Goal: Task Accomplishment & Management: Manage account settings

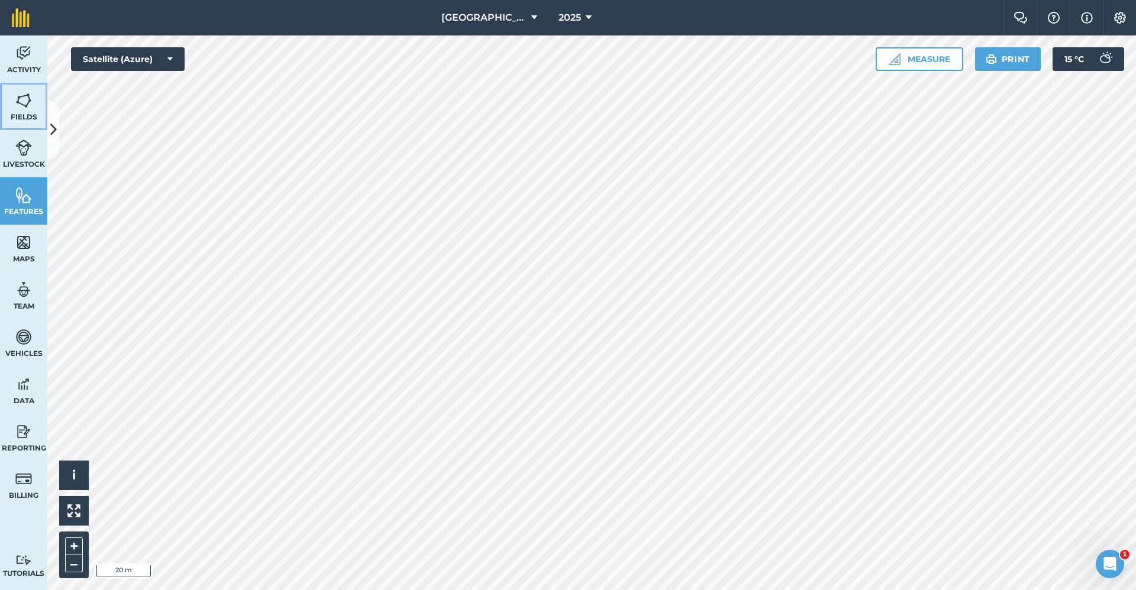
click at [37, 99] on link "Fields" at bounding box center [23, 106] width 47 height 47
click at [55, 131] on icon at bounding box center [53, 130] width 7 height 21
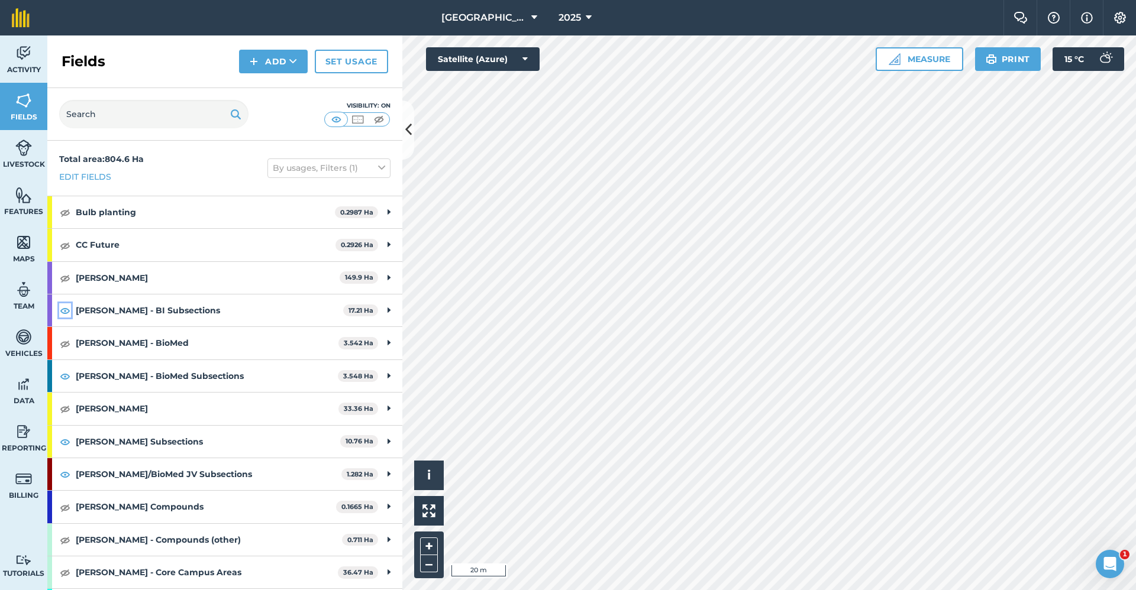
click at [67, 308] on img at bounding box center [65, 310] width 11 height 14
click at [64, 374] on img at bounding box center [65, 376] width 11 height 14
click at [69, 441] on img at bounding box center [65, 442] width 11 height 14
click at [66, 472] on img at bounding box center [65, 474] width 11 height 14
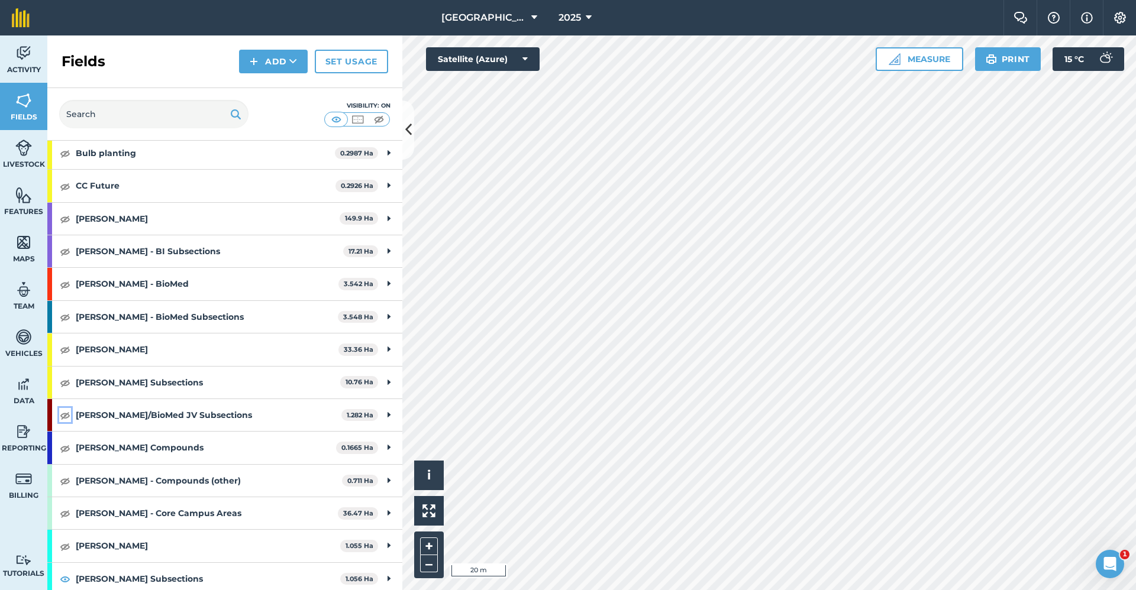
scroll to position [118, 0]
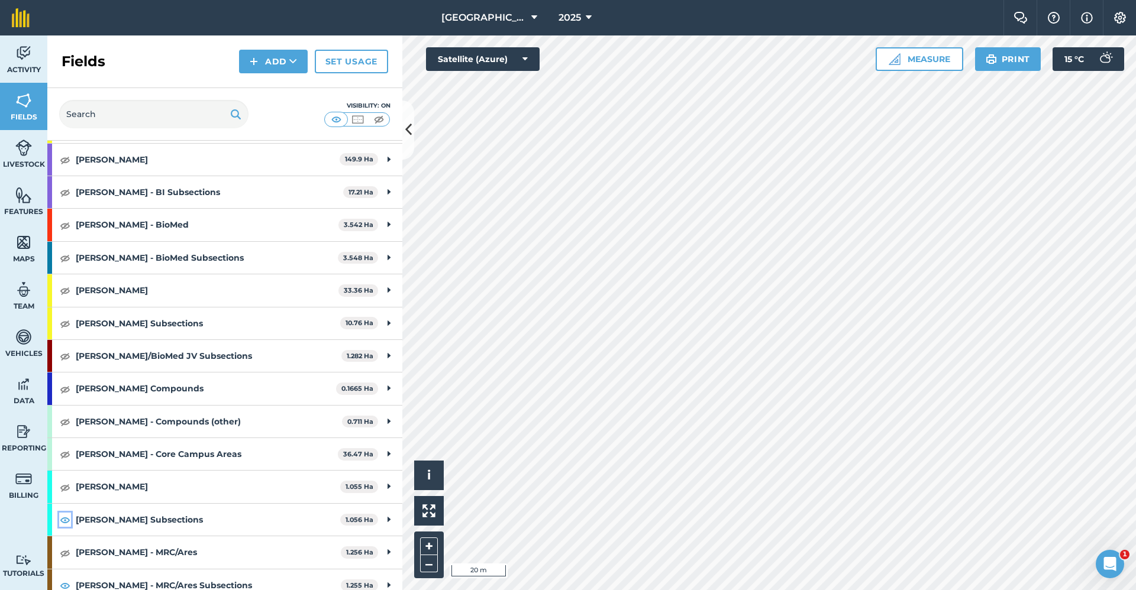
click at [65, 524] on img at bounding box center [65, 520] width 11 height 14
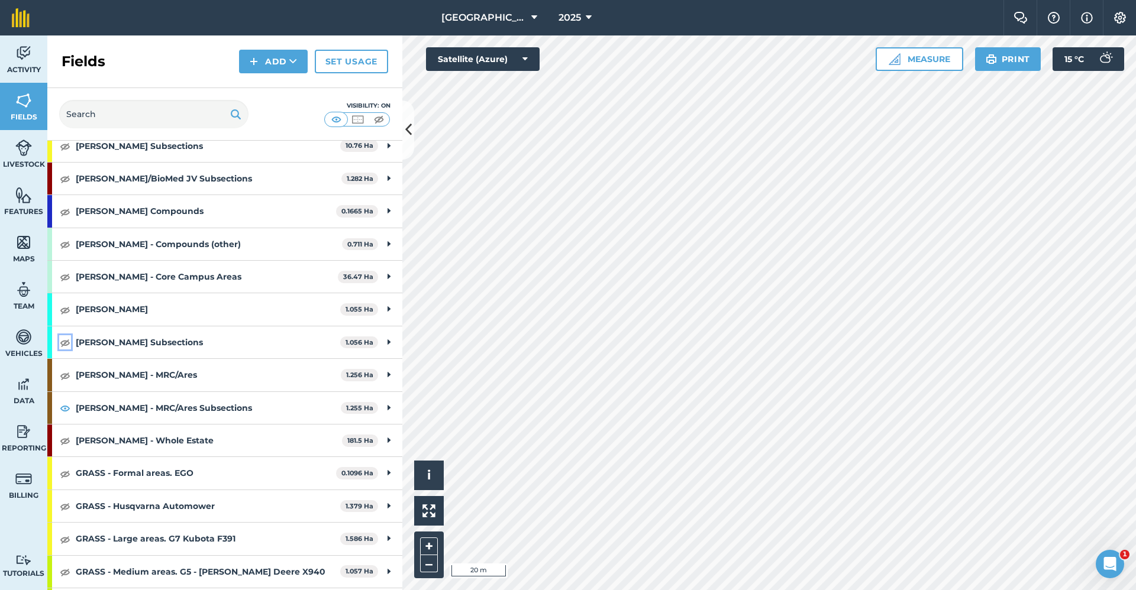
scroll to position [355, 0]
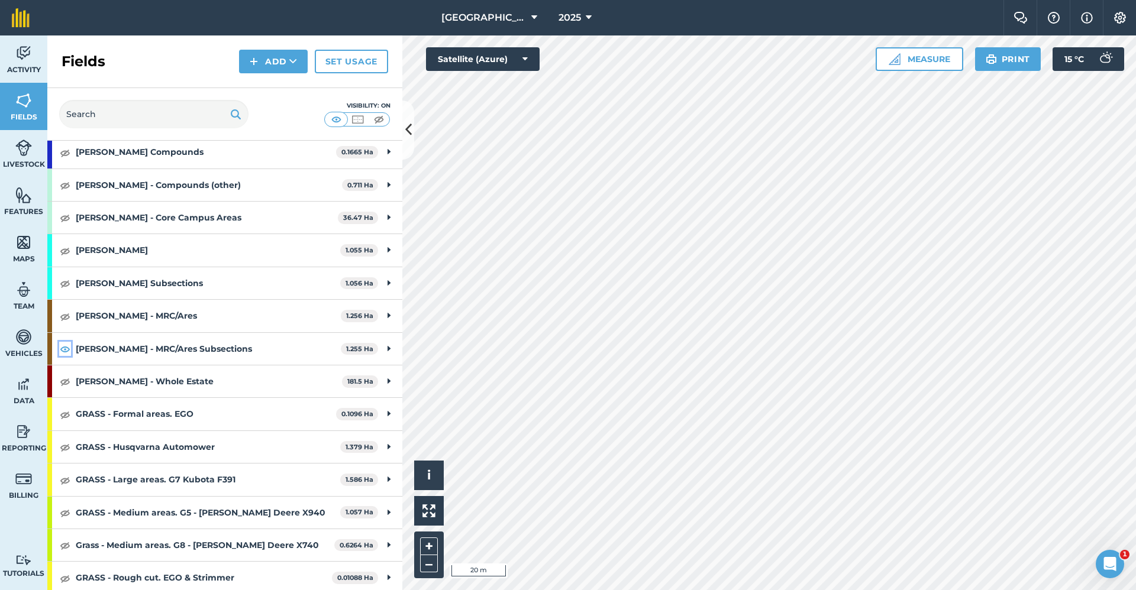
click at [66, 351] on img at bounding box center [65, 349] width 11 height 14
click at [1115, 17] on img at bounding box center [1120, 18] width 14 height 12
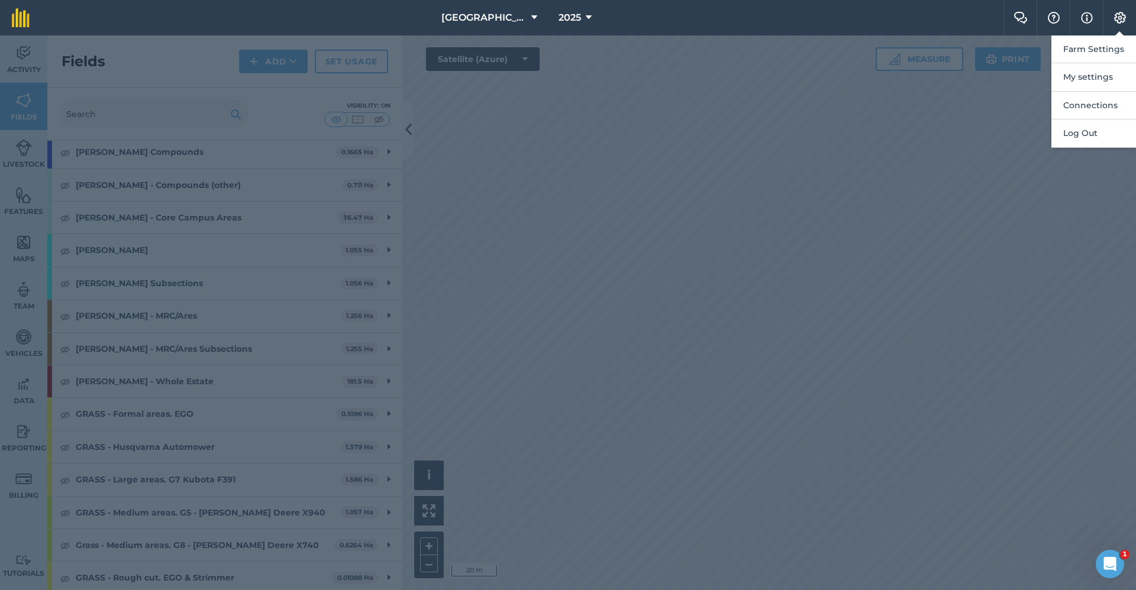
click at [183, 54] on div at bounding box center [568, 312] width 1136 height 555
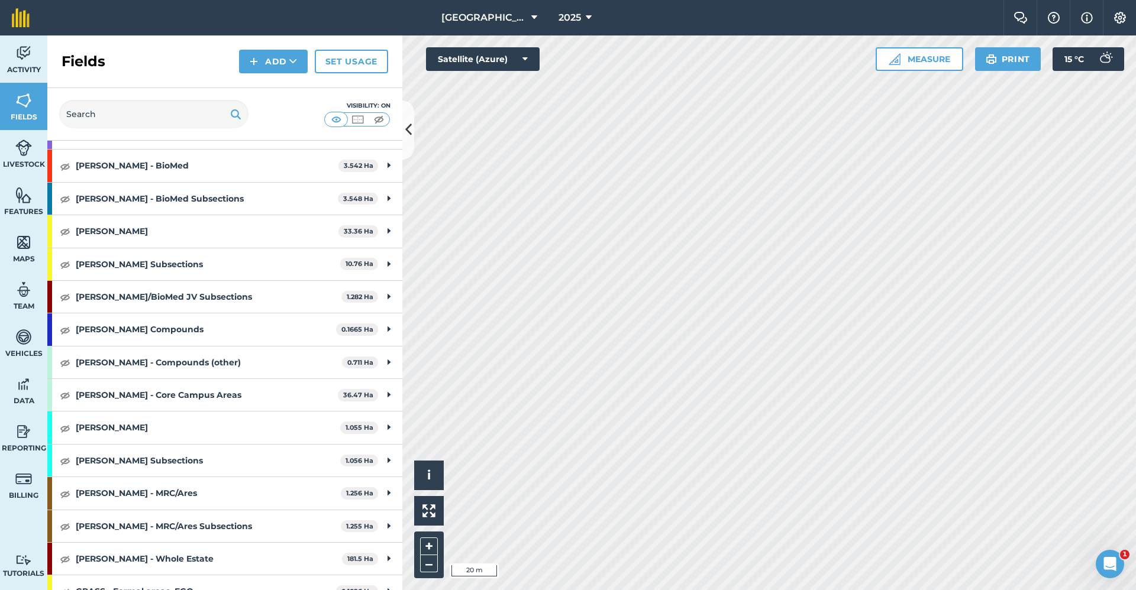
scroll to position [0, 0]
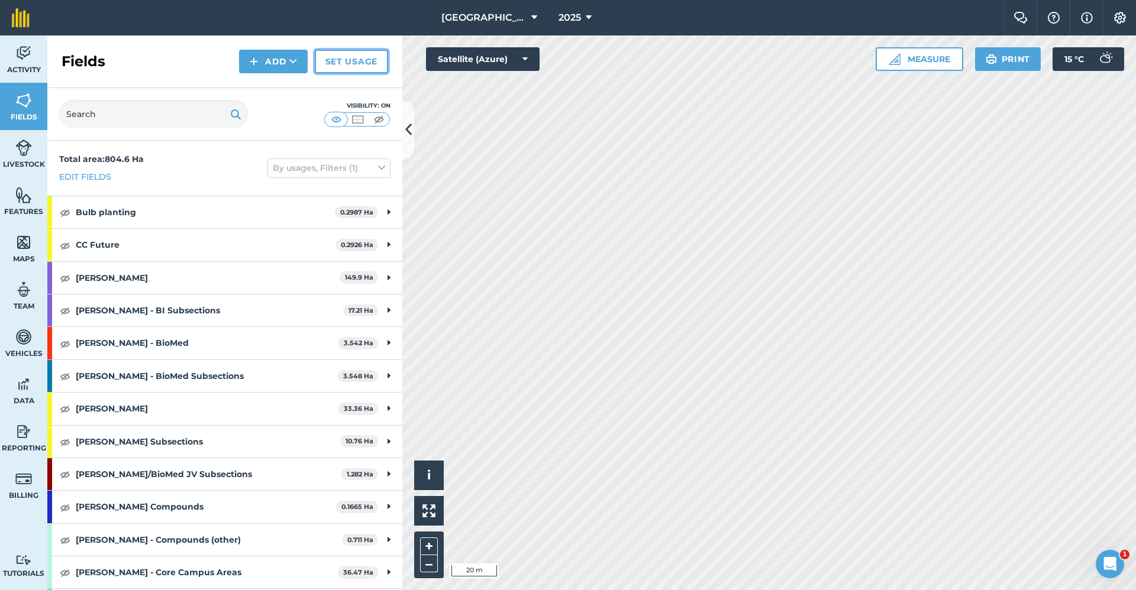
click at [359, 59] on link "Set usage" at bounding box center [351, 62] width 73 height 24
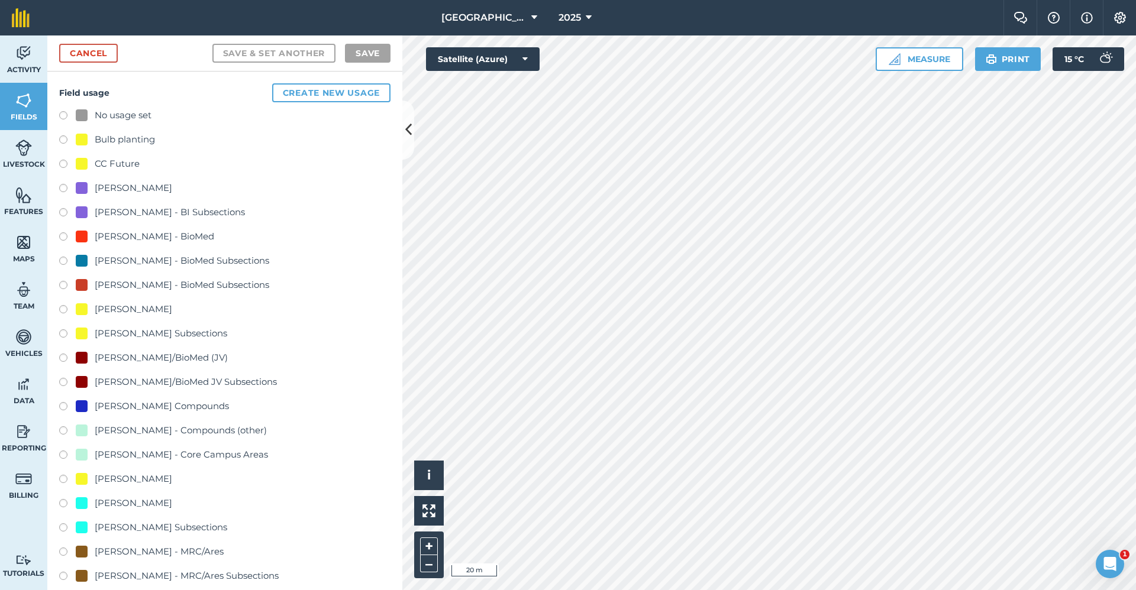
click at [66, 137] on label at bounding box center [67, 141] width 17 height 12
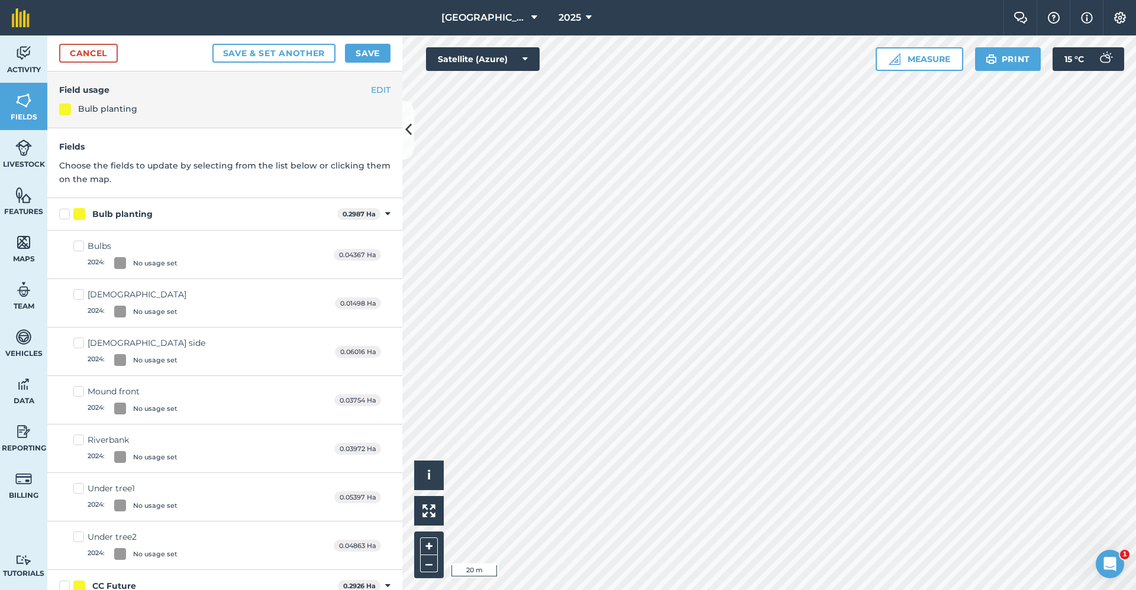
click at [78, 248] on label "Bulbs 2024 : No usage set" at bounding box center [125, 254] width 104 height 29
click at [78, 248] on input "Bulbs 2024 : No usage set" at bounding box center [77, 244] width 8 height 8
checkbox input "true"
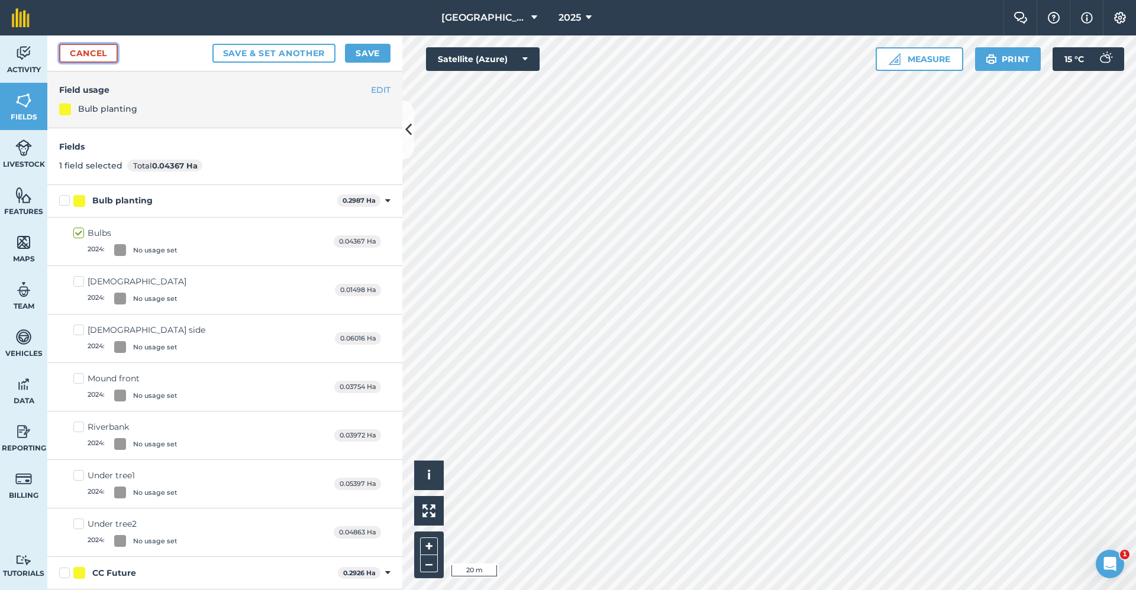
click at [96, 62] on link "Cancel" at bounding box center [88, 53] width 59 height 19
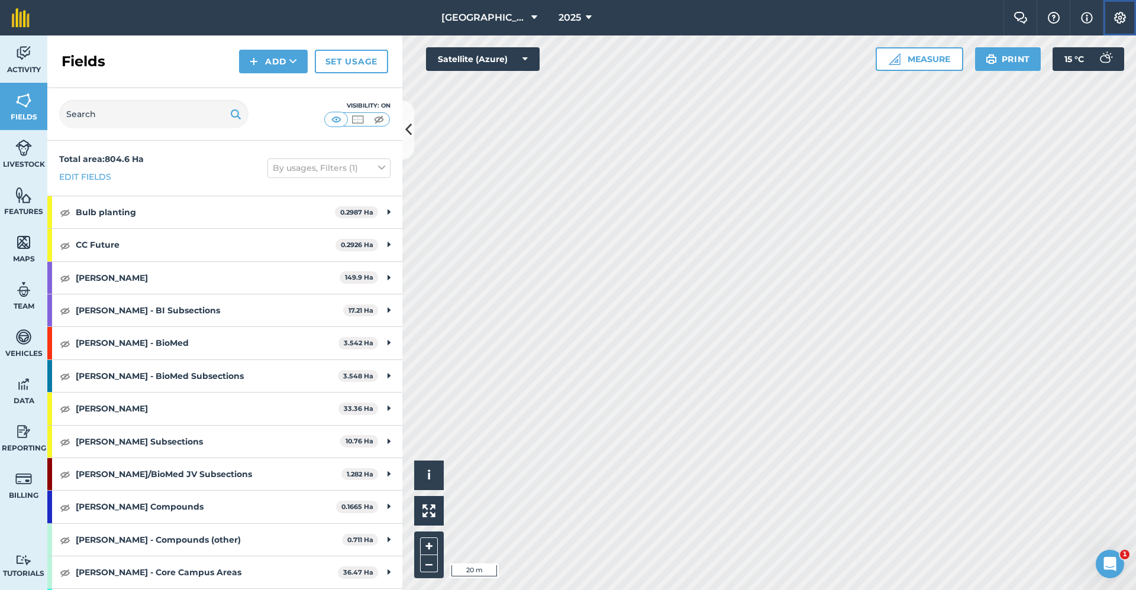
click at [1118, 14] on img at bounding box center [1120, 18] width 14 height 12
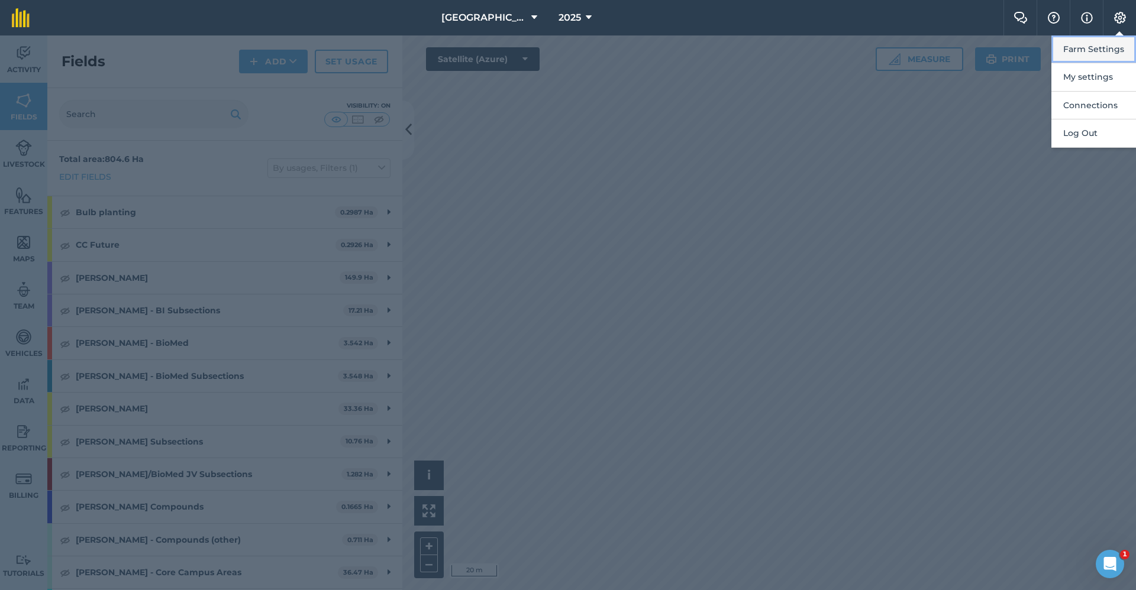
click at [1099, 43] on button "Farm Settings" at bounding box center [1093, 49] width 85 height 28
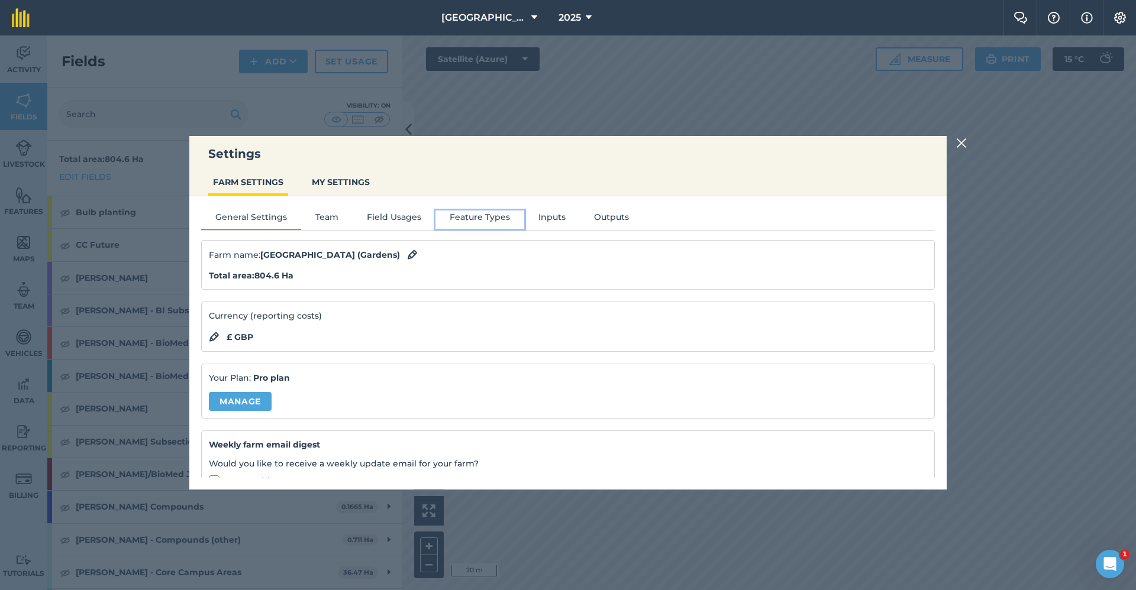
click at [509, 215] on button "Feature Types" at bounding box center [479, 220] width 89 height 18
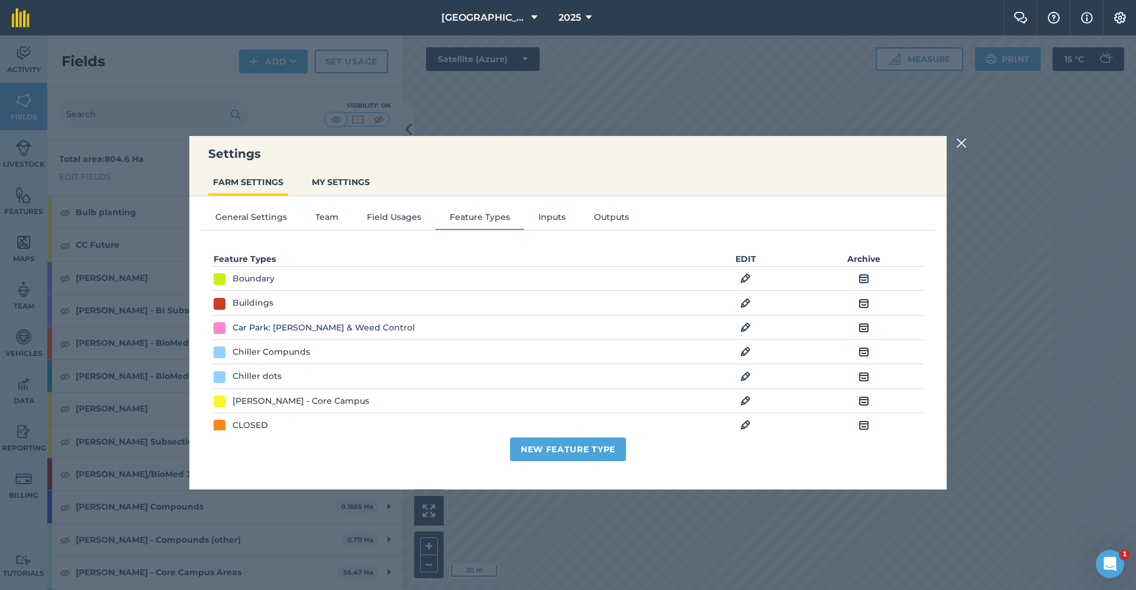
click at [372, 209] on div "General Settings Team Field Usages Feature Types Inputs Outputs Feature Types E…" at bounding box center [567, 337] width 757 height 282
click at [377, 222] on button "Field Usages" at bounding box center [394, 220] width 83 height 18
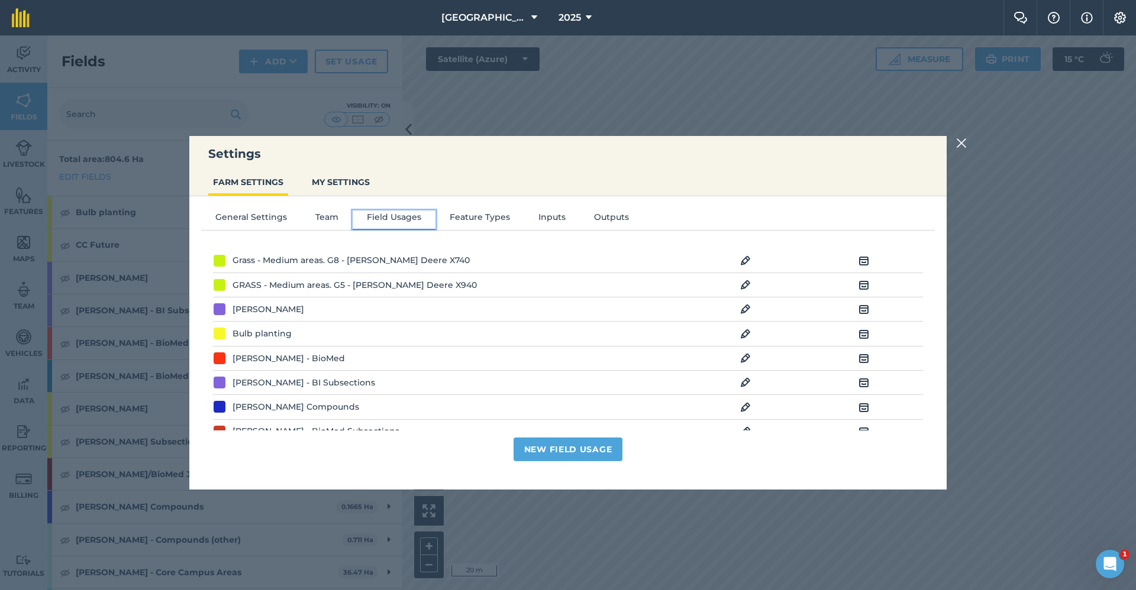
scroll to position [1194, 0]
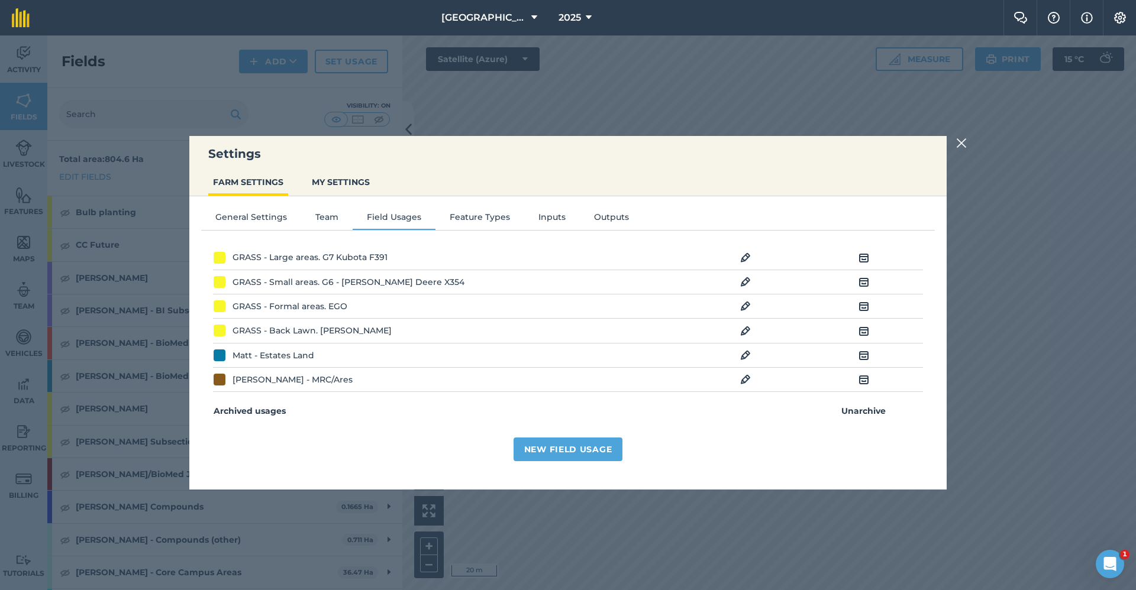
click at [557, 465] on div "Field Usages EDIT Archive Gritting-ByHand EDIT Archive Gritting-JDx940 EDIT Arc…" at bounding box center [568, 356] width 734 height 233
click at [557, 445] on button "New Field Usage" at bounding box center [568, 450] width 109 height 24
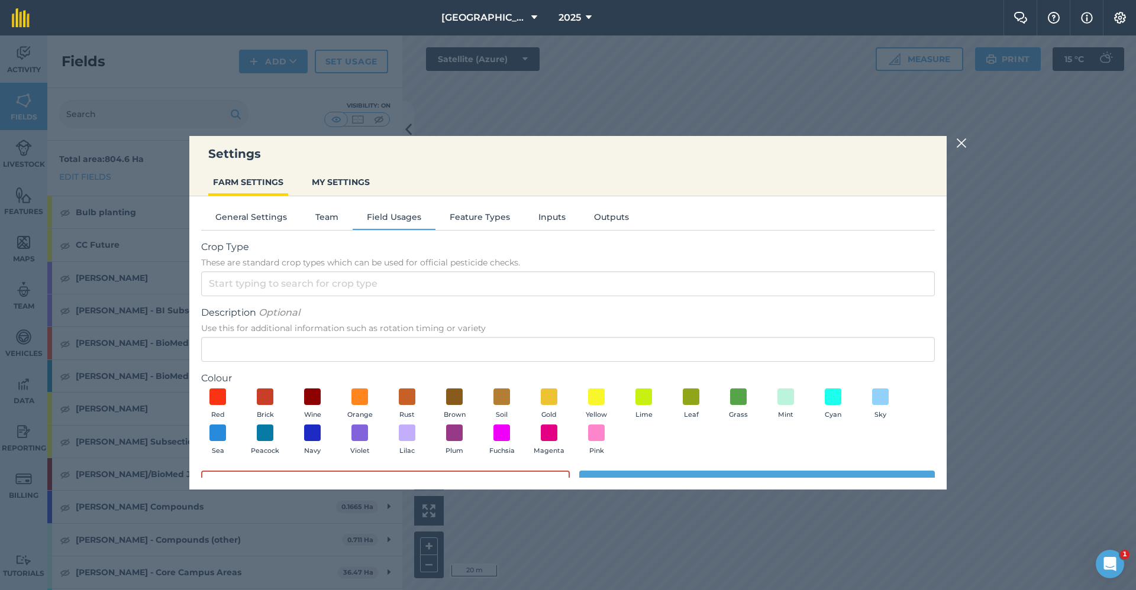
click at [999, 143] on div "Settings FARM SETTINGS MY SETTINGS General Settings Team Field Usages Feature T…" at bounding box center [568, 312] width 1136 height 555
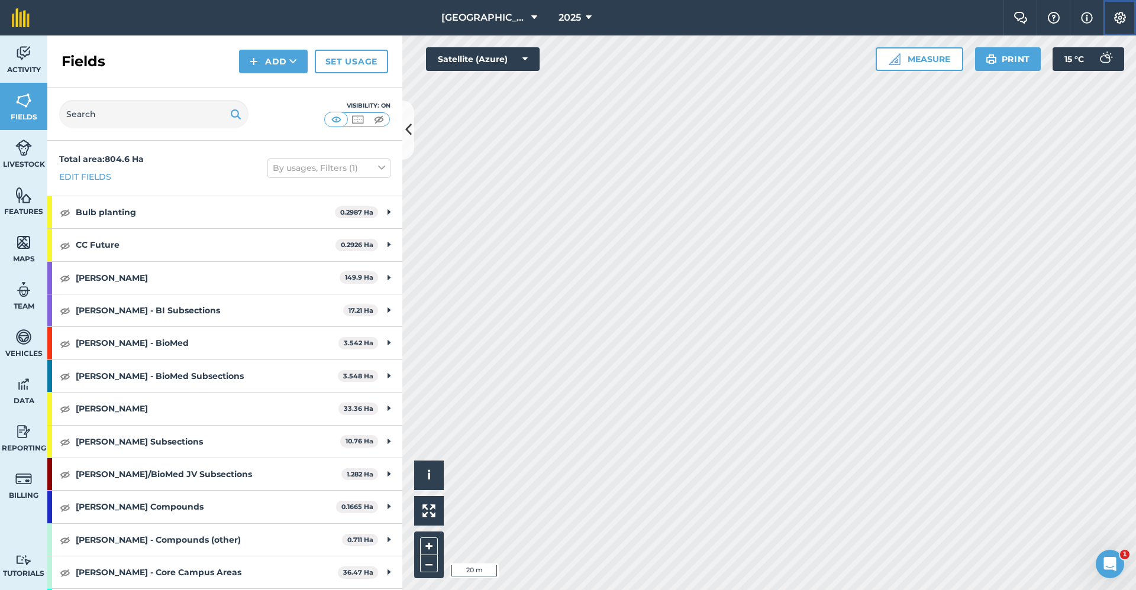
click at [1123, 16] on img at bounding box center [1120, 18] width 14 height 12
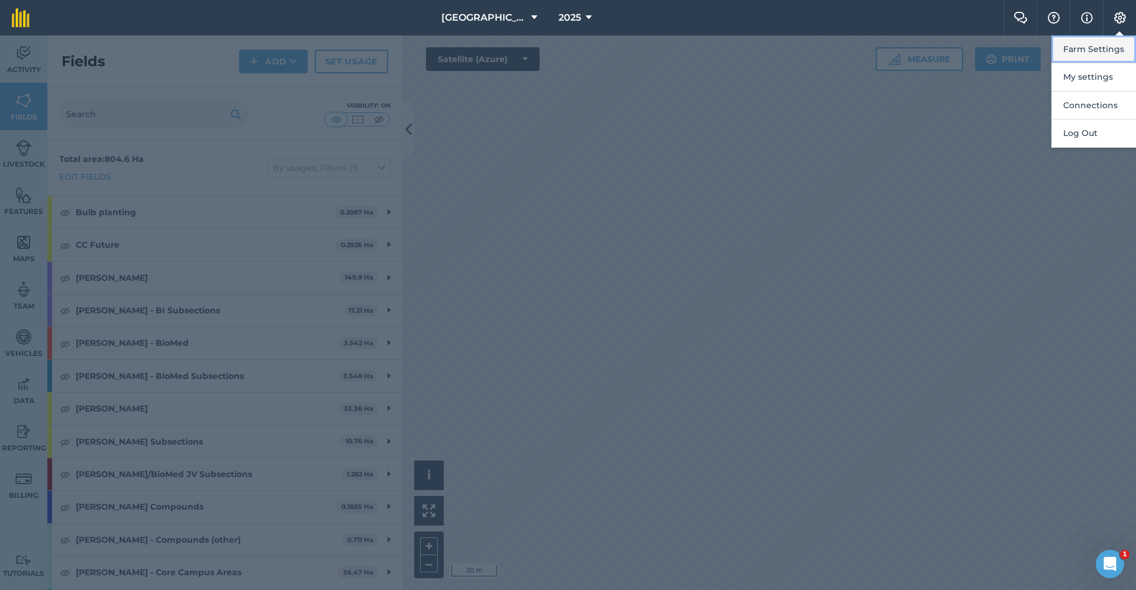
click at [1107, 50] on button "Farm Settings" at bounding box center [1093, 49] width 85 height 28
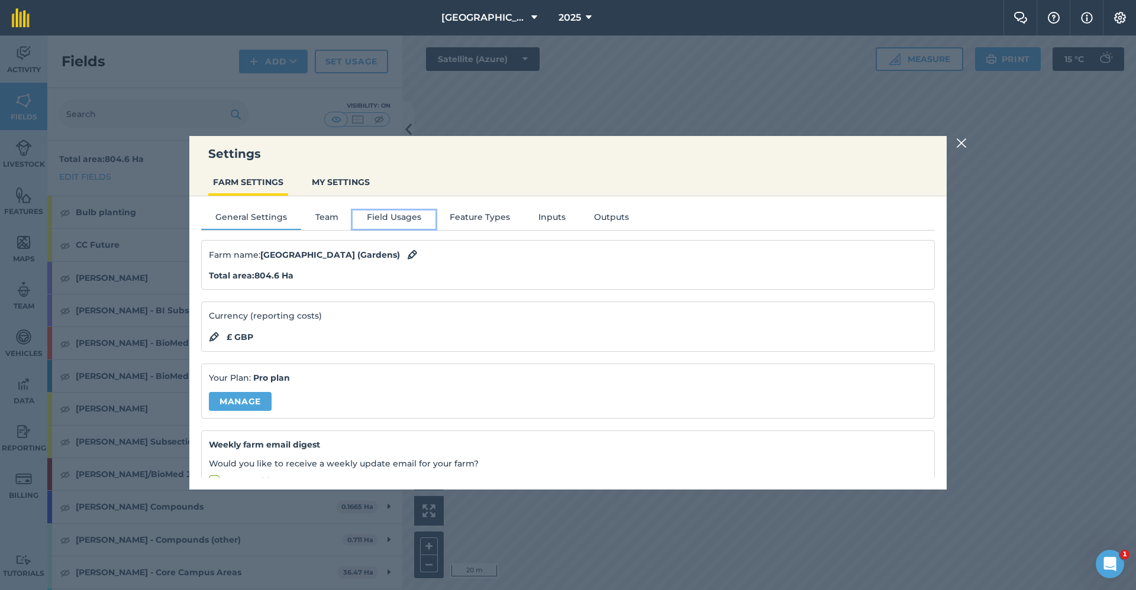
click at [371, 221] on button "Field Usages" at bounding box center [394, 220] width 83 height 18
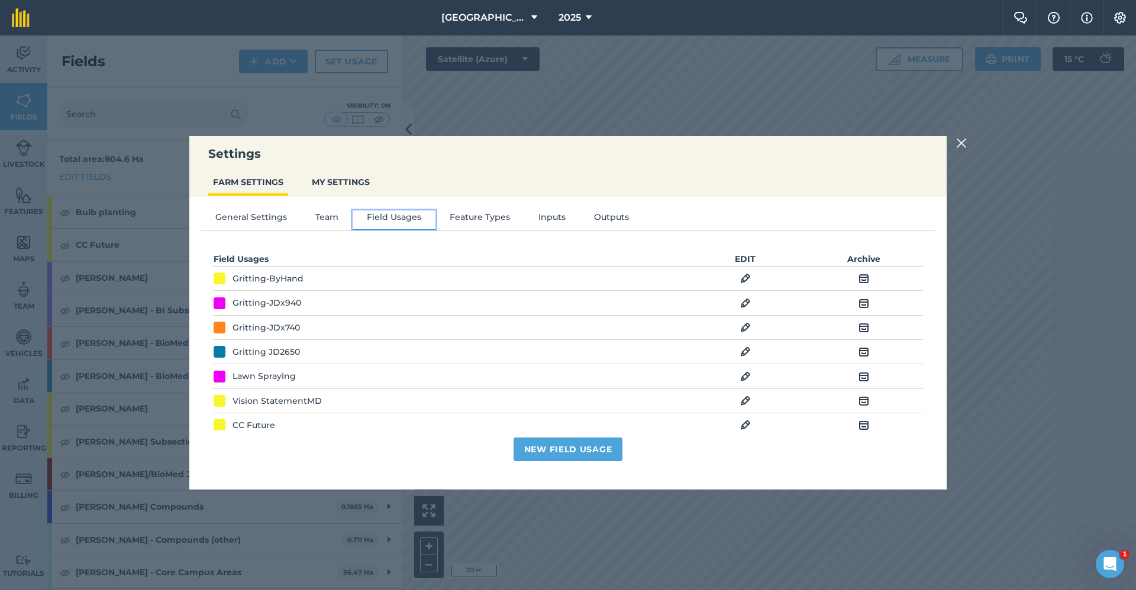
scroll to position [355, 0]
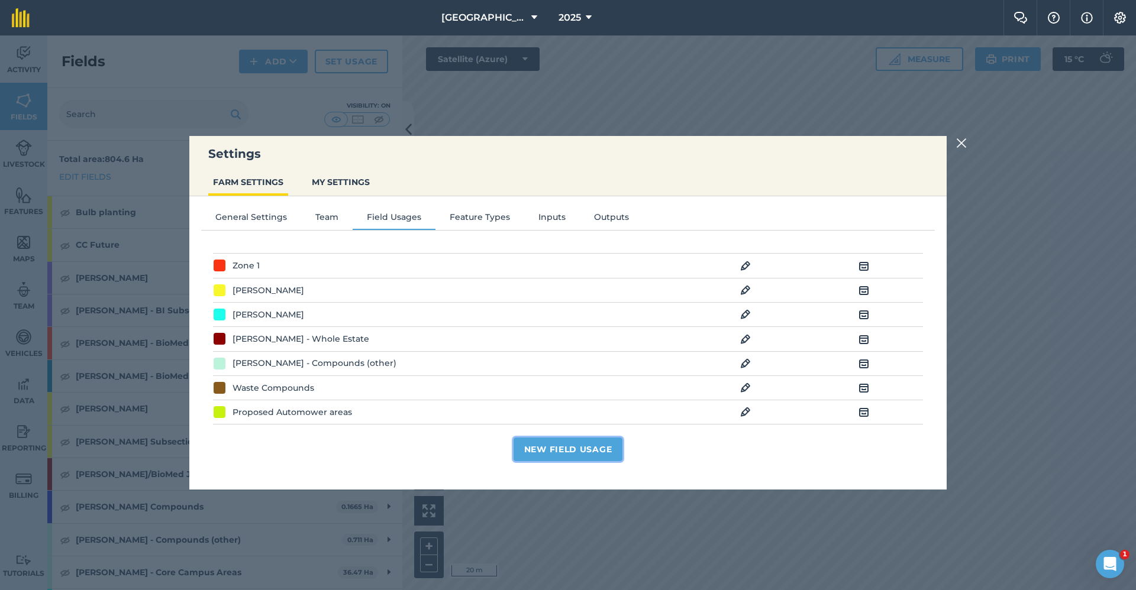
click at [550, 443] on button "New Field Usage" at bounding box center [568, 450] width 109 height 24
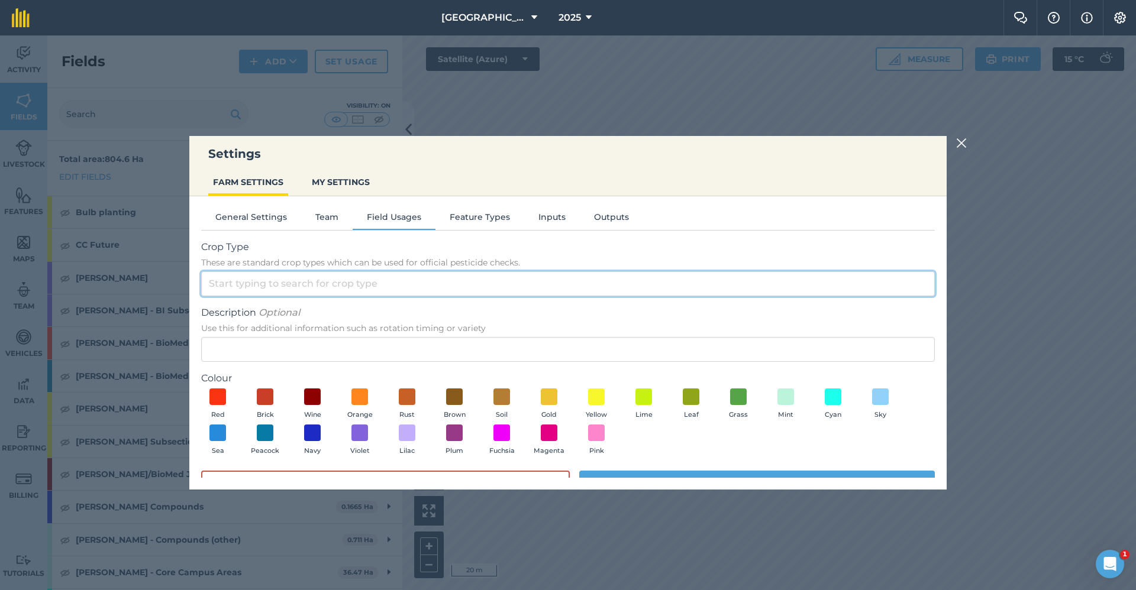
click at [231, 285] on input "Crop Type These are standard crop types which can be used for official pesticid…" at bounding box center [568, 284] width 734 height 25
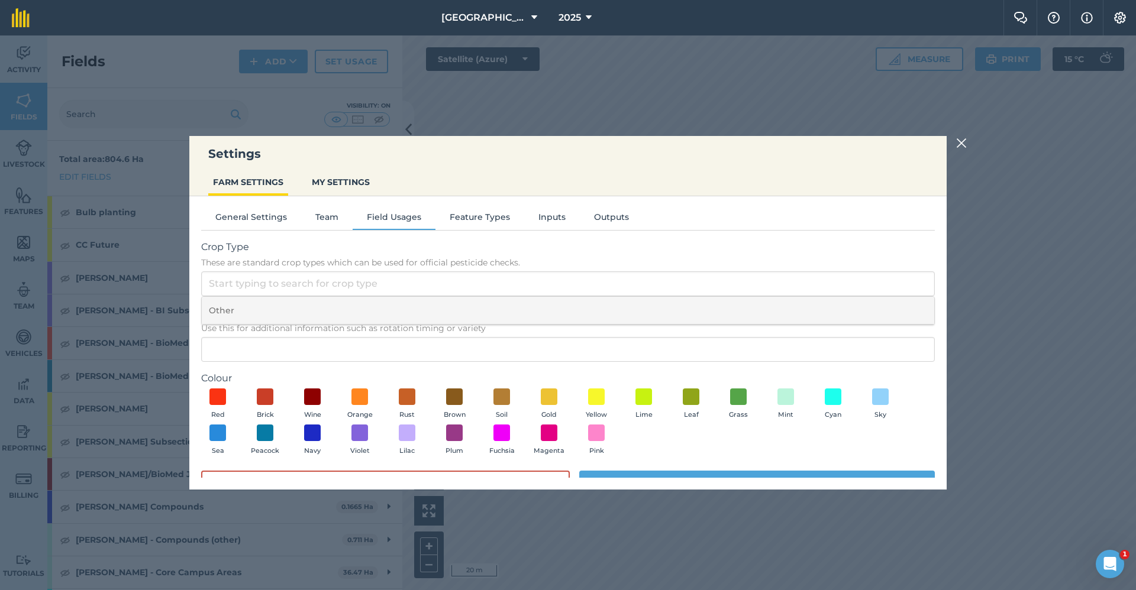
click at [222, 307] on li "Other" at bounding box center [568, 311] width 732 height 28
type input "Other"
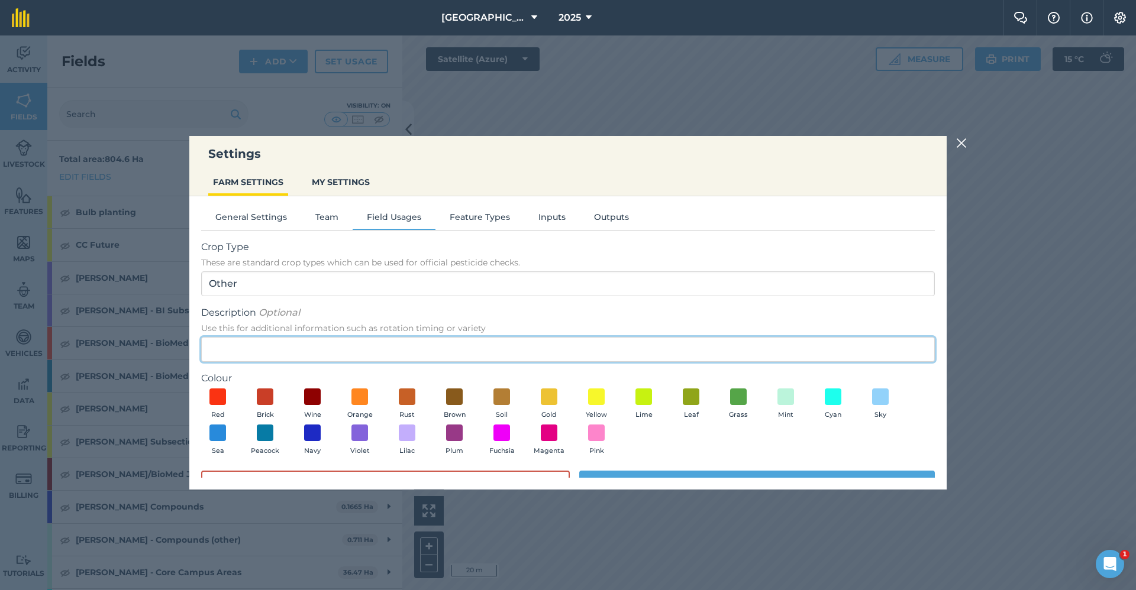
click at [254, 355] on input "Description Optional Use this for additional information such as rotation timin…" at bounding box center [568, 349] width 734 height 25
type input "C"
type input "GG - Tier 1"
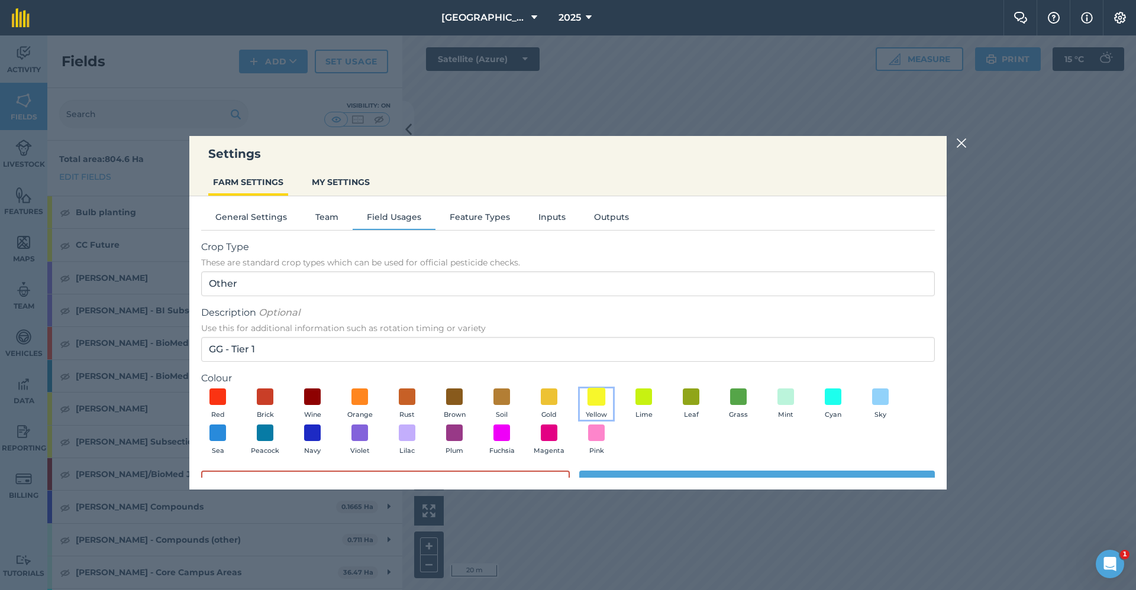
click at [598, 397] on span at bounding box center [596, 396] width 18 height 18
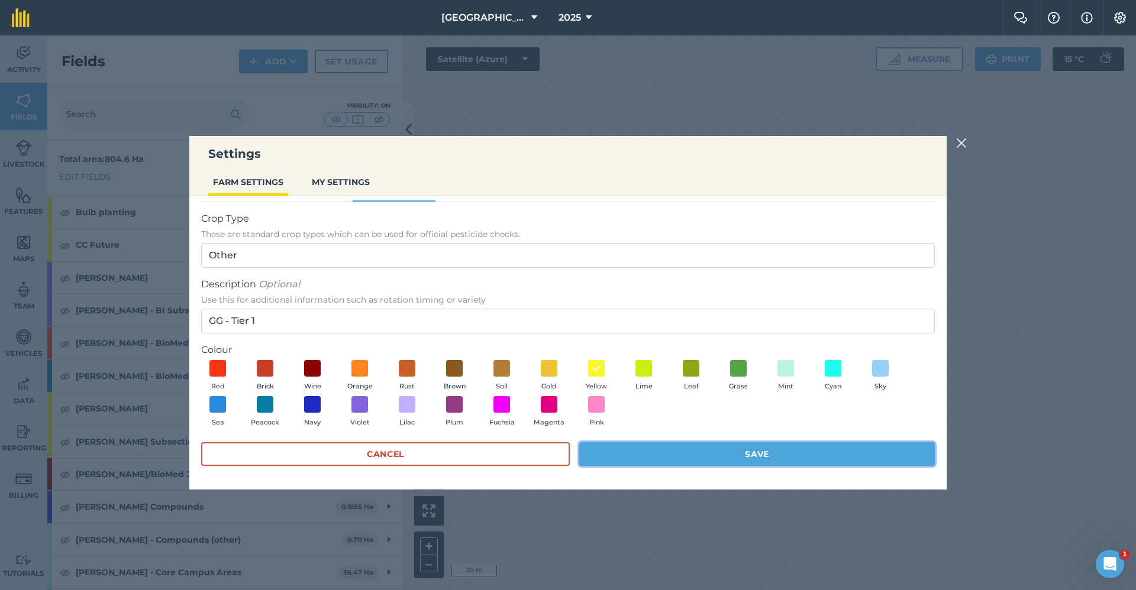
click at [665, 450] on button "Save" at bounding box center [757, 455] width 356 height 24
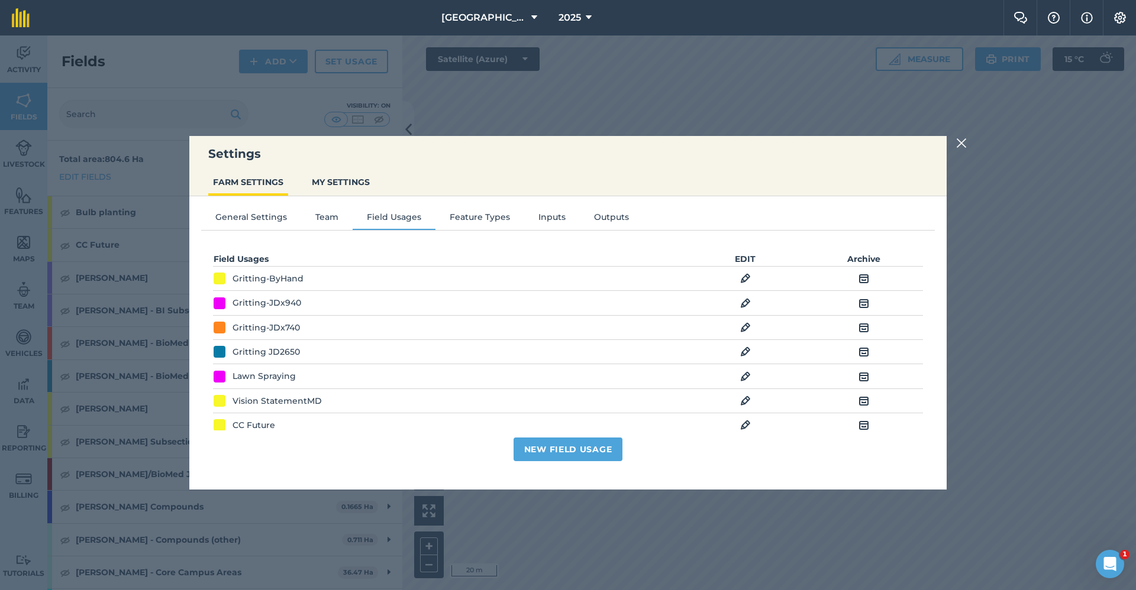
scroll to position [0, 0]
click at [965, 141] on img at bounding box center [961, 143] width 11 height 14
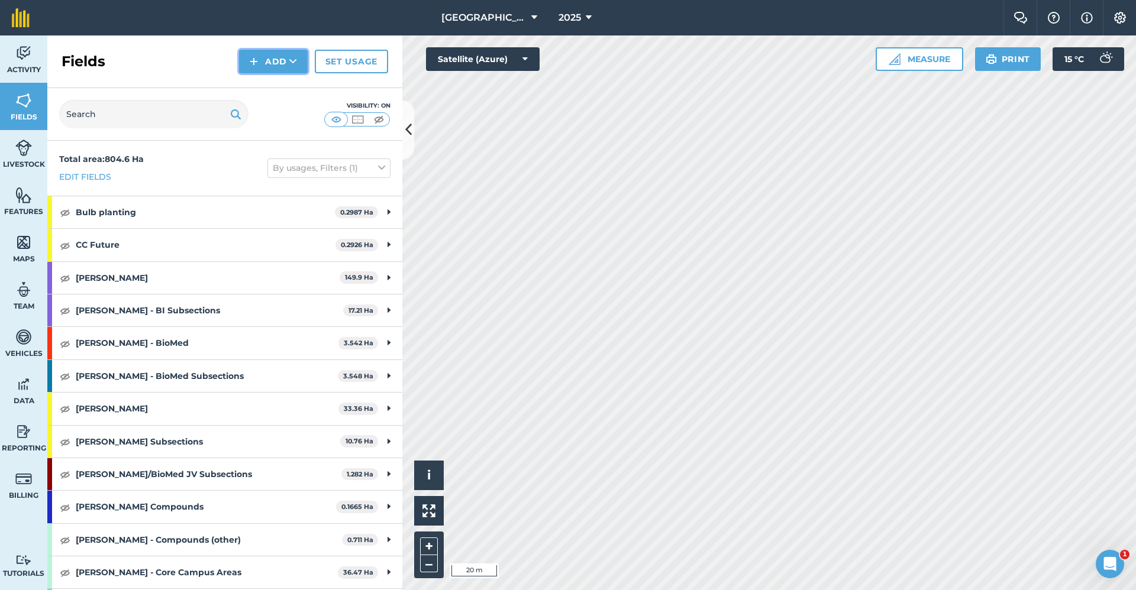
click at [291, 64] on icon at bounding box center [293, 62] width 8 height 12
click at [276, 92] on link "Draw" at bounding box center [273, 88] width 65 height 26
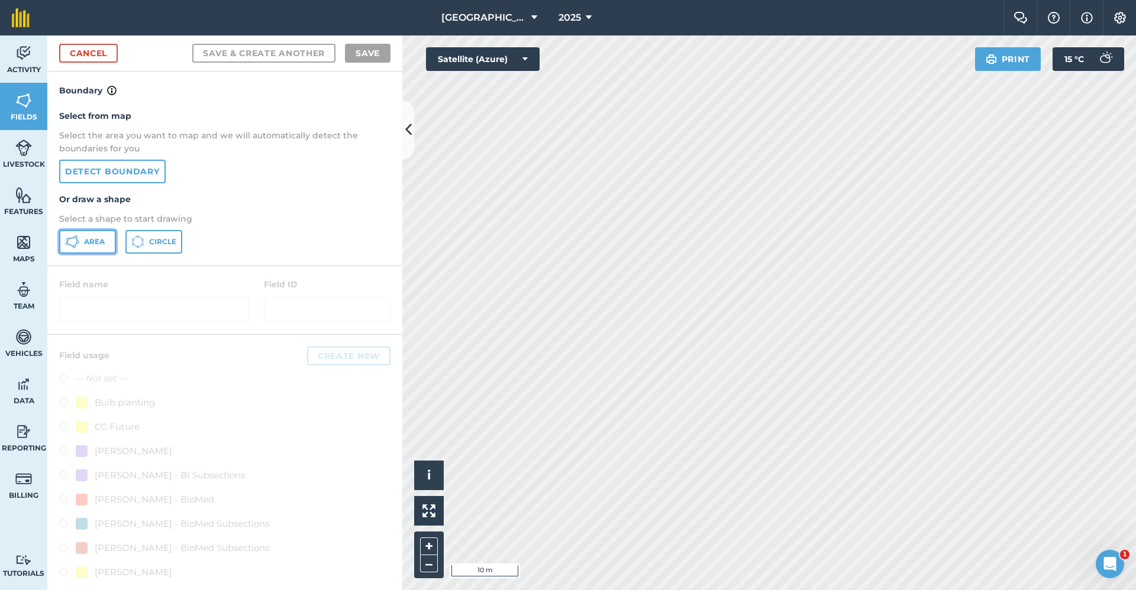
click at [76, 234] on button "Area" at bounding box center [87, 242] width 57 height 24
click at [767, 31] on div "Babraham Research Campus (Gardens) 2025 Farm Chat Help Info Settings Babraham R…" at bounding box center [568, 295] width 1136 height 590
click at [528, 20] on div "Babraham Research Campus (Gardens) 2025 Farm Chat Help Info Settings Babraham R…" at bounding box center [568, 295] width 1136 height 590
click at [1135, 438] on html "Babraham Research Campus (Gardens) 2025 Farm Chat Help Info Settings Babraham R…" at bounding box center [568, 295] width 1136 height 590
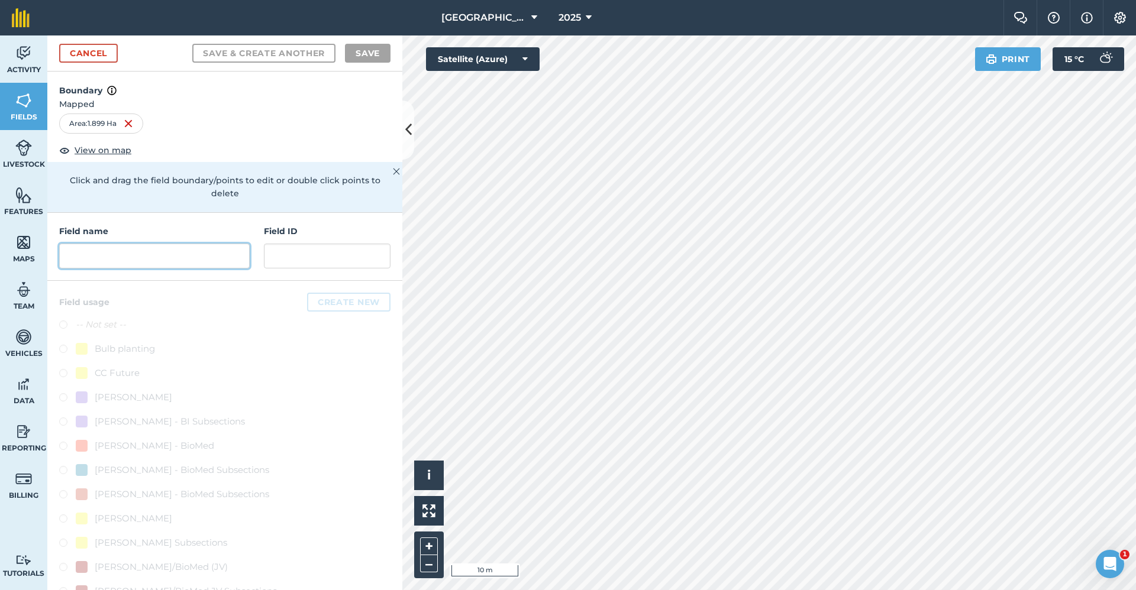
click at [167, 265] on input "text" at bounding box center [154, 256] width 190 height 25
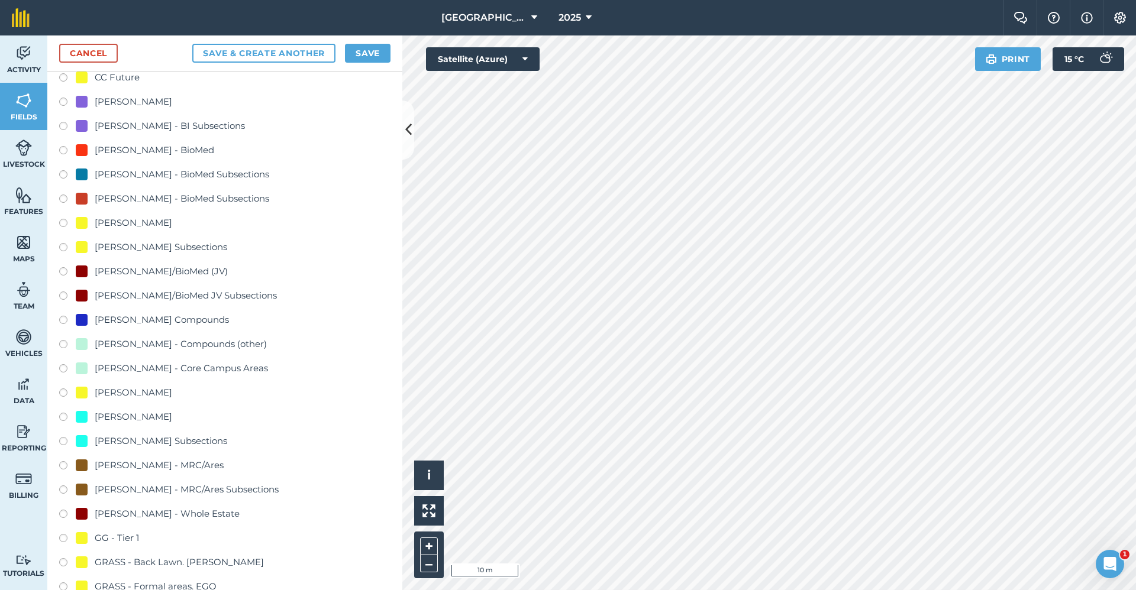
scroll to position [414, 0]
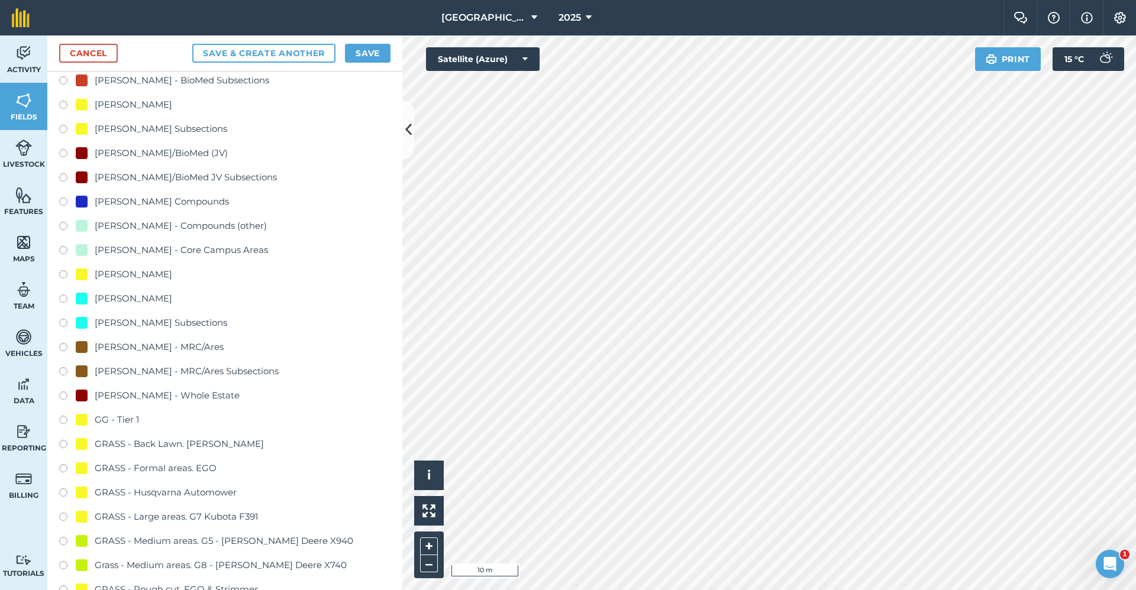
type input "GG-Tier 1"
click at [106, 416] on div "GG - Tier 1" at bounding box center [117, 420] width 44 height 14
radio input "true"
click at [370, 51] on button "Save" at bounding box center [368, 53] width 46 height 19
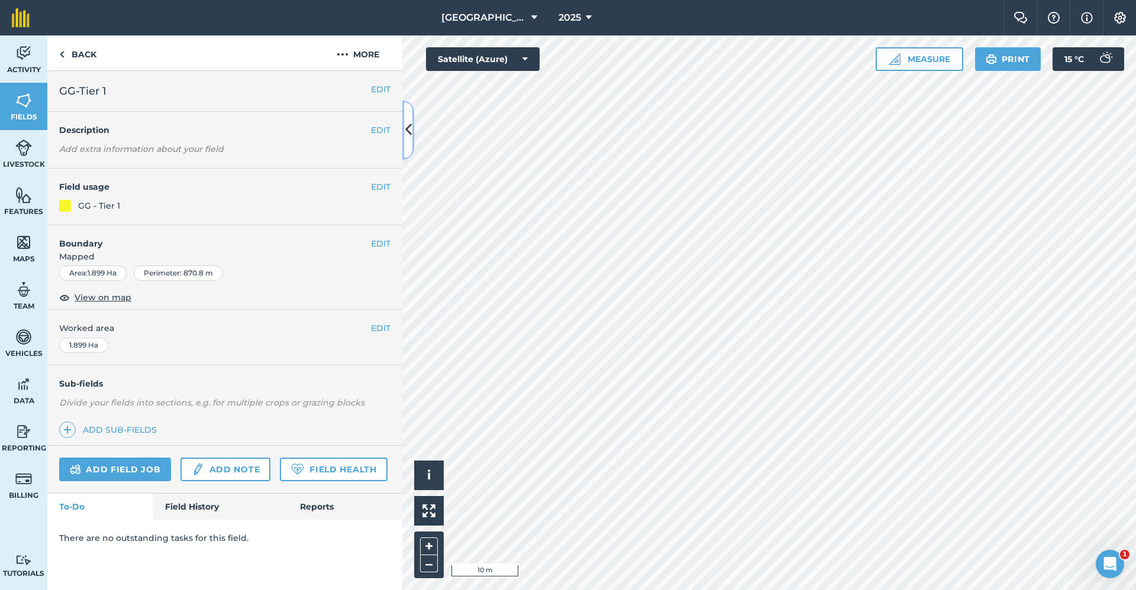
click at [412, 125] on button at bounding box center [408, 130] width 12 height 59
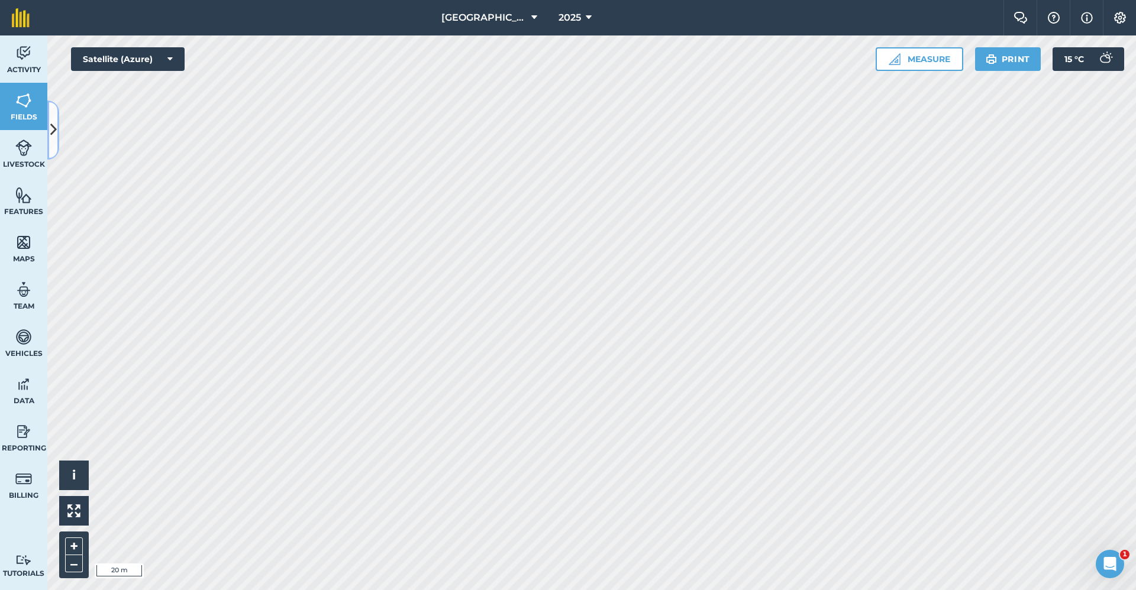
click at [52, 124] on icon at bounding box center [53, 130] width 7 height 21
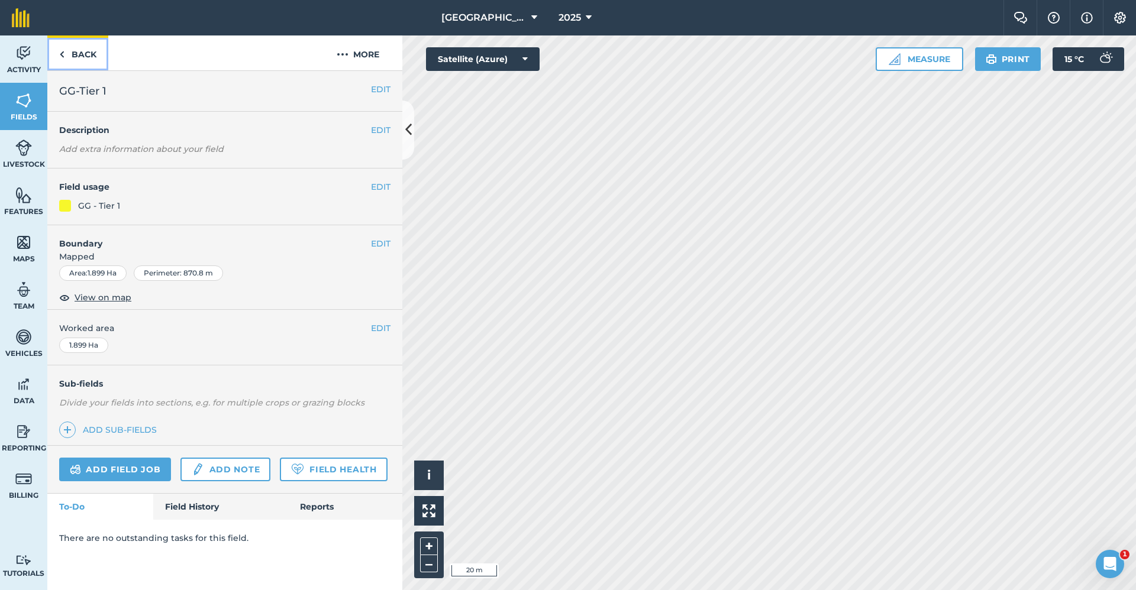
click at [89, 49] on link "Back" at bounding box center [77, 52] width 61 height 35
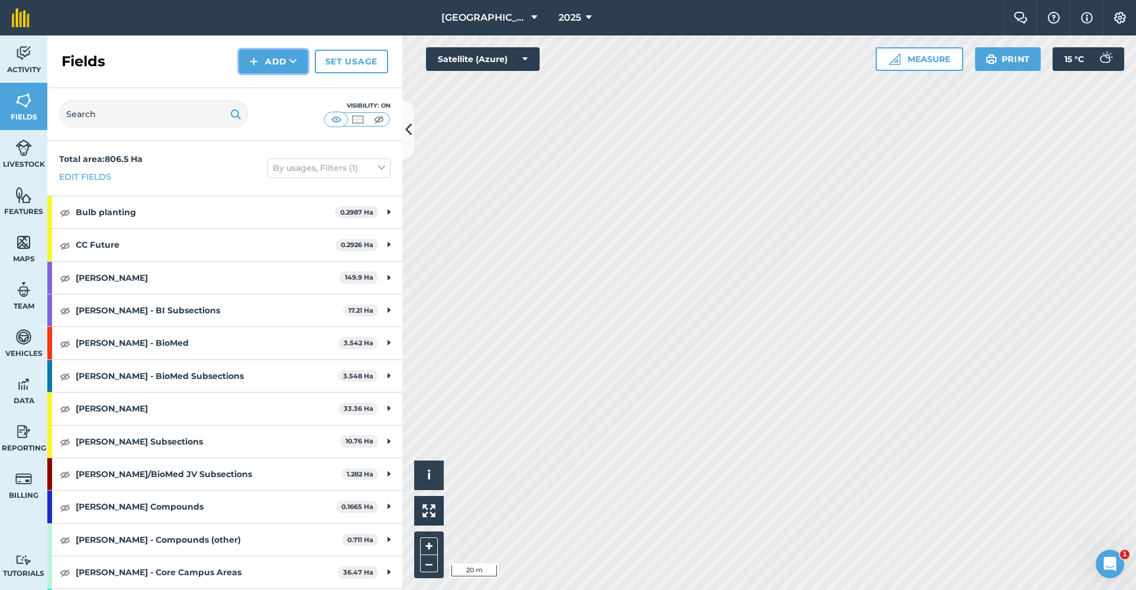
click at [277, 52] on button "Add" at bounding box center [273, 62] width 69 height 24
click at [278, 86] on link "Draw" at bounding box center [273, 88] width 65 height 26
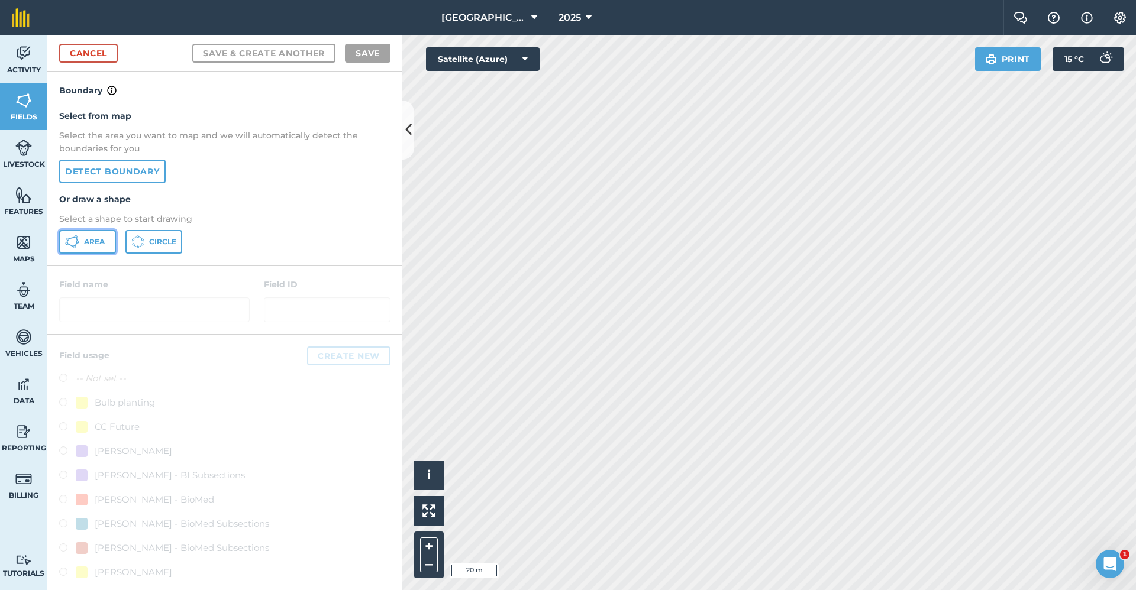
click at [76, 244] on icon at bounding box center [72, 242] width 14 height 14
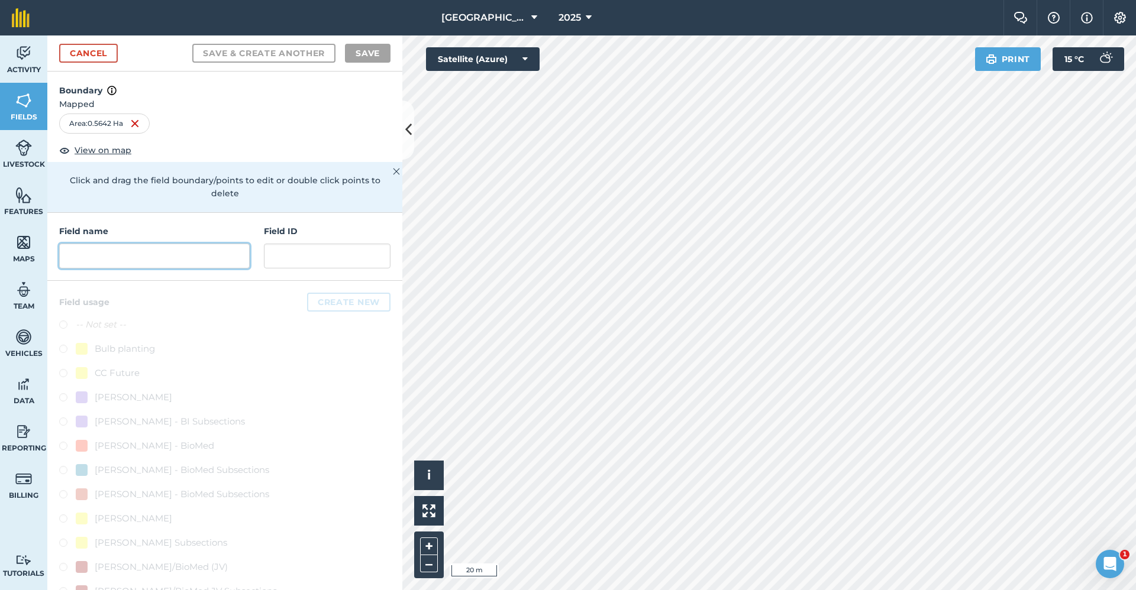
click at [108, 247] on input "text" at bounding box center [154, 256] width 190 height 25
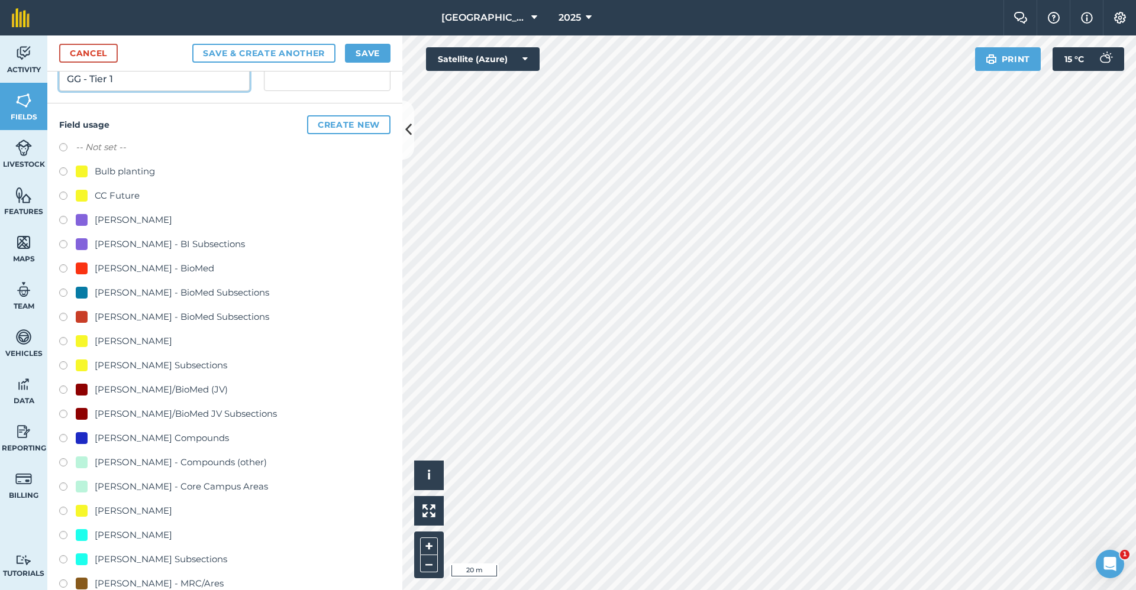
scroll to position [414, 0]
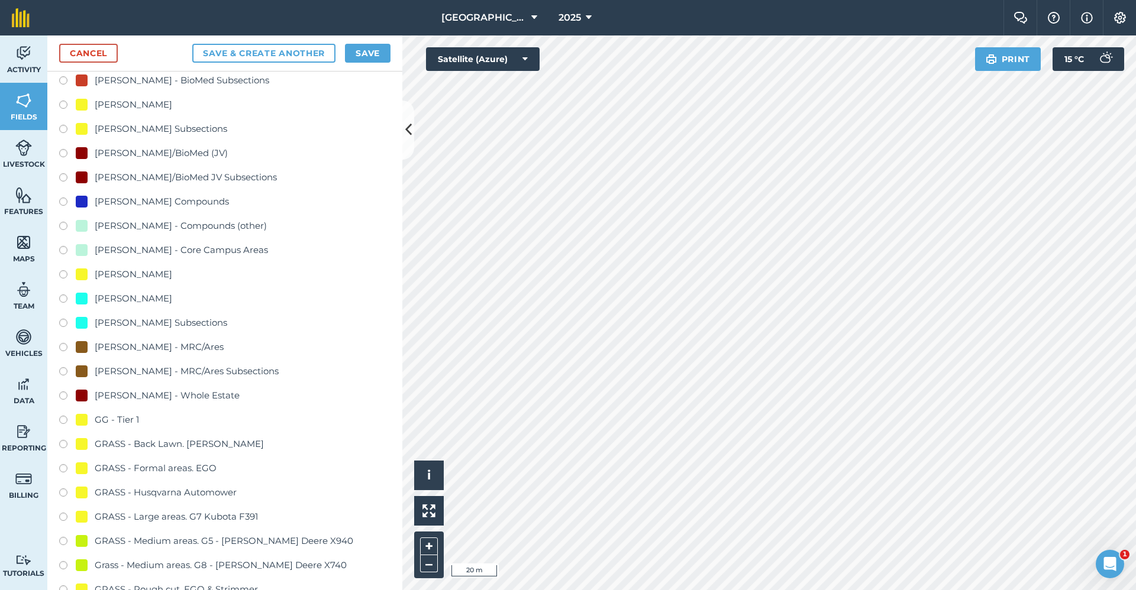
type input "GG - Tier 1"
click at [128, 414] on div "GG - Tier 1" at bounding box center [117, 420] width 44 height 14
radio input "true"
click at [371, 46] on button "Save" at bounding box center [368, 53] width 46 height 19
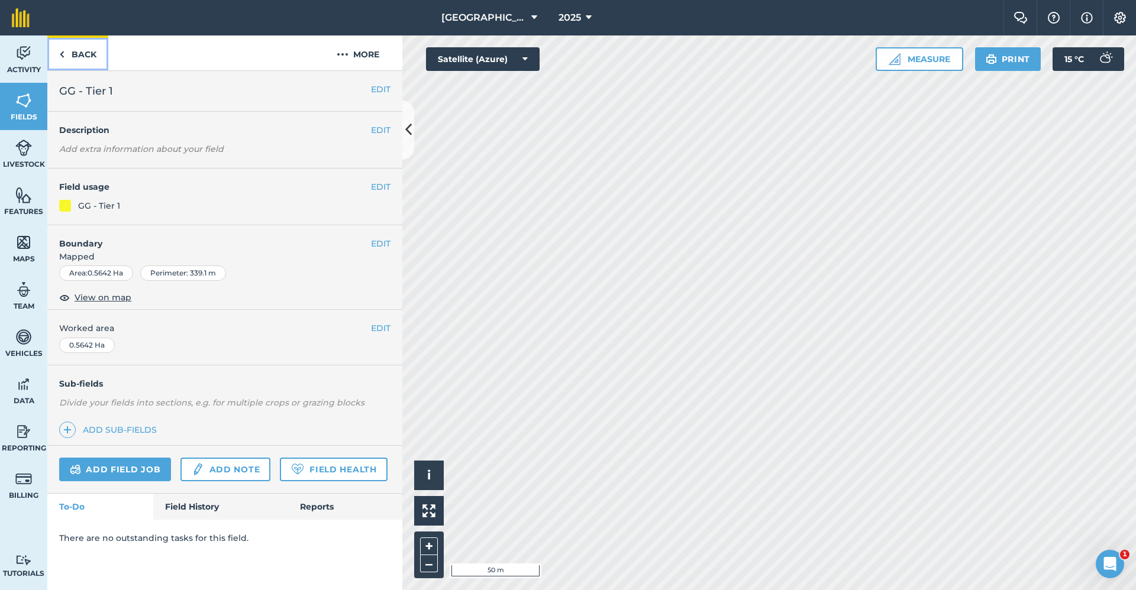
click at [72, 52] on link "Back" at bounding box center [77, 52] width 61 height 35
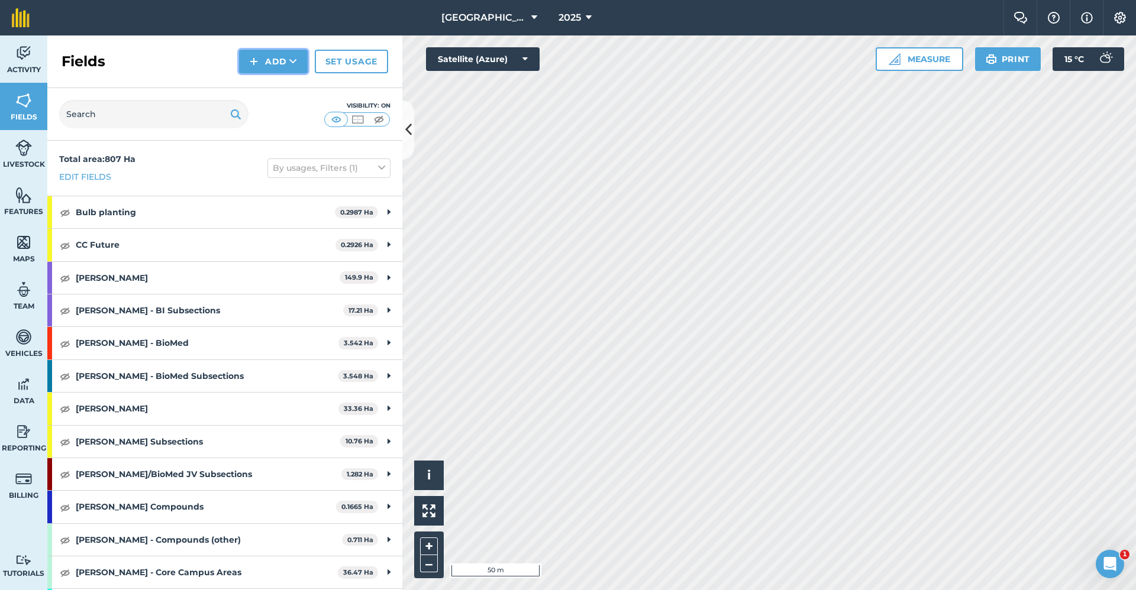
click at [289, 55] on button "Add" at bounding box center [273, 62] width 69 height 24
click at [280, 82] on link "Draw" at bounding box center [273, 88] width 65 height 26
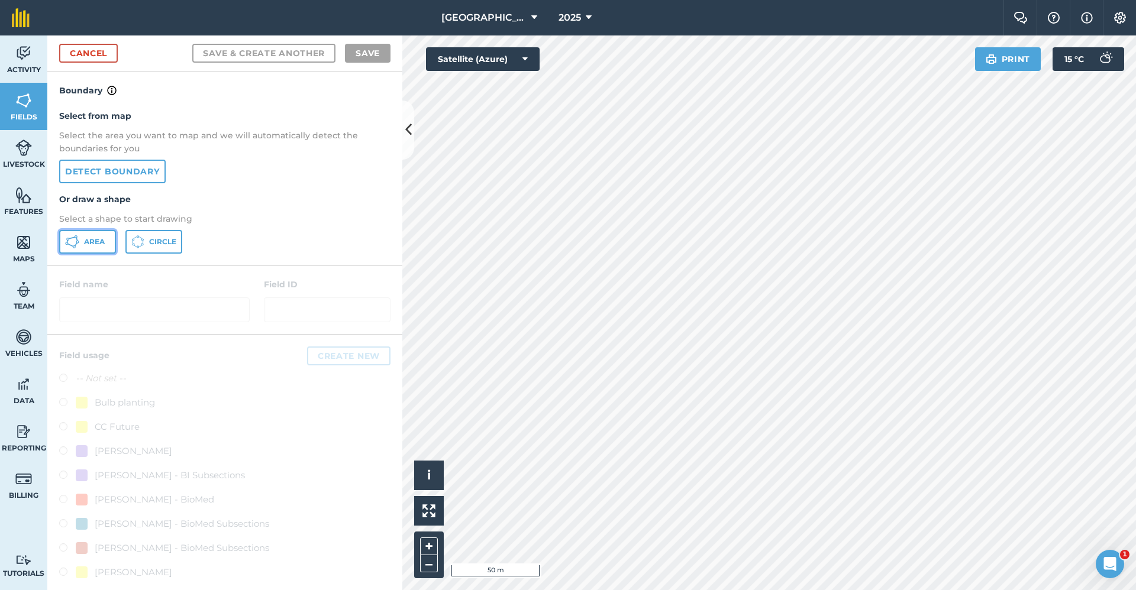
click at [85, 250] on button "Area" at bounding box center [87, 242] width 57 height 24
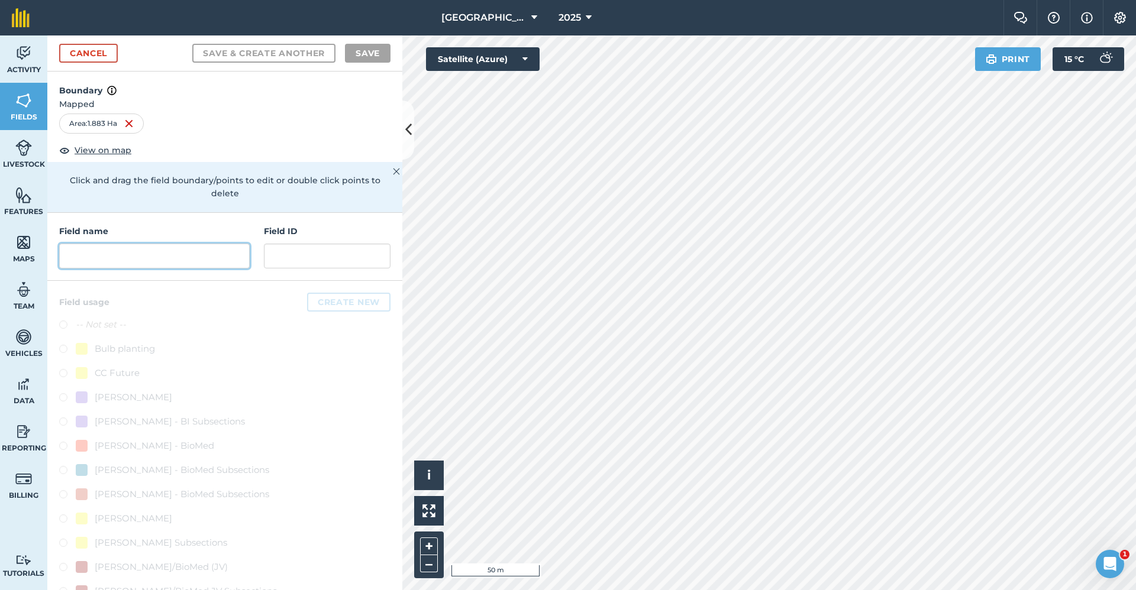
click at [158, 251] on input "text" at bounding box center [154, 256] width 190 height 25
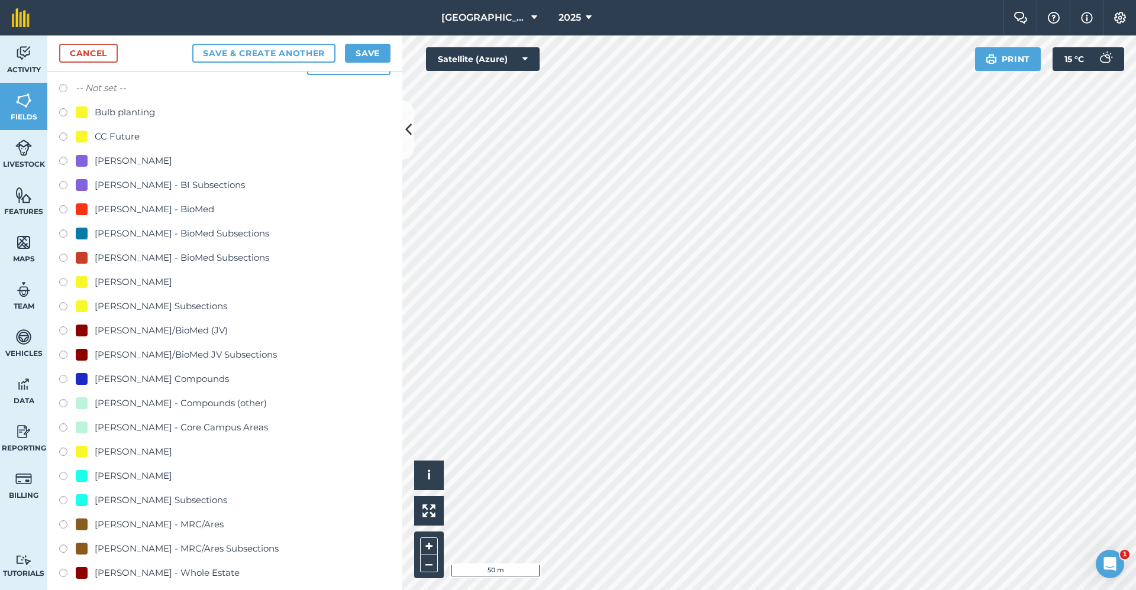
scroll to position [414, 0]
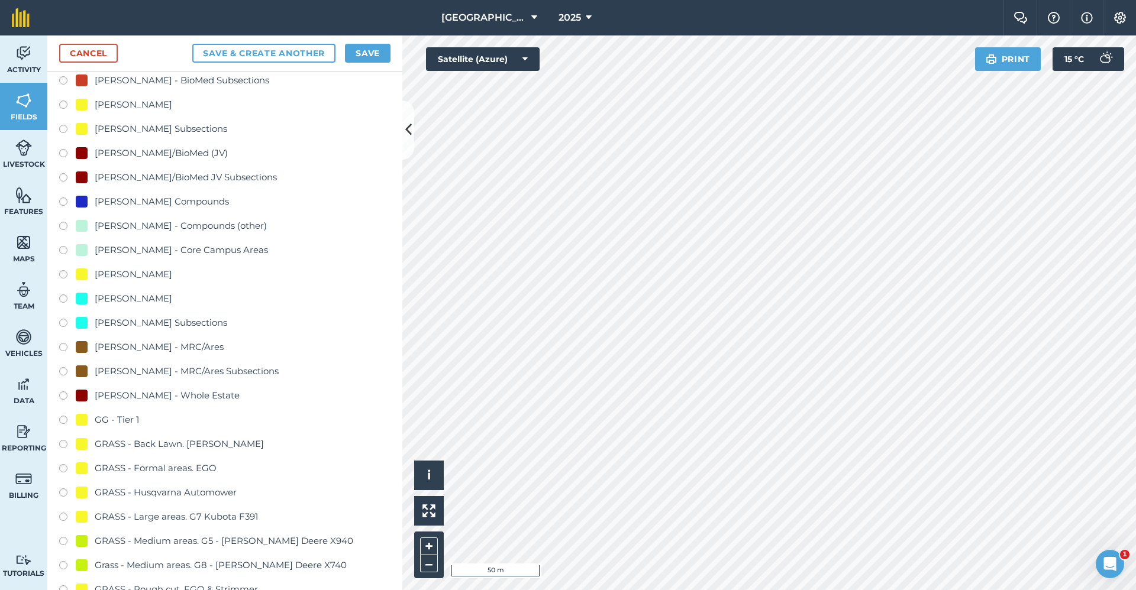
type input "GG - Tier 1"
click at [114, 414] on div "GG - Tier 1" at bounding box center [117, 420] width 44 height 14
radio input "true"
click at [377, 52] on button "Save" at bounding box center [368, 53] width 46 height 19
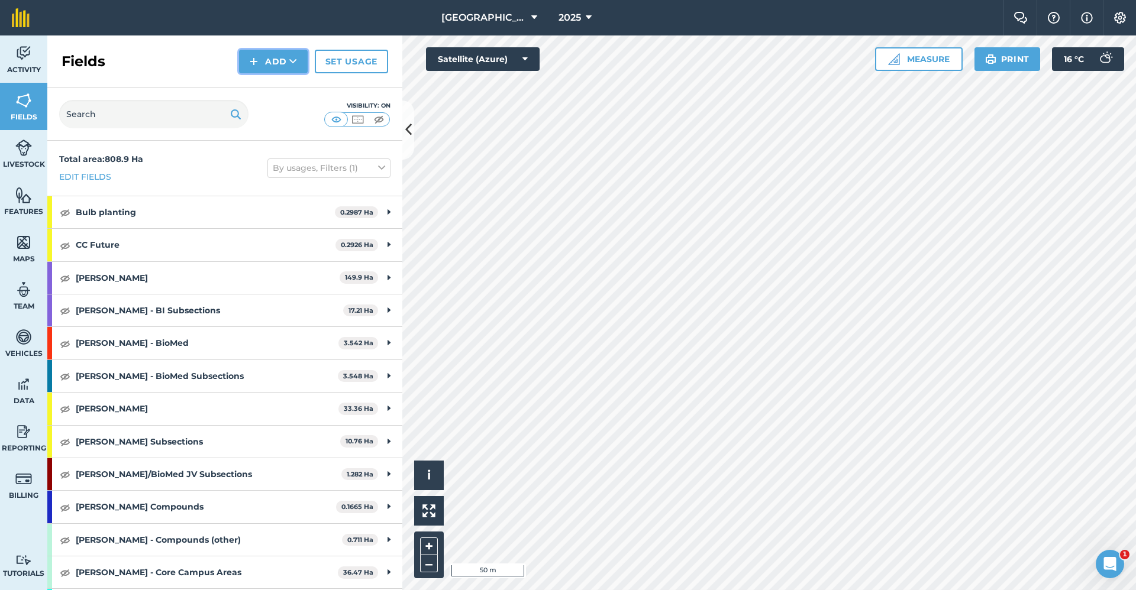
click at [286, 63] on button "Add" at bounding box center [273, 62] width 69 height 24
click at [285, 82] on link "Draw" at bounding box center [273, 88] width 65 height 26
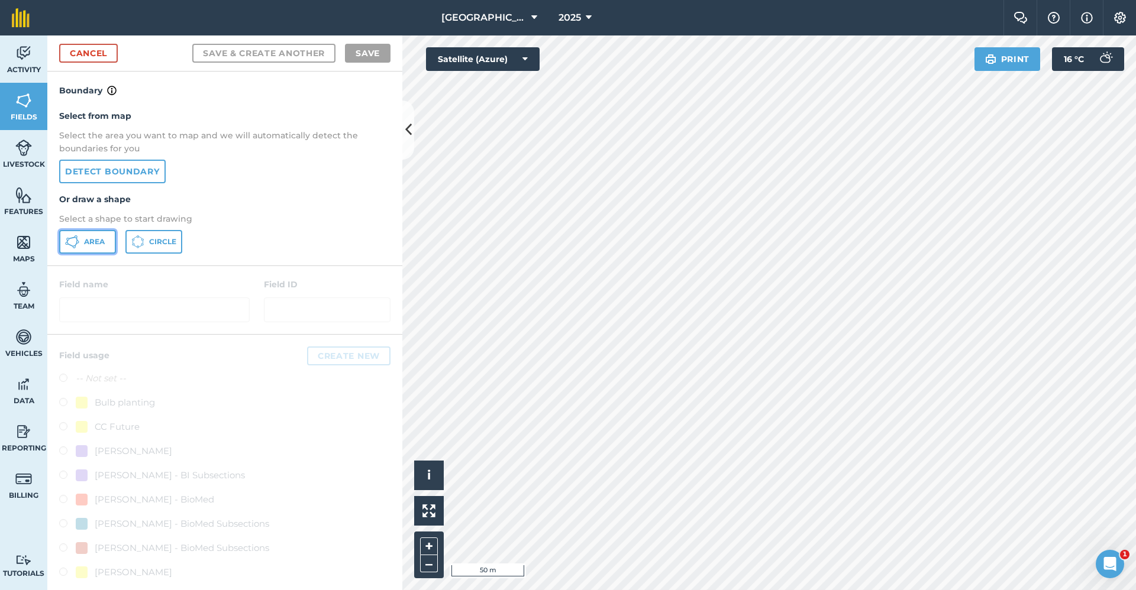
click at [96, 237] on span "Area" at bounding box center [94, 241] width 21 height 9
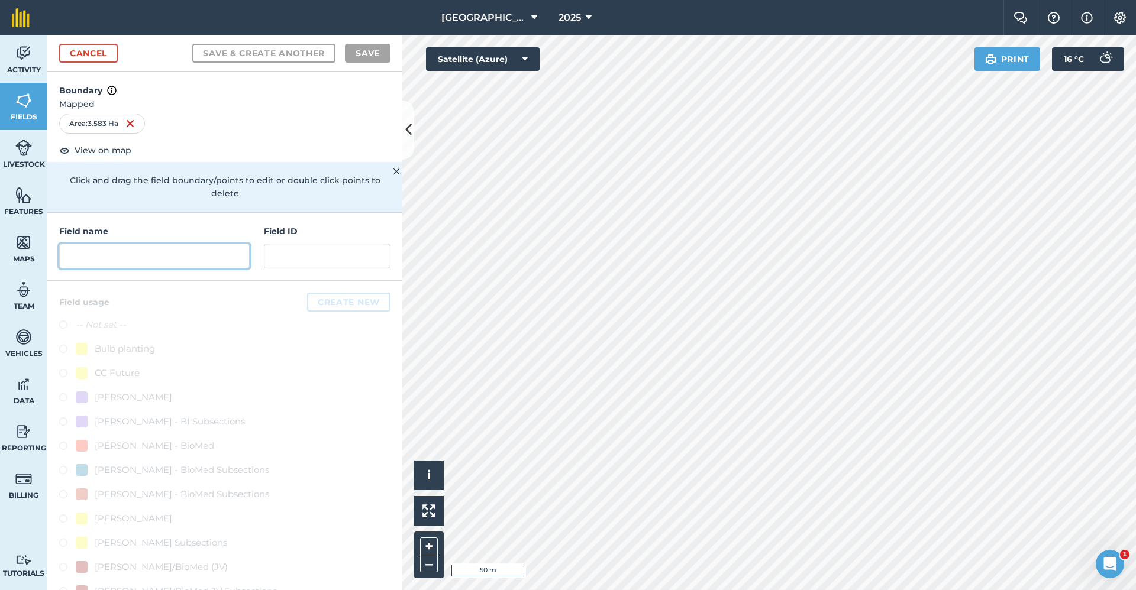
click at [144, 256] on input "text" at bounding box center [154, 256] width 190 height 25
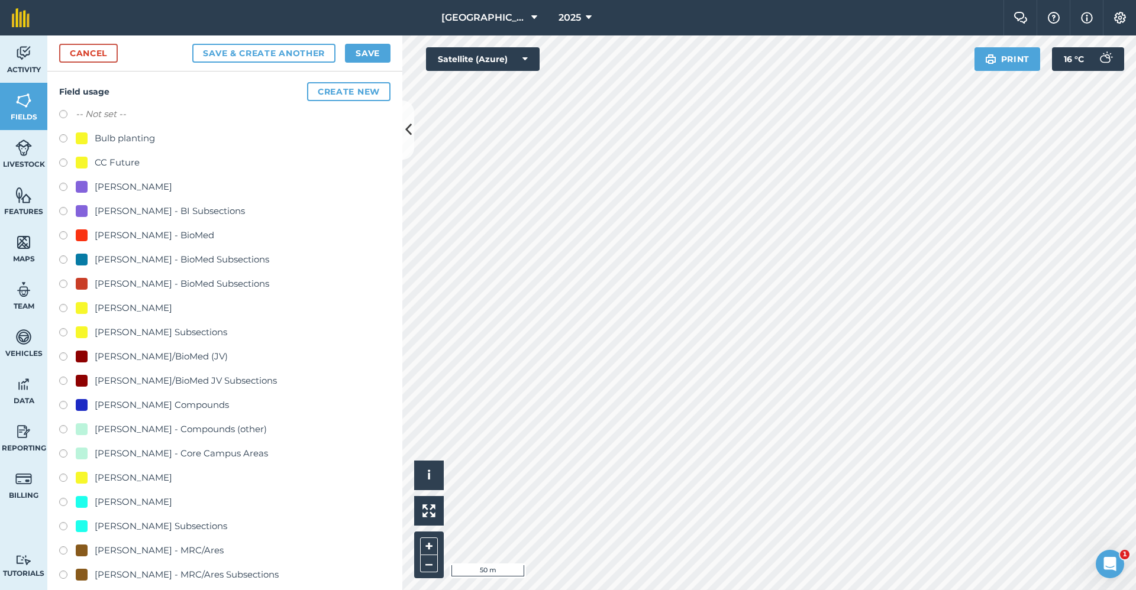
scroll to position [33, 0]
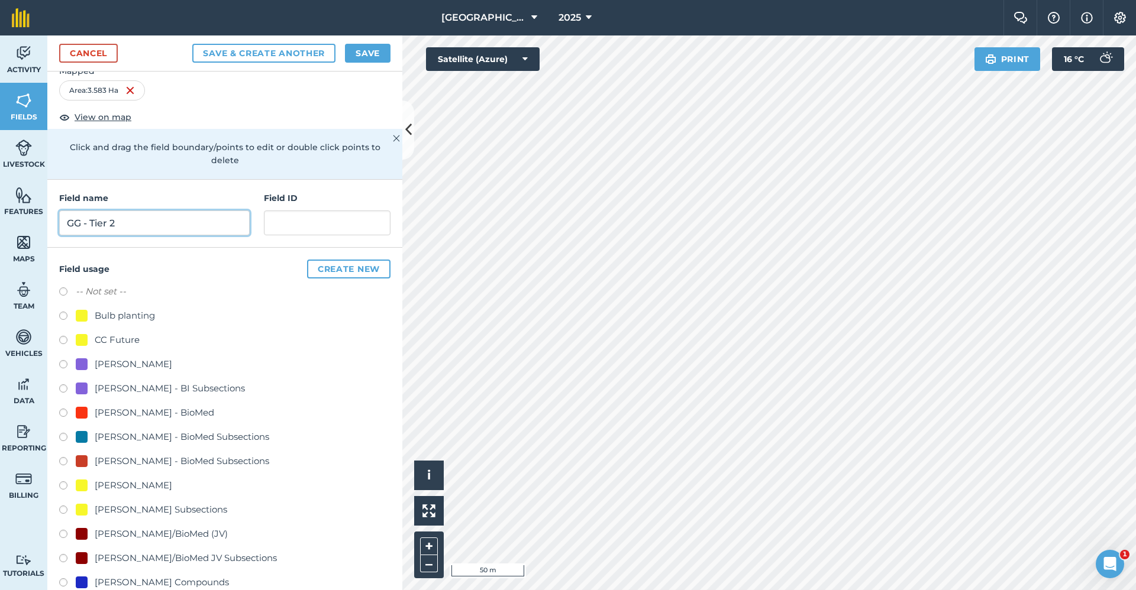
type input "GG - Tier 2"
click at [325, 267] on button "Create new" at bounding box center [348, 269] width 83 height 19
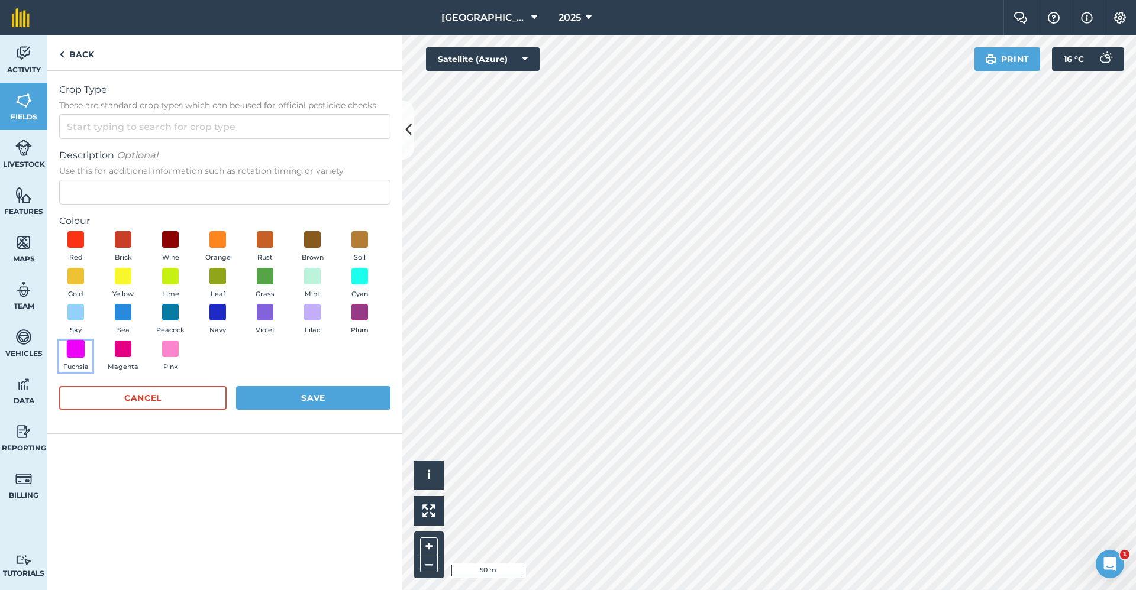
click at [79, 347] on span at bounding box center [76, 349] width 18 height 18
click at [160, 134] on input "Crop Type These are standard crop types which can be used for official pesticid…" at bounding box center [224, 126] width 331 height 25
click at [146, 148] on li "Other" at bounding box center [225, 154] width 330 height 28
type input "Other"
click at [138, 184] on input "Description Optional Use this for additional information such as rotation timin…" at bounding box center [224, 192] width 331 height 25
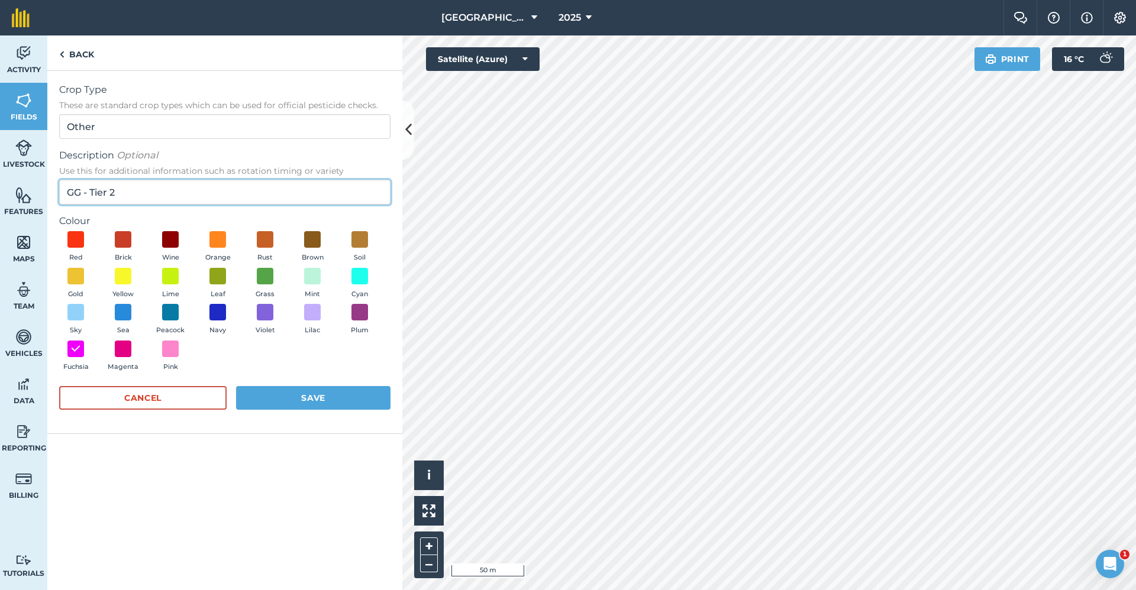
type input "GG - Tier 2"
click at [305, 406] on button "Save" at bounding box center [313, 398] width 154 height 24
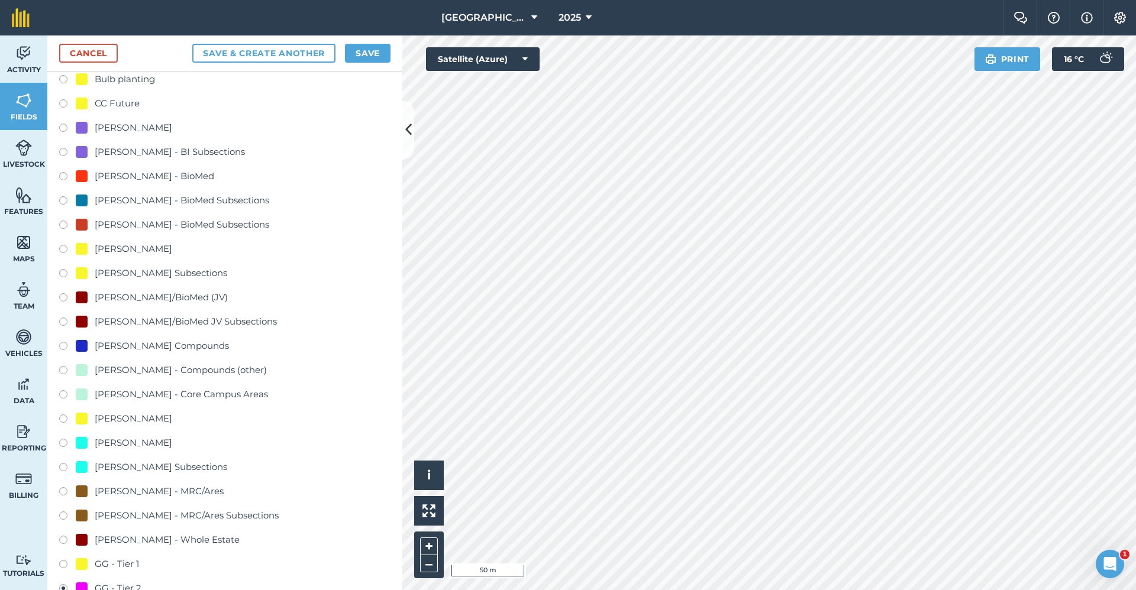
scroll to position [566, 0]
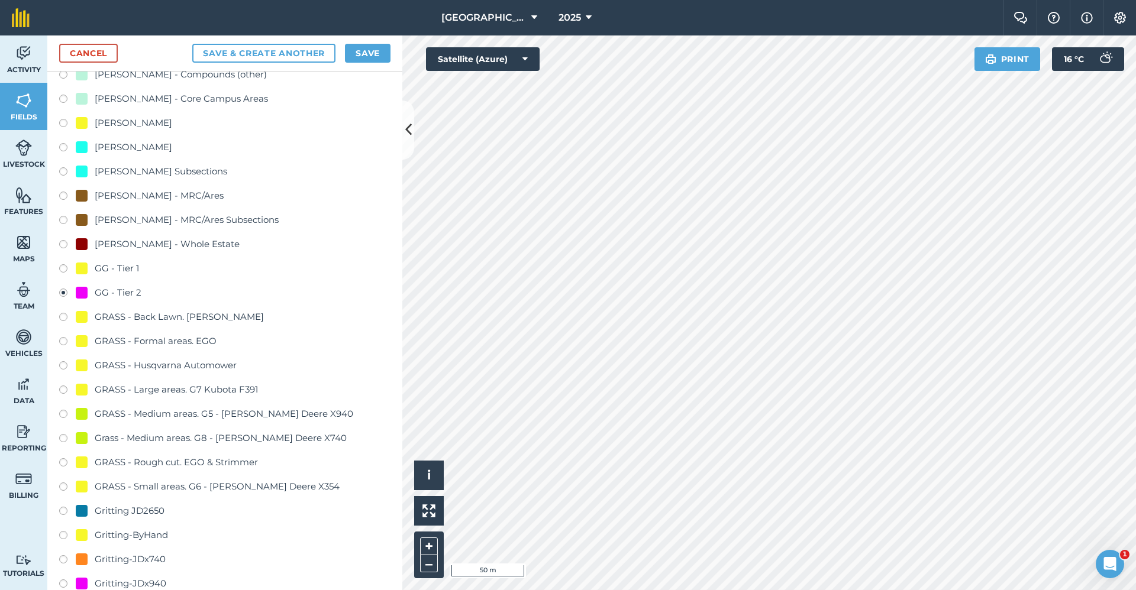
click at [127, 289] on div "GG - Tier 2" at bounding box center [118, 293] width 47 height 14
click at [364, 60] on button "Save" at bounding box center [368, 53] width 46 height 19
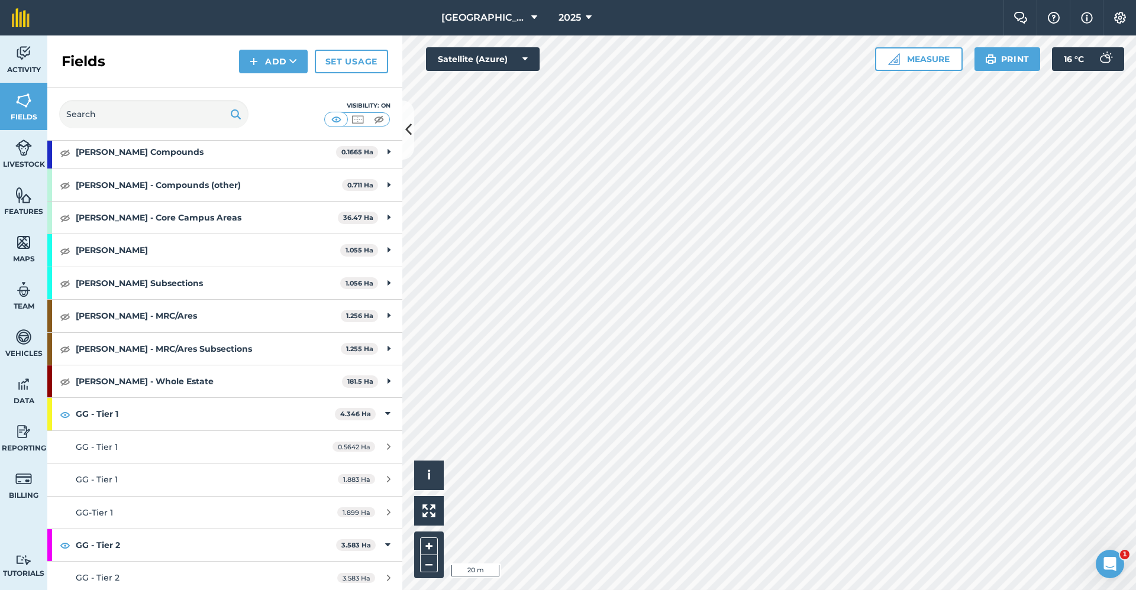
scroll to position [296, 0]
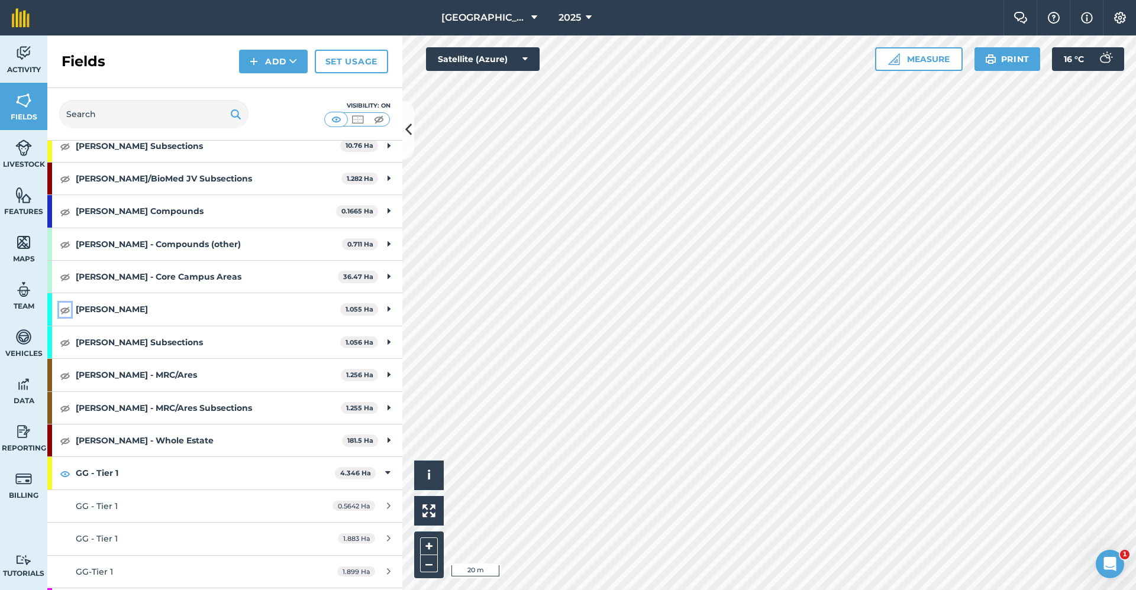
click at [64, 312] on img at bounding box center [65, 310] width 11 height 14
click at [292, 53] on button "Add" at bounding box center [273, 62] width 69 height 24
click at [280, 83] on link "Draw" at bounding box center [273, 88] width 65 height 26
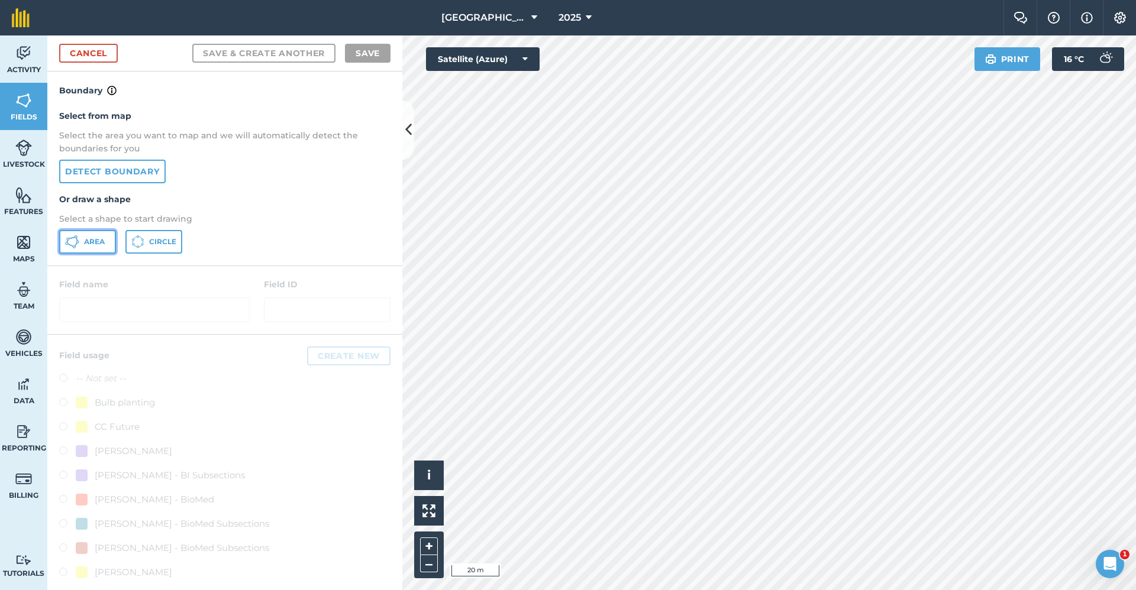
click at [101, 238] on span "Area" at bounding box center [94, 241] width 21 height 9
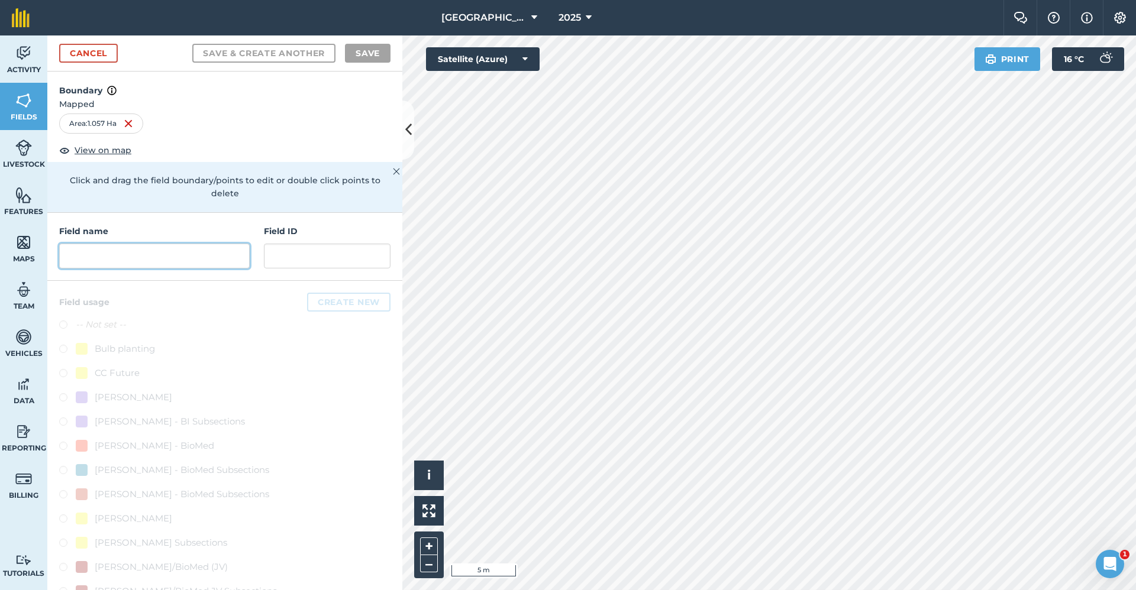
click at [195, 250] on input "text" at bounding box center [154, 256] width 190 height 25
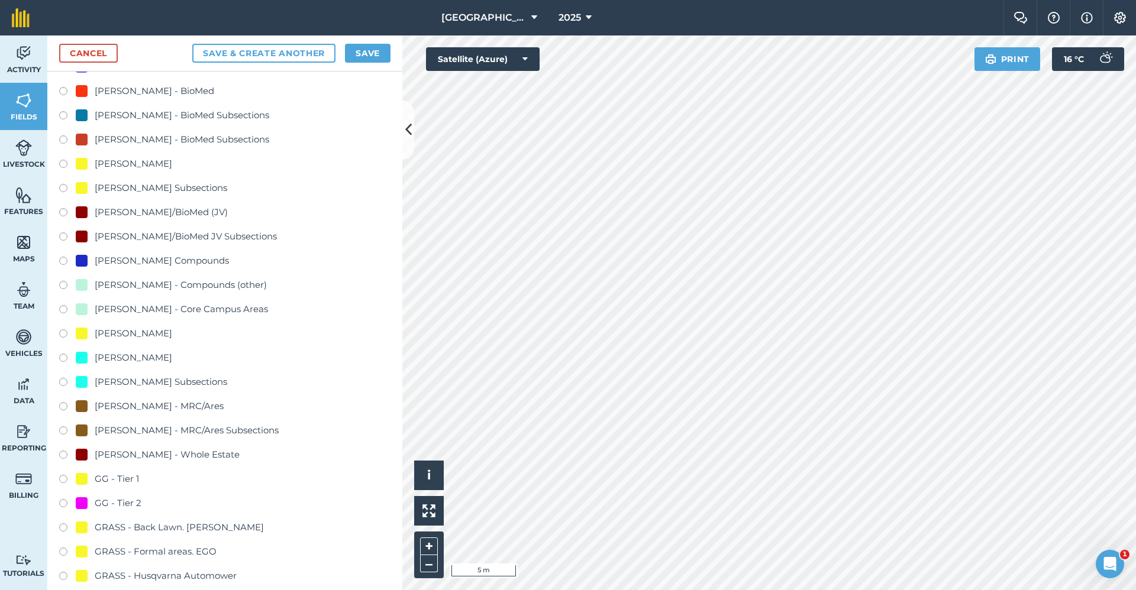
scroll to position [532, 0]
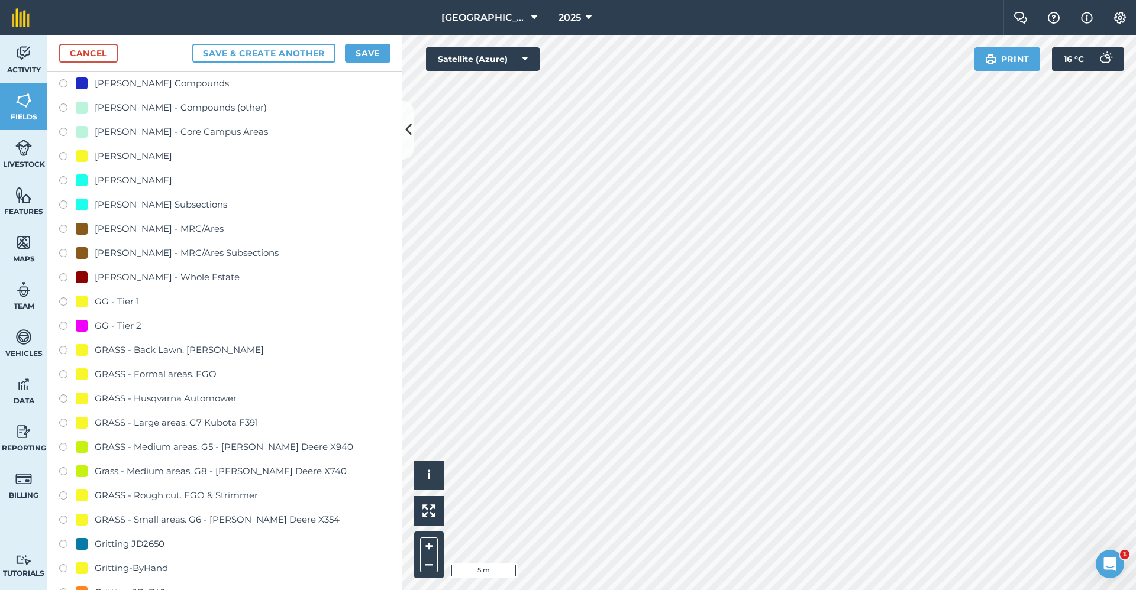
type input "GG - Tier 2"
click at [110, 328] on div "GG - Tier 2" at bounding box center [118, 326] width 47 height 14
radio input "true"
click at [377, 51] on button "Save" at bounding box center [368, 53] width 46 height 19
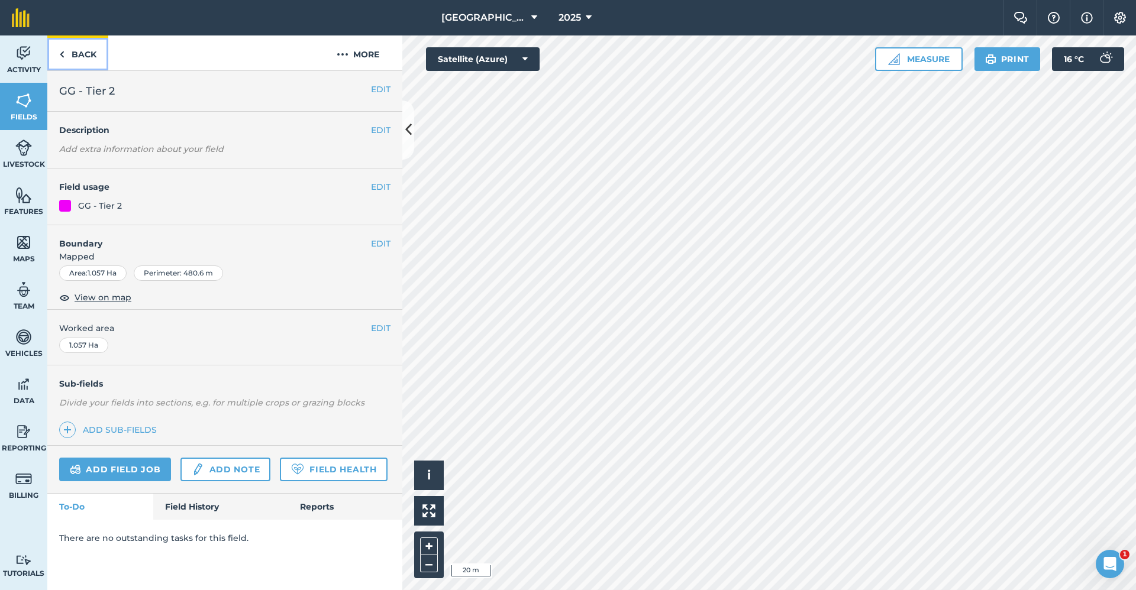
click at [81, 56] on link "Back" at bounding box center [77, 52] width 61 height 35
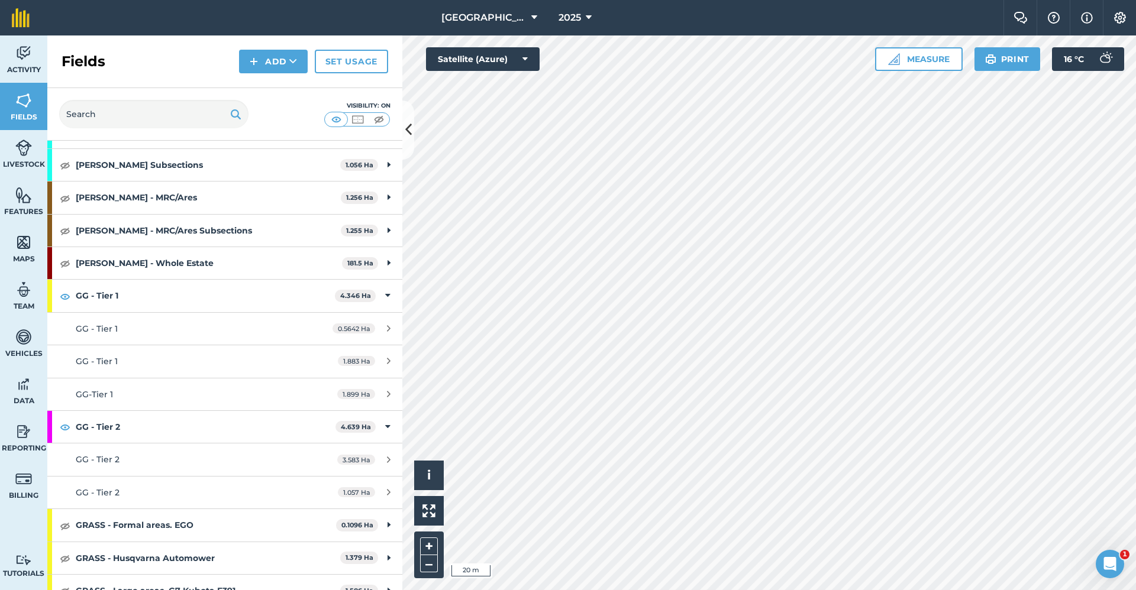
scroll to position [355, 0]
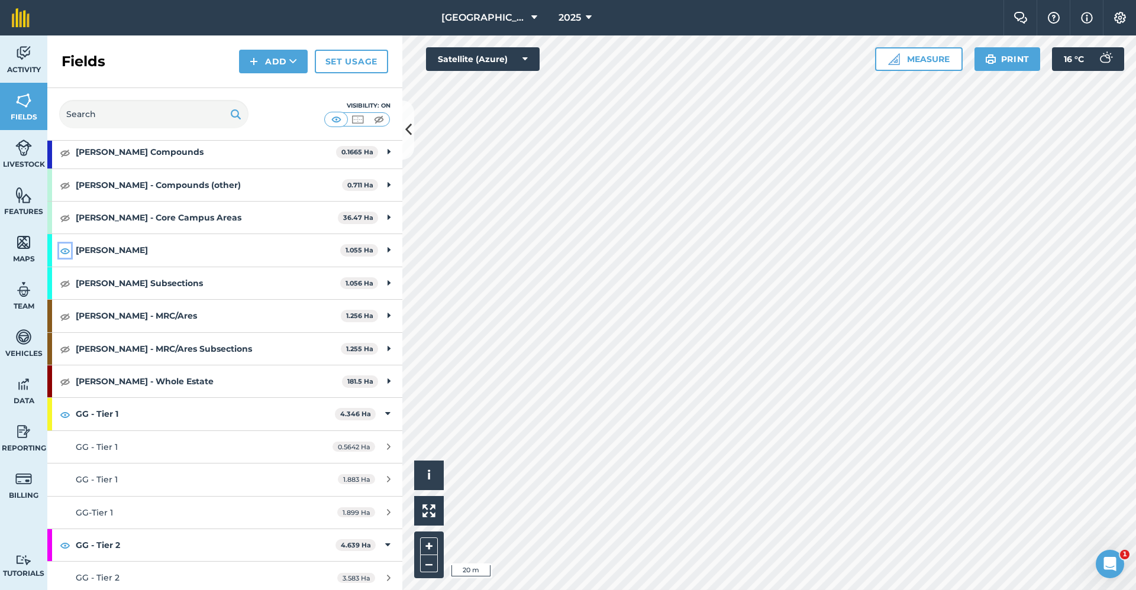
click at [64, 252] on img at bounding box center [65, 251] width 11 height 14
click at [66, 317] on img at bounding box center [65, 316] width 11 height 14
click at [284, 59] on button "Add" at bounding box center [273, 62] width 69 height 24
click at [280, 86] on link "Draw" at bounding box center [273, 88] width 65 height 26
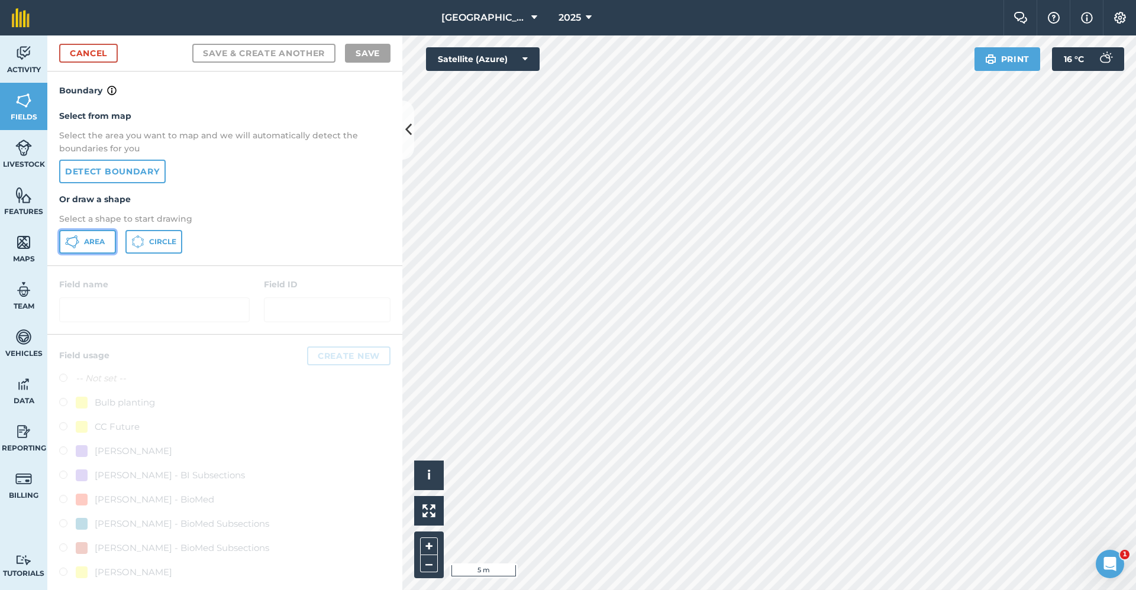
click at [89, 247] on button "Area" at bounding box center [87, 242] width 57 height 24
click at [1135, 344] on html "Babraham Research Campus (Gardens) 2025 Farm Chat Help Info Settings Babraham R…" at bounding box center [568, 295] width 1136 height 590
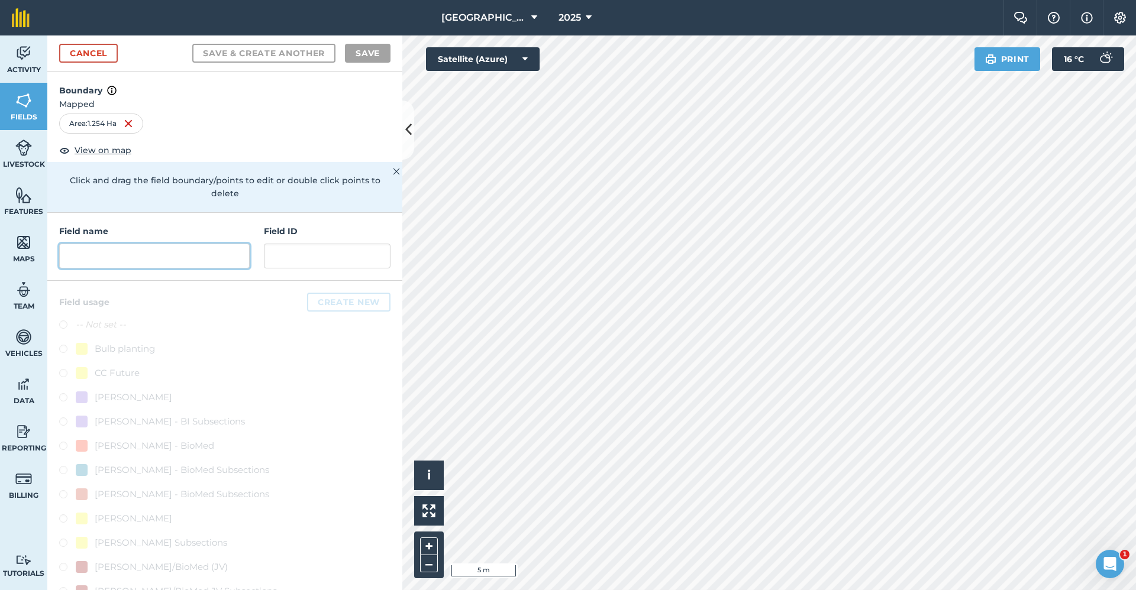
click at [180, 251] on input "text" at bounding box center [154, 256] width 190 height 25
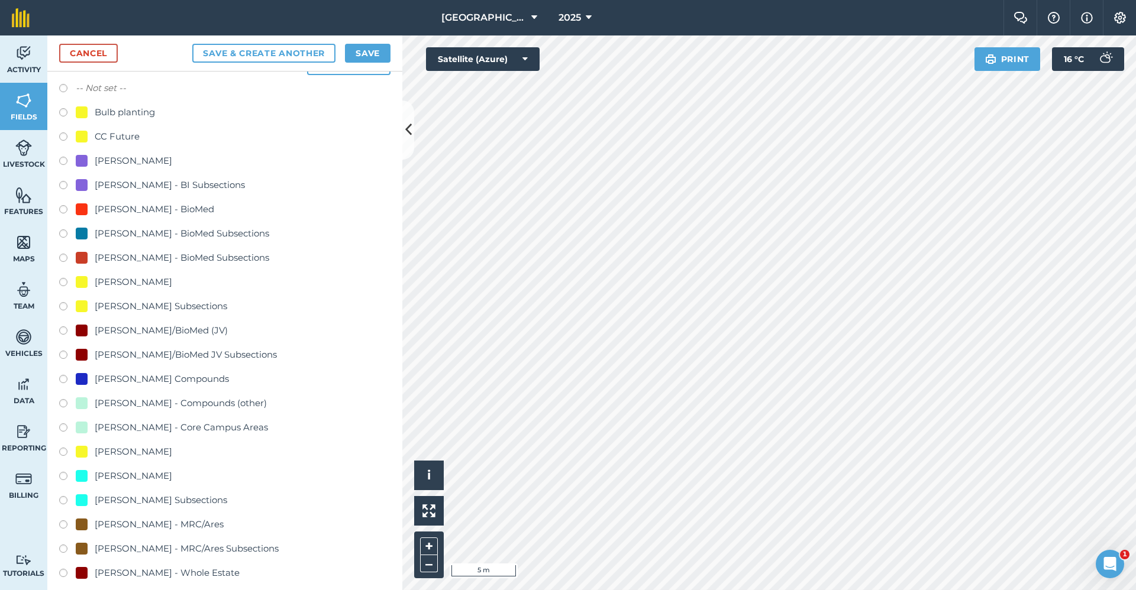
scroll to position [355, 0]
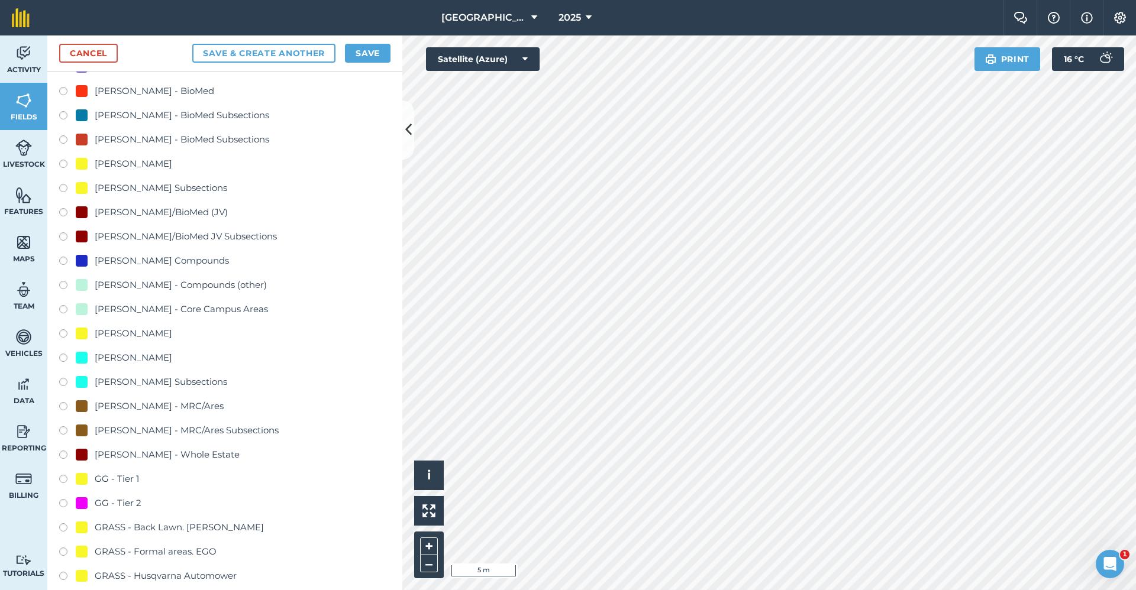
type input "GG - Tier 2"
click at [122, 509] on div "GG - Tier 2" at bounding box center [118, 503] width 47 height 14
radio input "true"
click at [361, 50] on button "Save" at bounding box center [368, 53] width 46 height 19
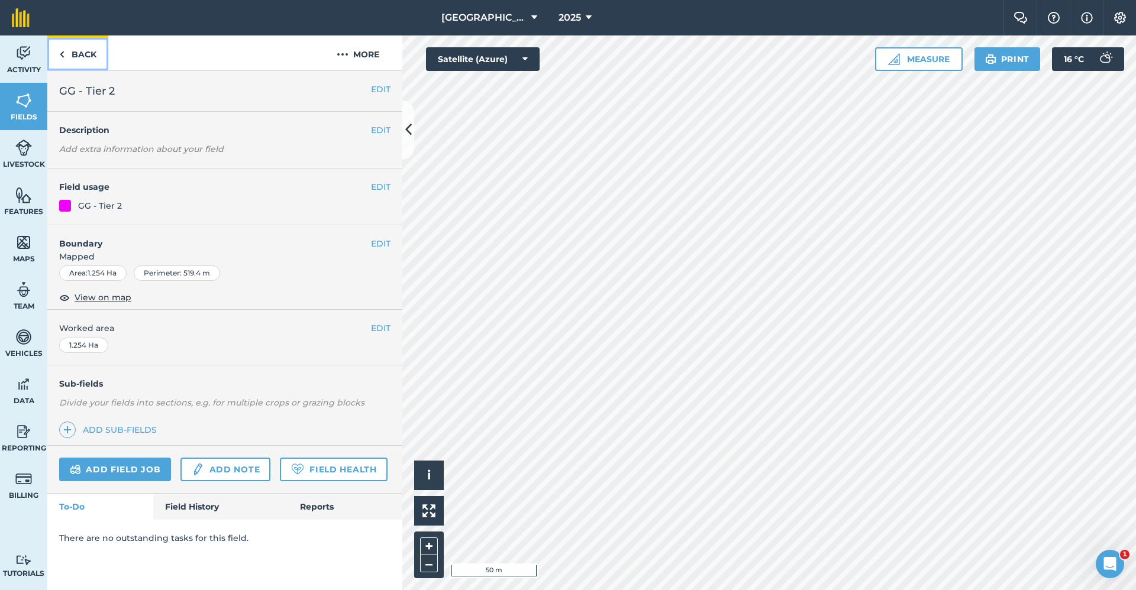
click at [78, 62] on link "Back" at bounding box center [77, 52] width 61 height 35
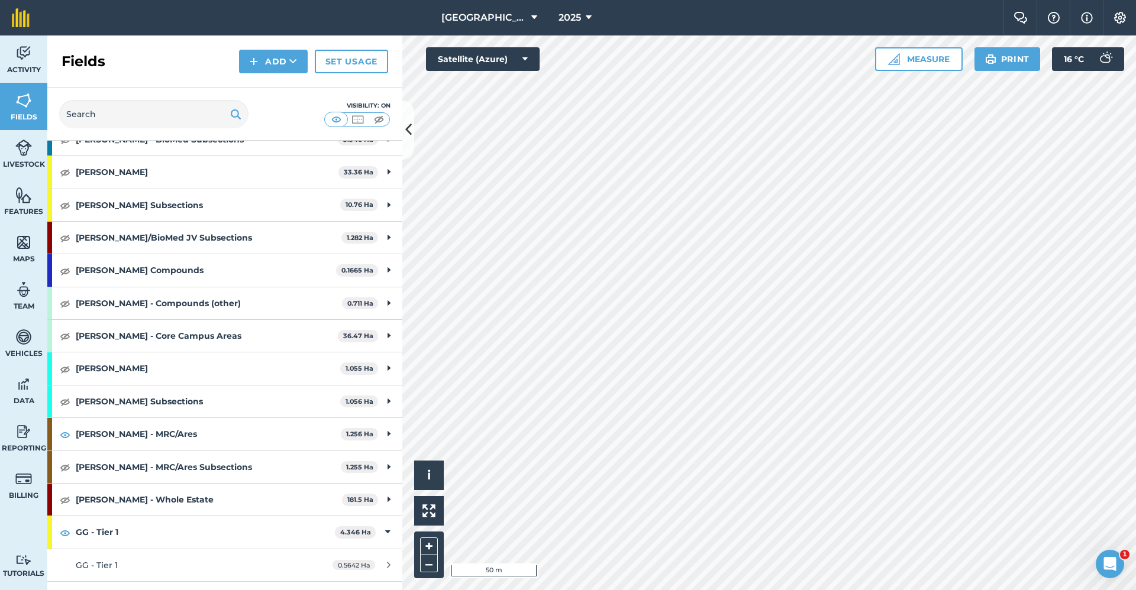
scroll to position [296, 0]
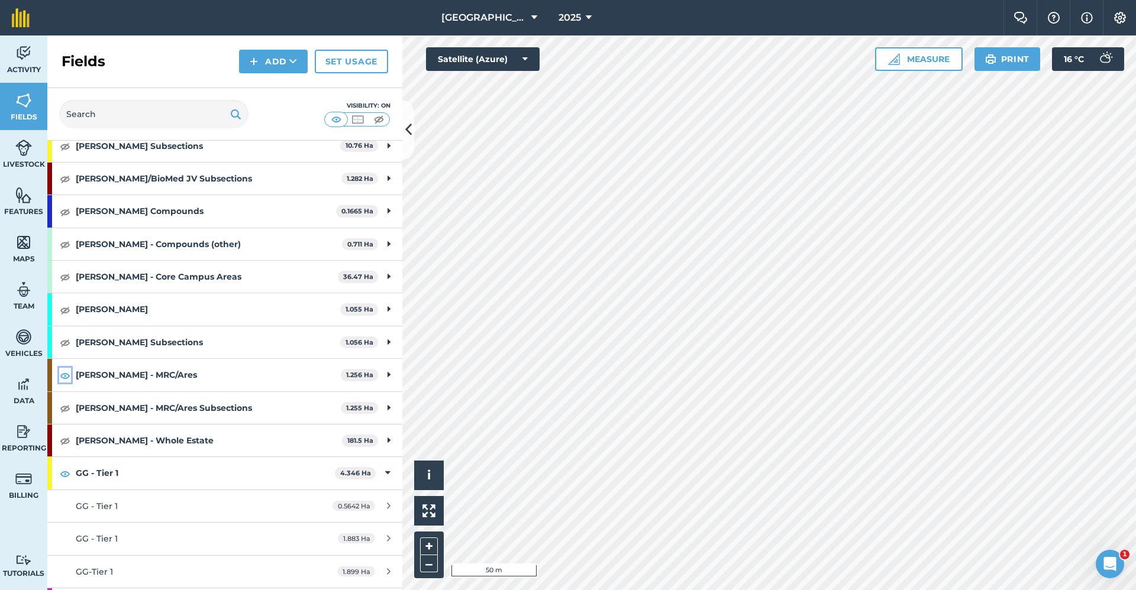
click at [63, 379] on img at bounding box center [65, 376] width 11 height 14
click at [24, 201] on img at bounding box center [23, 195] width 17 height 18
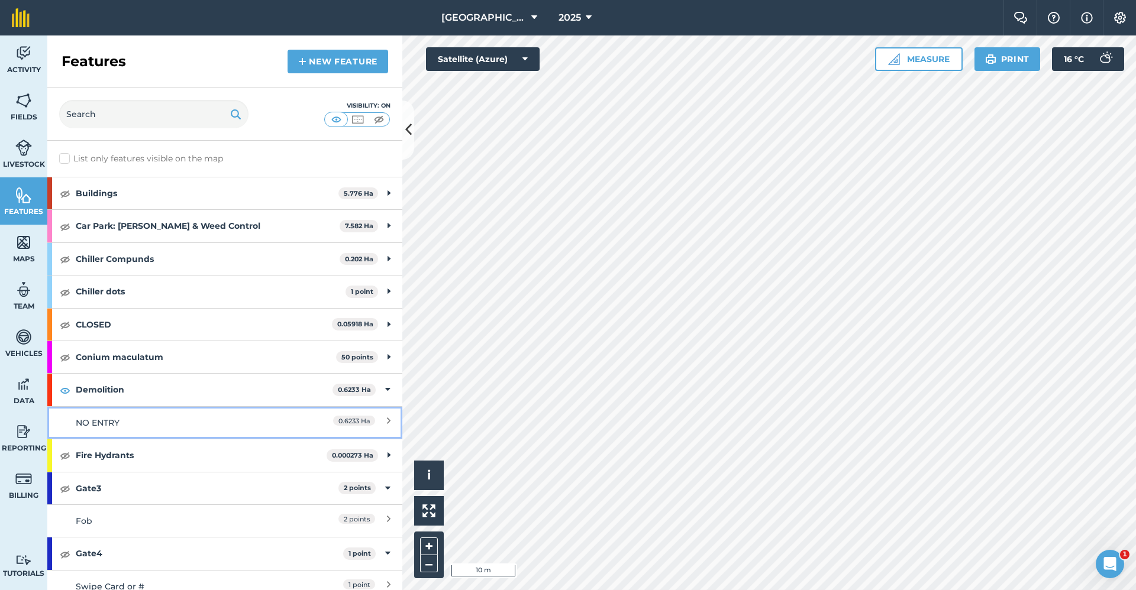
click at [108, 422] on div "NO ENTRY" at bounding box center [181, 422] width 210 height 13
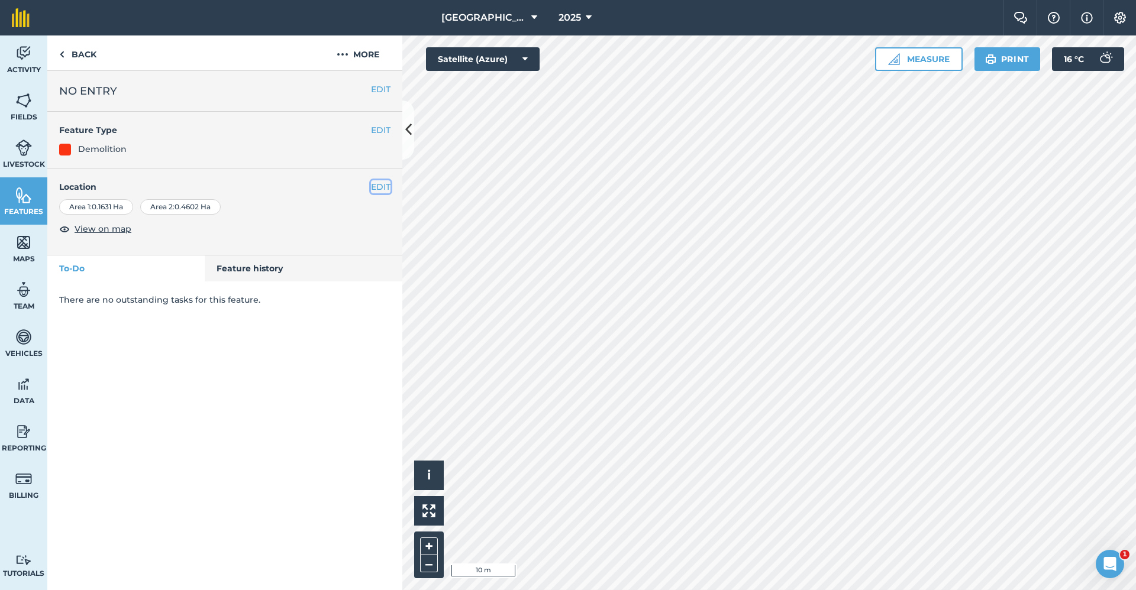
click at [374, 188] on button "EDIT" at bounding box center [381, 186] width 20 height 13
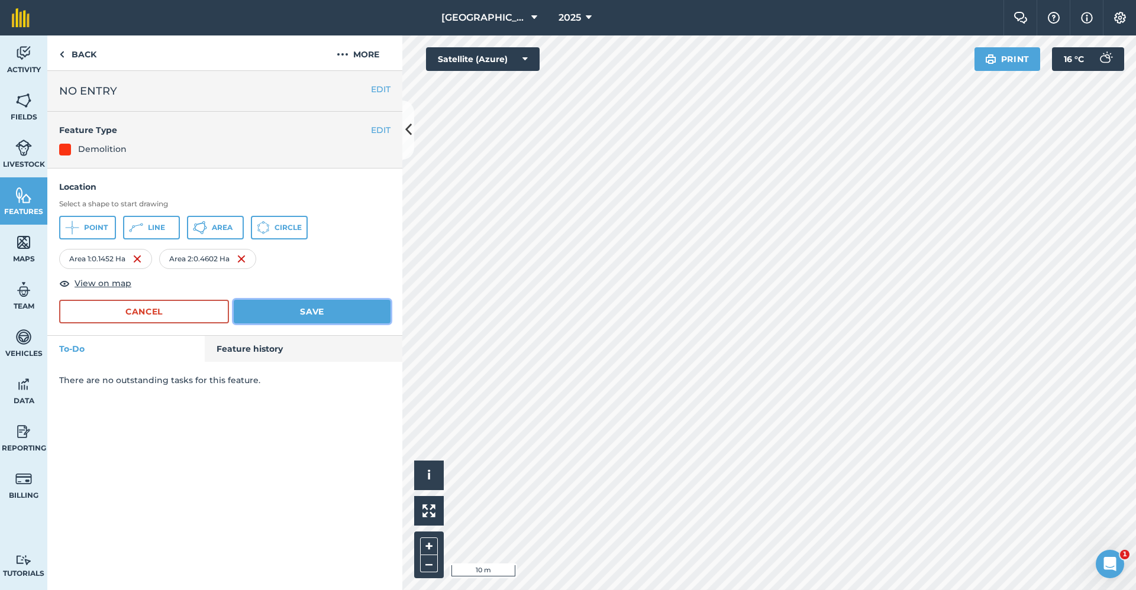
click at [295, 310] on button "Save" at bounding box center [312, 312] width 157 height 24
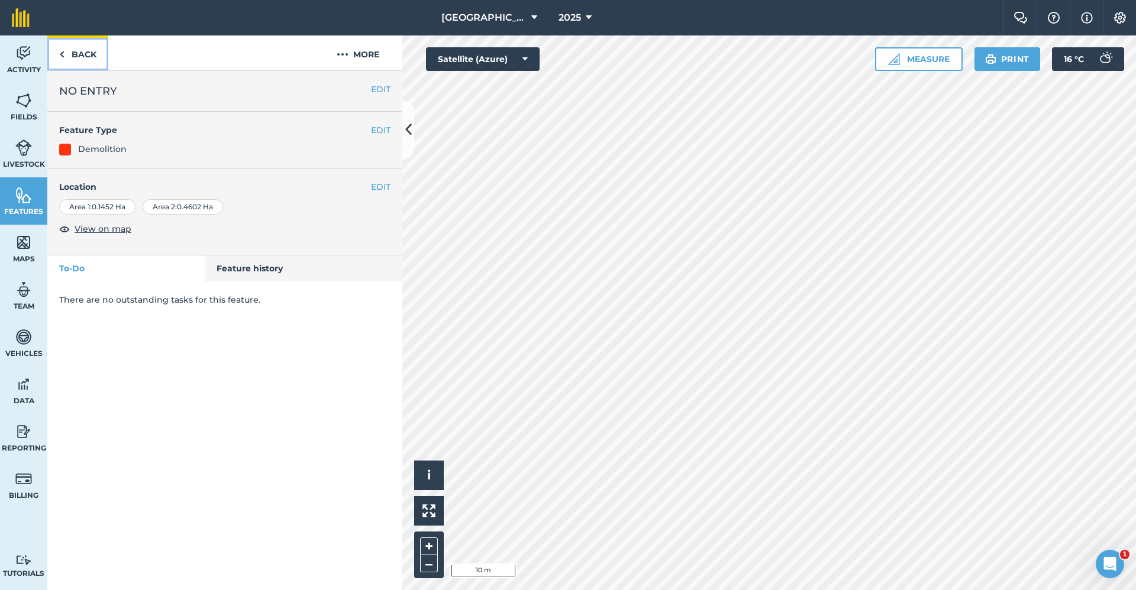
click at [96, 54] on link "Back" at bounding box center [77, 52] width 61 height 35
click at [93, 50] on link "Back" at bounding box center [77, 52] width 61 height 35
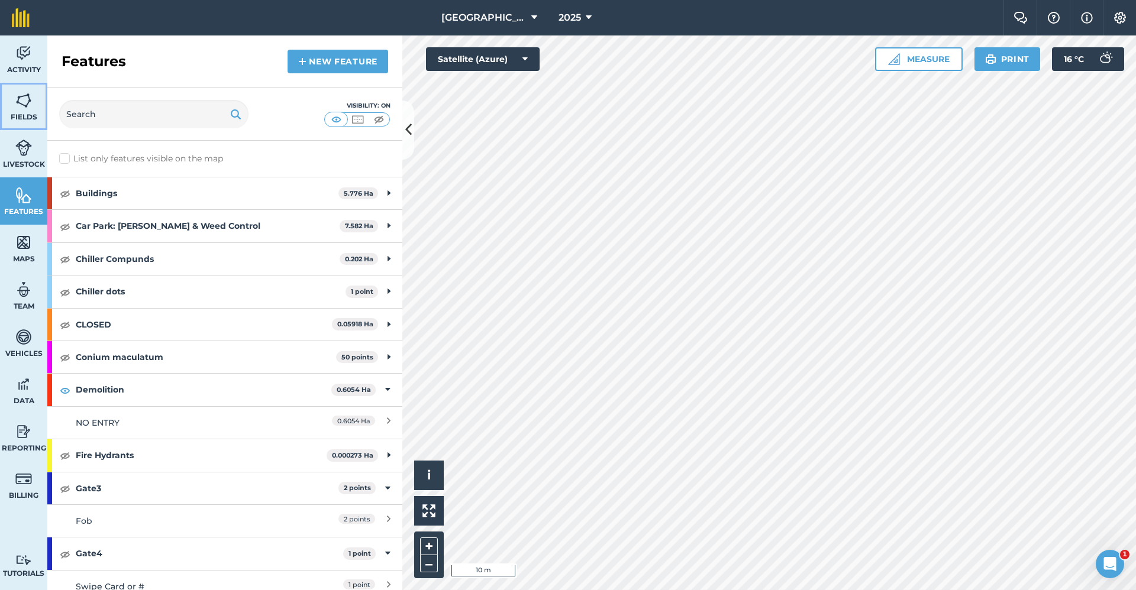
click at [25, 105] on img at bounding box center [23, 101] width 17 height 18
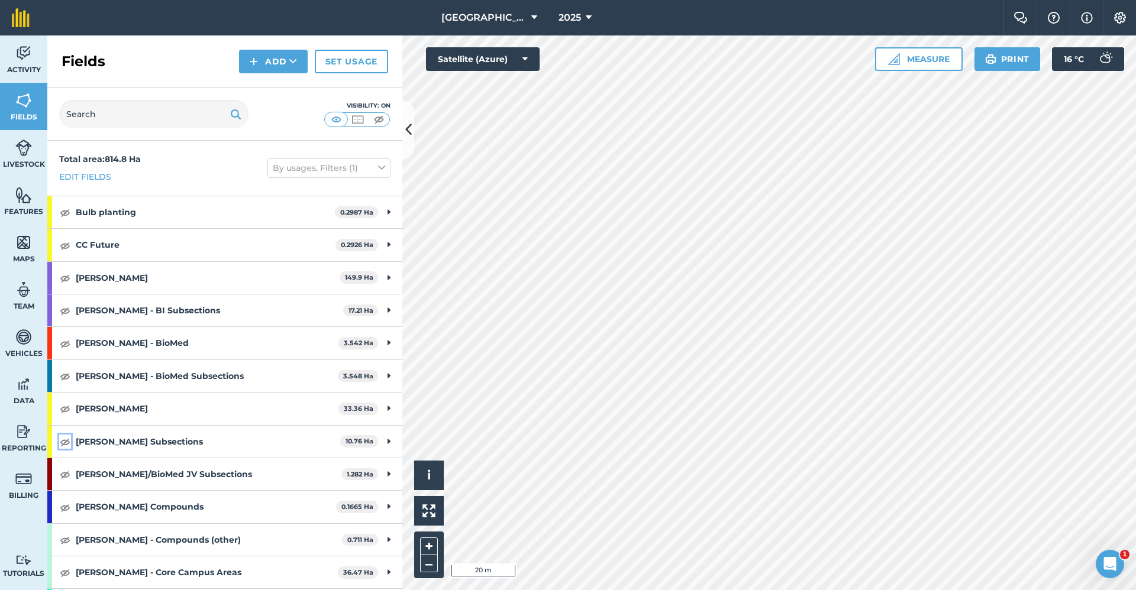
click at [67, 440] on img at bounding box center [65, 442] width 11 height 14
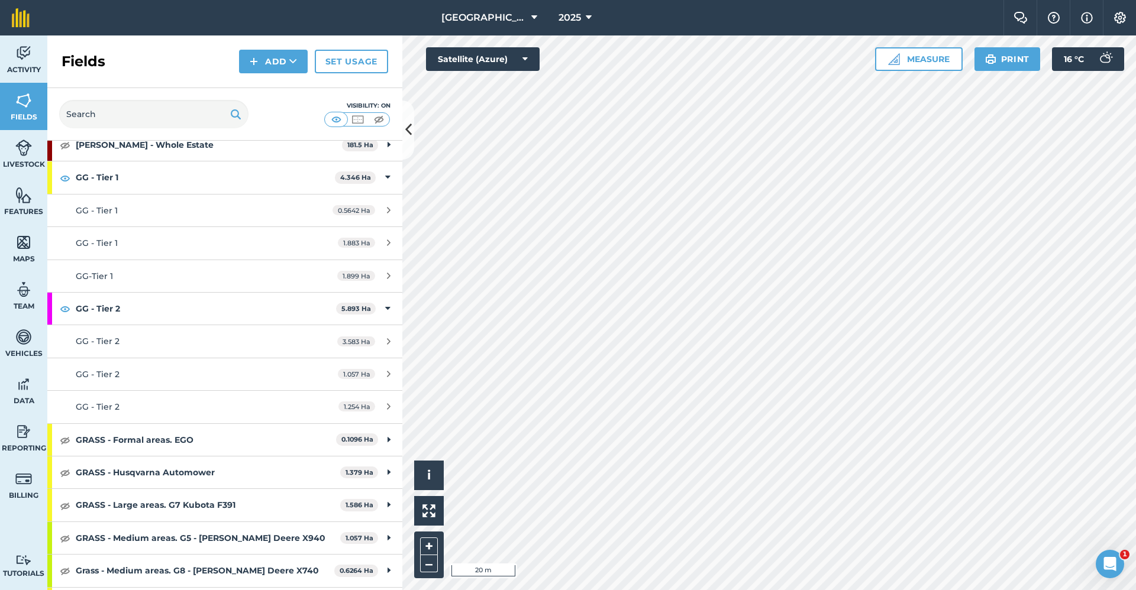
scroll to position [651, 0]
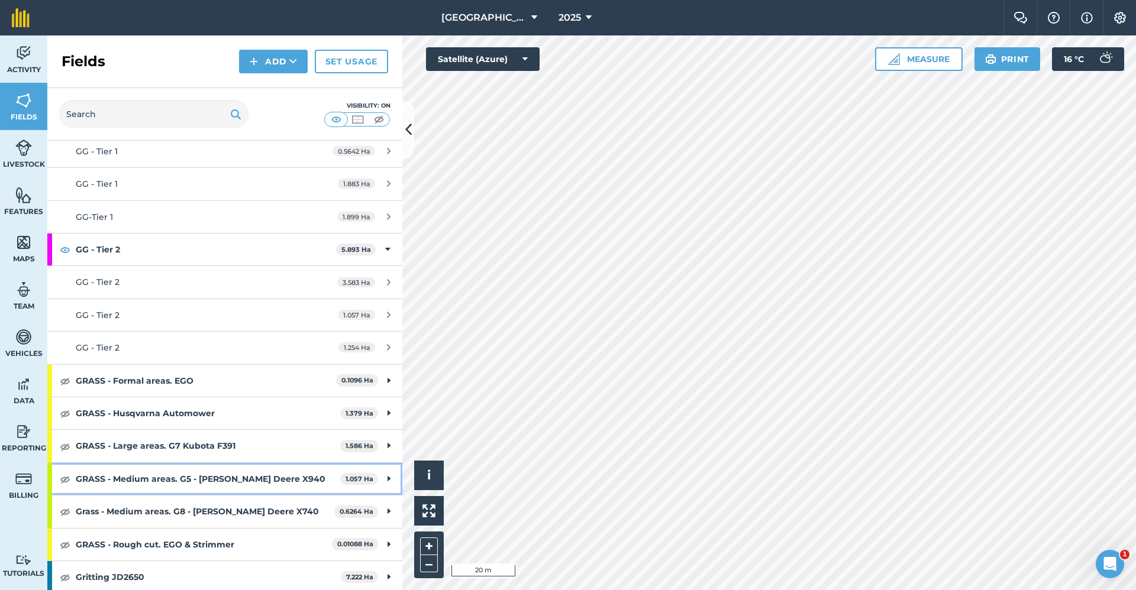
click at [59, 476] on div "GRASS - Medium areas. G5 - [PERSON_NAME] Deere X940 1.057 Ha" at bounding box center [224, 479] width 355 height 32
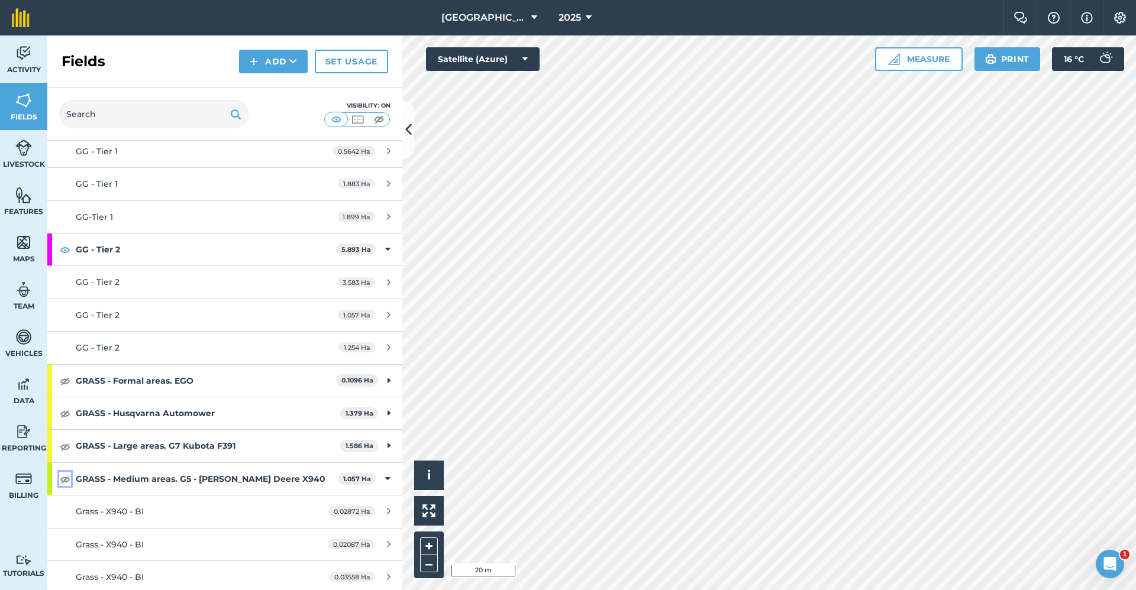
click at [69, 479] on img at bounding box center [65, 479] width 11 height 14
click at [274, 60] on button "Add" at bounding box center [273, 62] width 69 height 24
click at [276, 79] on link "Draw" at bounding box center [273, 88] width 65 height 26
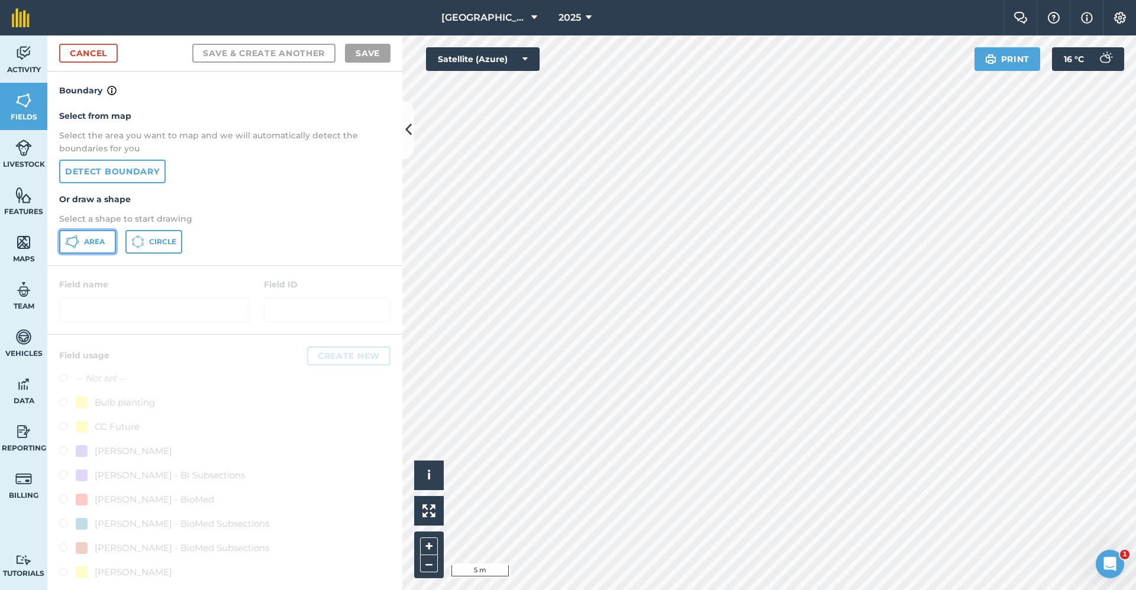
click at [102, 243] on span "Area" at bounding box center [94, 241] width 21 height 9
click at [857, 9] on div "Babraham Research Campus (Gardens) 2025 Farm Chat Help Info Settings Babraham R…" at bounding box center [568, 295] width 1136 height 590
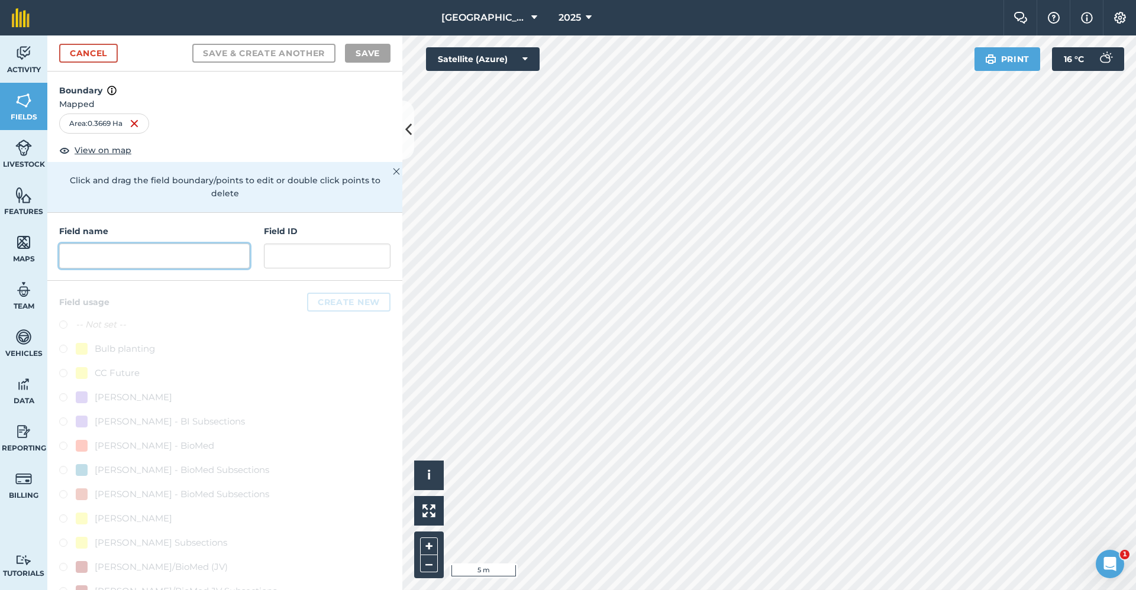
click at [197, 262] on input "text" at bounding box center [154, 256] width 190 height 25
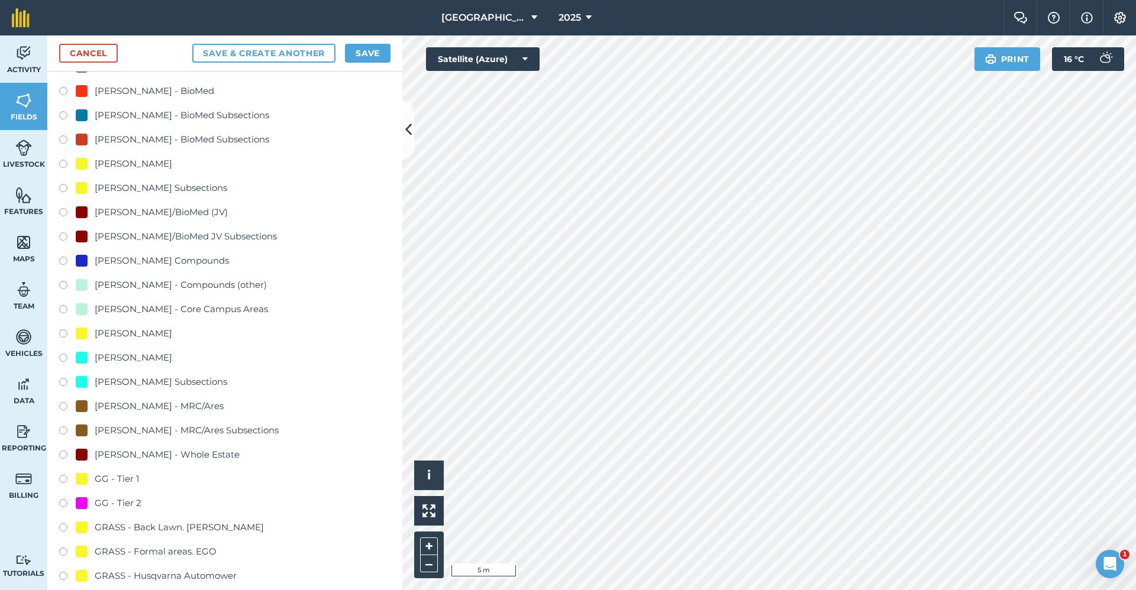
scroll to position [473, 0]
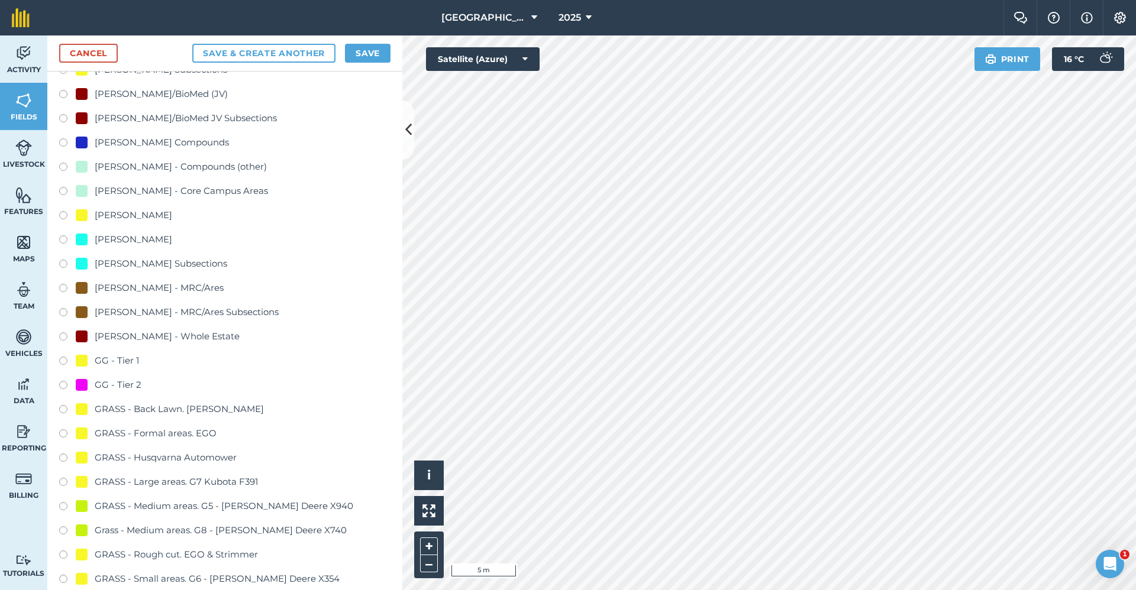
type input "GG - Tier 1"
click at [127, 357] on div "GG - Tier 1" at bounding box center [117, 361] width 44 height 14
radio input "true"
click at [369, 51] on button "Save" at bounding box center [368, 53] width 46 height 19
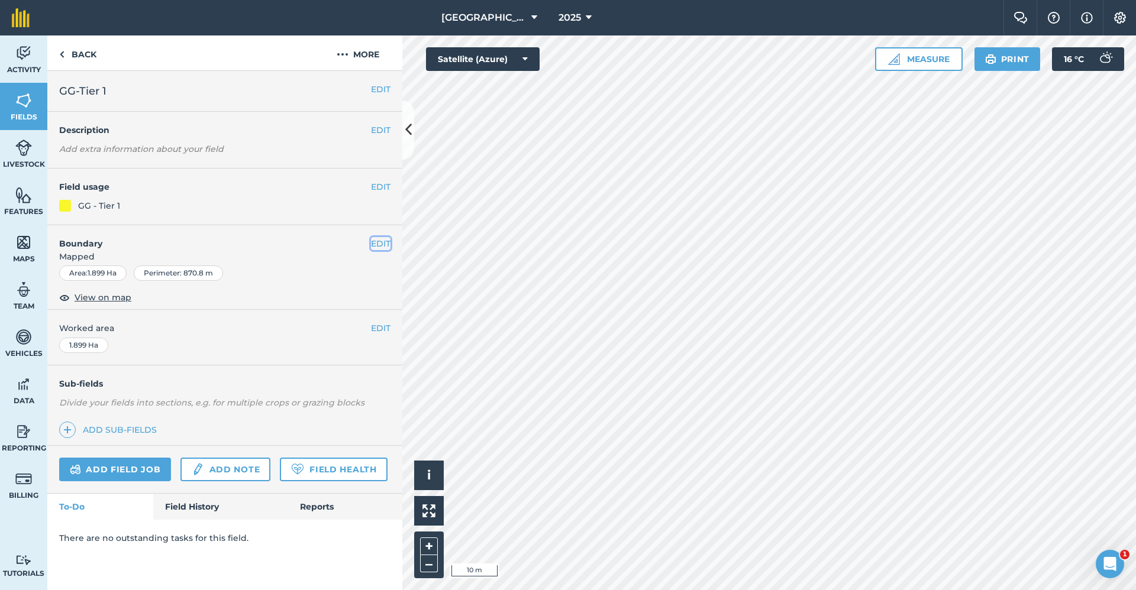
click at [378, 241] on button "EDIT" at bounding box center [381, 243] width 20 height 13
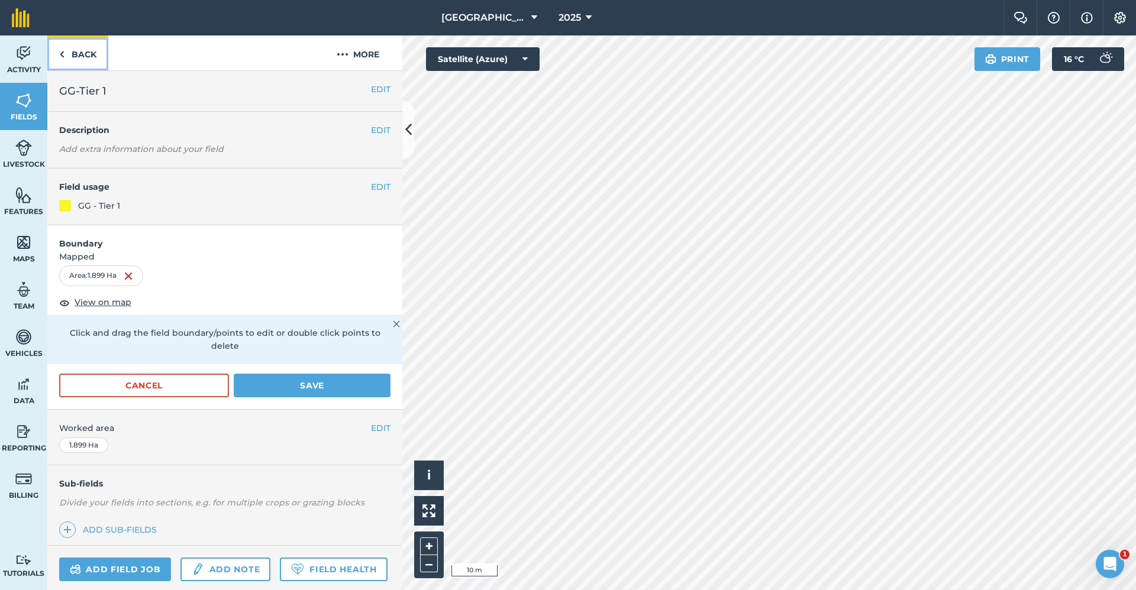
click at [91, 54] on link "Back" at bounding box center [77, 52] width 61 height 35
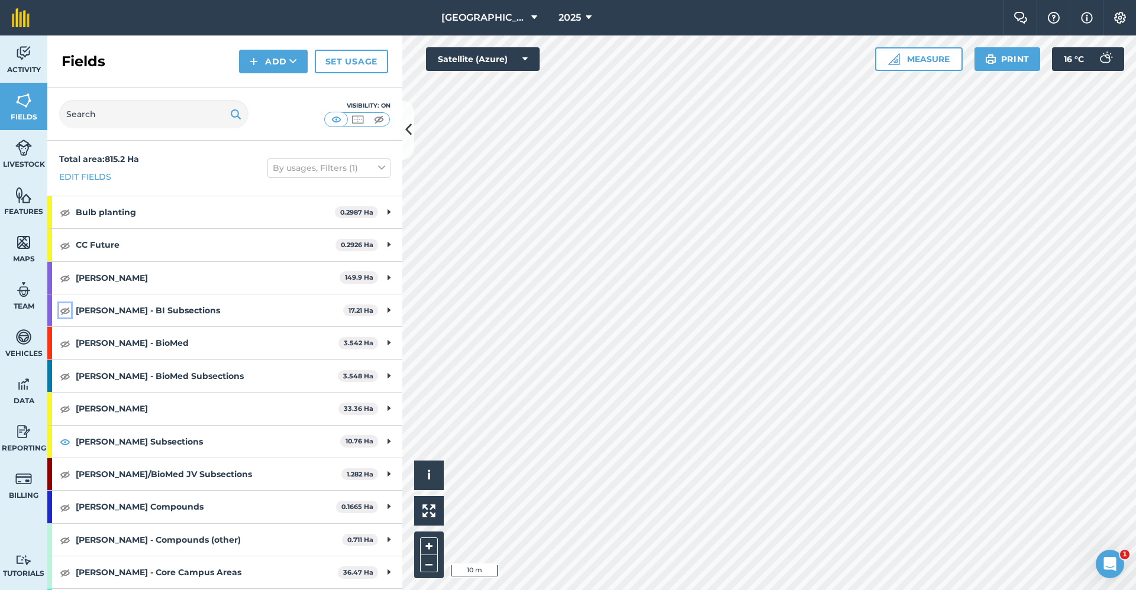
click at [63, 311] on img at bounding box center [65, 310] width 11 height 14
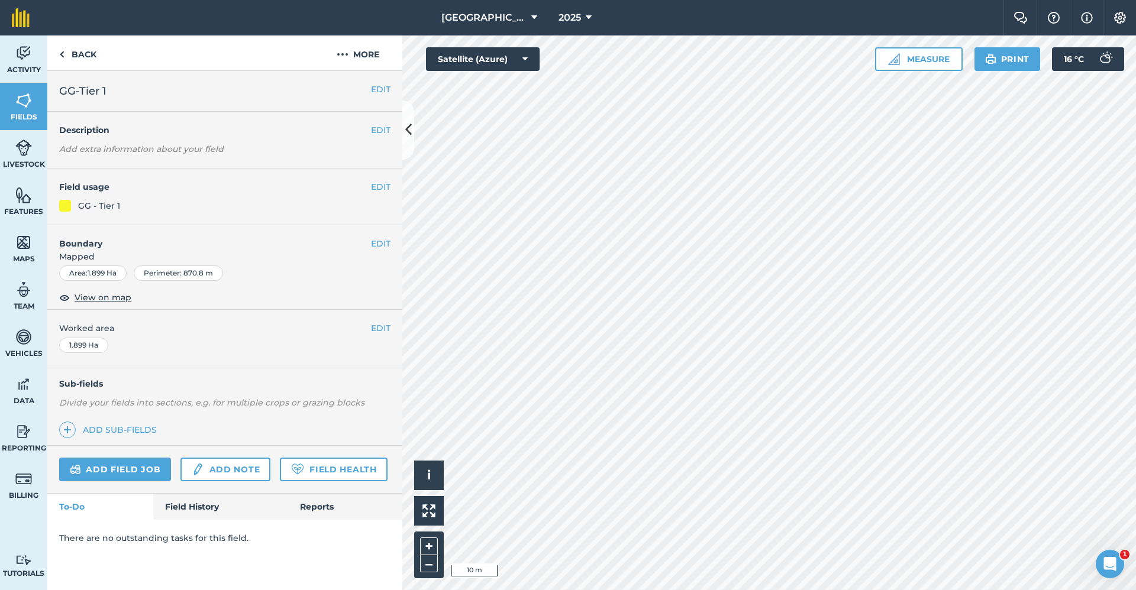
click at [392, 241] on div "EDIT Boundary Mapped Area : 1.899 Ha Perimeter : 870.8 m View on map" at bounding box center [224, 267] width 355 height 85
click at [379, 242] on button "EDIT" at bounding box center [381, 243] width 20 height 13
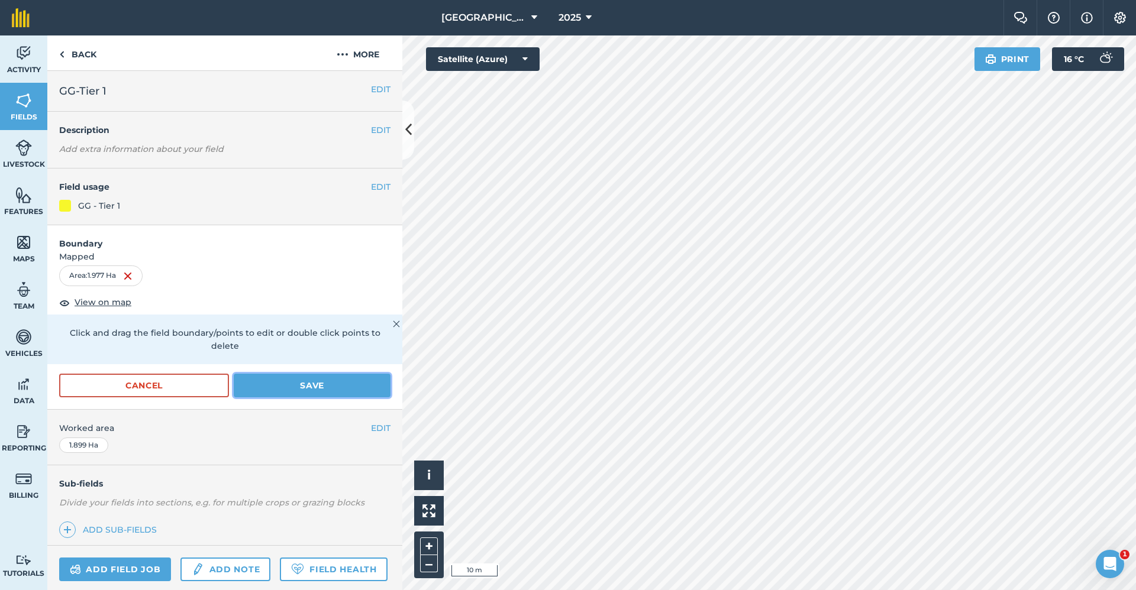
click at [348, 396] on button "Save" at bounding box center [312, 386] width 157 height 24
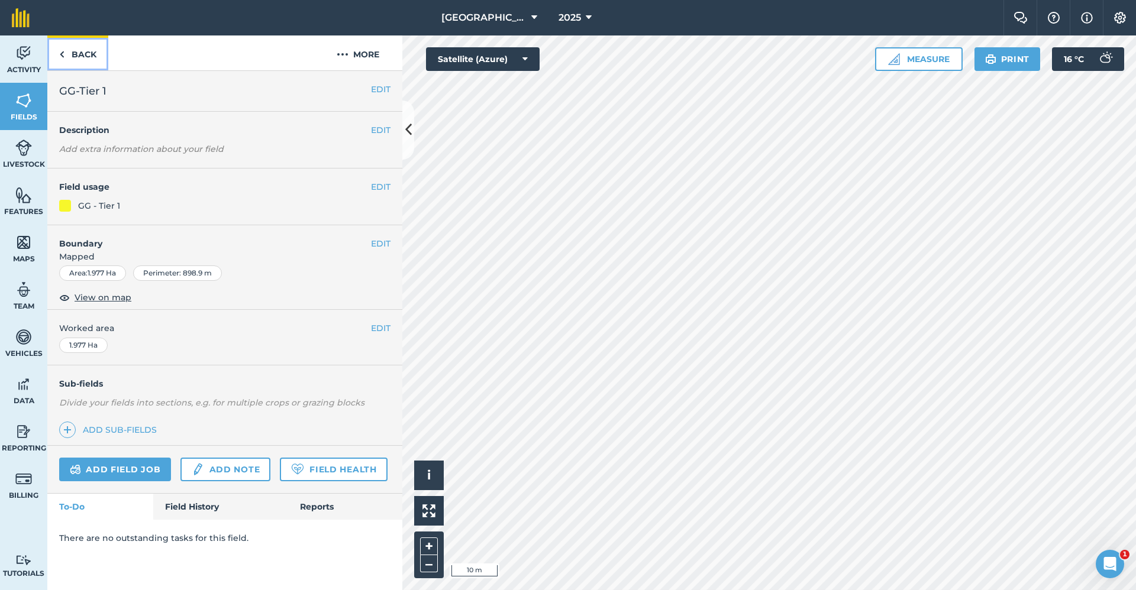
click at [87, 53] on link "Back" at bounding box center [77, 52] width 61 height 35
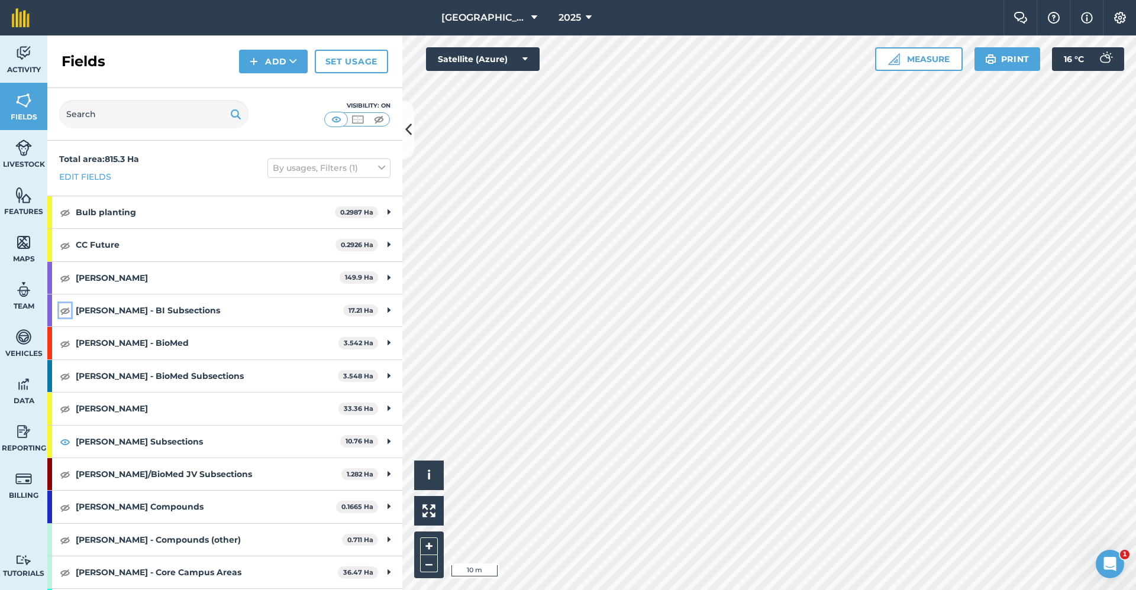
click at [65, 310] on img at bounding box center [65, 310] width 11 height 14
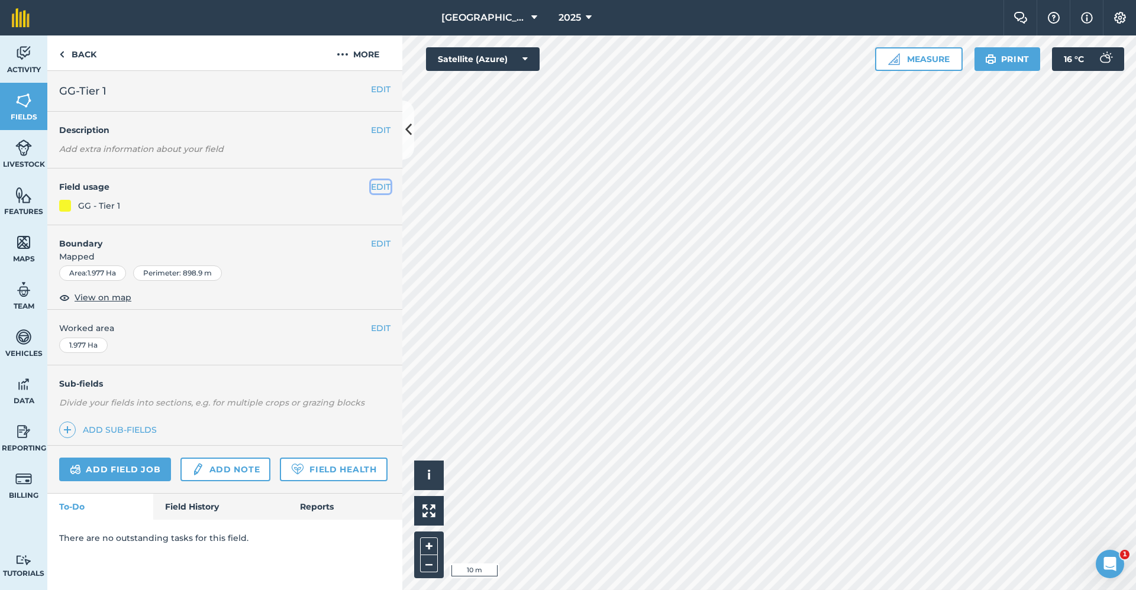
click at [376, 191] on button "EDIT" at bounding box center [381, 186] width 20 height 13
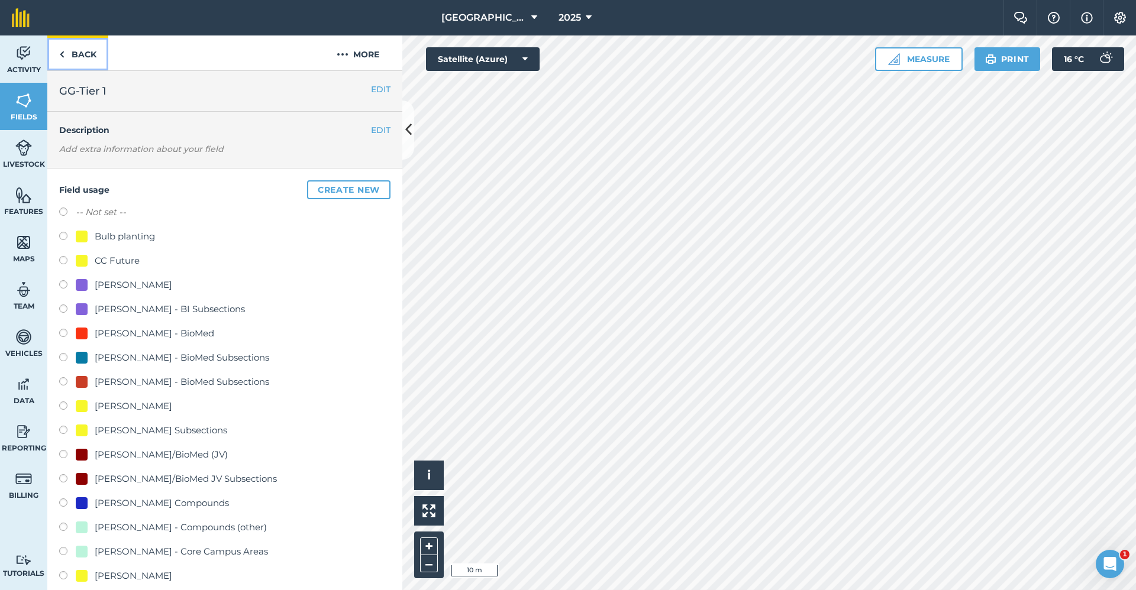
click at [86, 50] on link "Back" at bounding box center [77, 52] width 61 height 35
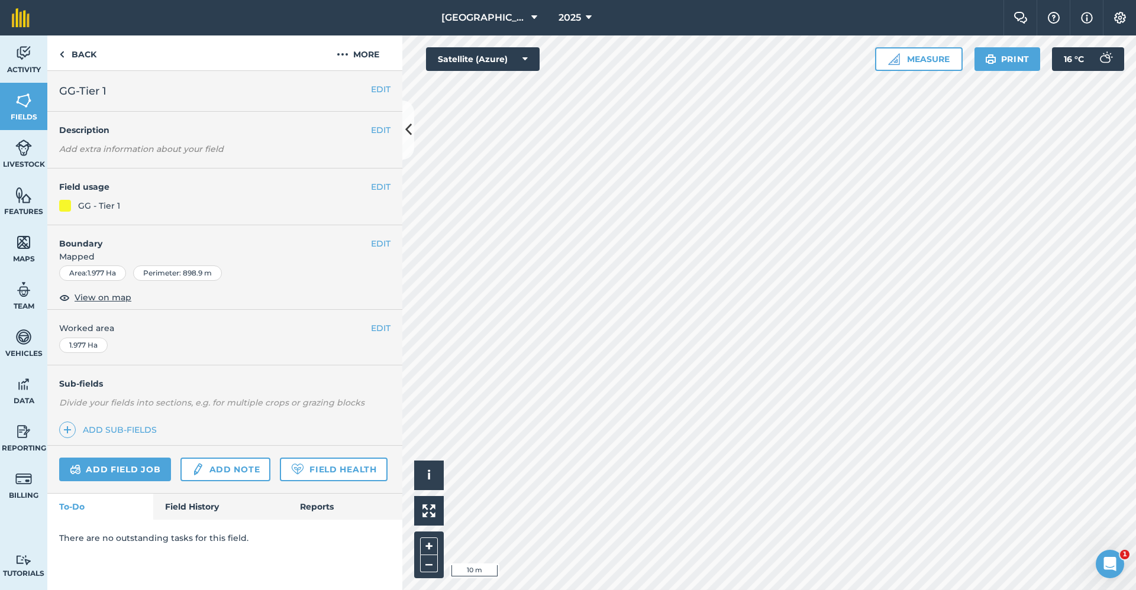
click at [367, 243] on h4 "Boundary" at bounding box center [209, 237] width 324 height 25
click at [377, 240] on button "EDIT" at bounding box center [381, 243] width 20 height 13
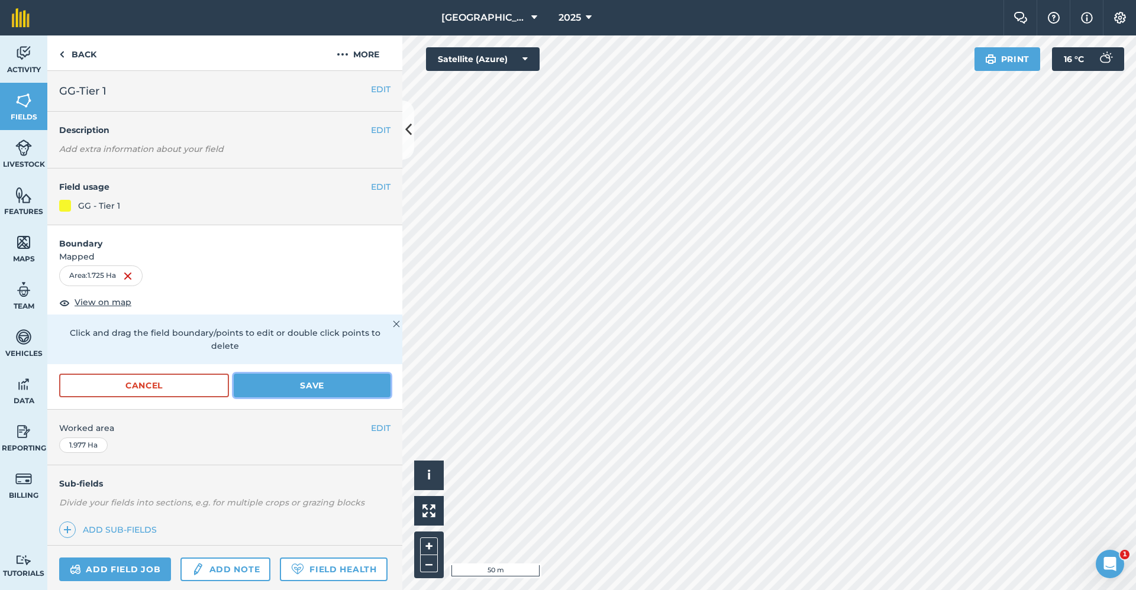
click at [306, 393] on button "Save" at bounding box center [312, 386] width 157 height 24
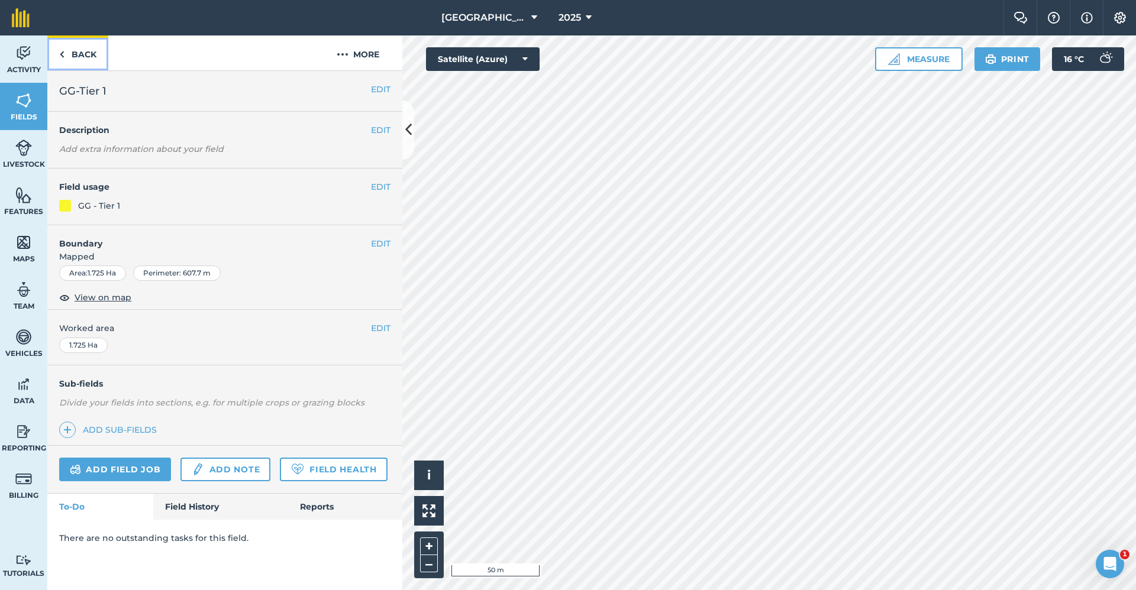
click at [73, 51] on link "Back" at bounding box center [77, 52] width 61 height 35
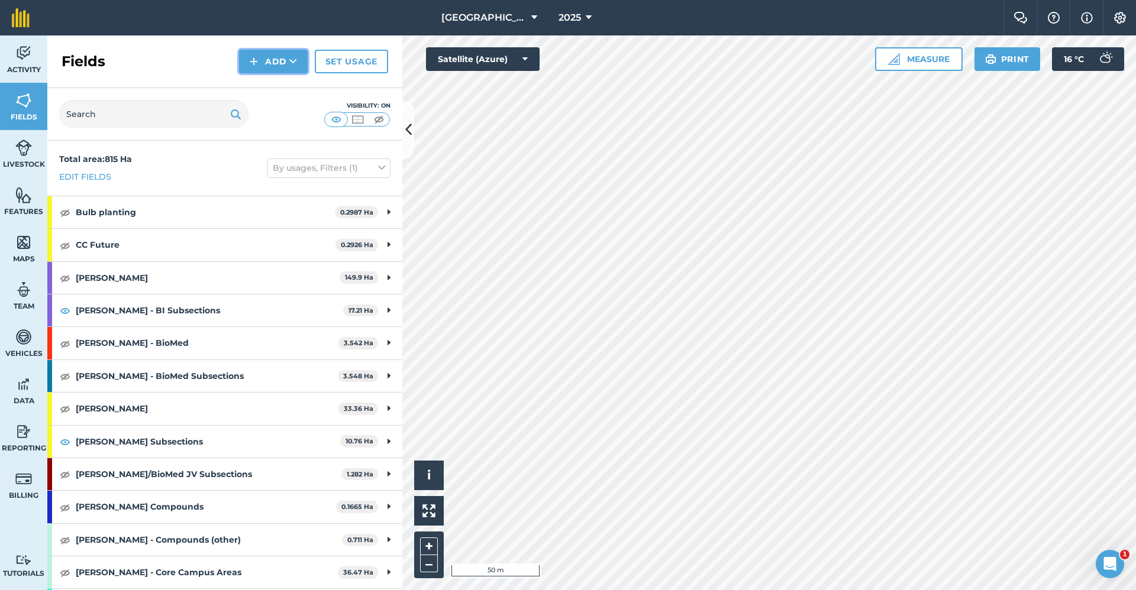
click at [266, 59] on button "Add" at bounding box center [273, 62] width 69 height 24
click at [261, 85] on link "Draw" at bounding box center [273, 88] width 65 height 26
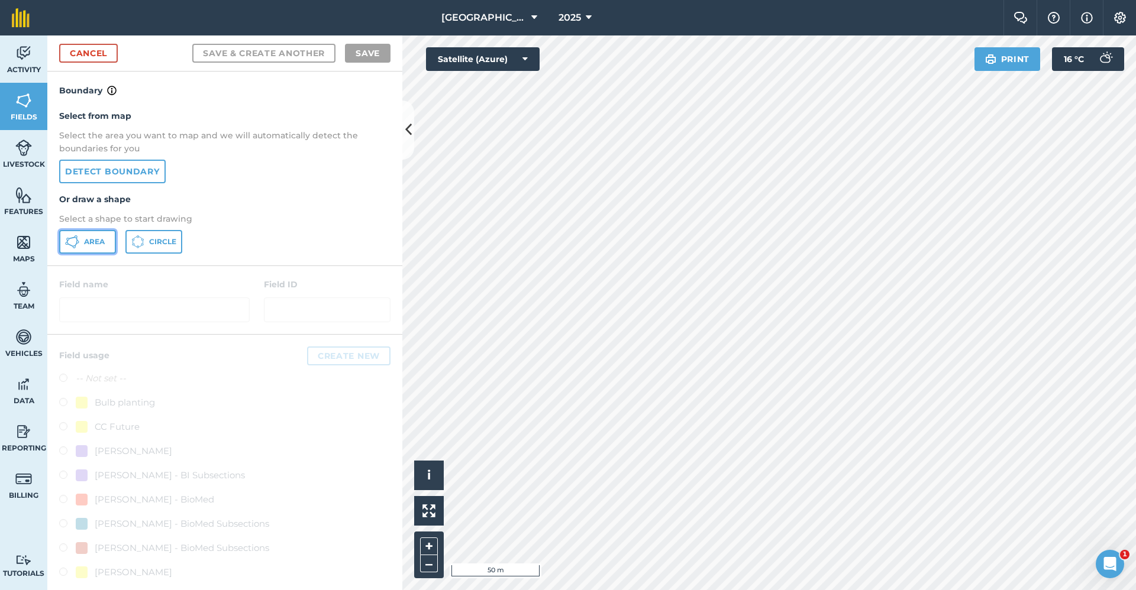
click at [101, 244] on span "Area" at bounding box center [94, 241] width 21 height 9
click at [1132, 27] on div "Babraham Research Campus (Gardens) 2025 Farm Chat Help Info Settings Babraham R…" at bounding box center [568, 295] width 1136 height 590
click at [850, 12] on div "Babraham Research Campus (Gardens) 2025 Farm Chat Help Info Settings Babraham R…" at bounding box center [568, 295] width 1136 height 590
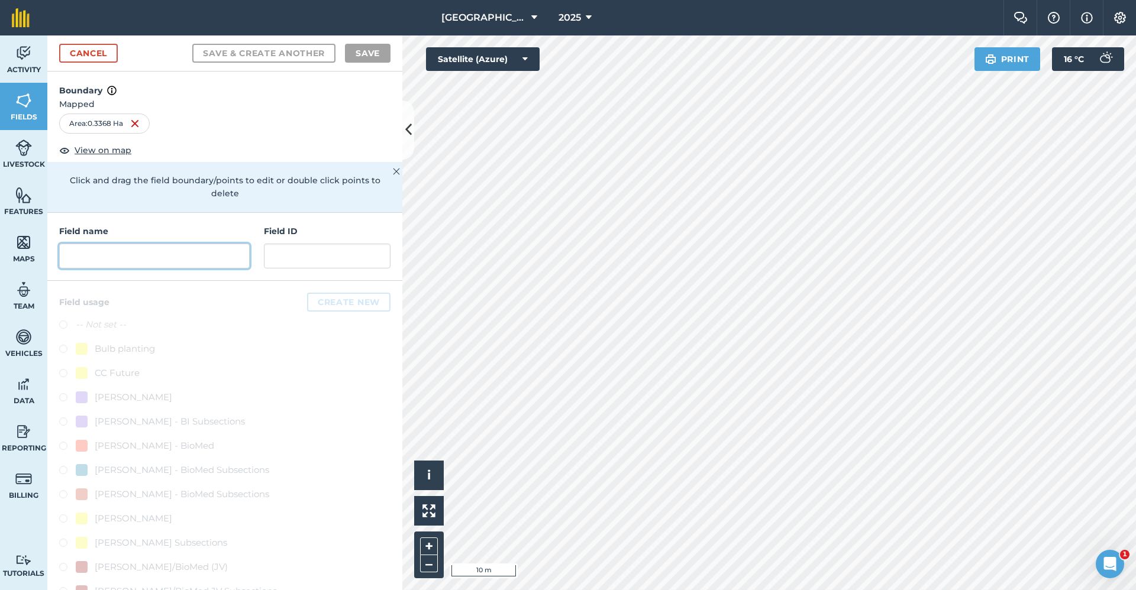
click at [214, 246] on input "text" at bounding box center [154, 256] width 190 height 25
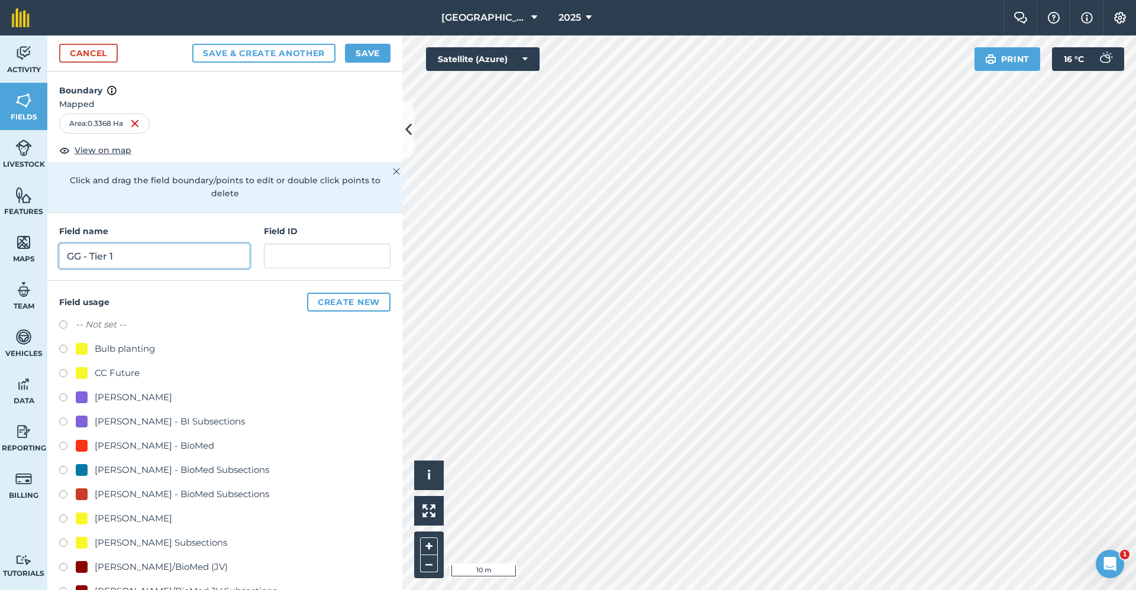
scroll to position [414, 0]
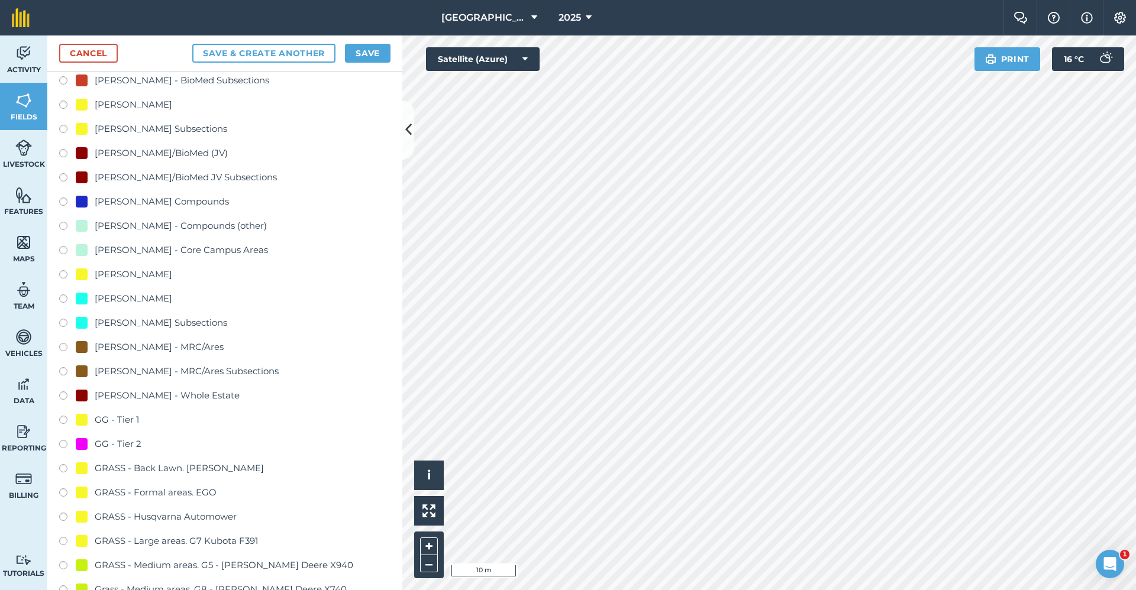
type input "GG - Tier 1"
click at [120, 416] on div "GG - Tier 1" at bounding box center [117, 420] width 44 height 14
radio input "true"
click at [379, 52] on button "Save" at bounding box center [368, 53] width 46 height 19
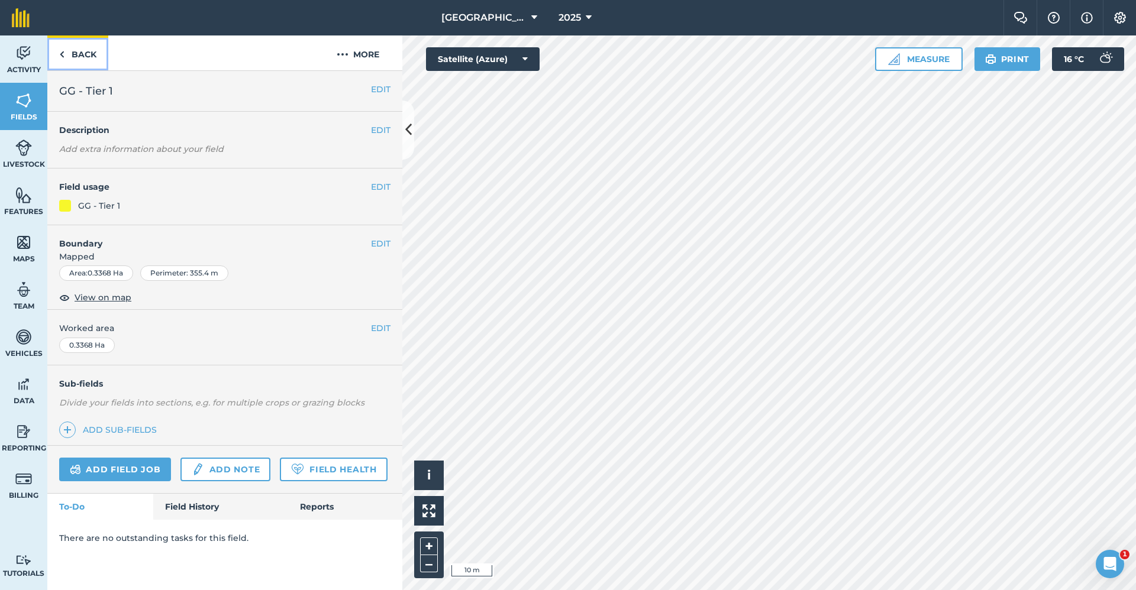
click at [79, 56] on link "Back" at bounding box center [77, 52] width 61 height 35
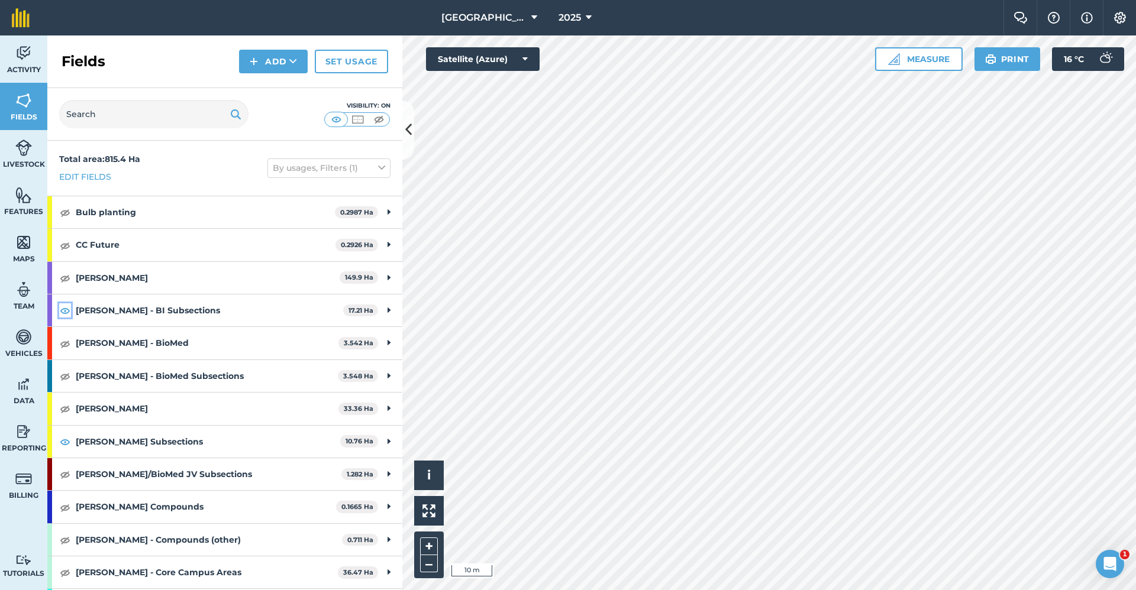
click at [61, 311] on img at bounding box center [65, 310] width 11 height 14
click at [67, 442] on img at bounding box center [65, 442] width 11 height 14
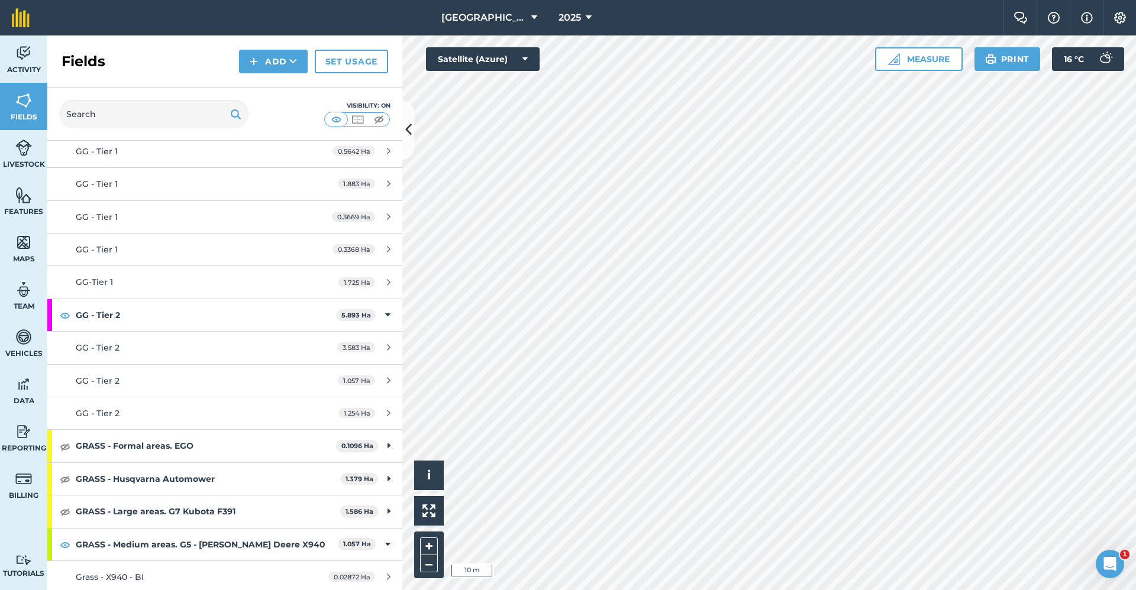
scroll to position [769, 0]
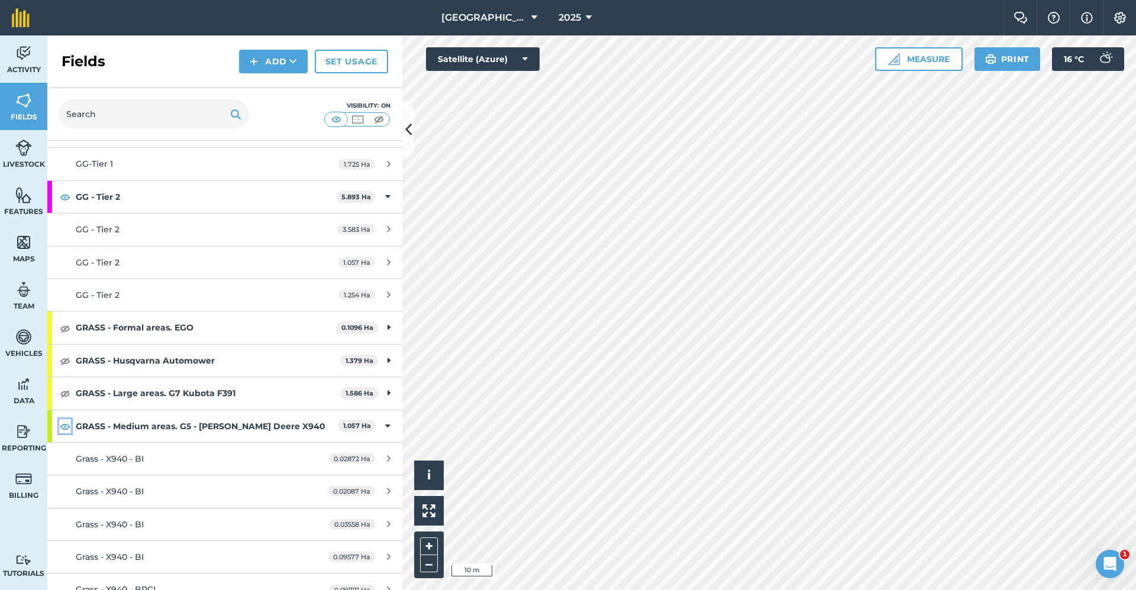
click at [67, 426] on img at bounding box center [65, 426] width 11 height 14
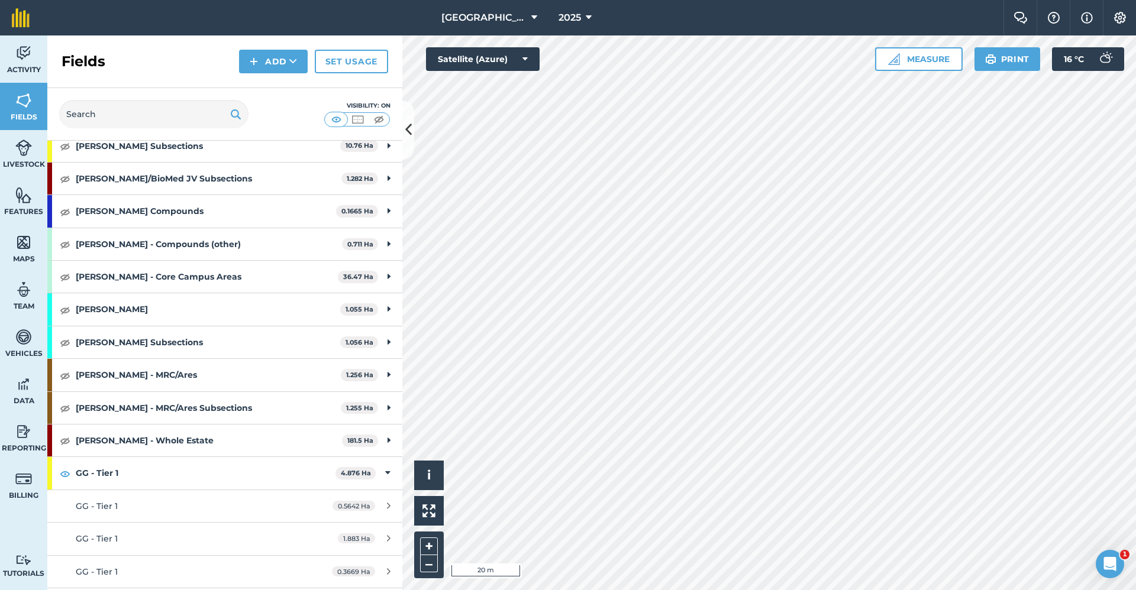
scroll to position [59, 0]
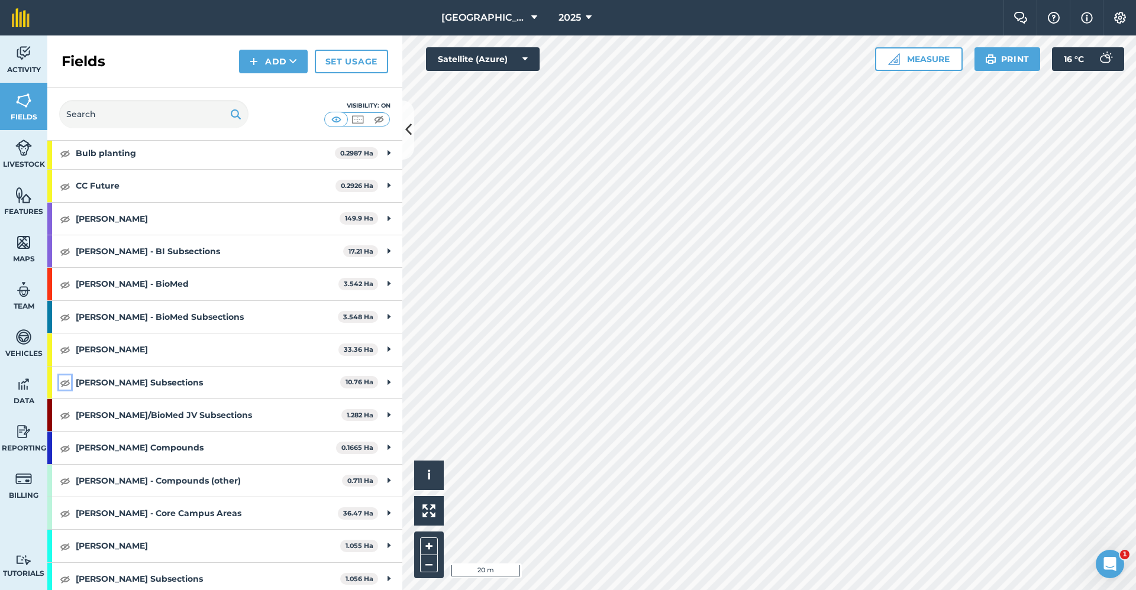
click at [61, 380] on img at bounding box center [65, 383] width 11 height 14
click at [277, 56] on button "Add" at bounding box center [273, 62] width 69 height 24
click at [286, 92] on link "Draw" at bounding box center [273, 88] width 65 height 26
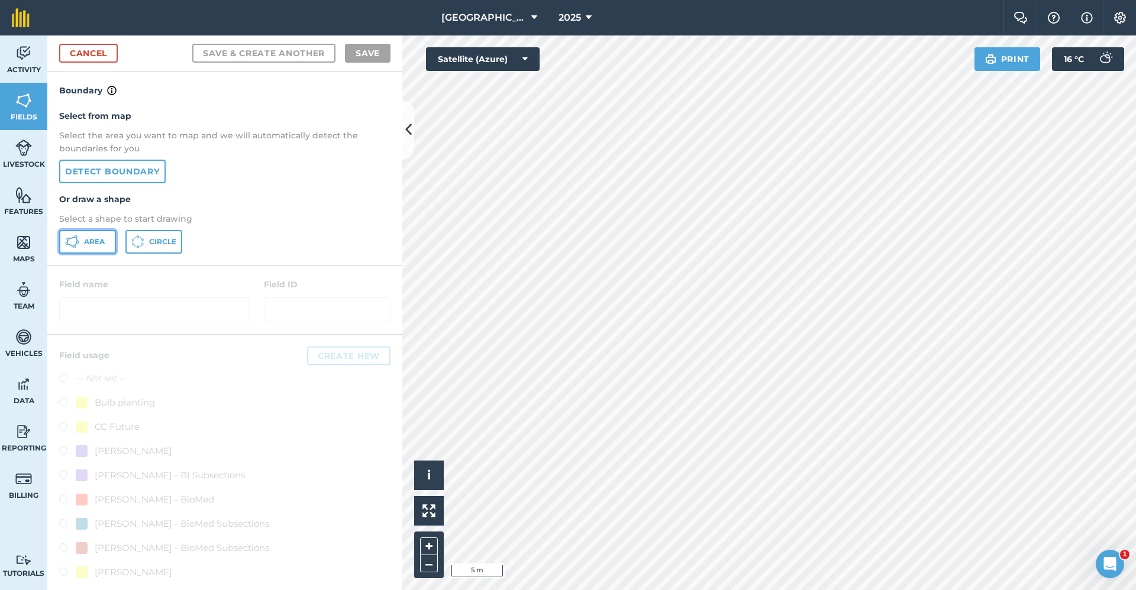
click at [100, 243] on span "Area" at bounding box center [94, 241] width 21 height 9
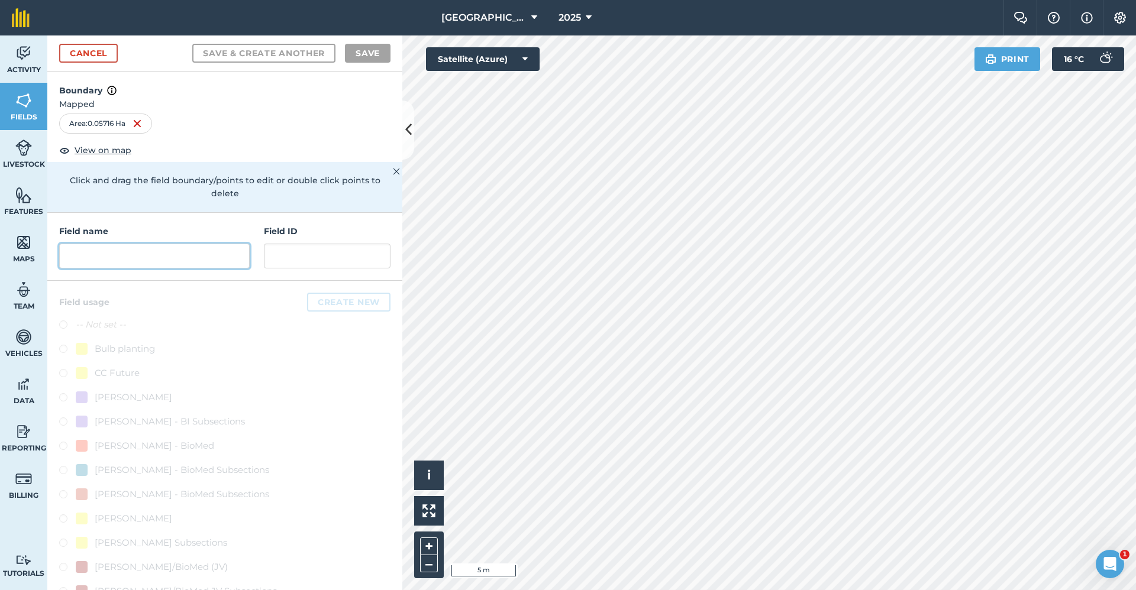
click at [175, 266] on input "text" at bounding box center [154, 256] width 190 height 25
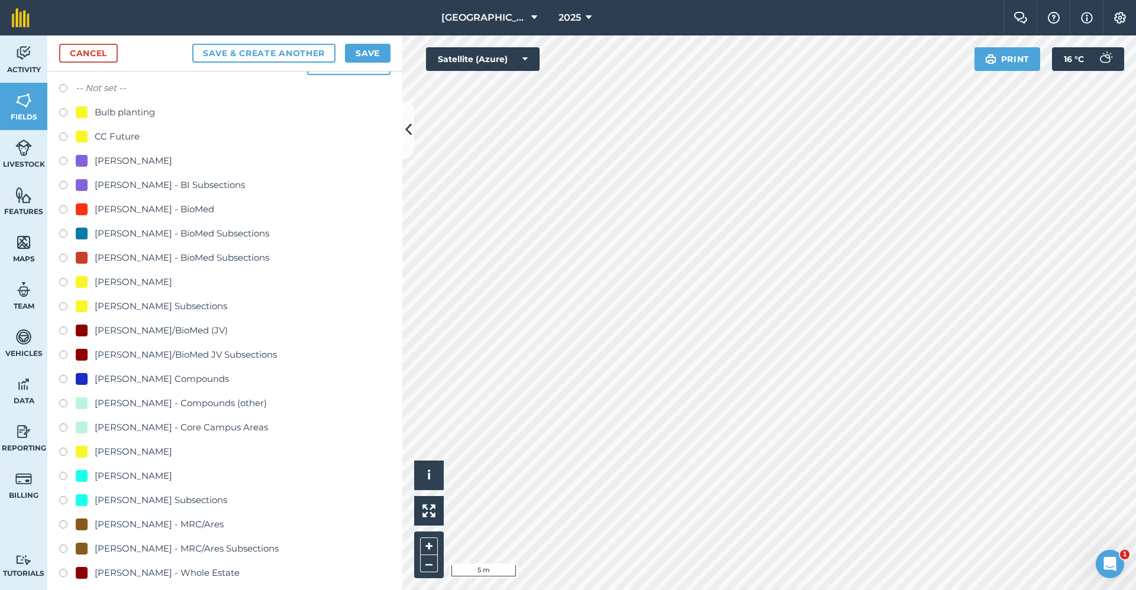
scroll to position [532, 0]
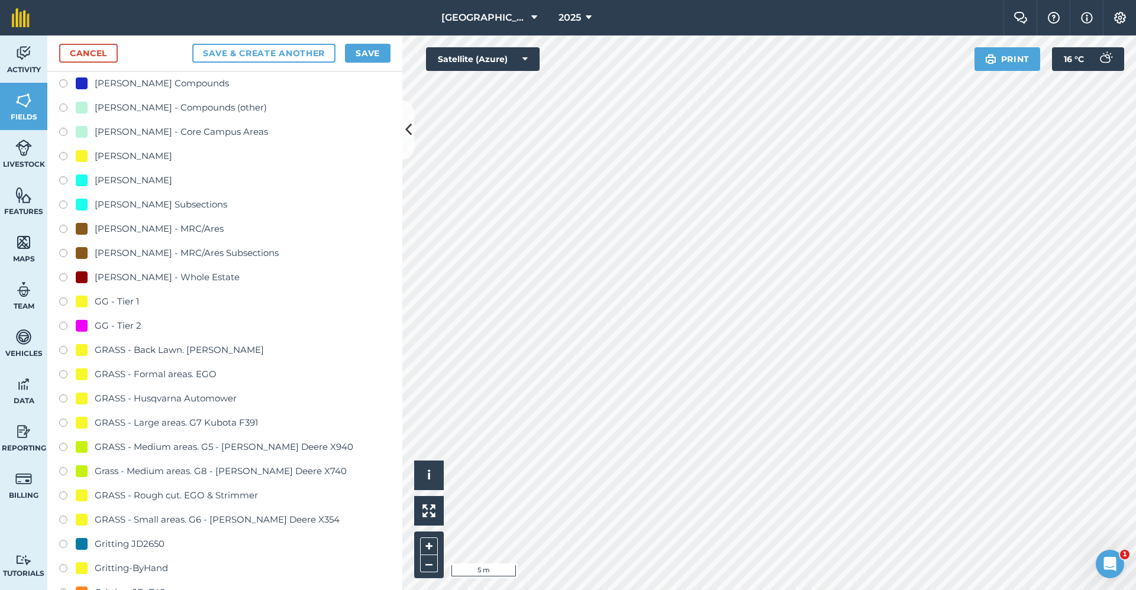
type input "GG - Tier 1"
click at [121, 295] on div "GG - Tier 1" at bounding box center [117, 302] width 44 height 14
radio input "true"
click at [357, 60] on button "Save" at bounding box center [368, 53] width 46 height 19
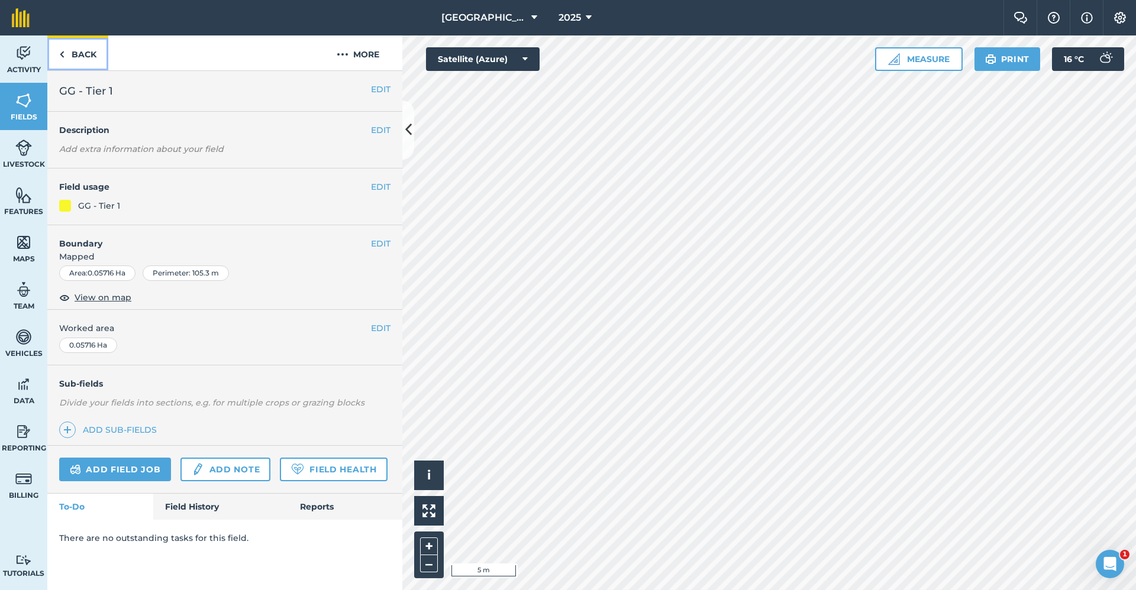
click at [95, 62] on link "Back" at bounding box center [77, 52] width 61 height 35
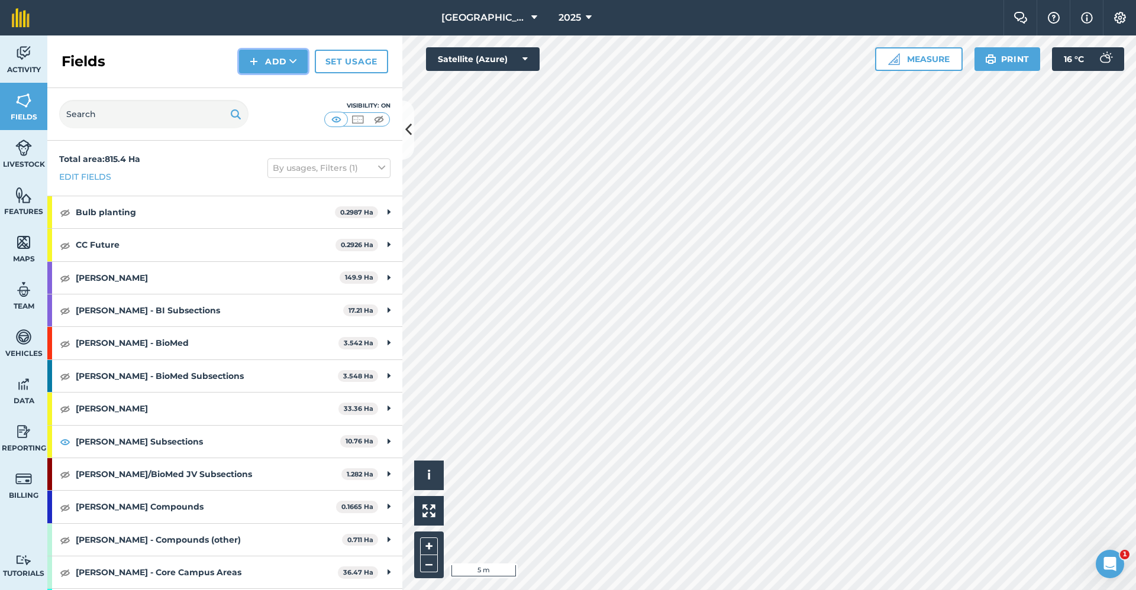
click at [280, 62] on button "Add" at bounding box center [273, 62] width 69 height 24
click at [266, 92] on link "Draw" at bounding box center [273, 88] width 65 height 26
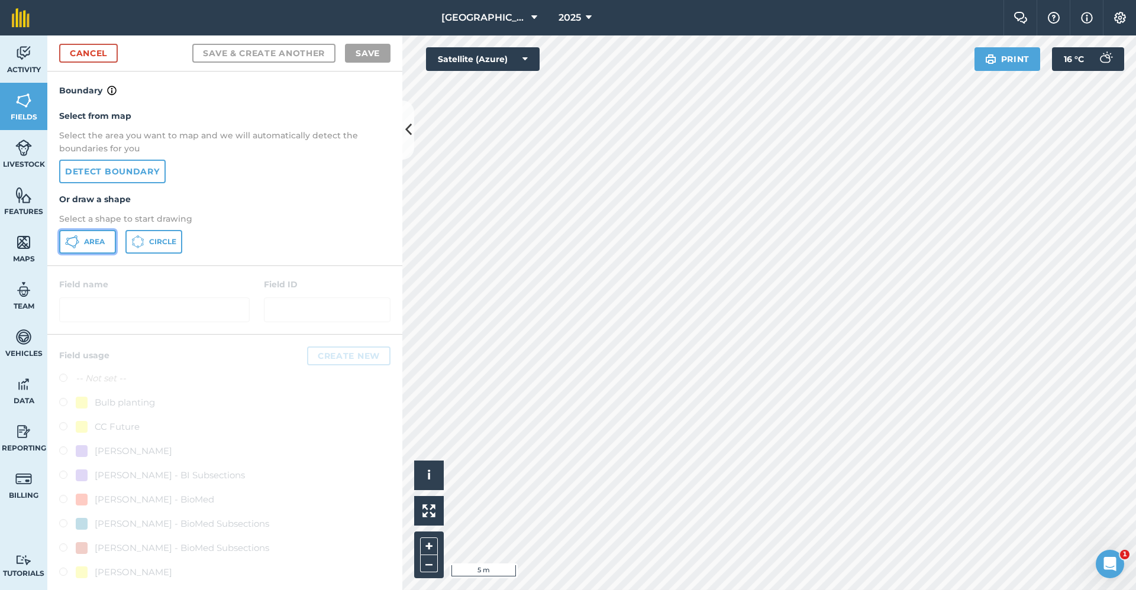
click at [86, 242] on span "Area" at bounding box center [94, 241] width 21 height 9
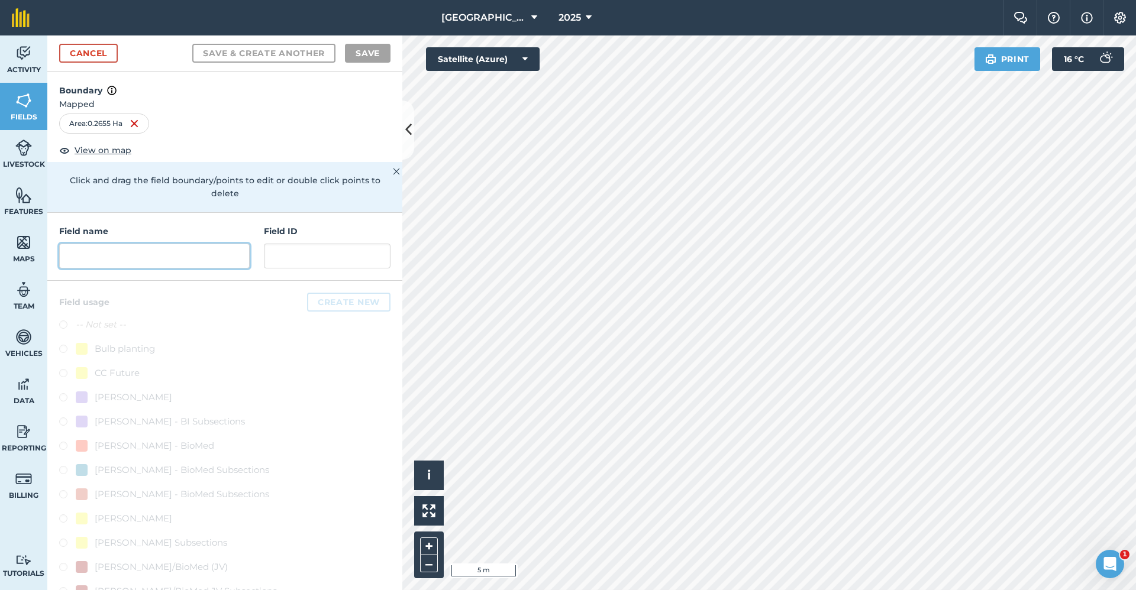
click at [202, 261] on input "text" at bounding box center [154, 256] width 190 height 25
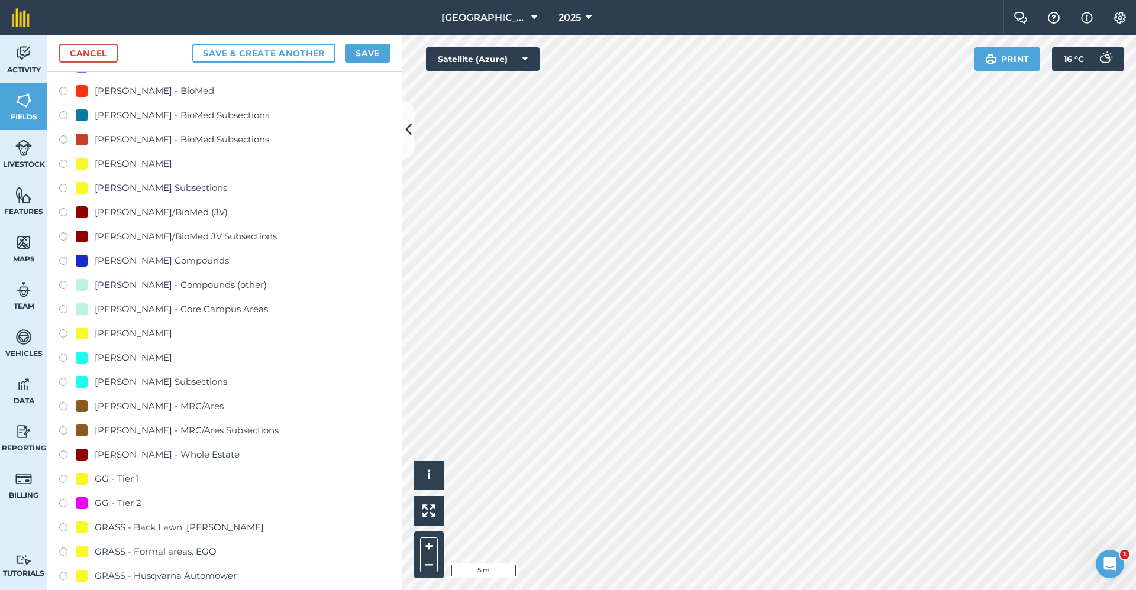
scroll to position [532, 0]
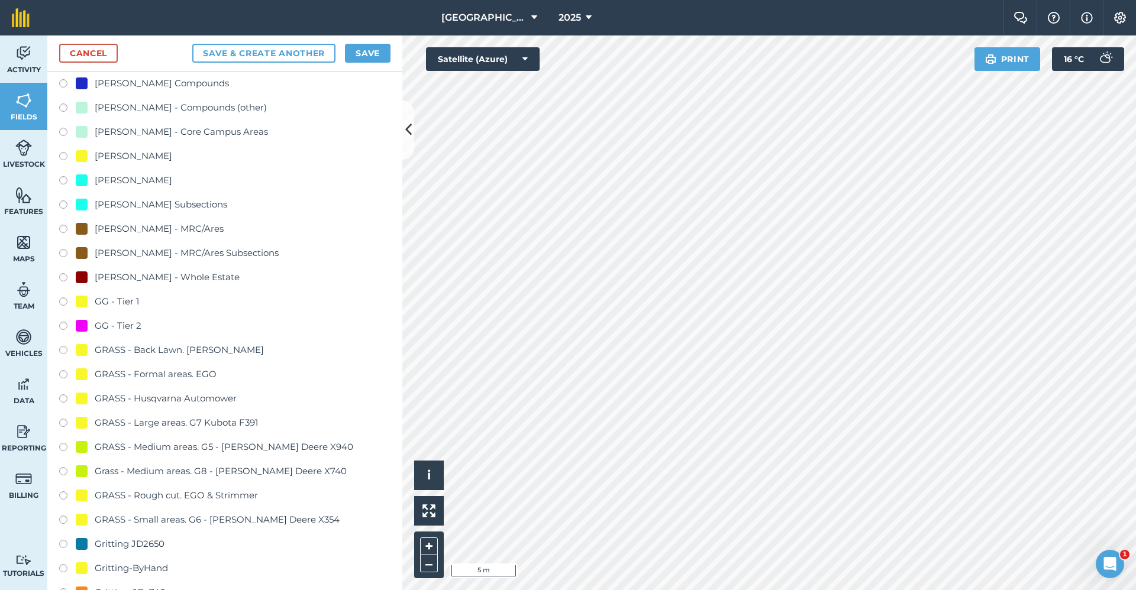
type input "GG - Tier 1"
click at [124, 302] on div "GG - Tier 1" at bounding box center [117, 302] width 44 height 14
radio input "true"
click at [368, 54] on button "Save" at bounding box center [368, 53] width 46 height 19
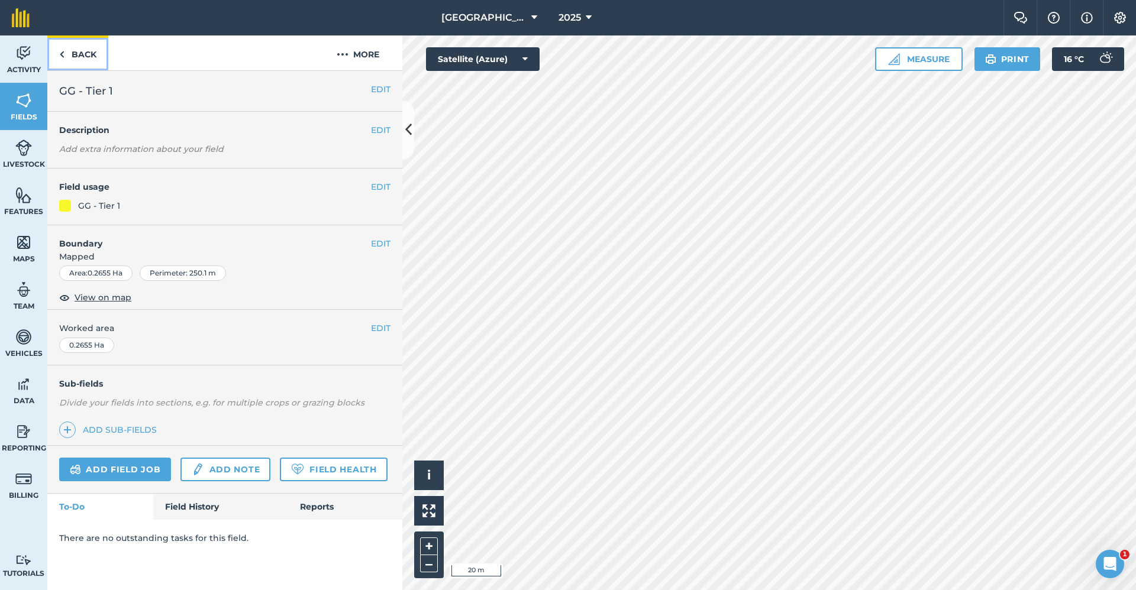
click at [93, 53] on link "Back" at bounding box center [77, 52] width 61 height 35
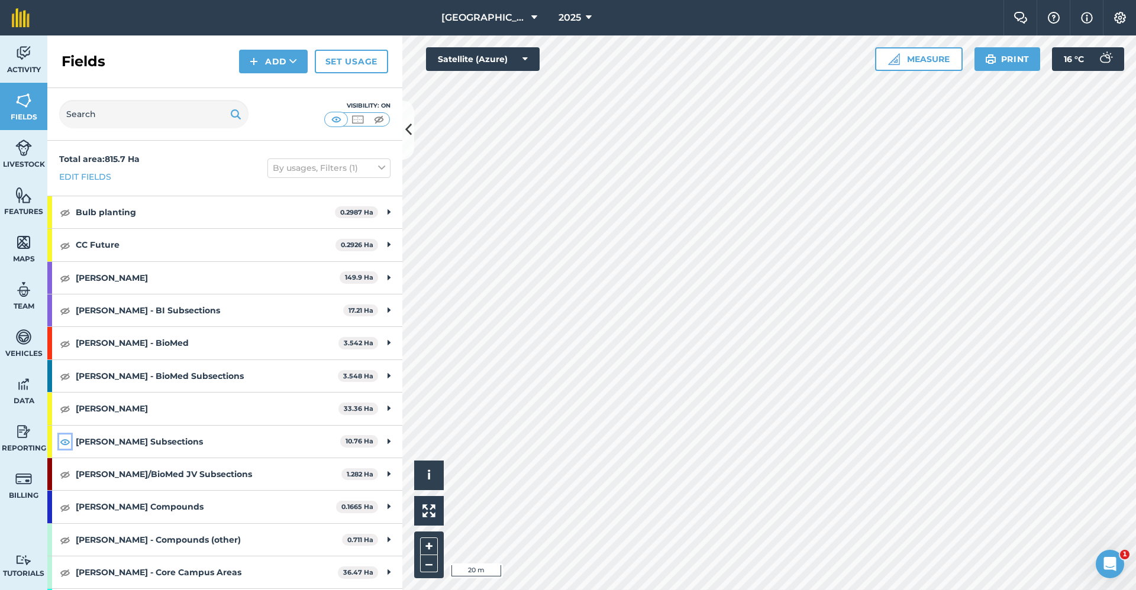
click at [63, 439] on img at bounding box center [65, 442] width 11 height 14
click at [288, 54] on button "Add" at bounding box center [273, 62] width 69 height 24
click at [267, 86] on link "Draw" at bounding box center [273, 88] width 65 height 26
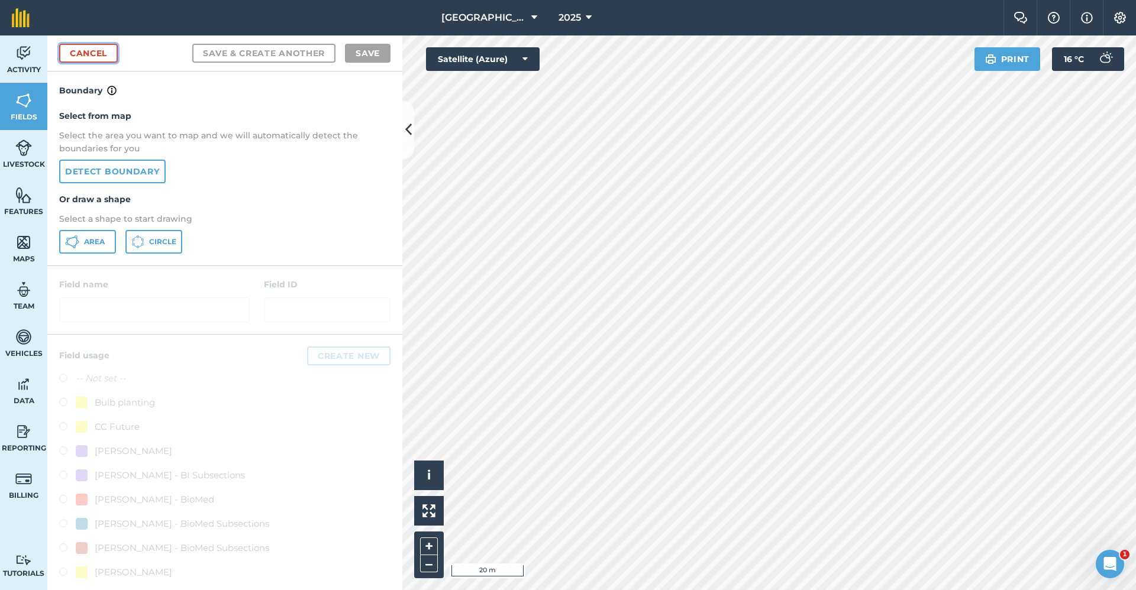
click at [99, 52] on link "Cancel" at bounding box center [88, 53] width 59 height 19
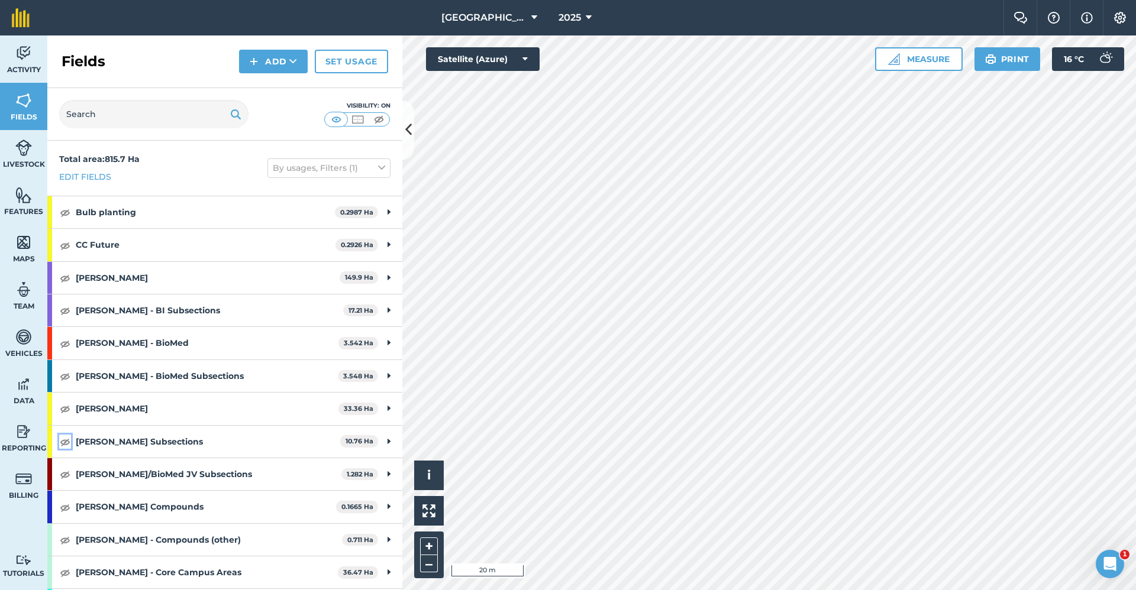
click at [69, 440] on img at bounding box center [65, 442] width 11 height 14
drag, startPoint x: 285, startPoint y: 63, endPoint x: 292, endPoint y: 55, distance: 10.5
click at [287, 62] on button "Add" at bounding box center [273, 62] width 69 height 24
click at [272, 85] on link "Draw" at bounding box center [273, 88] width 65 height 26
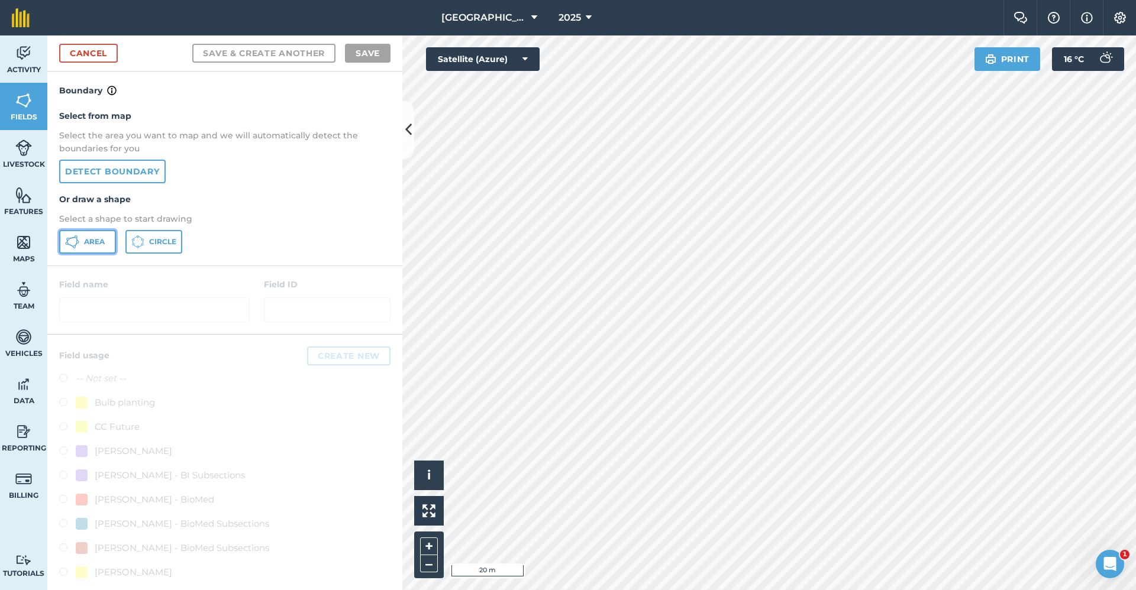
click at [105, 243] on span "Area" at bounding box center [94, 241] width 21 height 9
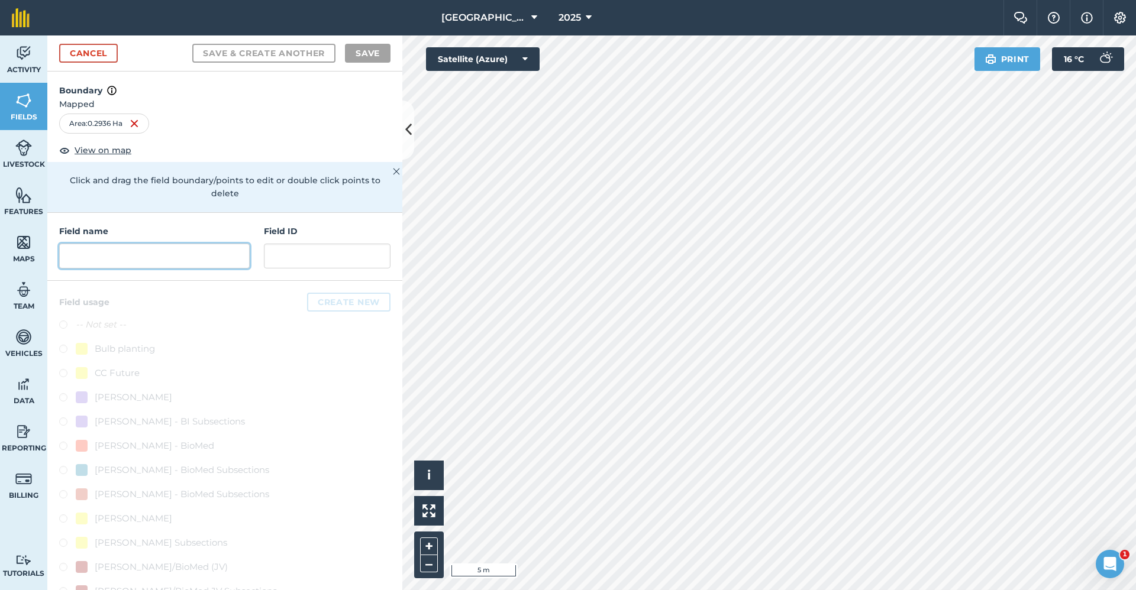
click at [155, 269] on input "text" at bounding box center [154, 256] width 190 height 25
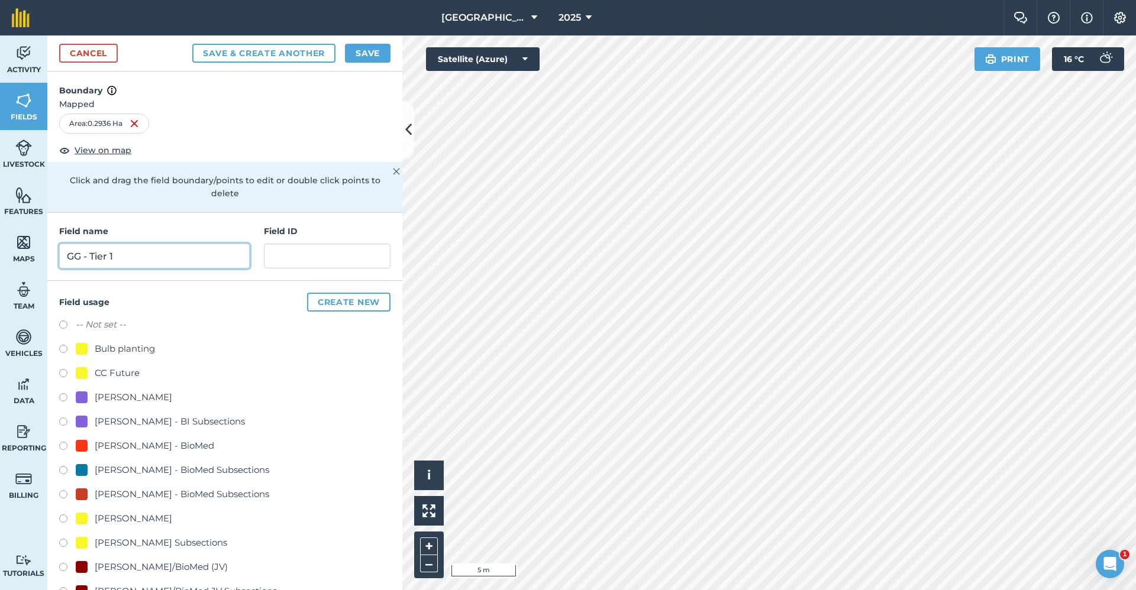
scroll to position [296, 0]
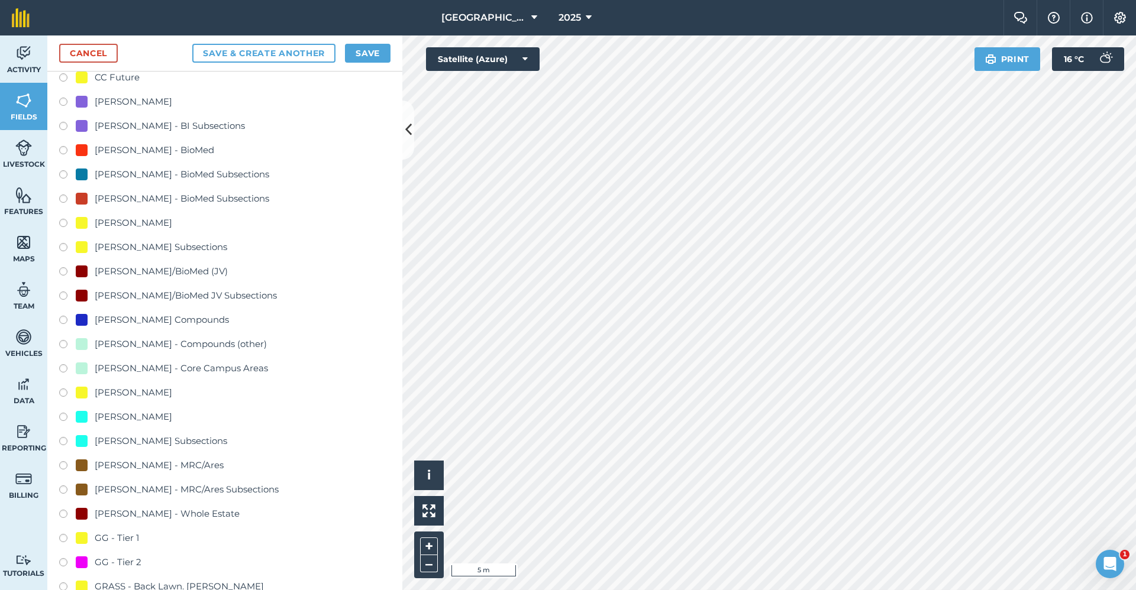
type input "GG - Tier 1"
click at [121, 538] on div "GG - Tier 1" at bounding box center [117, 538] width 44 height 14
radio input "true"
click at [385, 41] on div "Cancel Save & Create Another Save" at bounding box center [224, 53] width 355 height 36
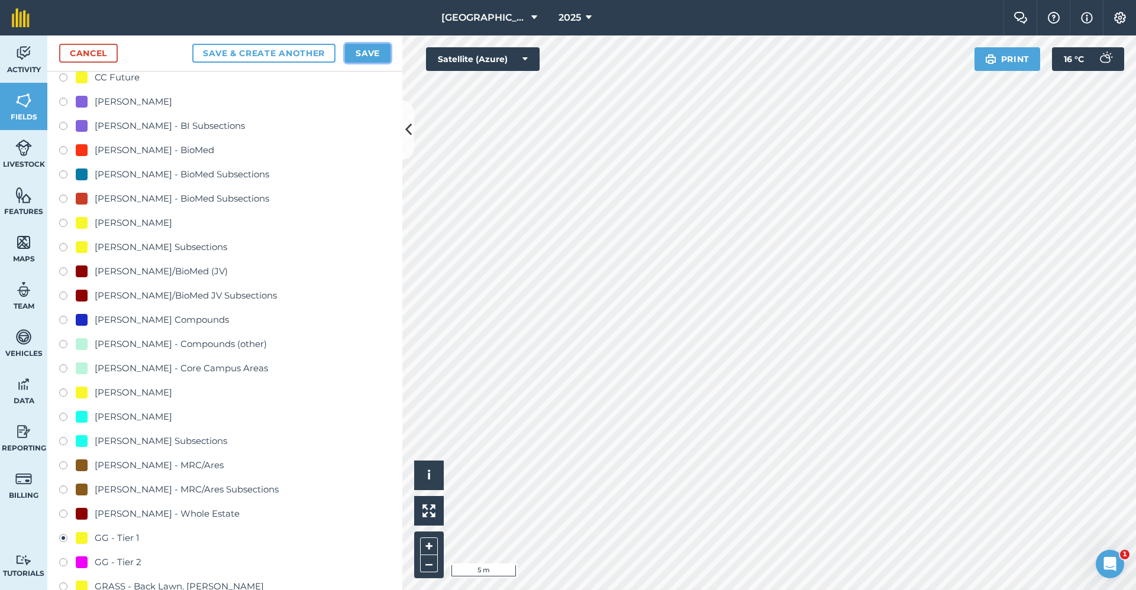
click at [382, 51] on button "Save" at bounding box center [368, 53] width 46 height 19
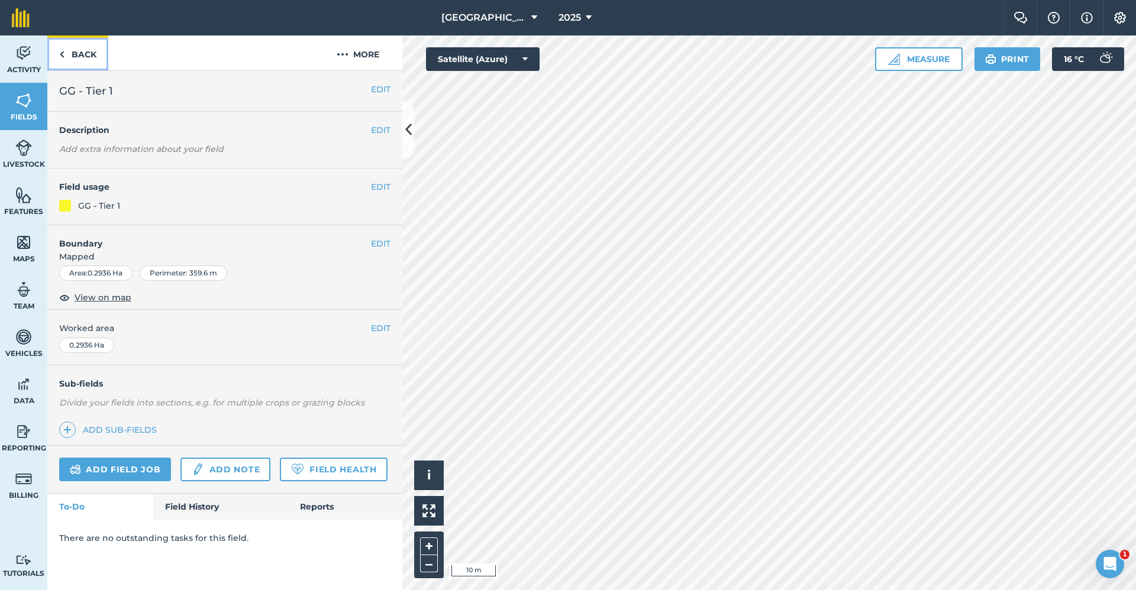
click at [96, 53] on link "Back" at bounding box center [77, 52] width 61 height 35
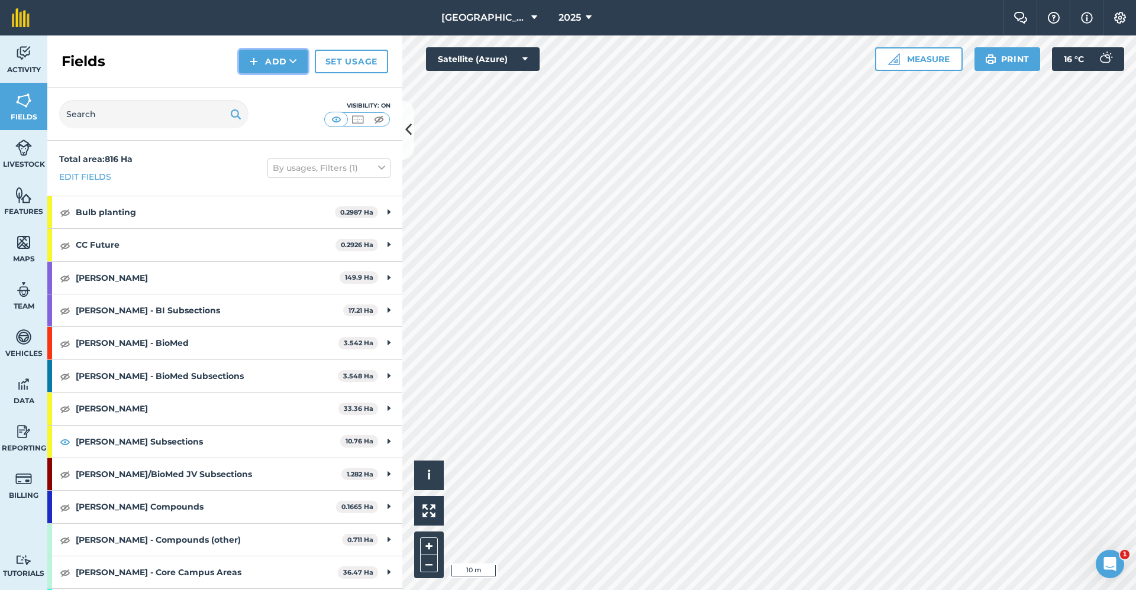
click at [277, 64] on button "Add" at bounding box center [273, 62] width 69 height 24
click at [273, 84] on link "Draw" at bounding box center [273, 88] width 65 height 26
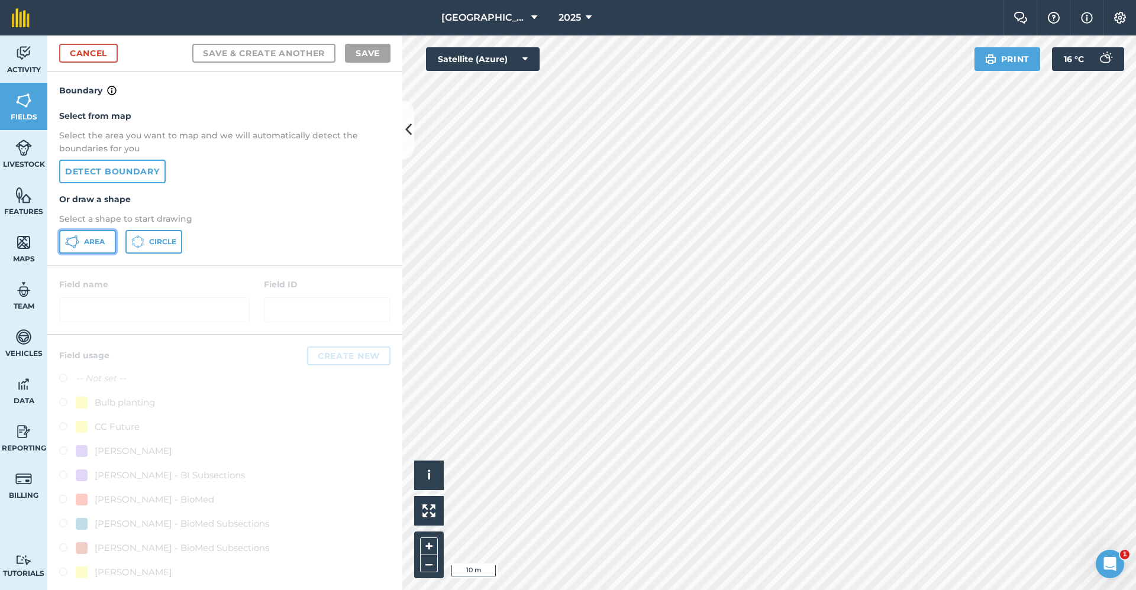
click at [91, 243] on span "Area" at bounding box center [94, 241] width 21 height 9
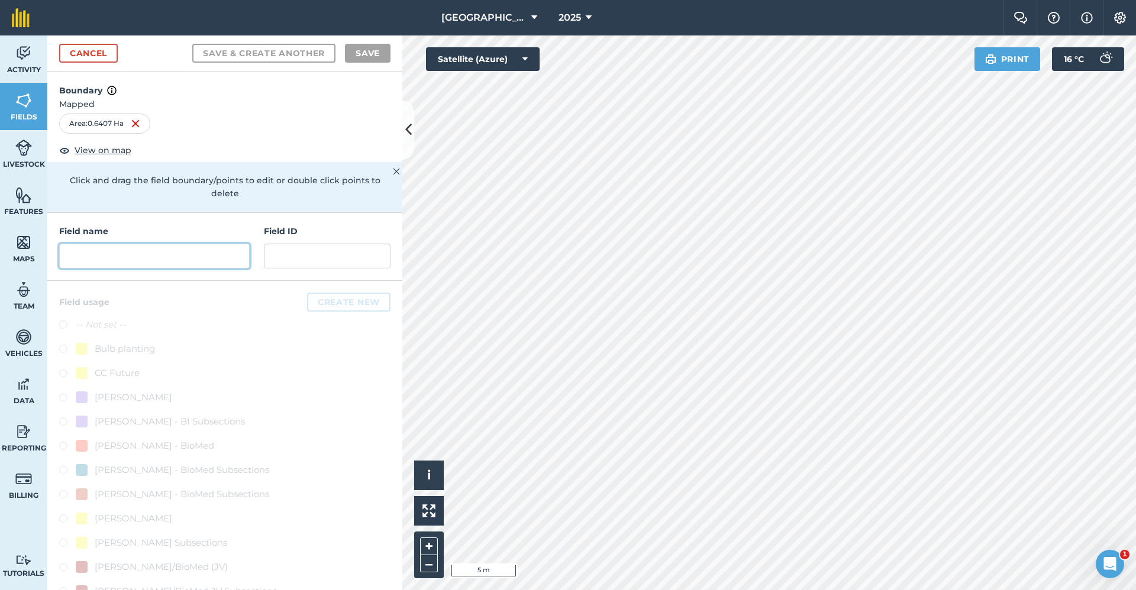
click at [134, 255] on input "text" at bounding box center [154, 256] width 190 height 25
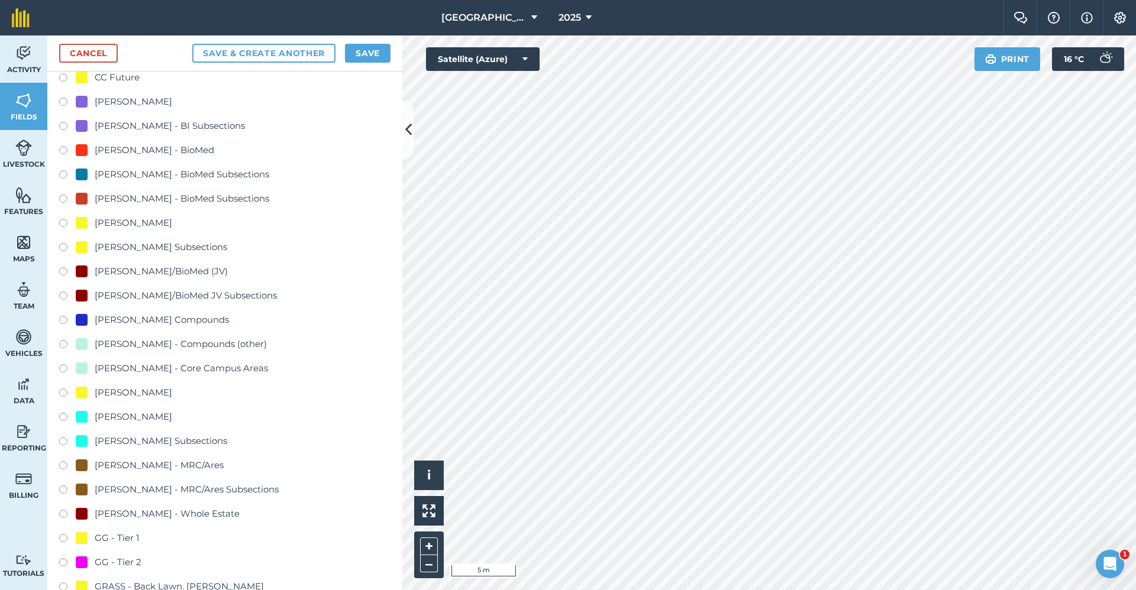
scroll to position [532, 0]
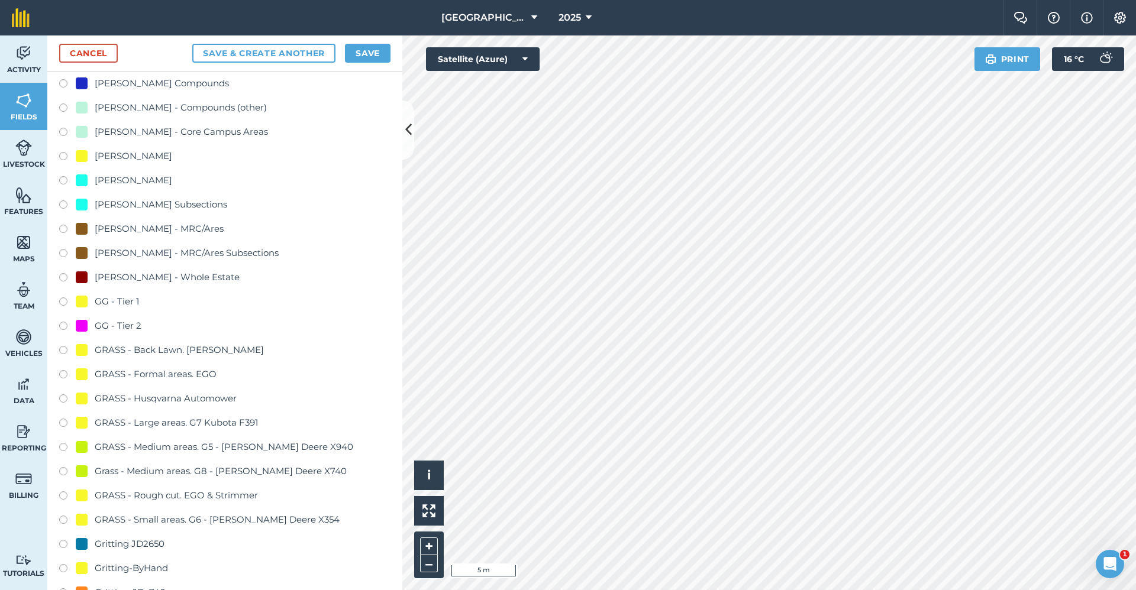
type input "GG - Tier 2"
click at [132, 324] on div "GG - Tier 2" at bounding box center [118, 326] width 47 height 14
radio input "true"
click at [370, 46] on button "Save" at bounding box center [368, 53] width 46 height 19
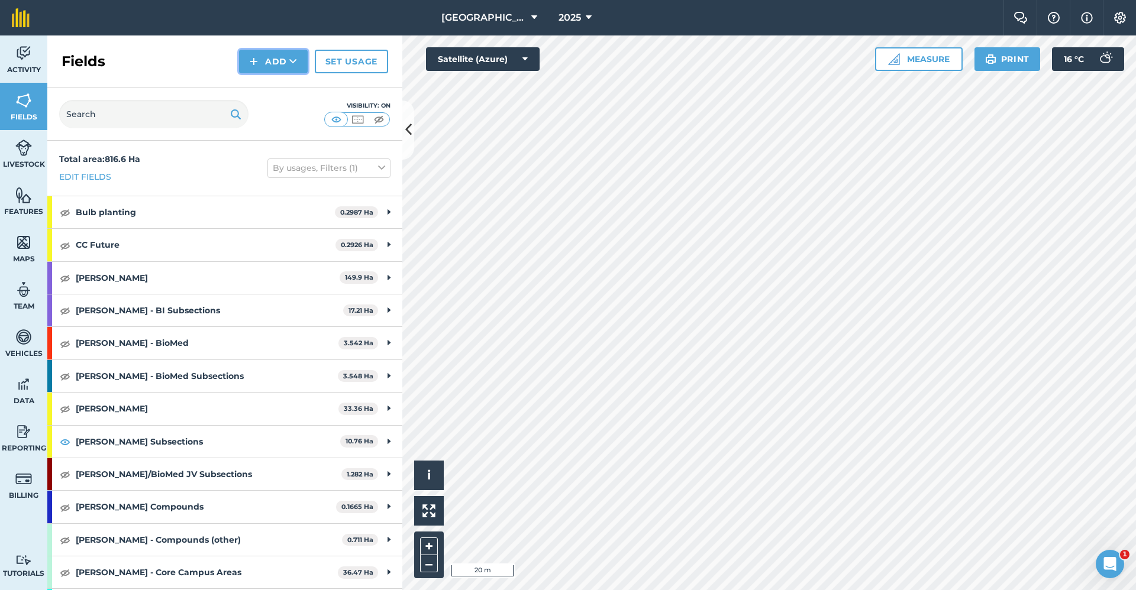
click at [271, 57] on button "Add" at bounding box center [273, 62] width 69 height 24
click at [261, 99] on link "Draw" at bounding box center [273, 88] width 65 height 26
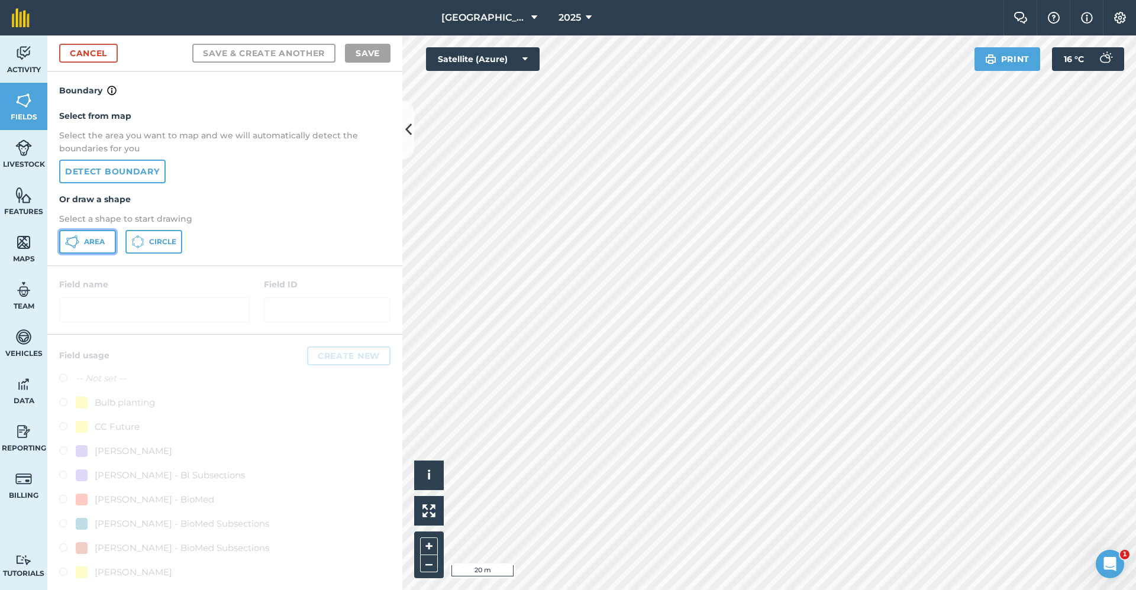
click at [105, 237] on button "Area" at bounding box center [87, 242] width 57 height 24
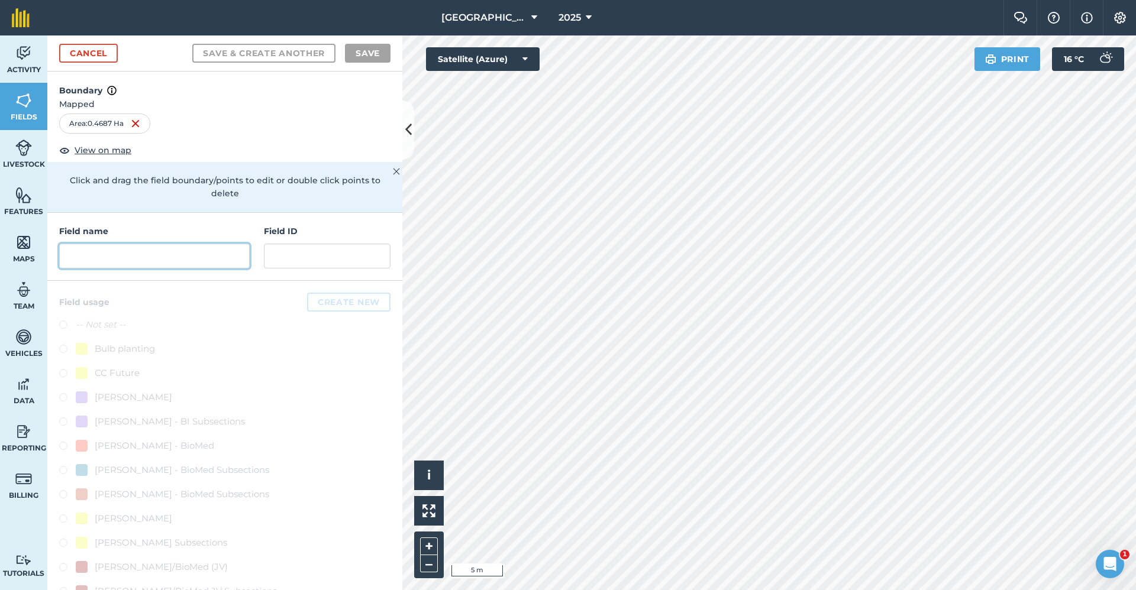
drag, startPoint x: 177, startPoint y: 260, endPoint x: 186, endPoint y: 250, distance: 13.0
click at [182, 260] on input "text" at bounding box center [154, 256] width 190 height 25
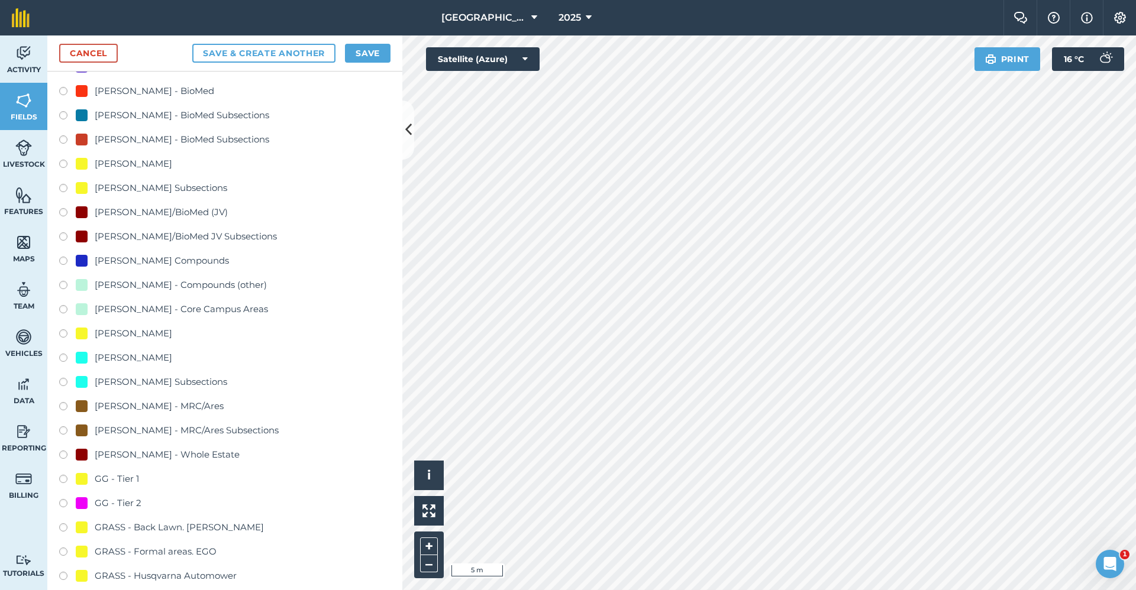
scroll to position [414, 0]
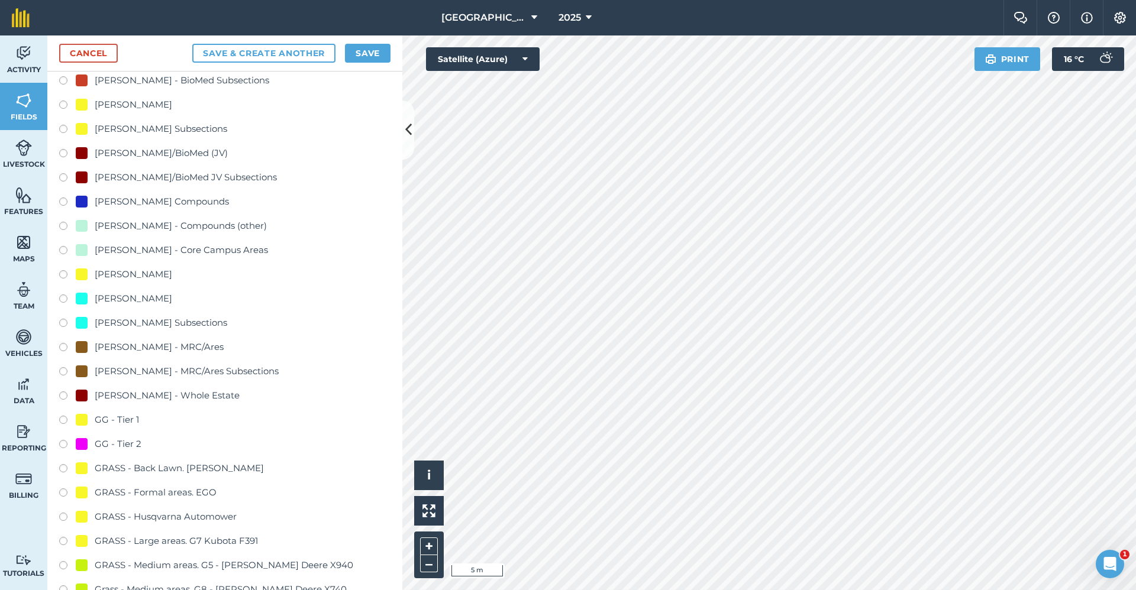
type input "GG - Tier 1"
click at [108, 419] on div "GG - Tier 1" at bounding box center [117, 420] width 44 height 14
radio input "true"
click at [377, 45] on button "Save" at bounding box center [368, 53] width 46 height 19
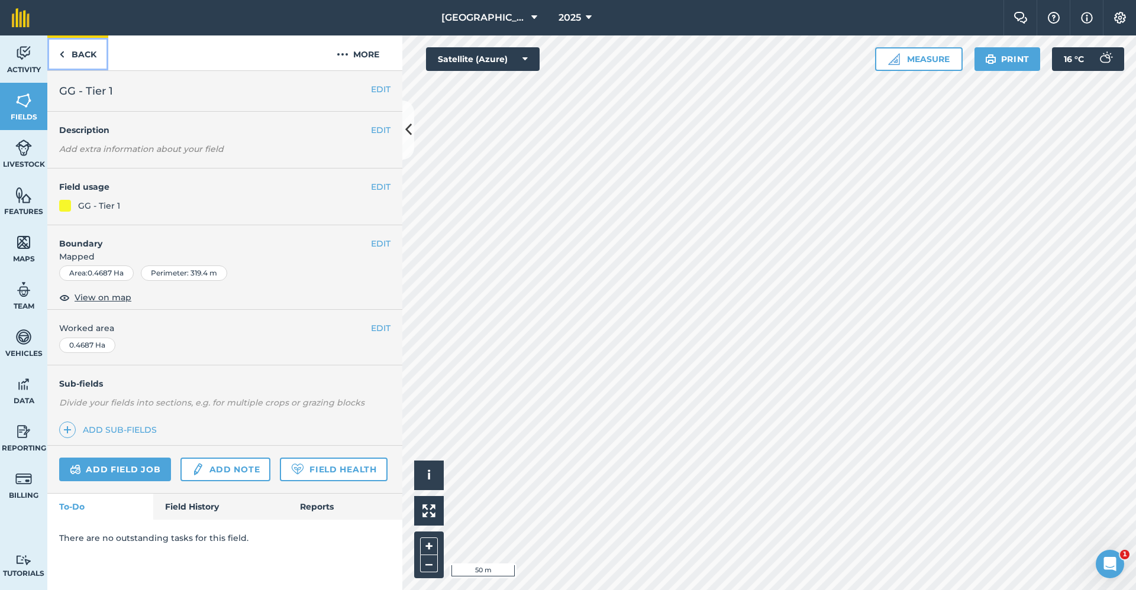
click at [92, 53] on link "Back" at bounding box center [77, 52] width 61 height 35
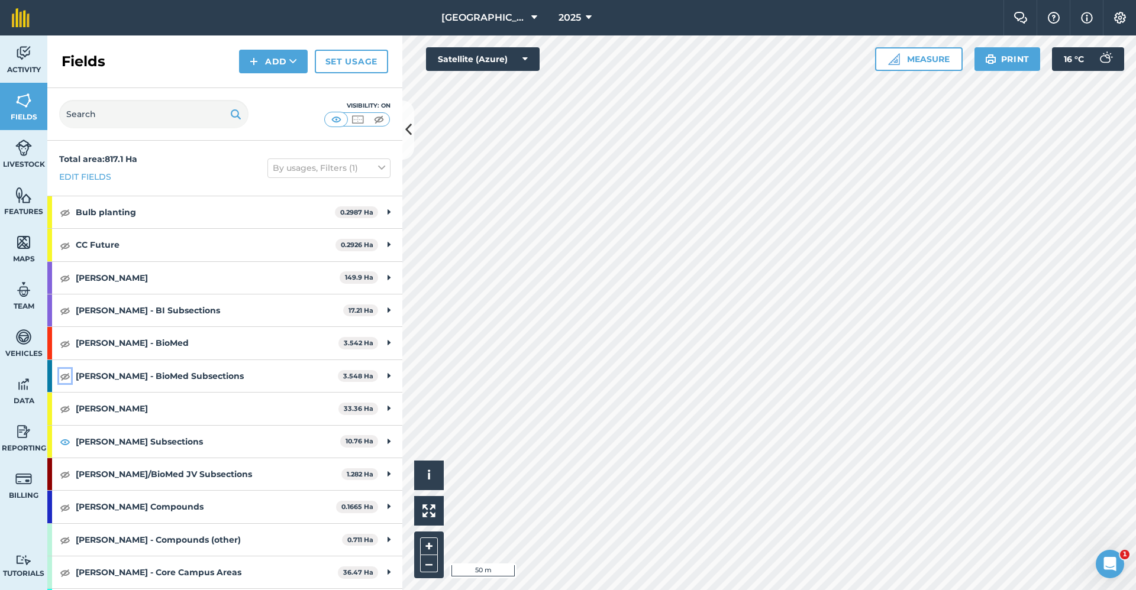
click at [63, 376] on img at bounding box center [65, 376] width 11 height 14
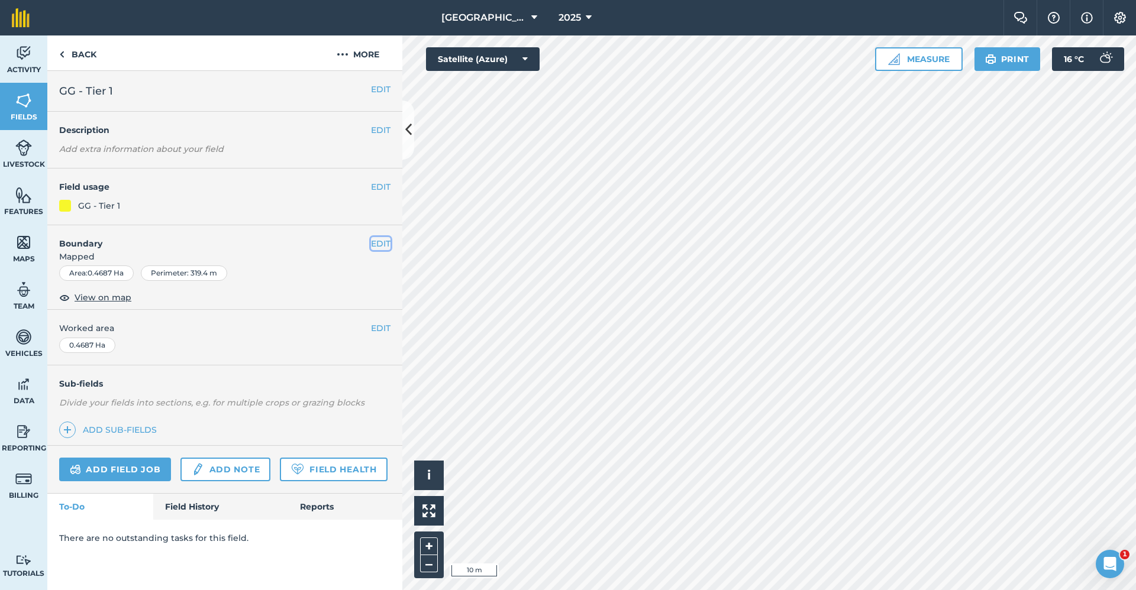
click at [382, 240] on button "EDIT" at bounding box center [381, 243] width 20 height 13
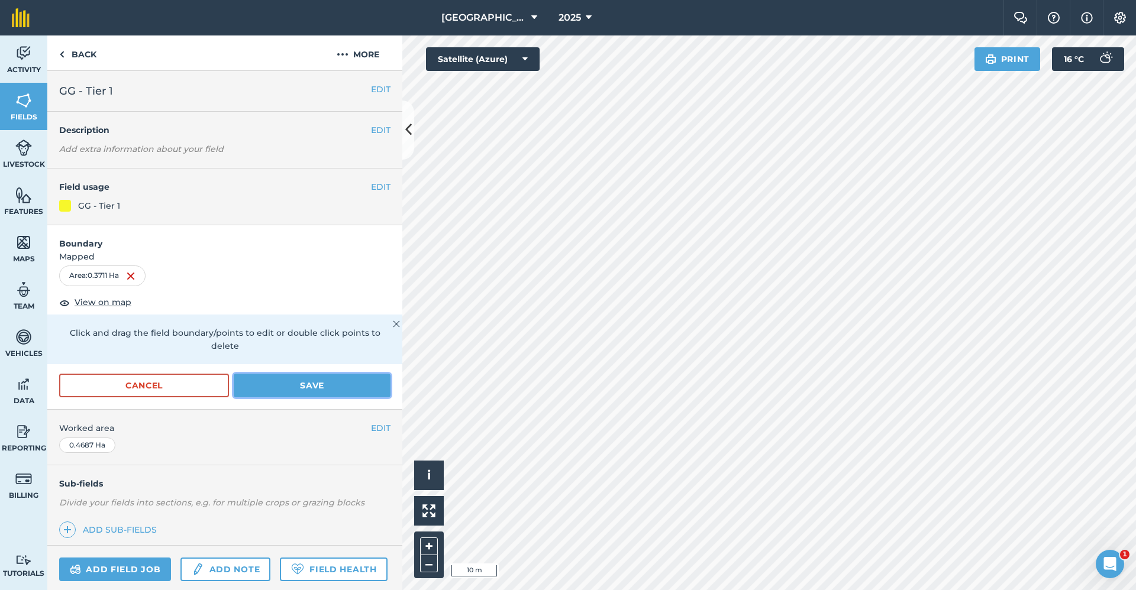
click at [318, 383] on button "Save" at bounding box center [312, 386] width 157 height 24
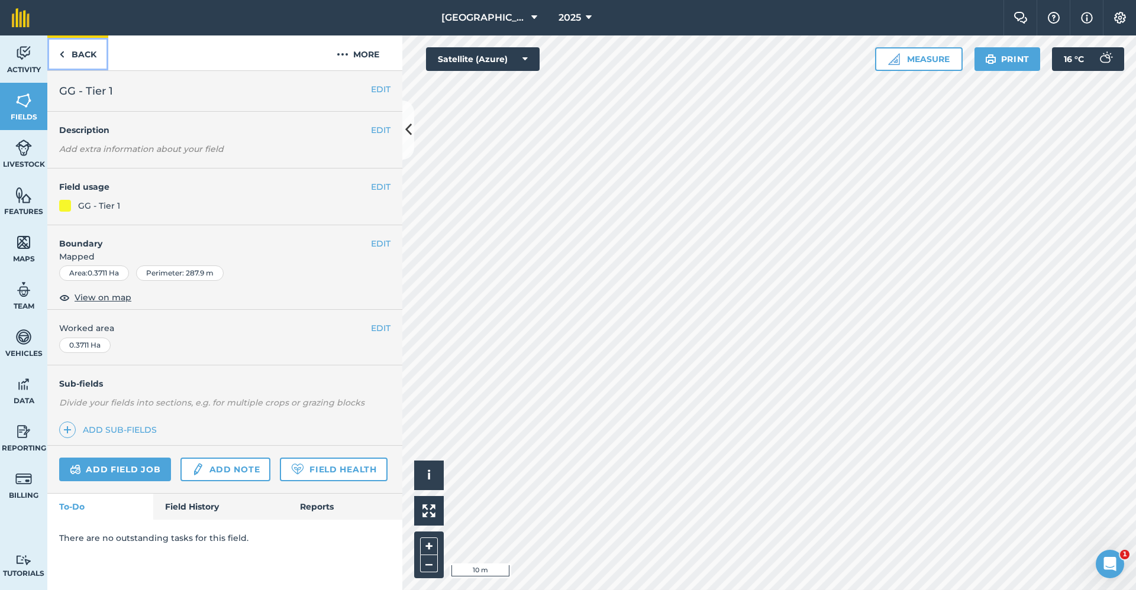
click at [83, 49] on link "Back" at bounding box center [77, 52] width 61 height 35
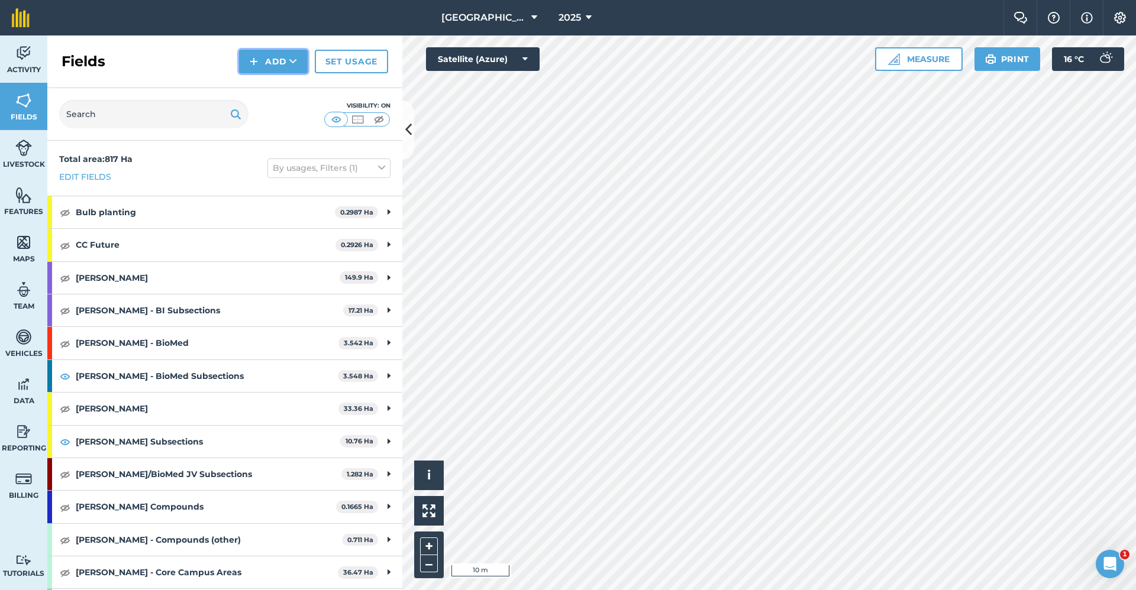
click at [275, 63] on button "Add" at bounding box center [273, 62] width 69 height 24
click at [266, 92] on link "Draw" at bounding box center [273, 88] width 65 height 26
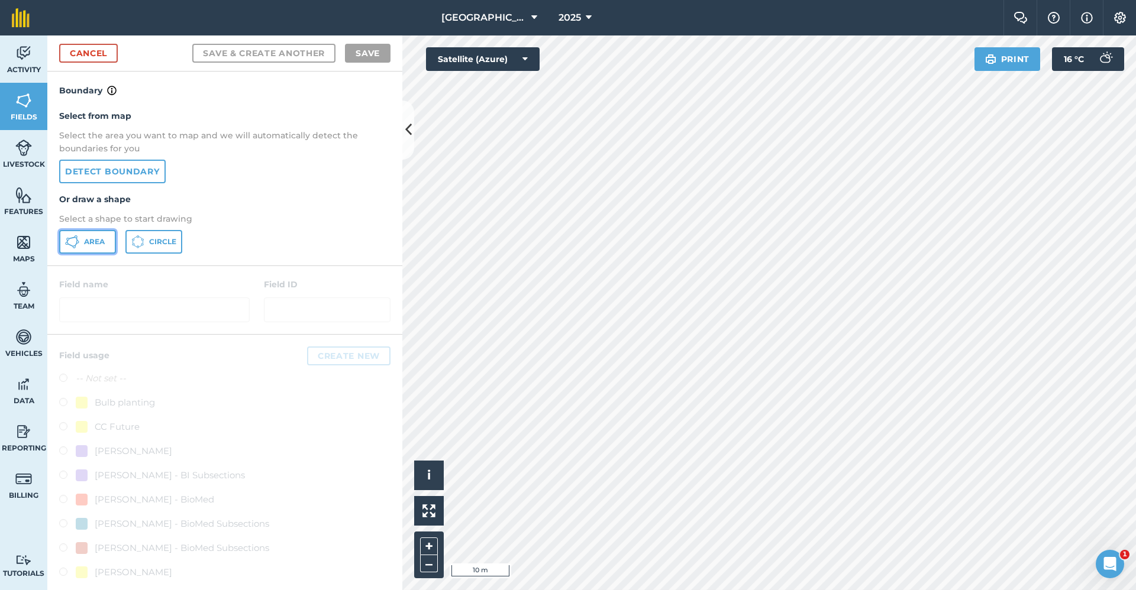
click at [93, 246] on span "Area" at bounding box center [94, 241] width 21 height 9
click at [937, 19] on div "Babraham Research Campus (Gardens) 2025 Farm Chat Help Info Settings Babraham R…" at bounding box center [568, 295] width 1136 height 590
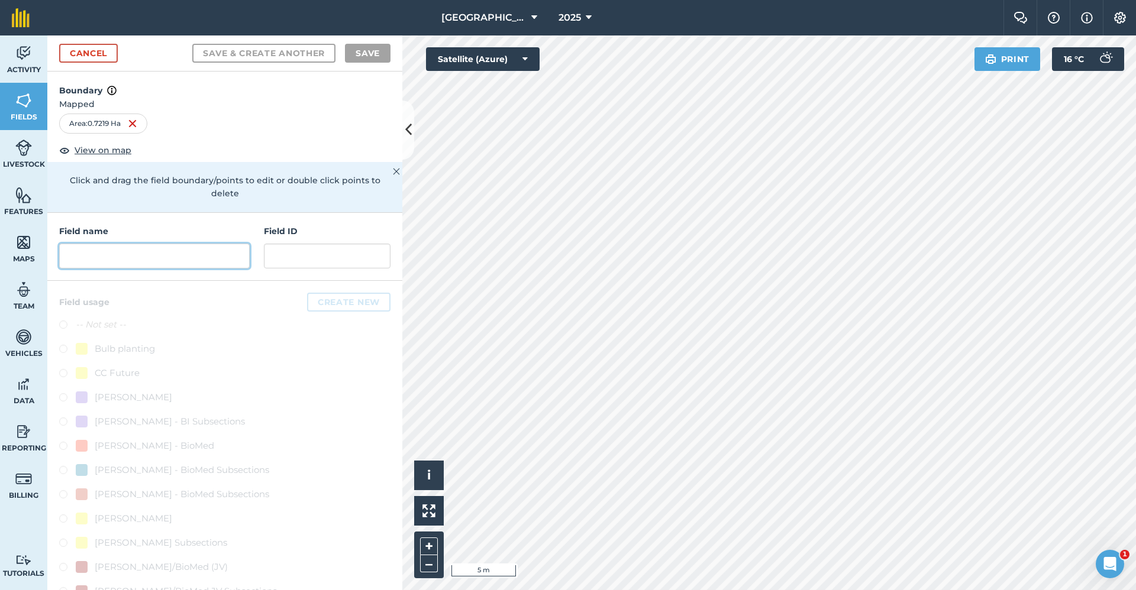
click at [101, 261] on input "text" at bounding box center [154, 256] width 190 height 25
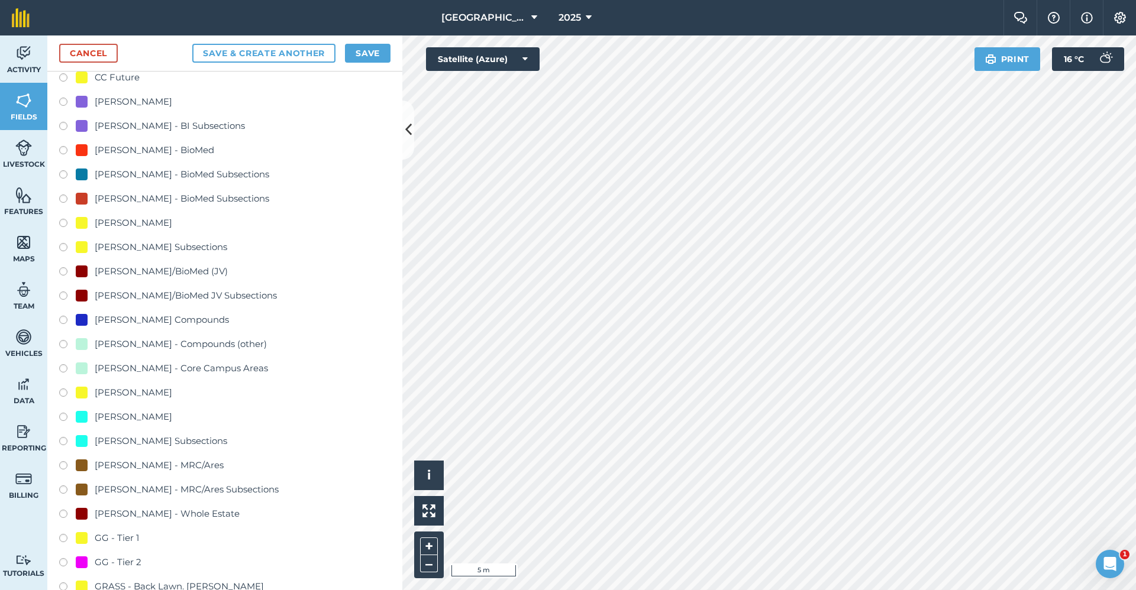
scroll to position [473, 0]
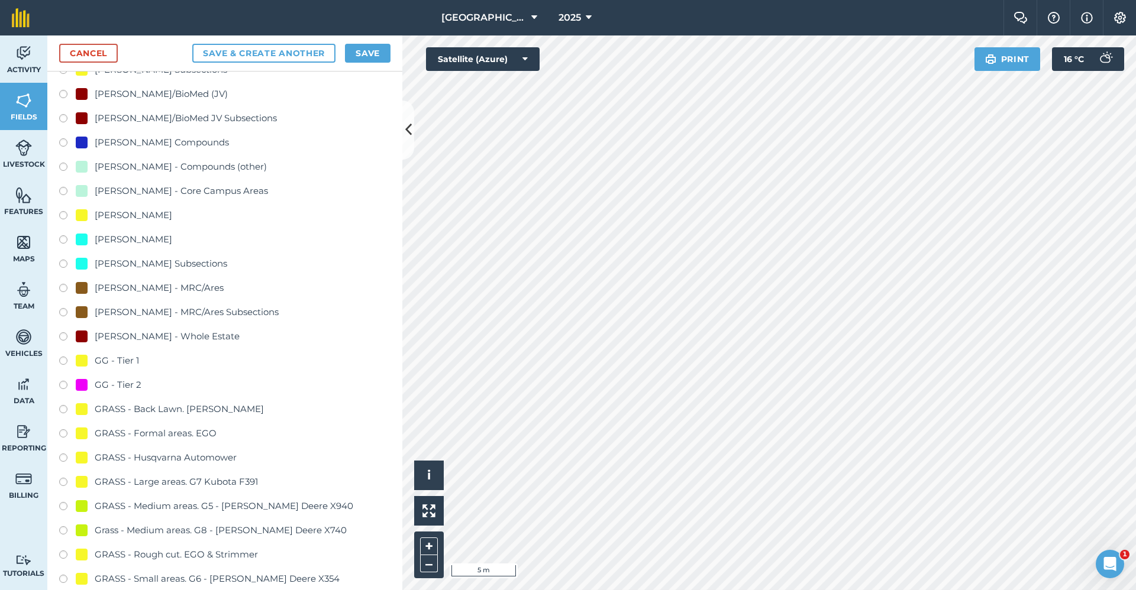
type input "GG - Tier 1"
click at [130, 356] on div "GG - Tier 1" at bounding box center [117, 361] width 44 height 14
radio input "true"
click at [380, 49] on button "Save" at bounding box center [368, 53] width 46 height 19
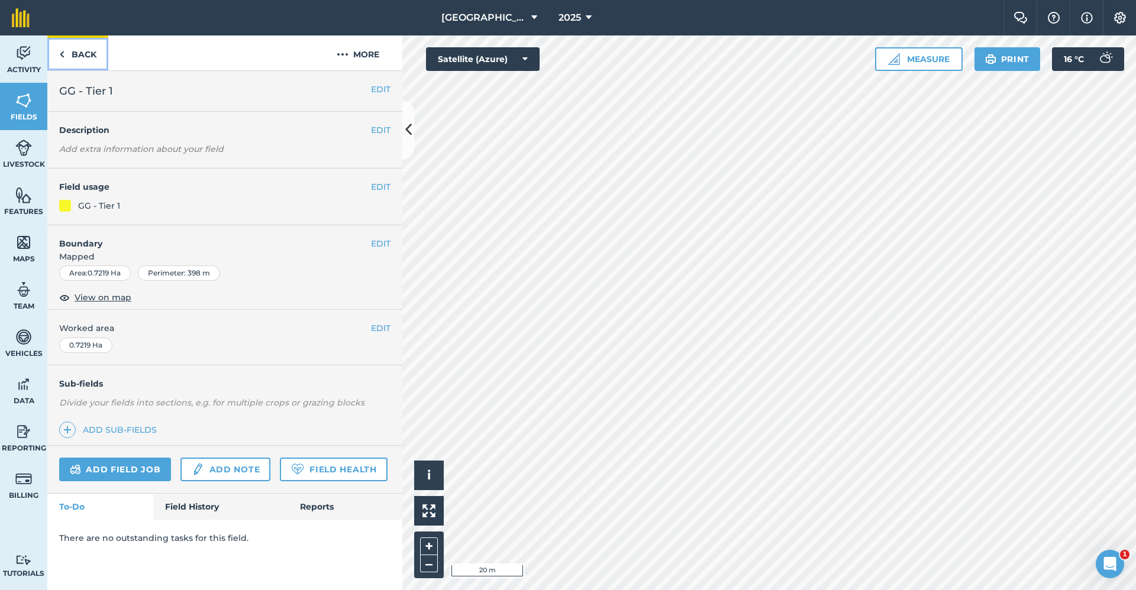
click at [88, 63] on link "Back" at bounding box center [77, 52] width 61 height 35
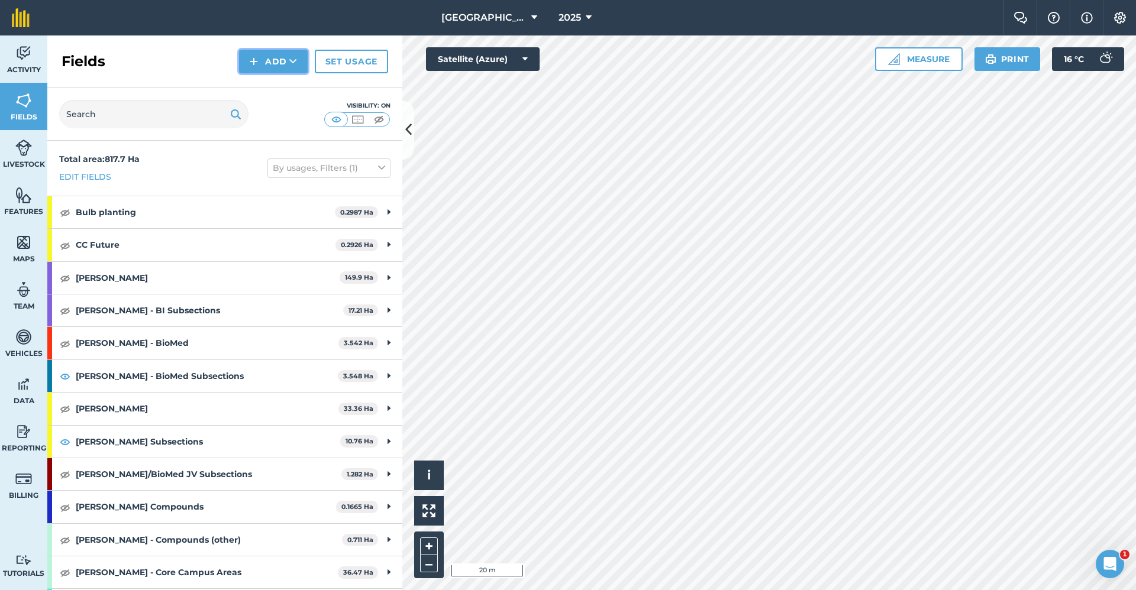
click at [269, 56] on button "Add" at bounding box center [273, 62] width 69 height 24
click at [270, 82] on link "Draw" at bounding box center [273, 88] width 65 height 26
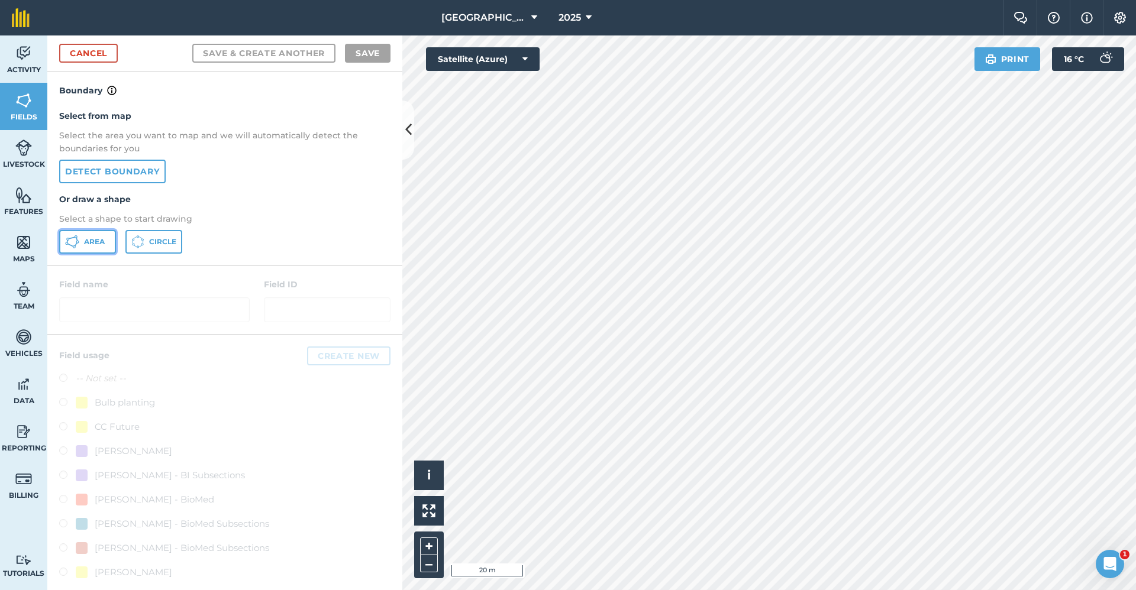
drag, startPoint x: 88, startPoint y: 252, endPoint x: 99, endPoint y: 249, distance: 11.1
click at [96, 251] on button "Area" at bounding box center [87, 242] width 57 height 24
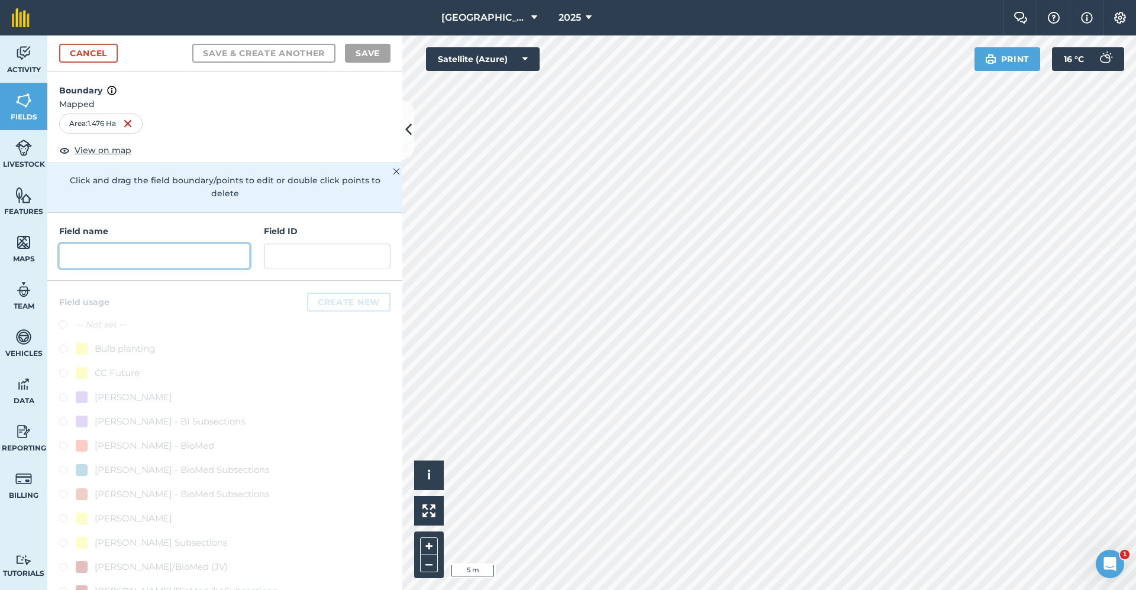
click at [135, 258] on input "text" at bounding box center [154, 256] width 190 height 25
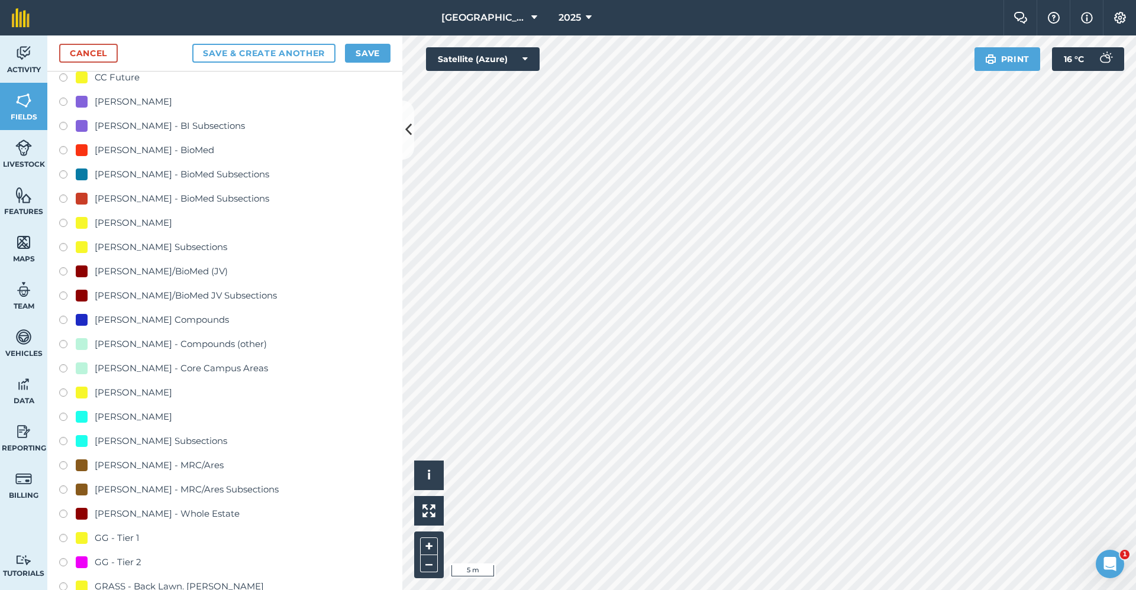
scroll to position [414, 0]
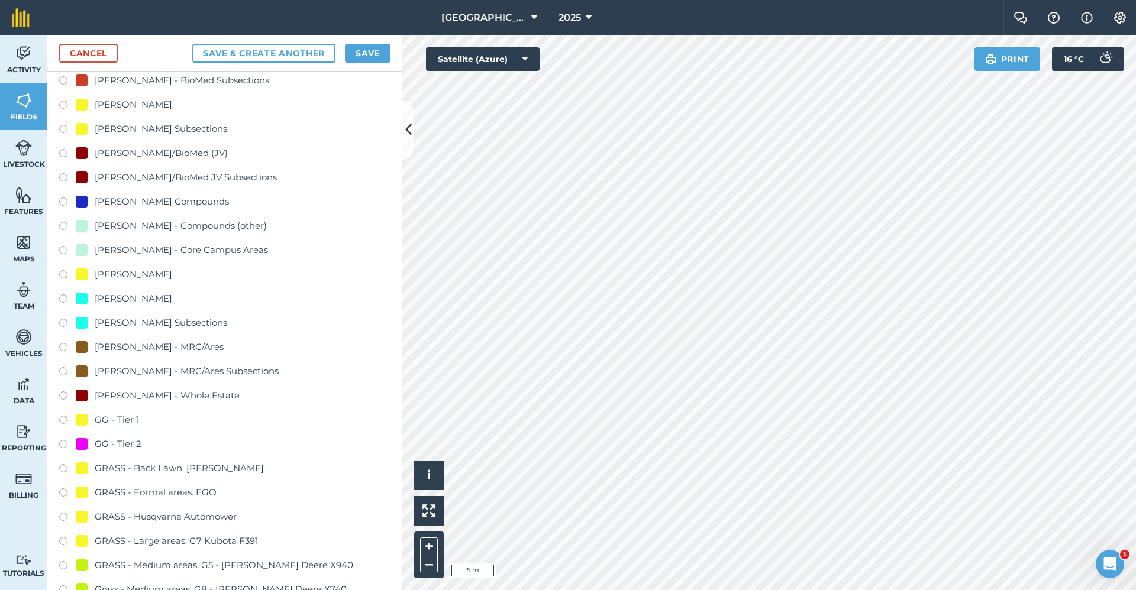
type input "GG - Tier 2"
click at [127, 441] on div "GG - Tier 2" at bounding box center [118, 444] width 47 height 14
radio input "true"
click at [353, 52] on button "Save" at bounding box center [368, 53] width 46 height 19
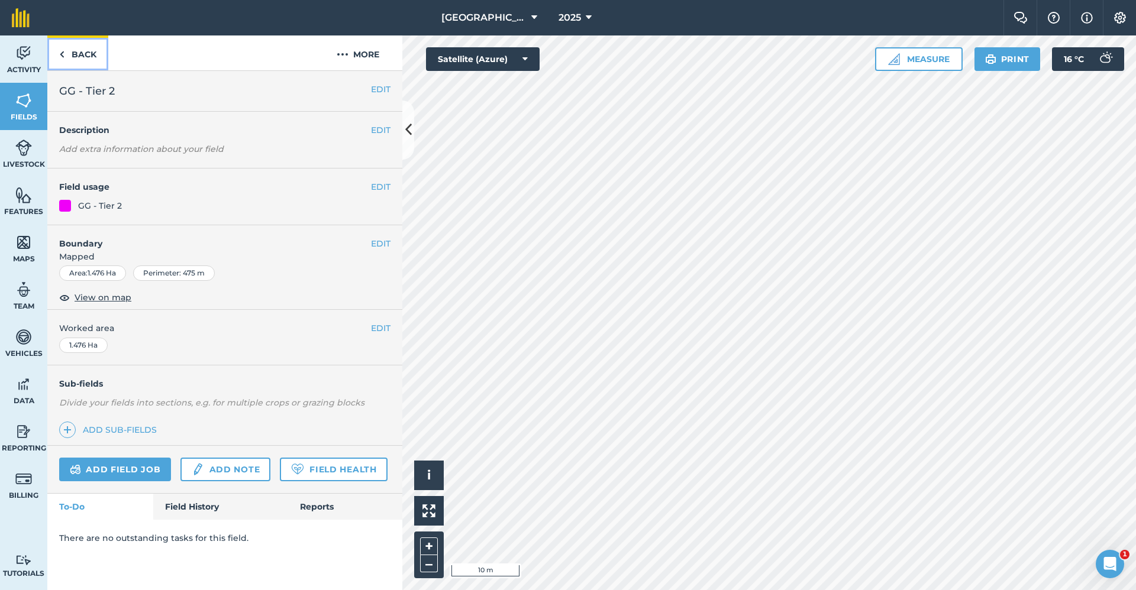
click at [93, 59] on link "Back" at bounding box center [77, 52] width 61 height 35
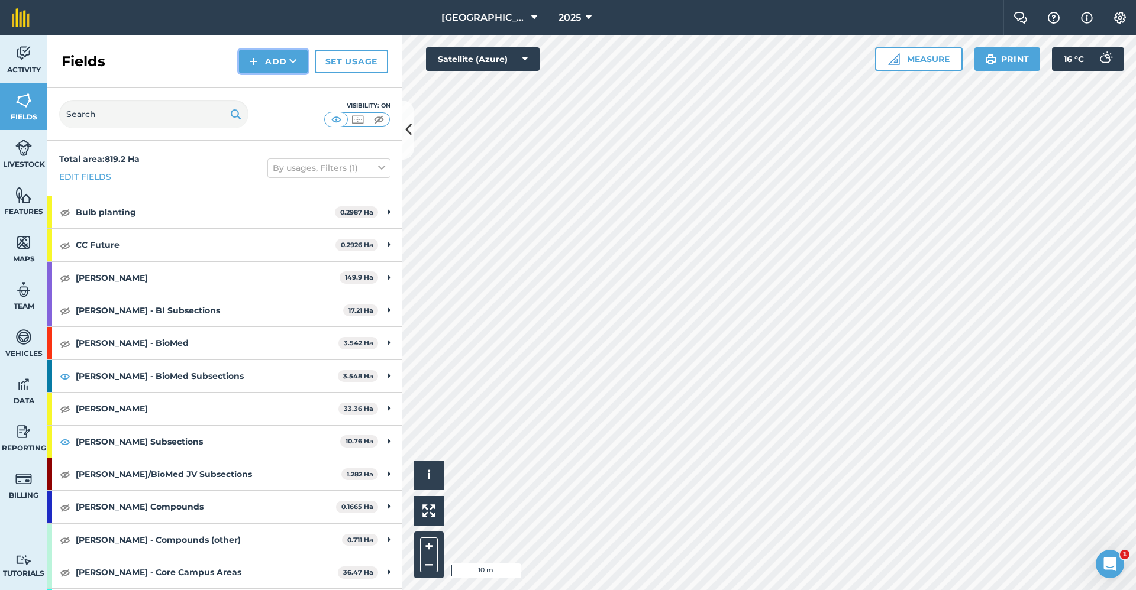
click at [275, 59] on button "Add" at bounding box center [273, 62] width 69 height 24
click at [280, 81] on link "Draw" at bounding box center [273, 88] width 65 height 26
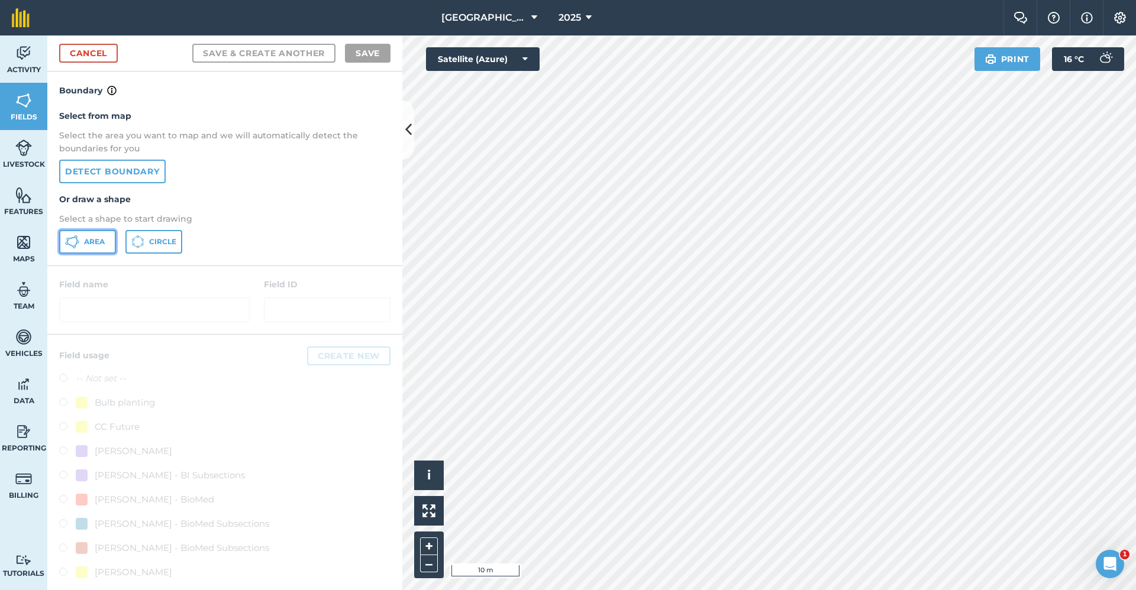
click at [95, 243] on span "Area" at bounding box center [94, 241] width 21 height 9
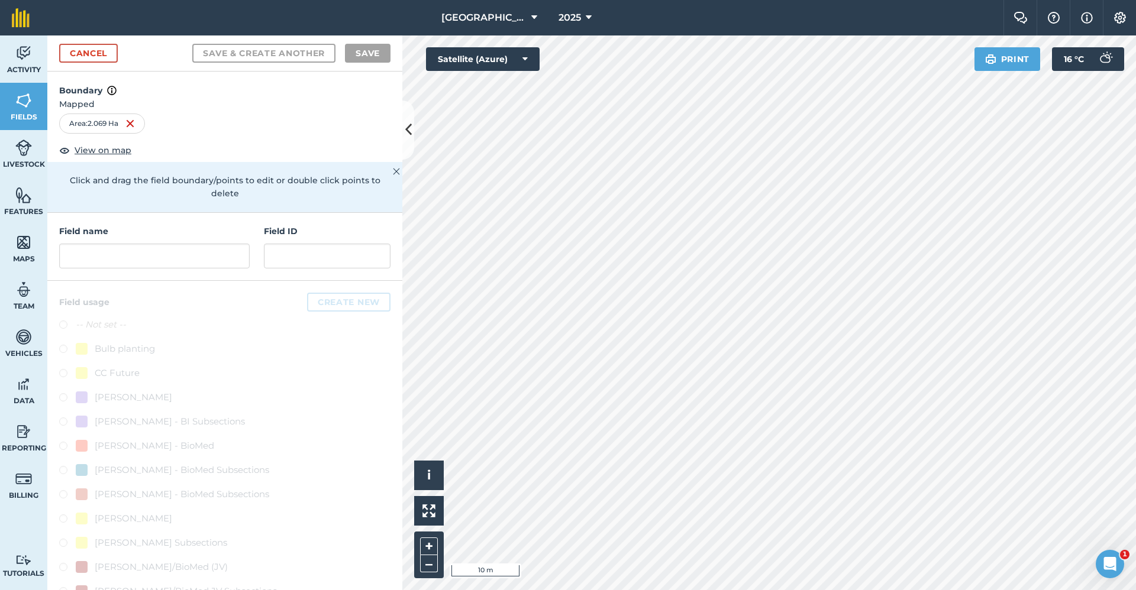
click at [114, 276] on div "Field name Field ID" at bounding box center [224, 247] width 355 height 68
drag, startPoint x: 121, startPoint y: 256, endPoint x: 115, endPoint y: 256, distance: 6.5
click at [122, 252] on input "text" at bounding box center [154, 256] width 190 height 25
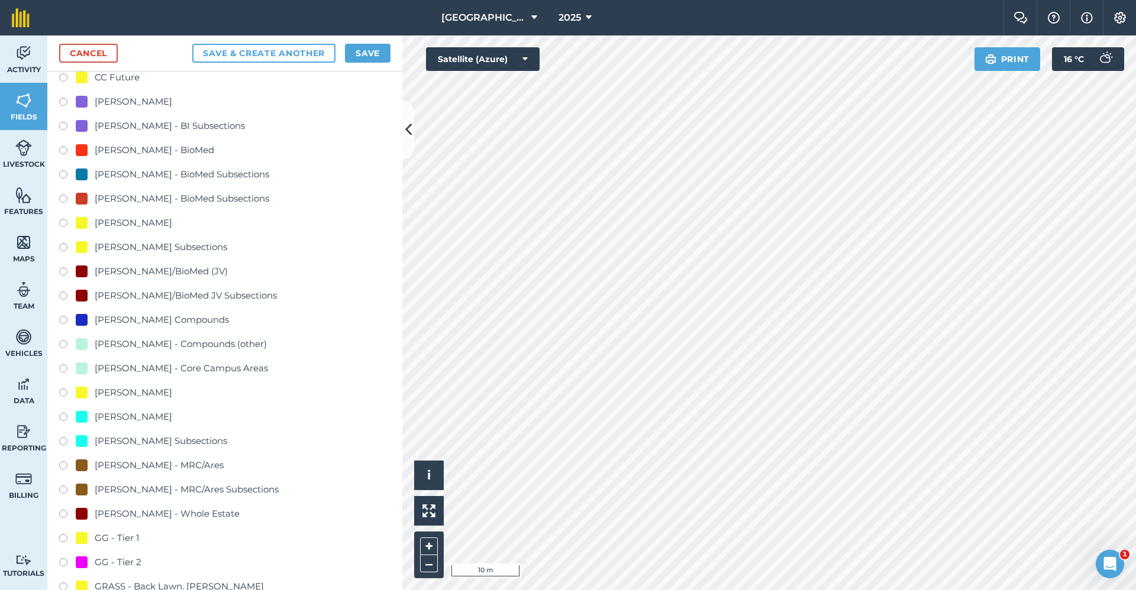
scroll to position [414, 0]
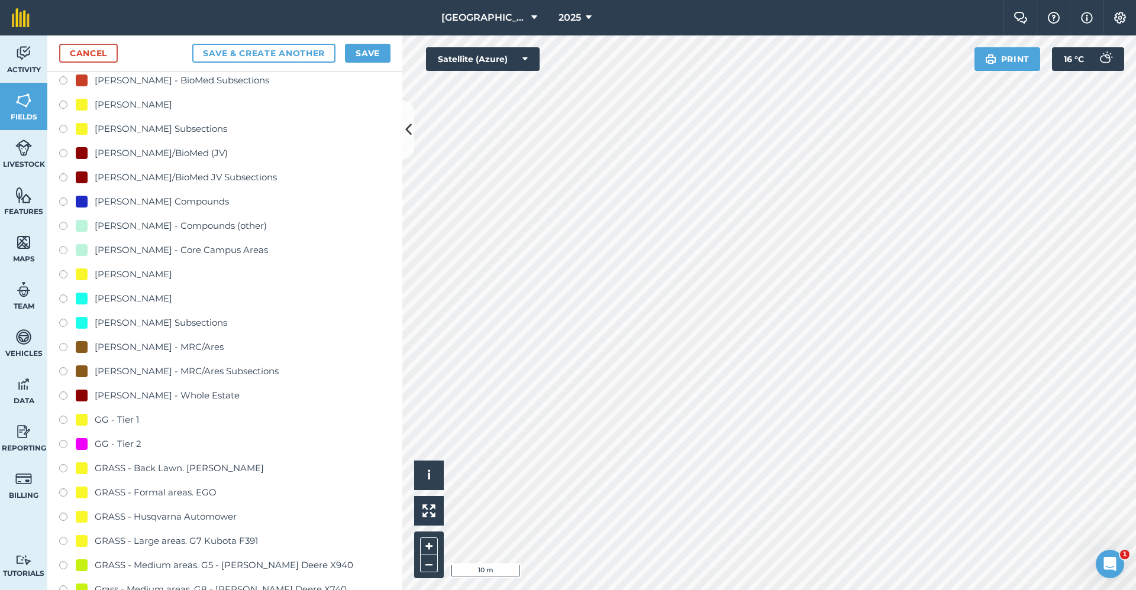
type input "GG - Tier 2"
click at [133, 443] on div "GG - Tier 2" at bounding box center [118, 444] width 47 height 14
radio input "true"
click at [355, 57] on button "Save" at bounding box center [368, 53] width 46 height 19
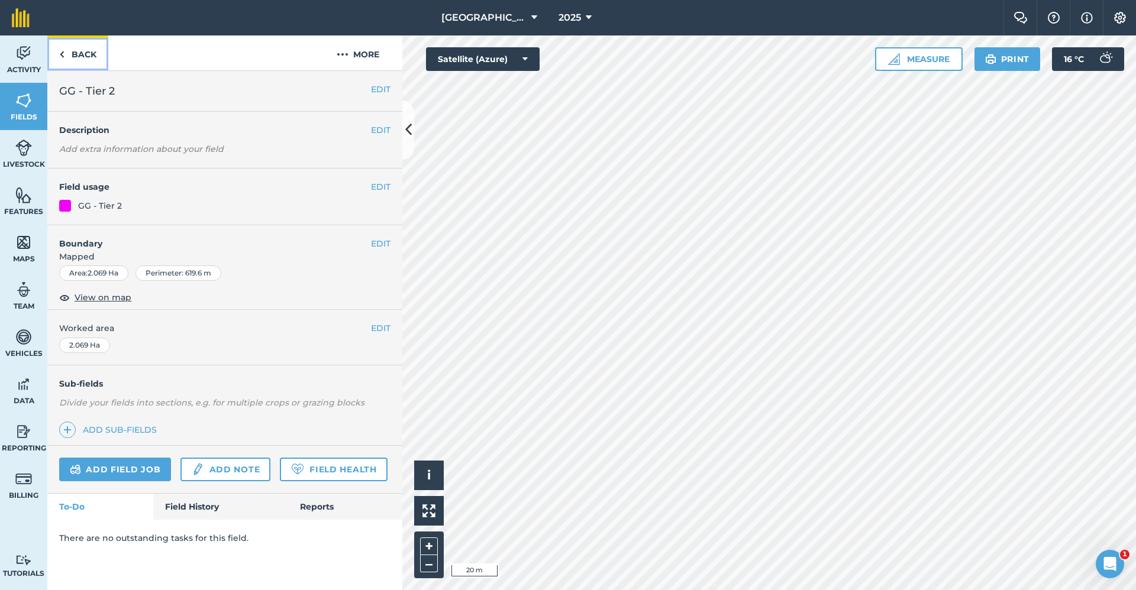
click at [66, 53] on link "Back" at bounding box center [77, 52] width 61 height 35
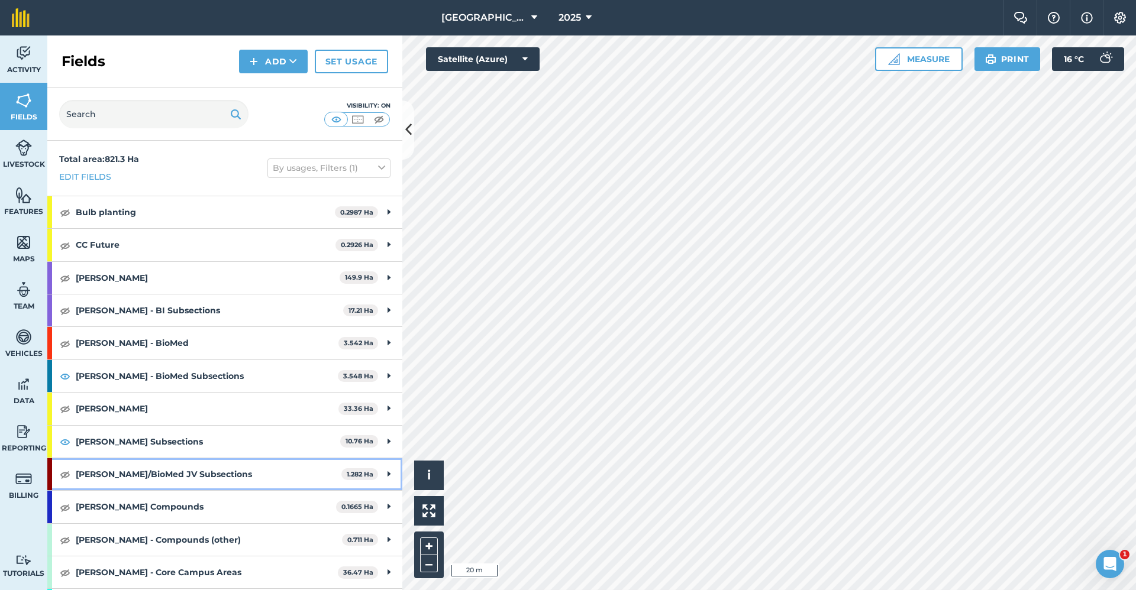
click at [134, 476] on strong "[PERSON_NAME]/BioMed JV Subsections" at bounding box center [209, 474] width 266 height 32
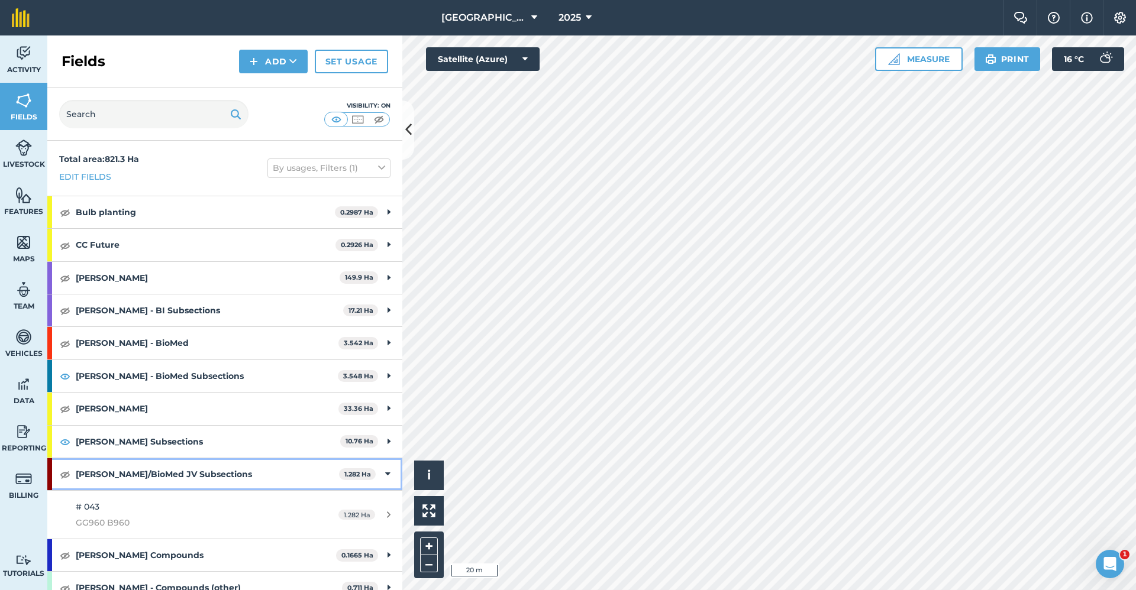
click at [57, 475] on div "[PERSON_NAME]/BioMed JV Subsections 1.282 Ha" at bounding box center [224, 474] width 355 height 32
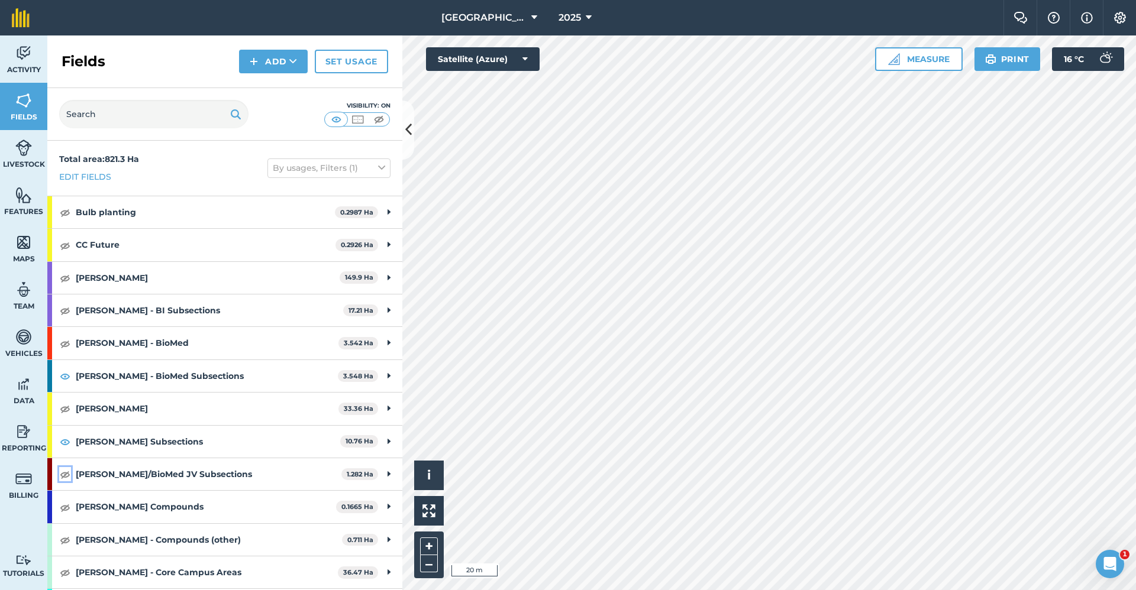
click at [64, 477] on img at bounding box center [65, 474] width 11 height 14
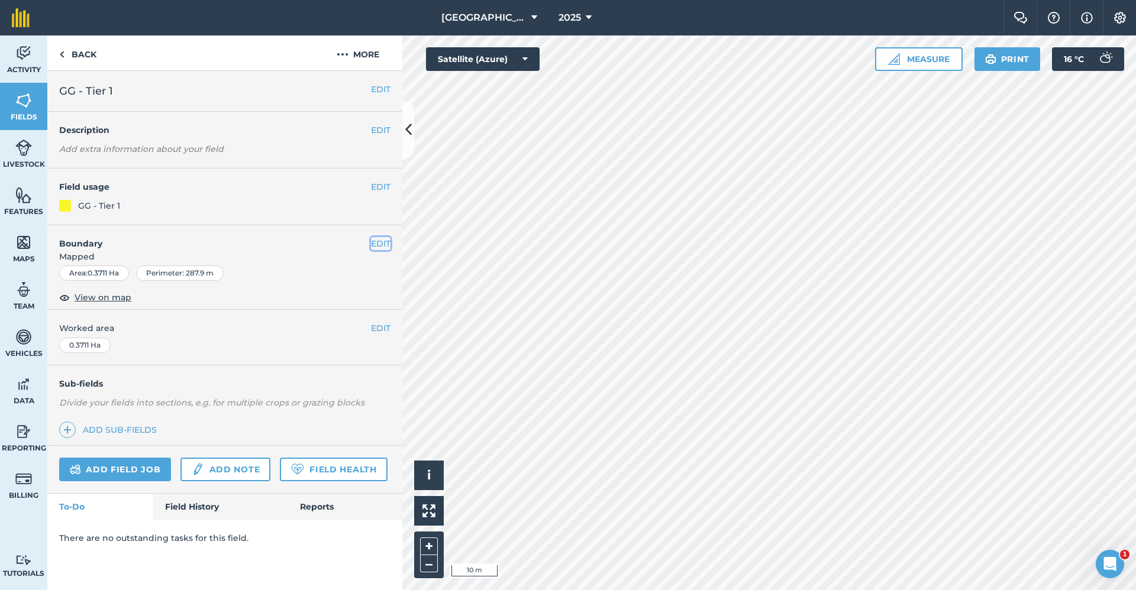
click at [372, 241] on button "EDIT" at bounding box center [381, 243] width 20 height 13
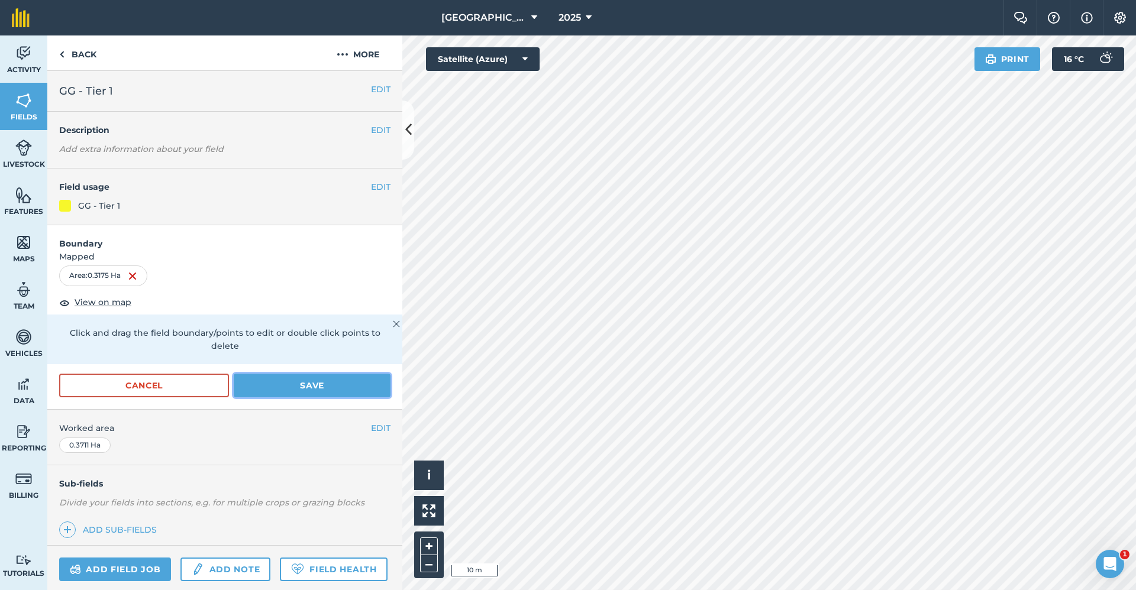
click at [251, 392] on button "Save" at bounding box center [312, 386] width 157 height 24
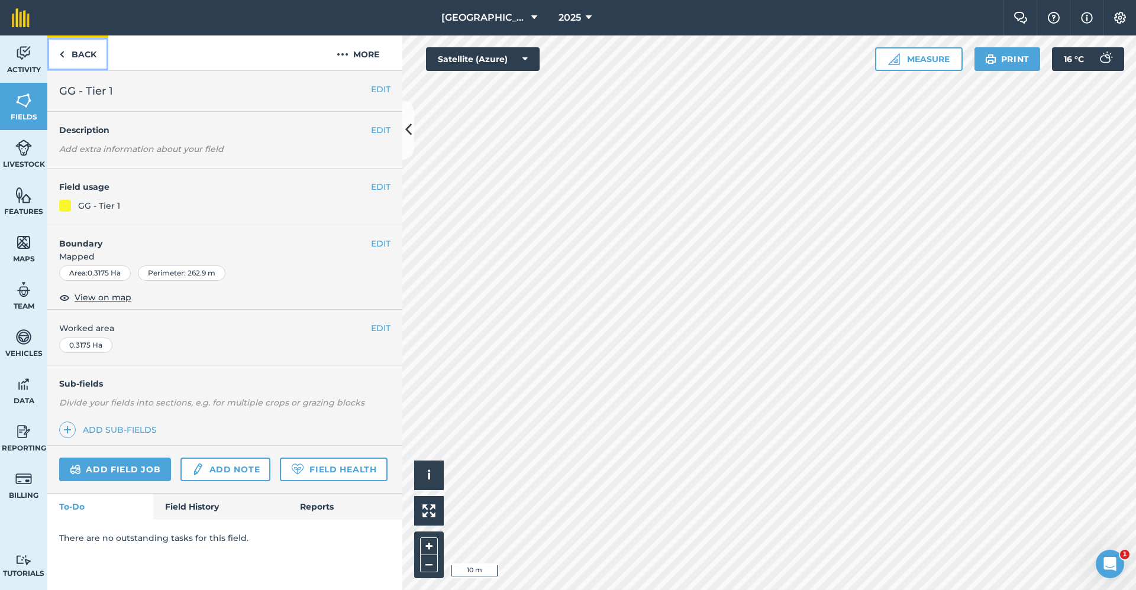
click at [79, 56] on link "Back" at bounding box center [77, 52] width 61 height 35
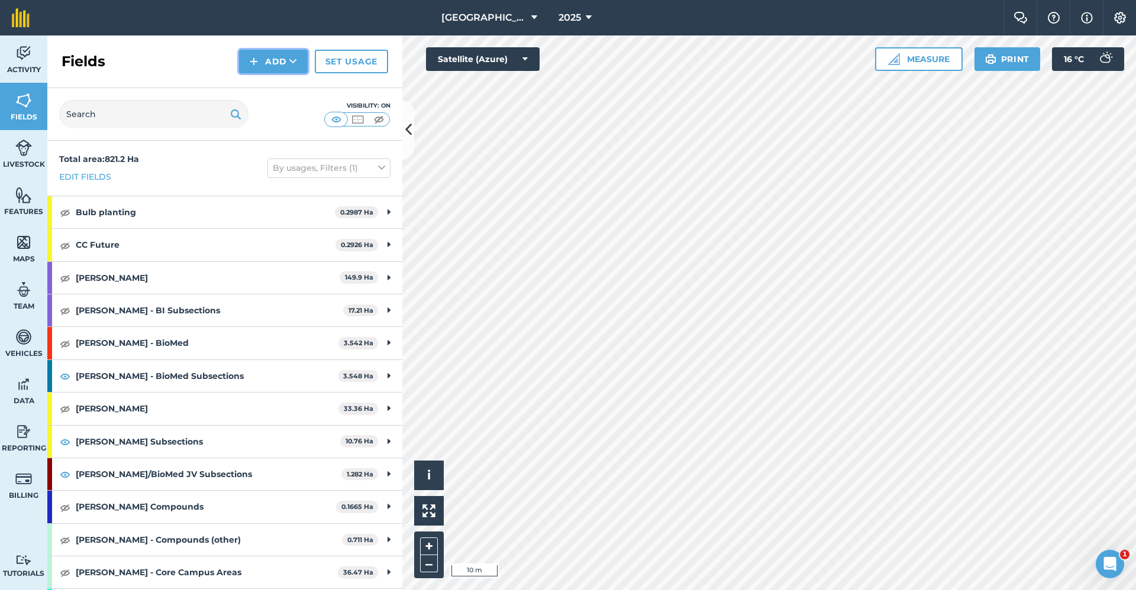
click at [292, 50] on button "Add" at bounding box center [273, 62] width 69 height 24
click at [279, 89] on link "Draw" at bounding box center [273, 88] width 65 height 26
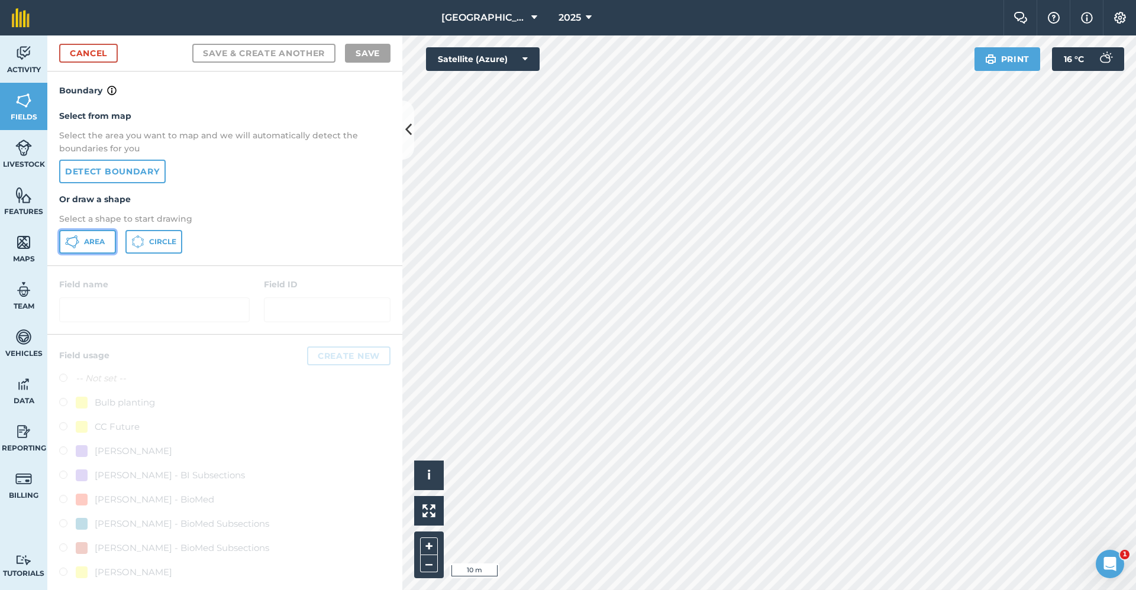
click at [92, 247] on span "Area" at bounding box center [94, 241] width 21 height 9
click at [1135, 377] on html "Babraham Research Campus (Gardens) 2025 Farm Chat Help Info Settings Babraham R…" at bounding box center [568, 295] width 1136 height 590
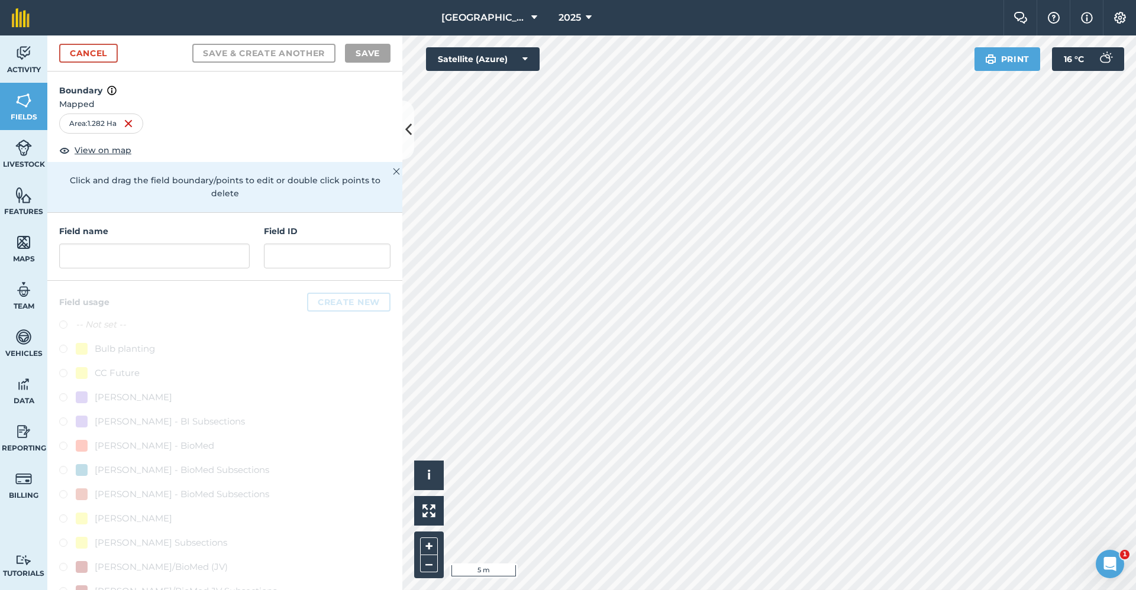
click at [162, 243] on div "Field name" at bounding box center [154, 247] width 190 height 44
click at [162, 247] on input "text" at bounding box center [154, 256] width 190 height 25
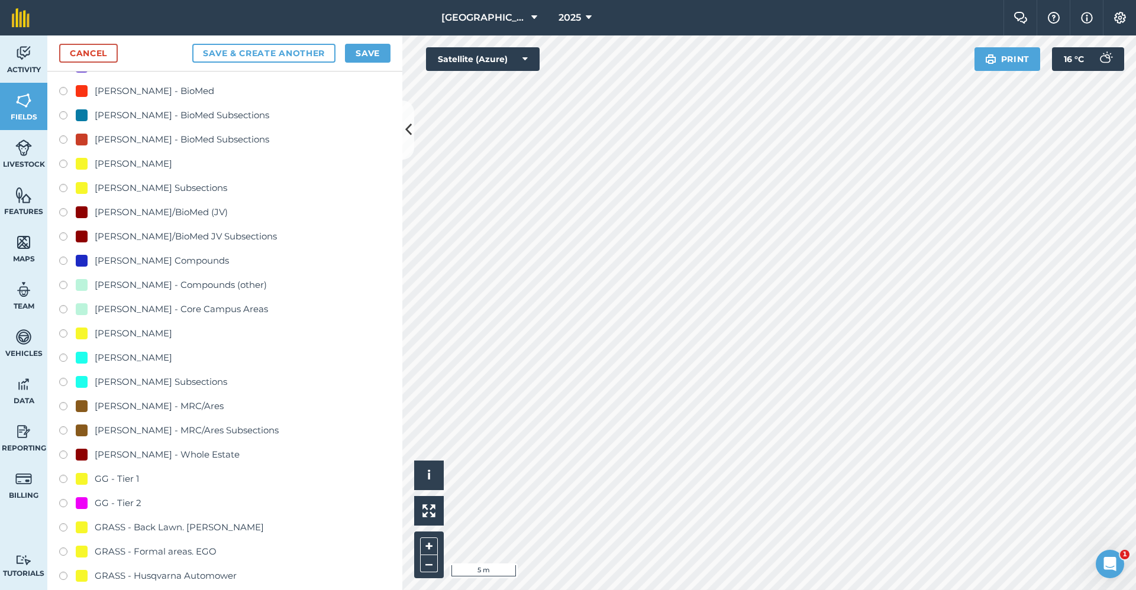
scroll to position [473, 0]
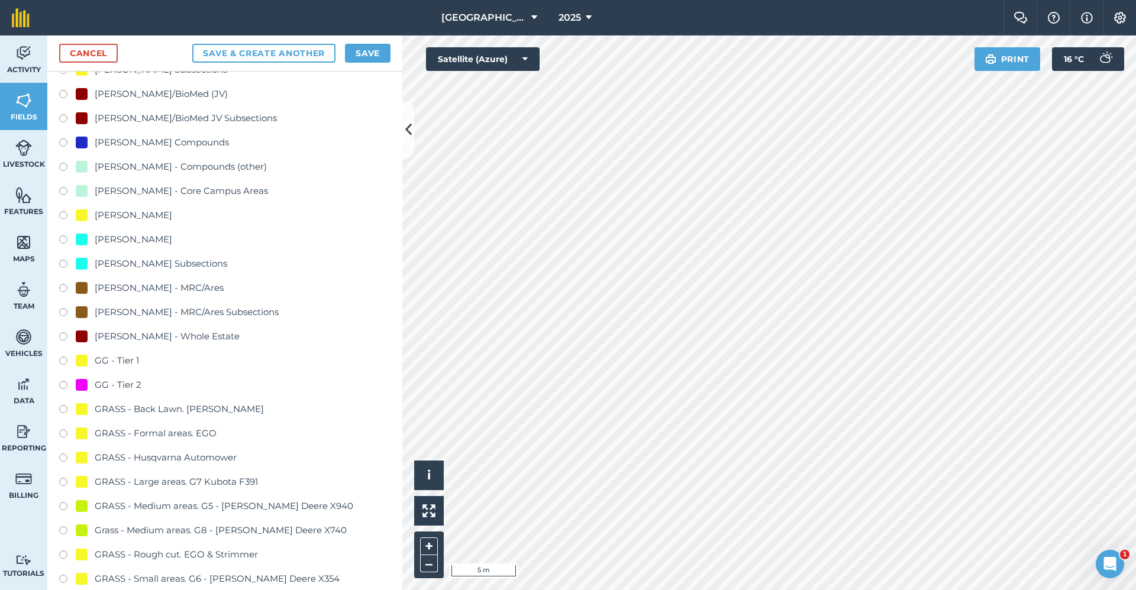
type input "GG - Tier 2"
click at [125, 384] on div "GG - Tier 2" at bounding box center [118, 385] width 47 height 14
radio input "true"
click at [376, 58] on button "Save" at bounding box center [368, 53] width 46 height 19
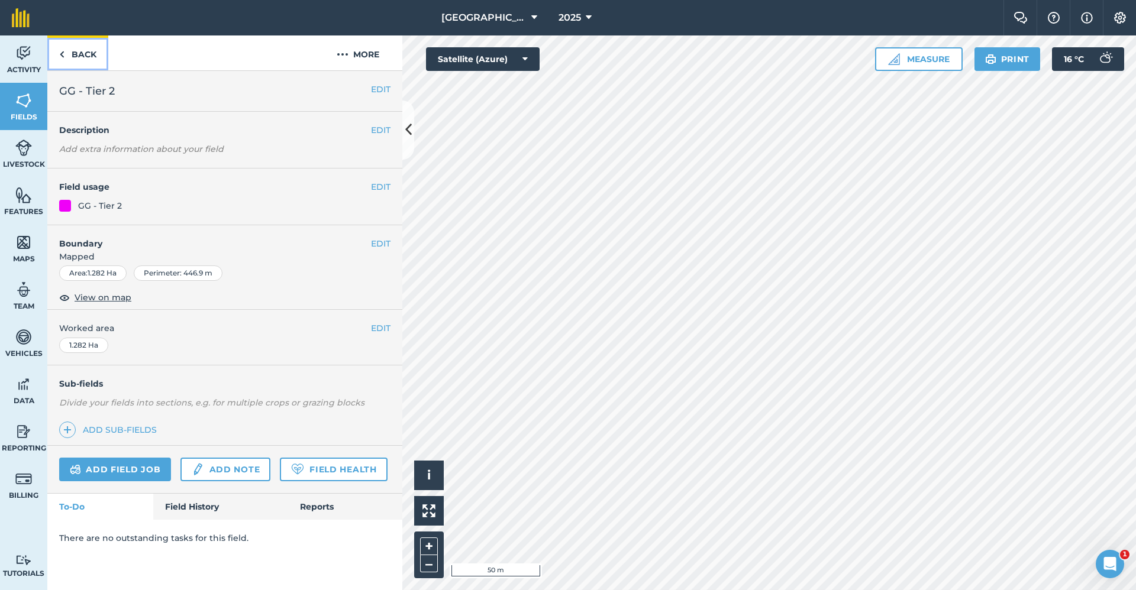
click at [75, 60] on link "Back" at bounding box center [77, 52] width 61 height 35
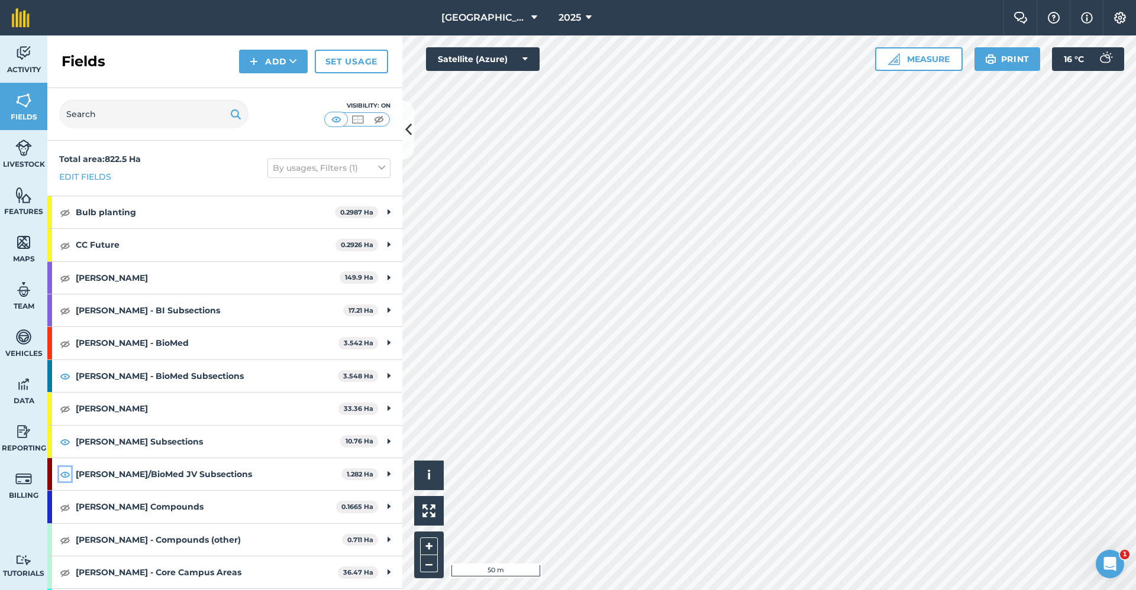
click at [61, 477] on img at bounding box center [65, 474] width 11 height 14
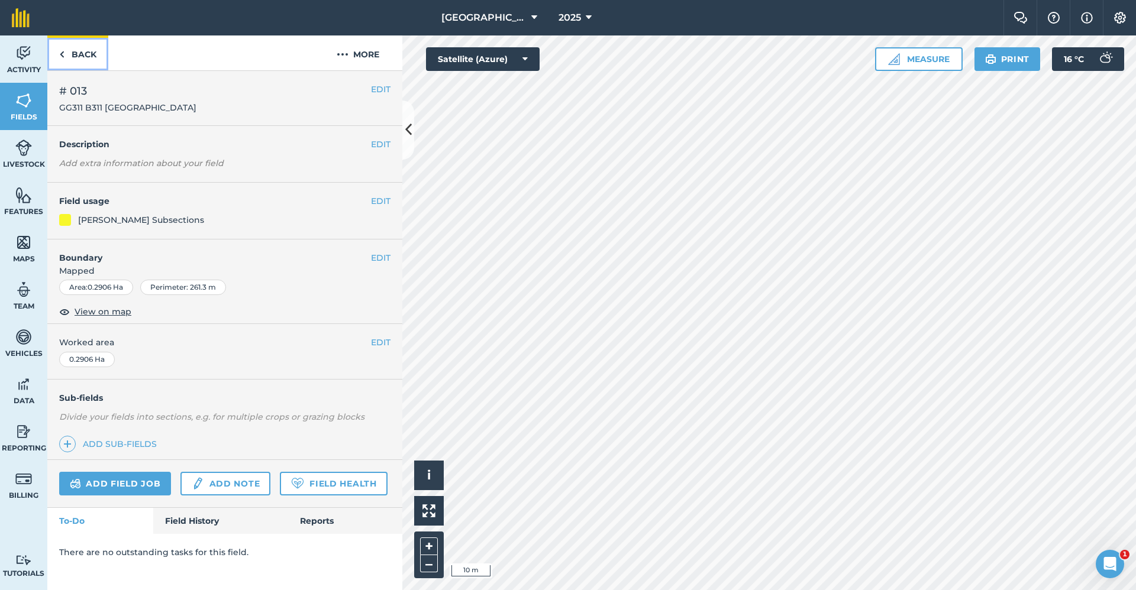
click at [81, 57] on link "Back" at bounding box center [77, 52] width 61 height 35
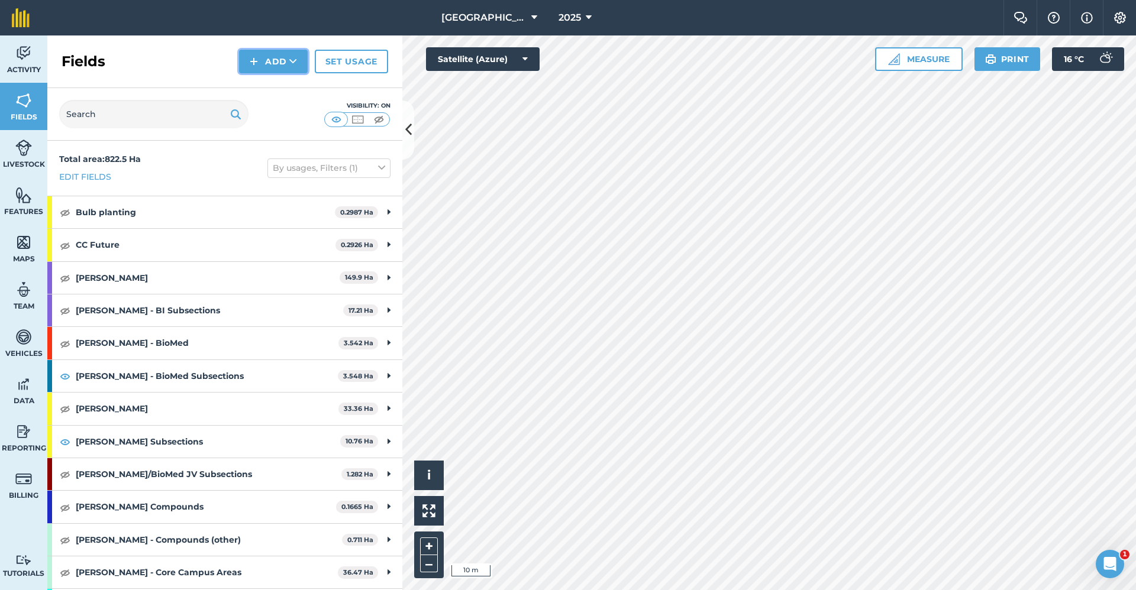
click at [295, 62] on icon at bounding box center [293, 62] width 8 height 12
click at [291, 88] on link "Draw" at bounding box center [273, 88] width 65 height 26
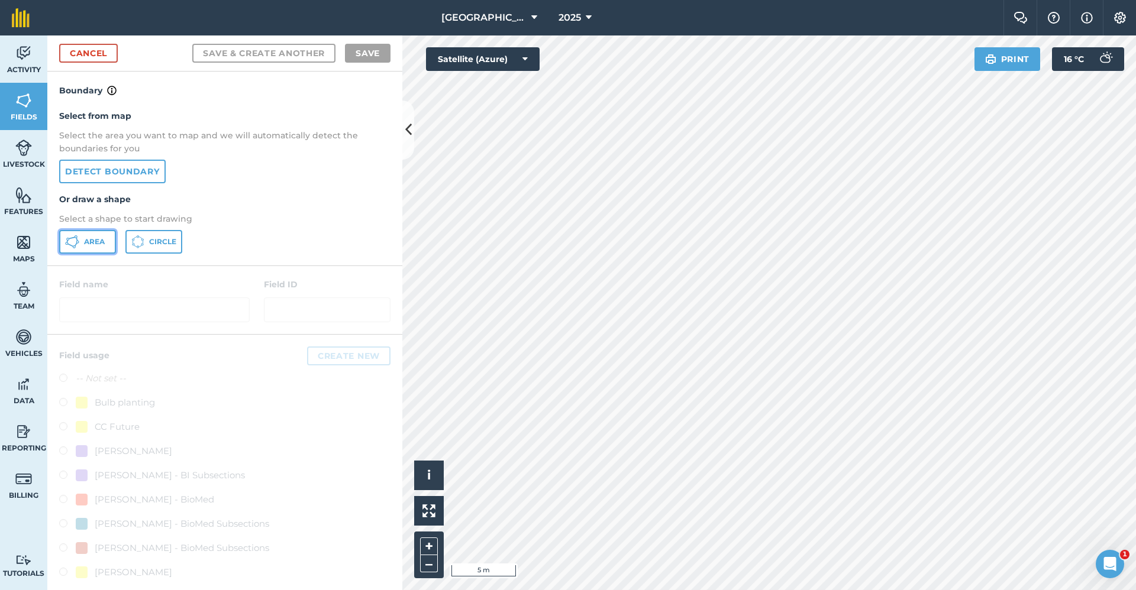
click at [78, 245] on icon at bounding box center [72, 242] width 14 height 14
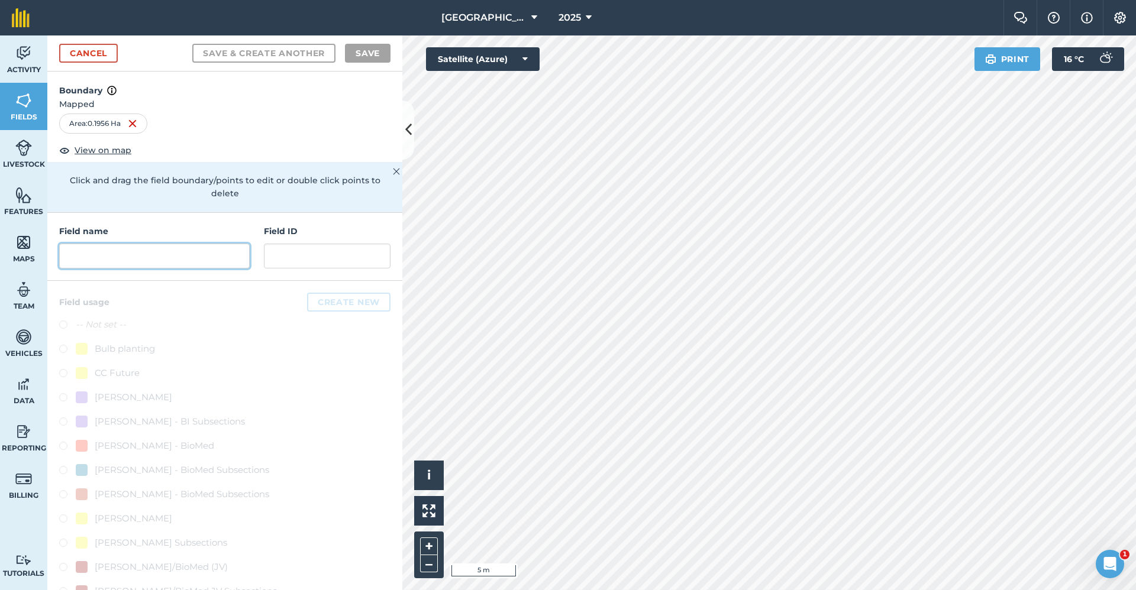
click at [201, 253] on input "text" at bounding box center [154, 256] width 190 height 25
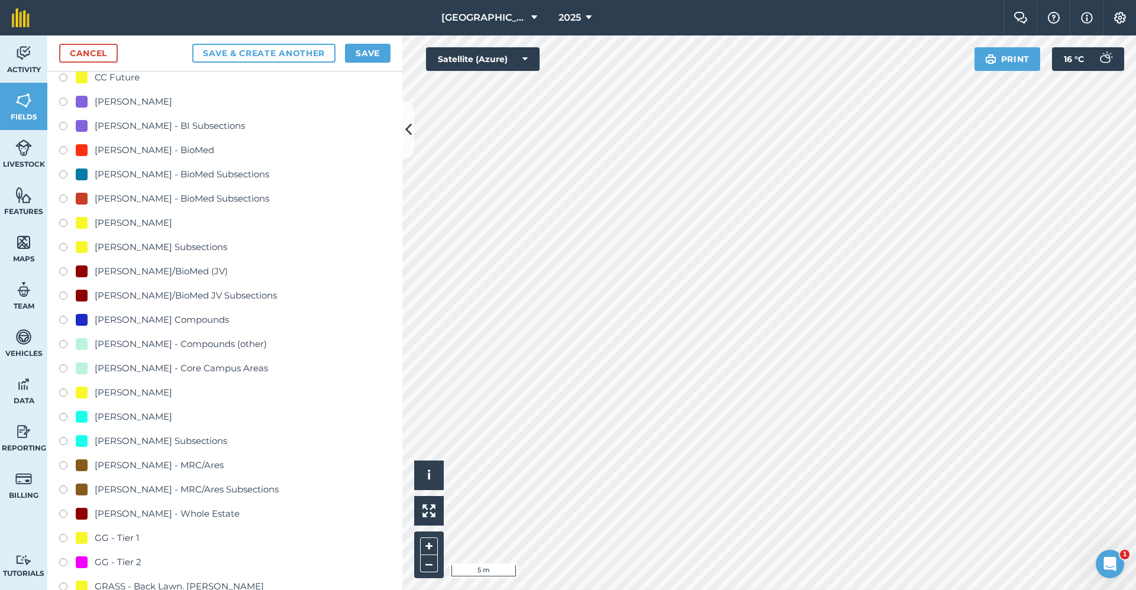
scroll to position [473, 0]
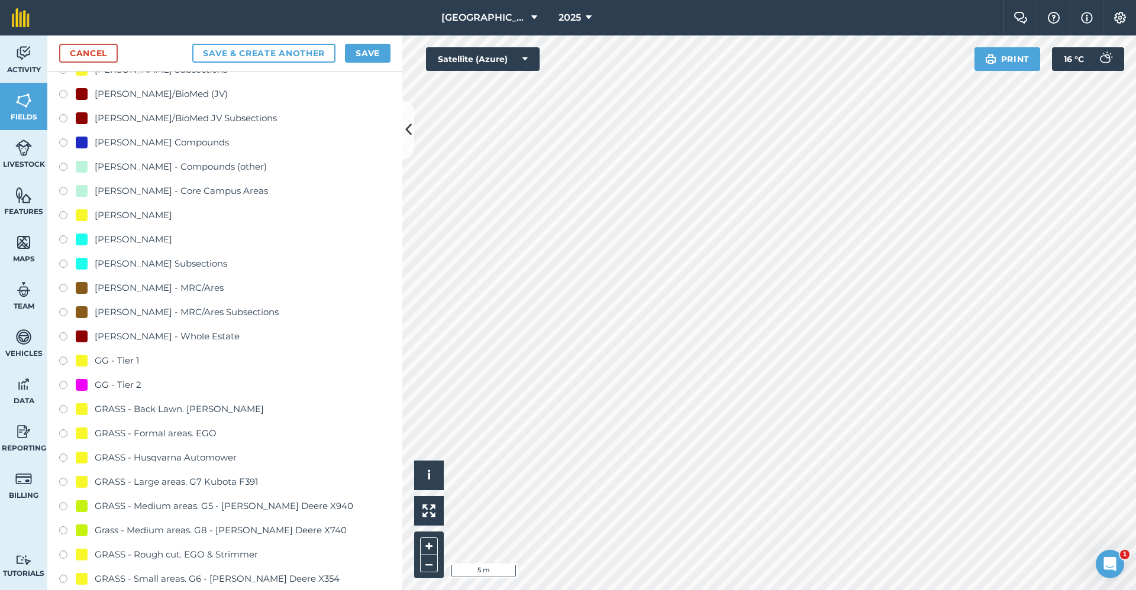
type input "GG - Tier 2"
click at [131, 386] on div "GG - Tier 2" at bounding box center [118, 385] width 47 height 14
radio input "true"
click at [361, 50] on button "Save" at bounding box center [368, 53] width 46 height 19
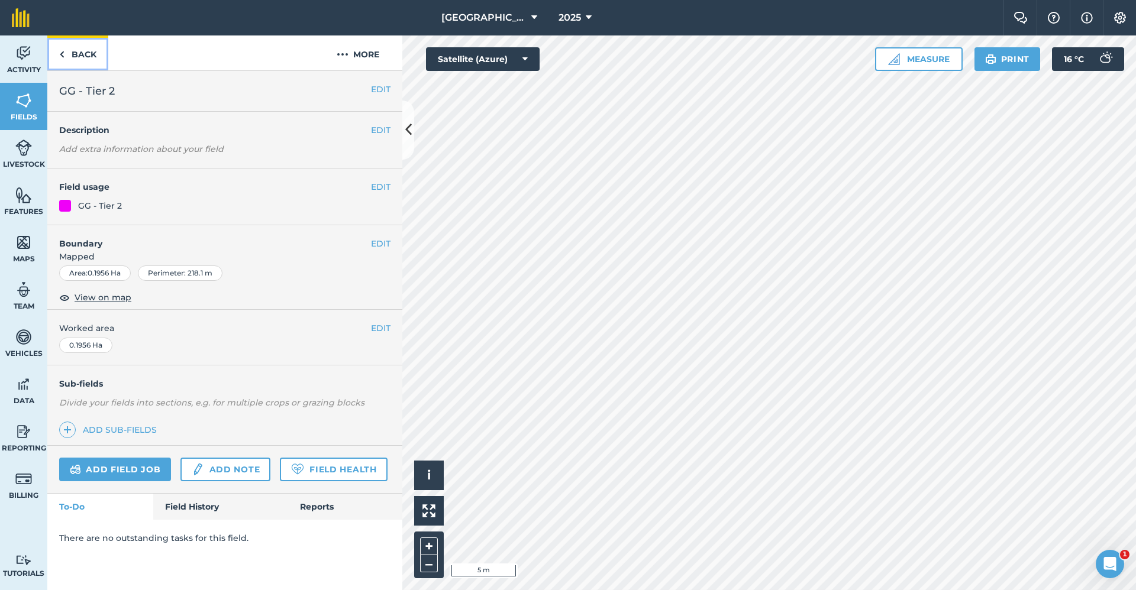
click at [81, 57] on link "Back" at bounding box center [77, 52] width 61 height 35
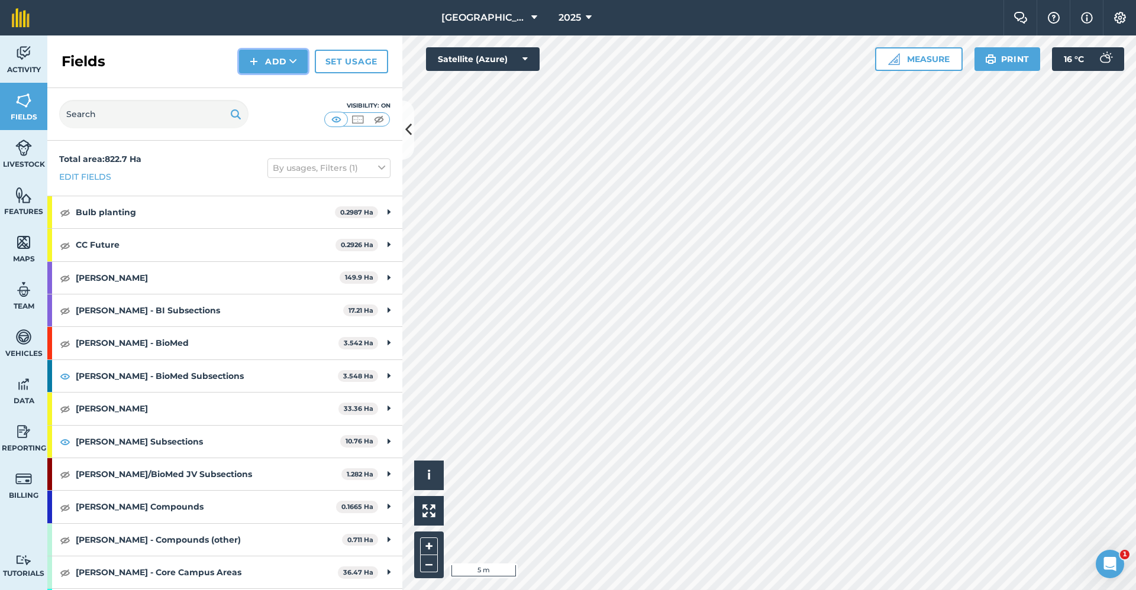
drag, startPoint x: 273, startPoint y: 62, endPoint x: 273, endPoint y: 54, distance: 7.1
click at [273, 60] on button "Add" at bounding box center [273, 62] width 69 height 24
click at [265, 89] on link "Draw" at bounding box center [273, 88] width 65 height 26
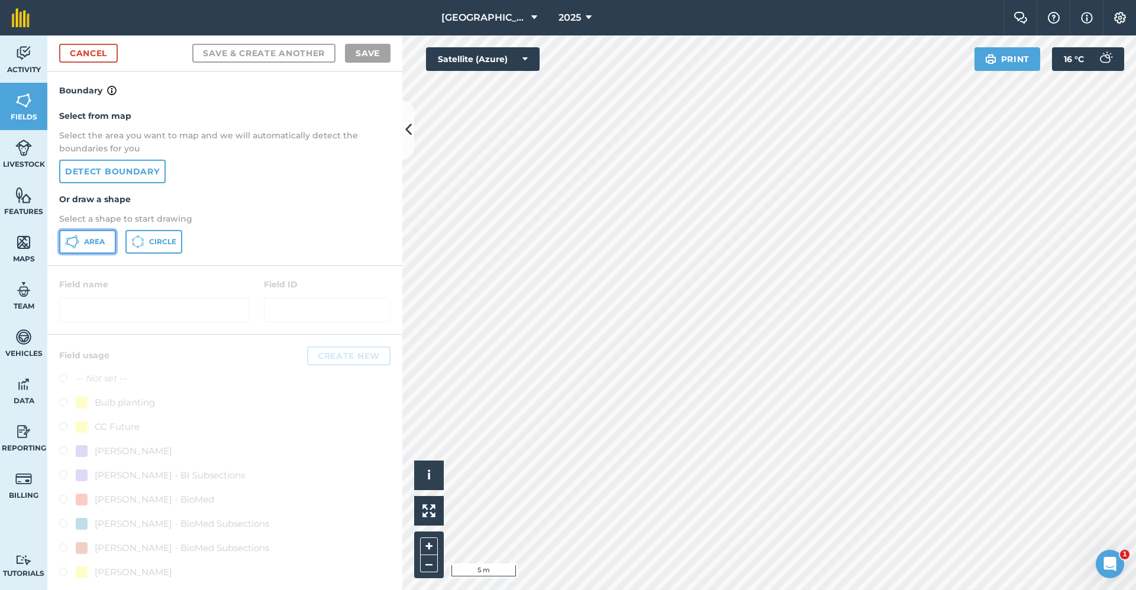
click at [89, 245] on span "Area" at bounding box center [94, 241] width 21 height 9
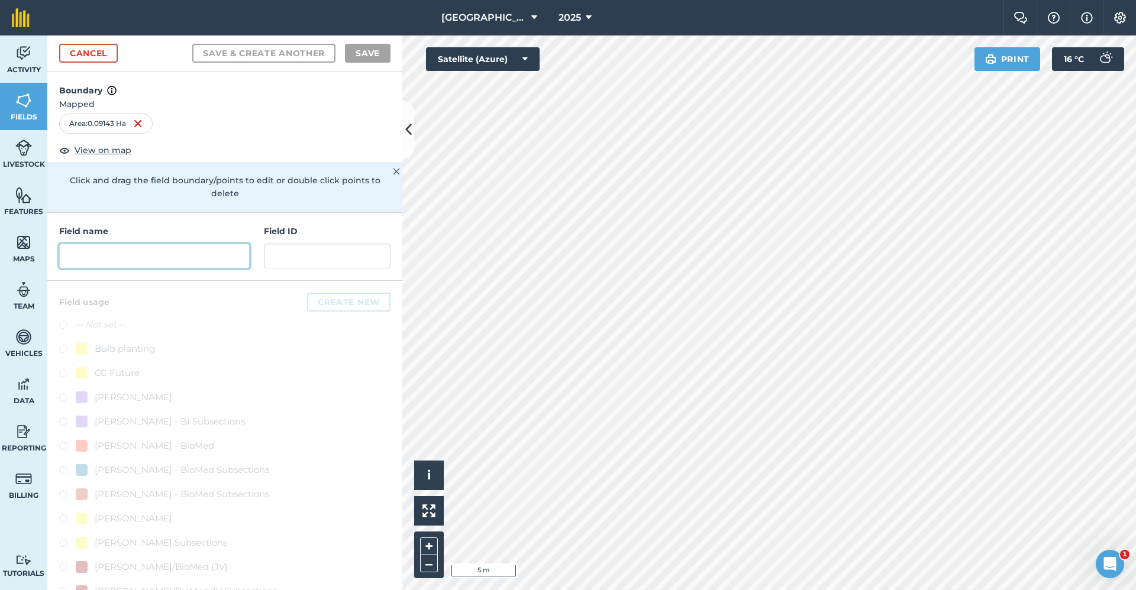
click at [118, 257] on input "text" at bounding box center [154, 256] width 190 height 25
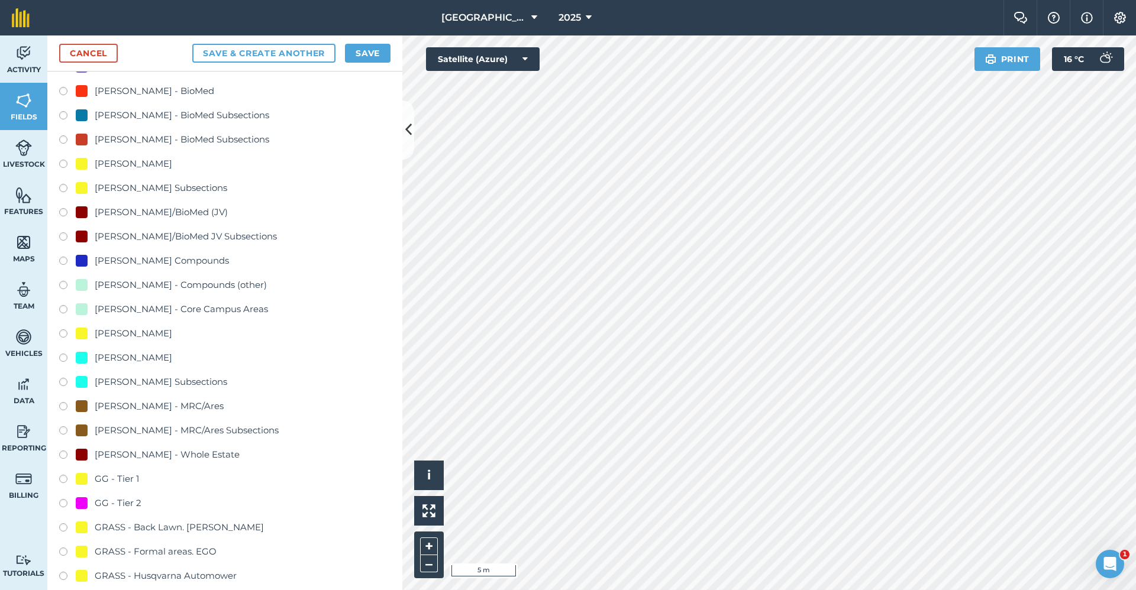
scroll to position [473, 0]
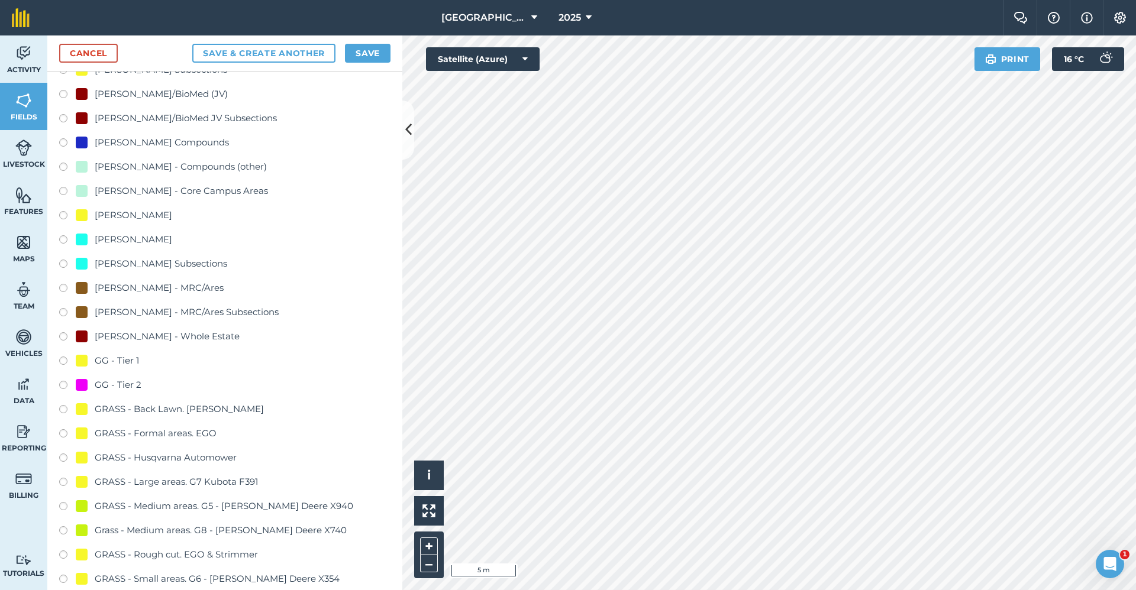
type input "GG - Tier 1"
click at [133, 361] on div "GG - Tier 1" at bounding box center [117, 361] width 44 height 14
radio input "true"
click at [366, 56] on button "Save" at bounding box center [368, 53] width 46 height 19
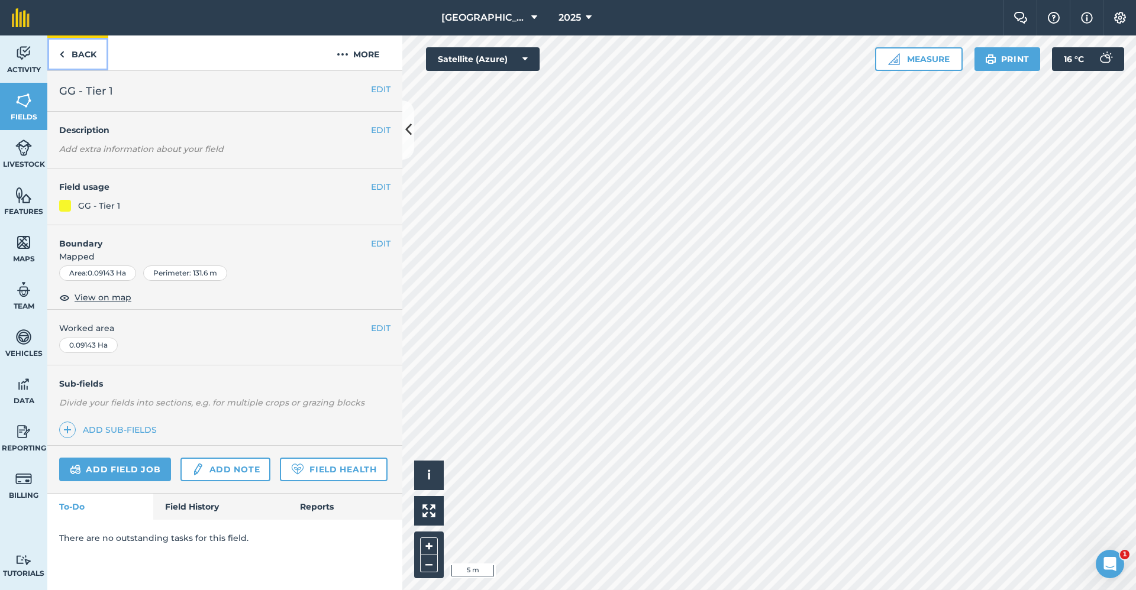
click at [75, 54] on link "Back" at bounding box center [77, 52] width 61 height 35
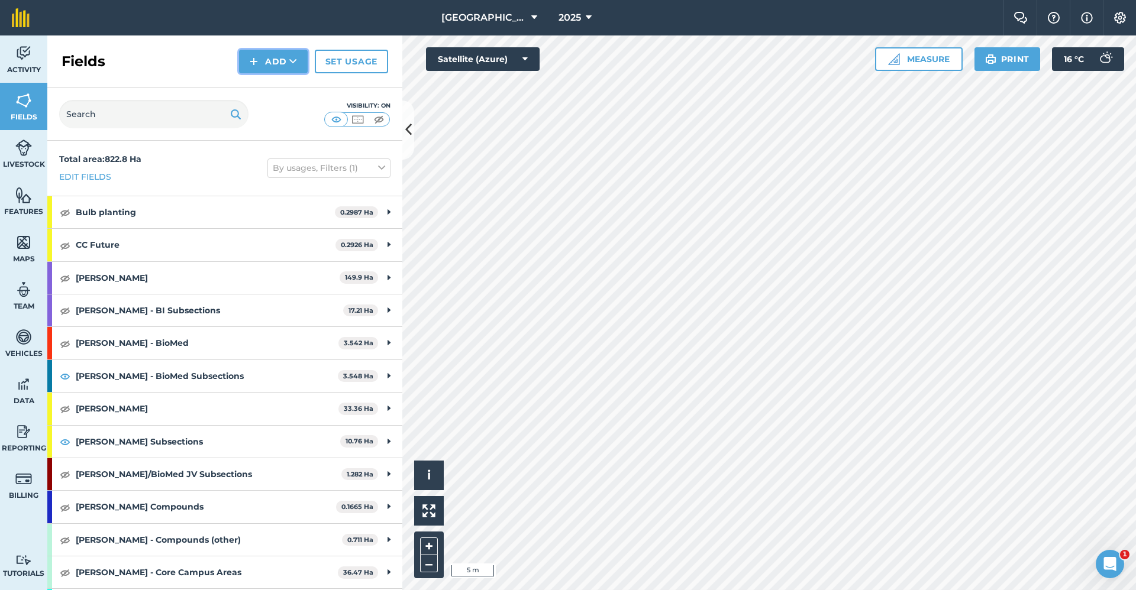
click at [260, 64] on button "Add" at bounding box center [273, 62] width 69 height 24
click at [247, 89] on link "Draw" at bounding box center [273, 88] width 65 height 26
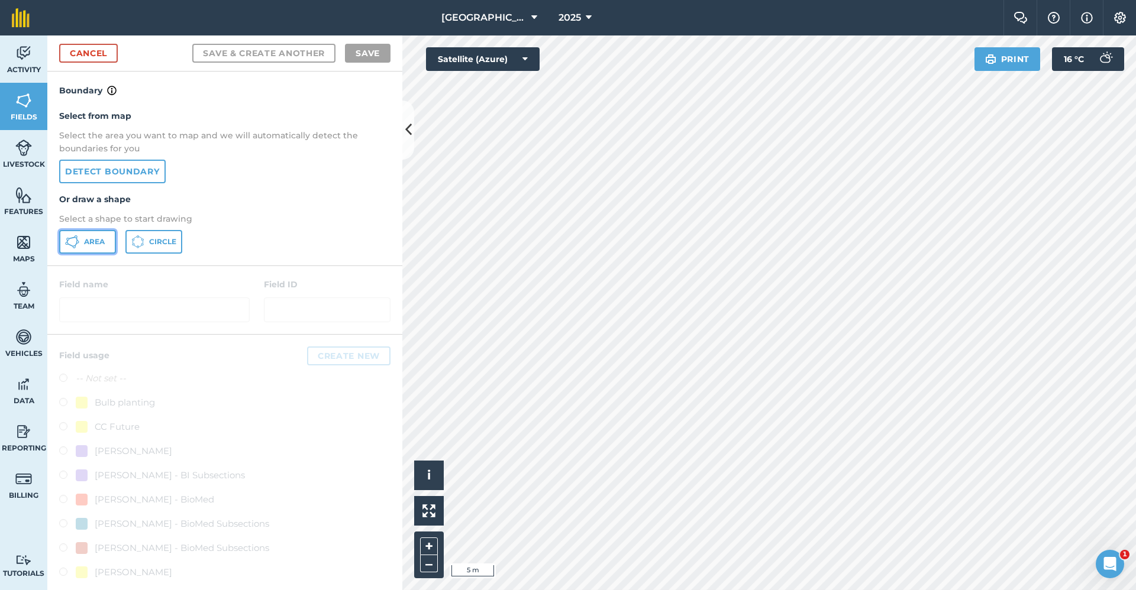
click at [92, 243] on span "Area" at bounding box center [94, 241] width 21 height 9
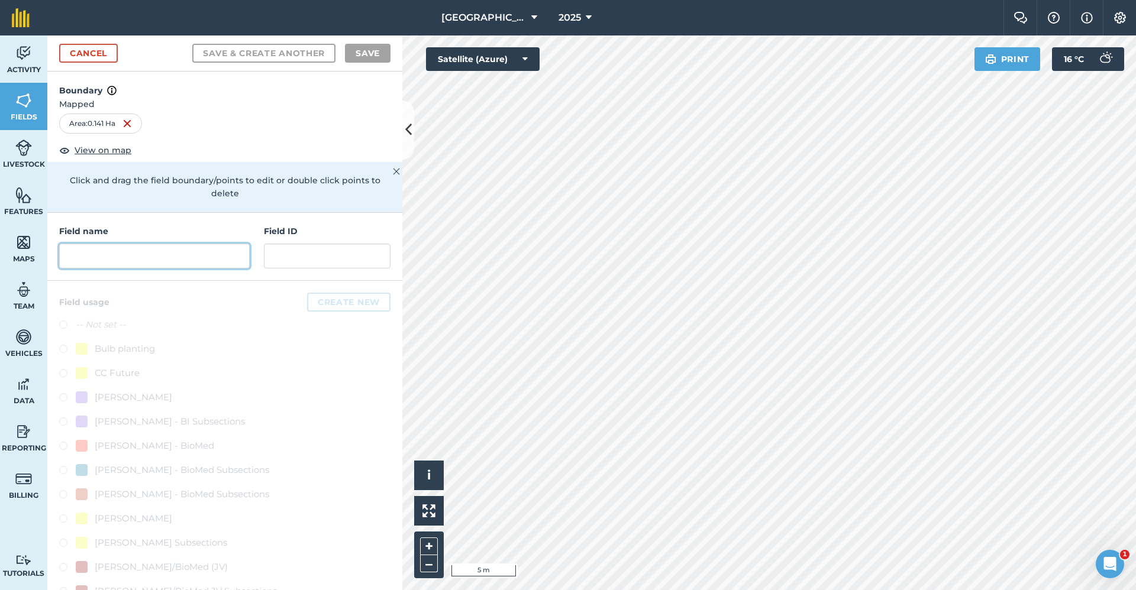
click at [143, 264] on input "text" at bounding box center [154, 256] width 190 height 25
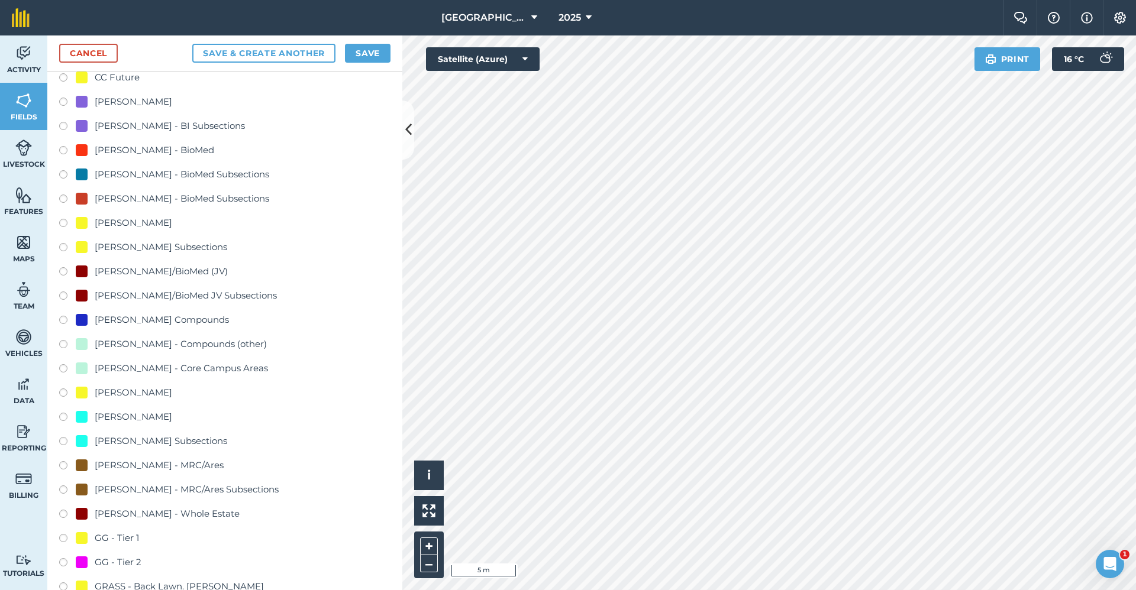
scroll to position [414, 0]
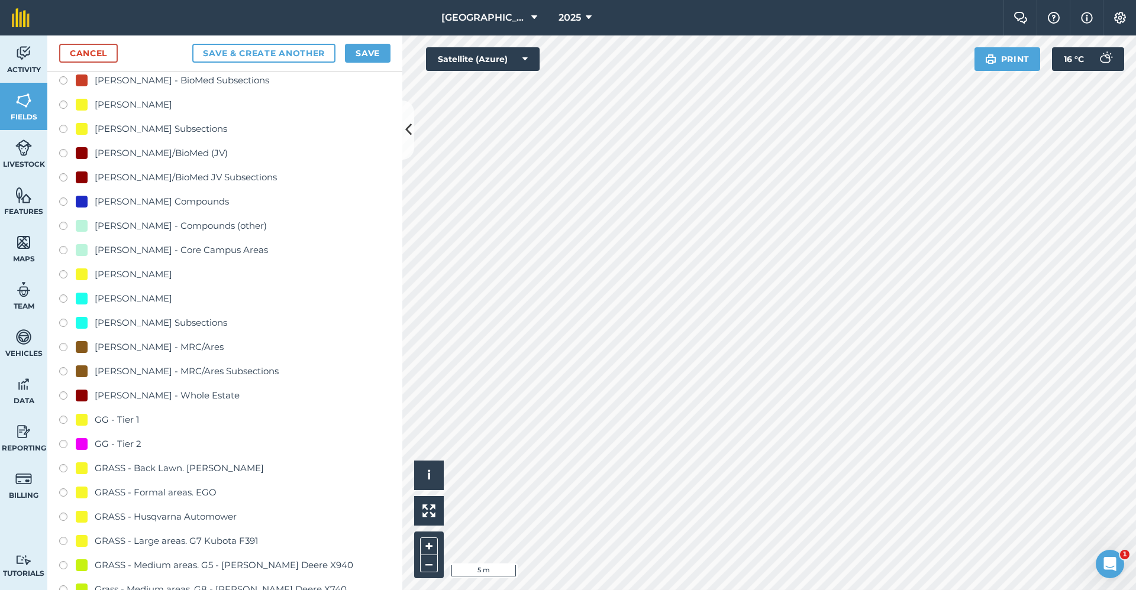
type input "GG - Tier 2"
click at [136, 442] on div "GG - Tier 2" at bounding box center [118, 444] width 47 height 14
radio input "true"
click at [361, 49] on button "Save" at bounding box center [368, 53] width 46 height 19
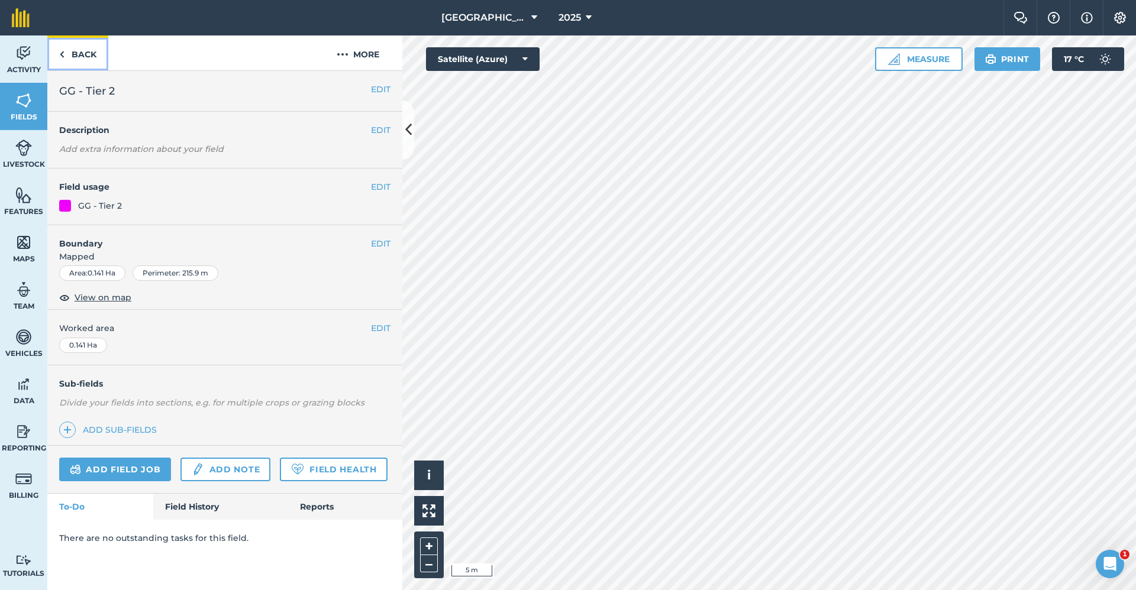
click at [85, 59] on link "Back" at bounding box center [77, 52] width 61 height 35
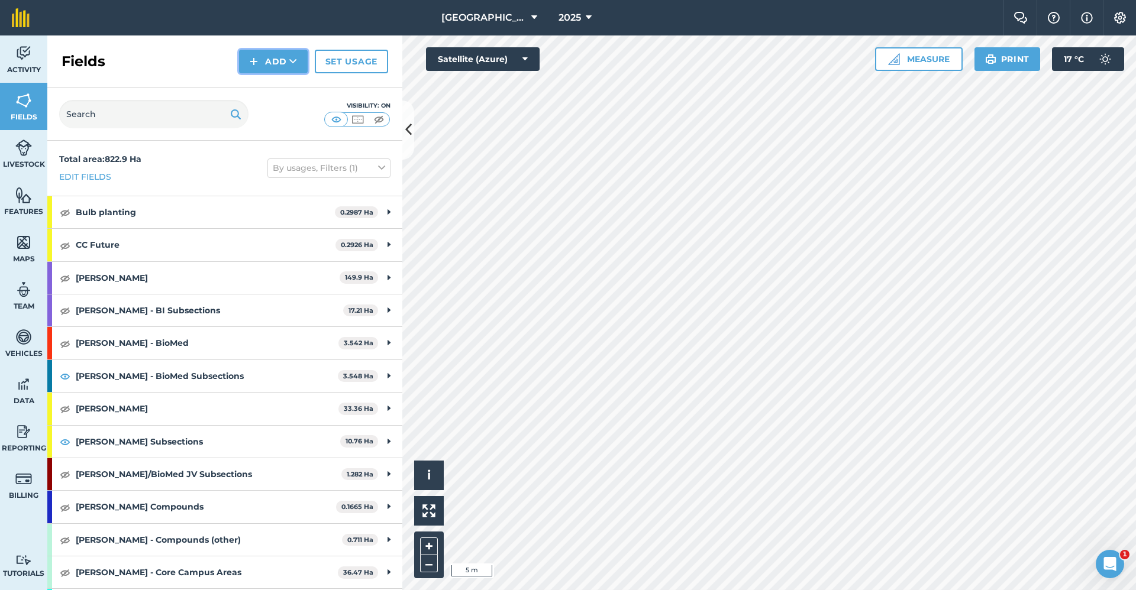
click at [285, 62] on button "Add" at bounding box center [273, 62] width 69 height 24
click at [277, 79] on link "Draw" at bounding box center [273, 88] width 65 height 26
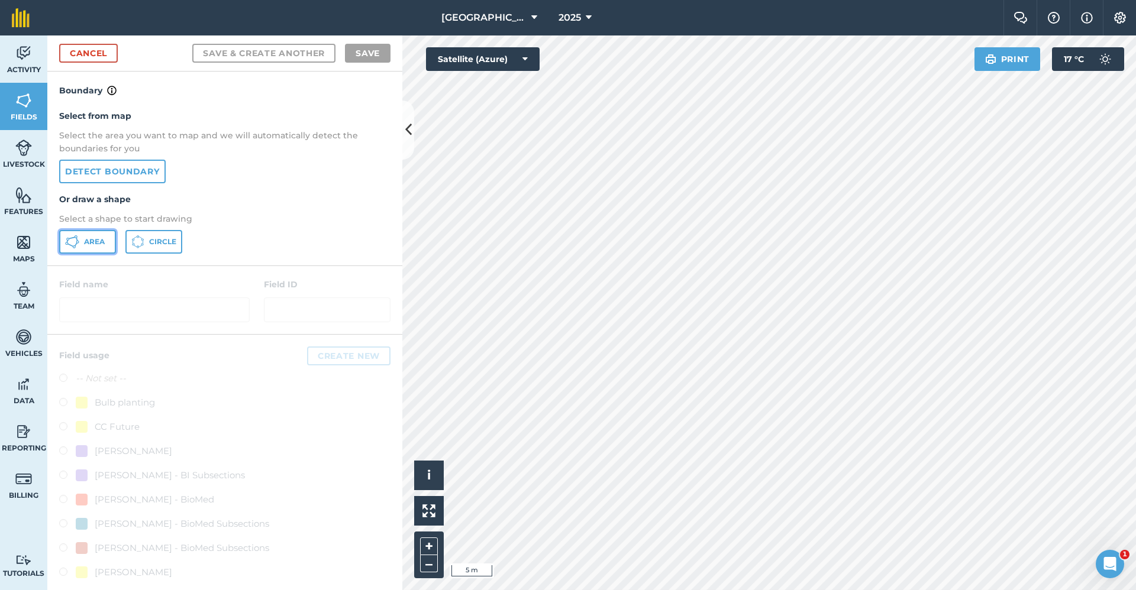
click at [101, 240] on span "Area" at bounding box center [94, 241] width 21 height 9
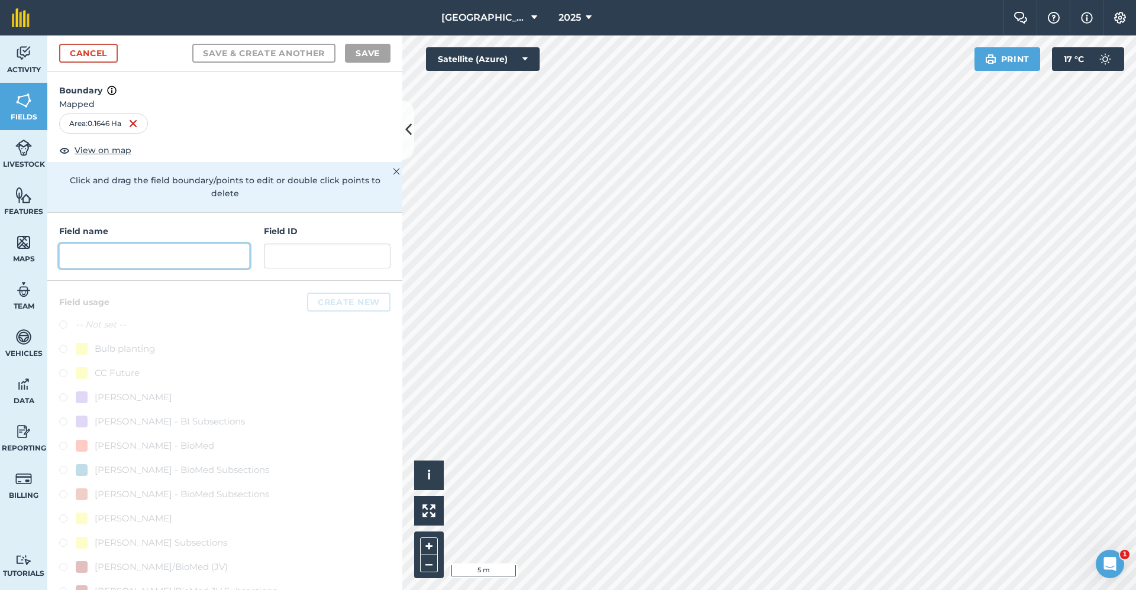
click at [96, 265] on input "text" at bounding box center [154, 256] width 190 height 25
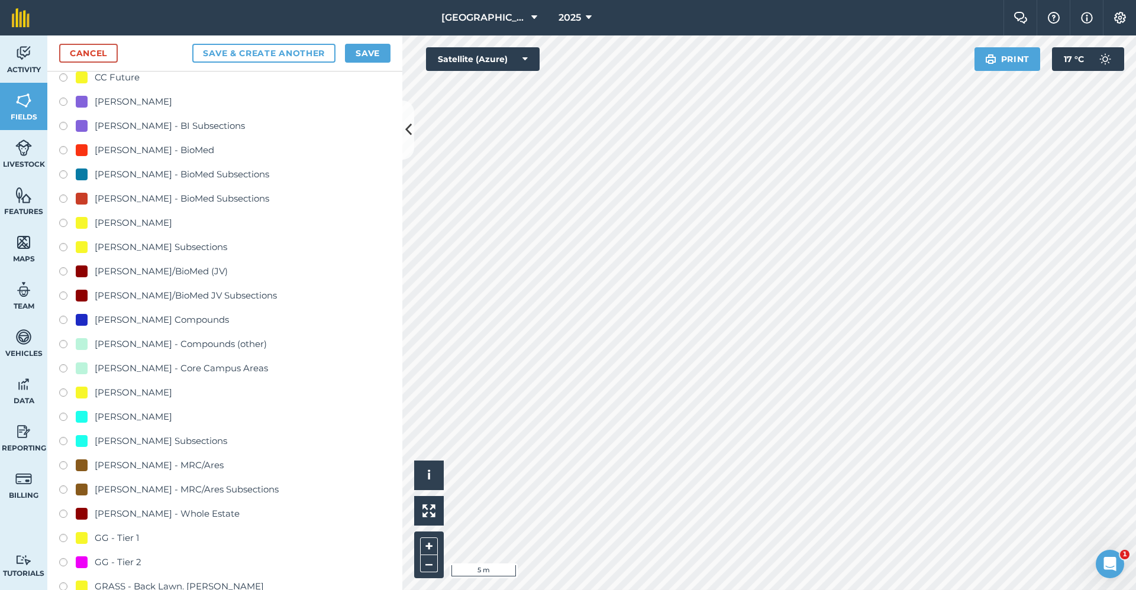
scroll to position [355, 0]
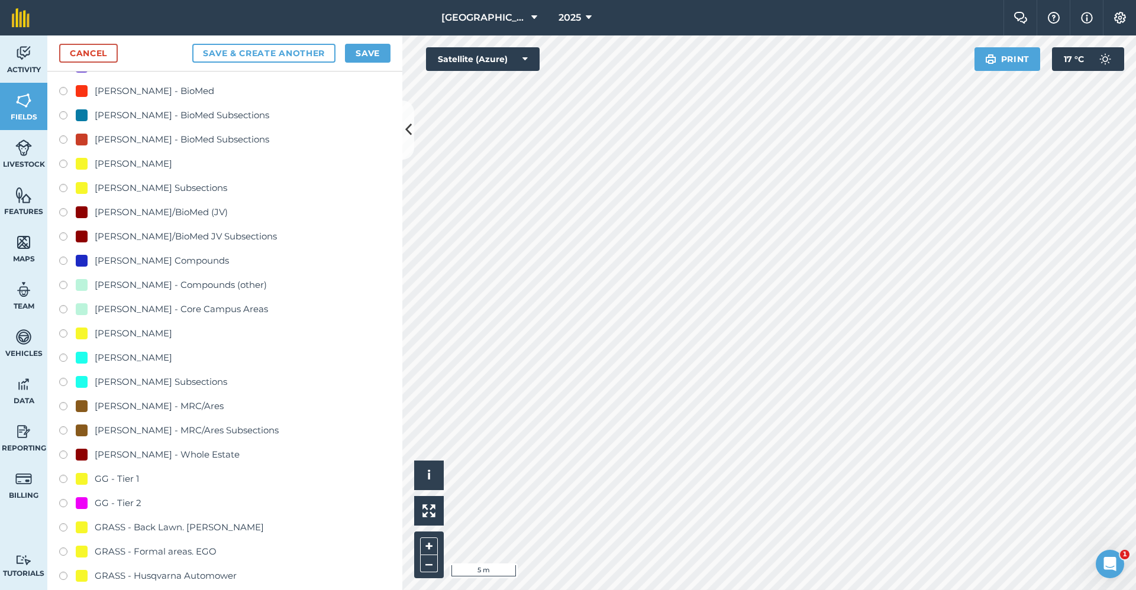
type input "GG - Tier 1"
click at [121, 481] on div "GG - Tier 1" at bounding box center [117, 479] width 44 height 14
radio input "true"
click at [370, 57] on button "Save" at bounding box center [368, 53] width 46 height 19
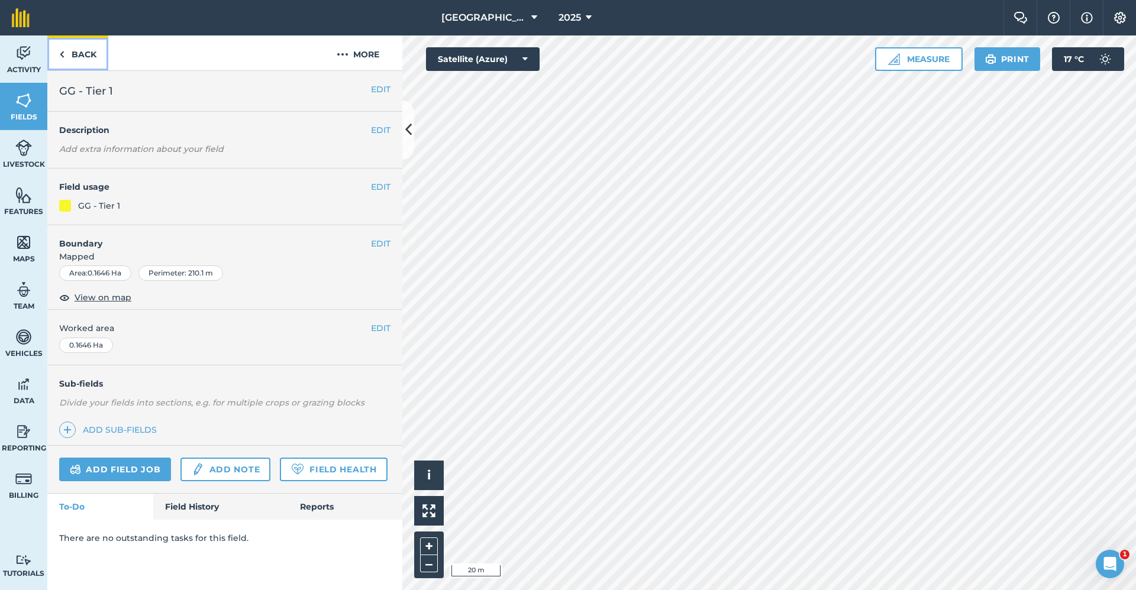
click at [88, 53] on link "Back" at bounding box center [77, 52] width 61 height 35
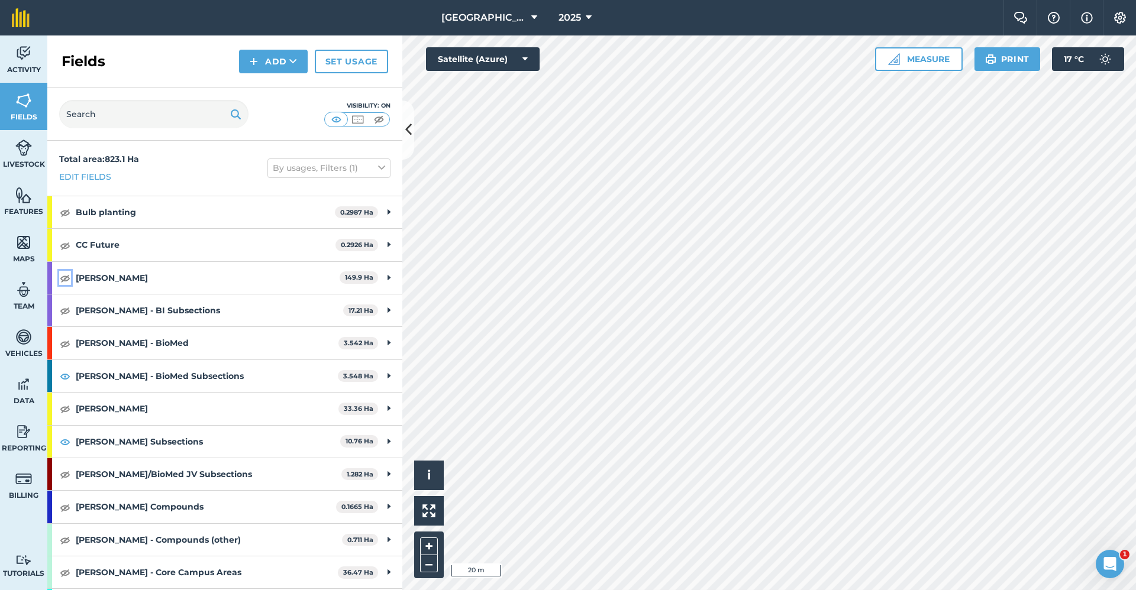
click at [63, 279] on img at bounding box center [65, 278] width 11 height 14
click at [68, 309] on img at bounding box center [65, 310] width 11 height 14
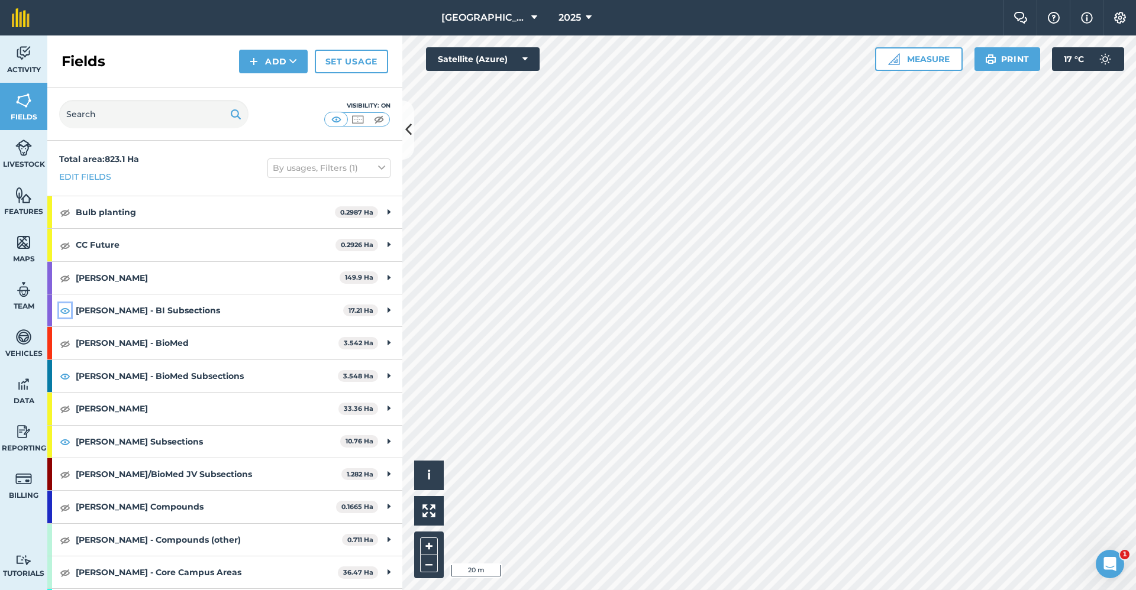
click at [69, 314] on img at bounding box center [65, 310] width 11 height 14
click at [66, 444] on img at bounding box center [65, 442] width 11 height 14
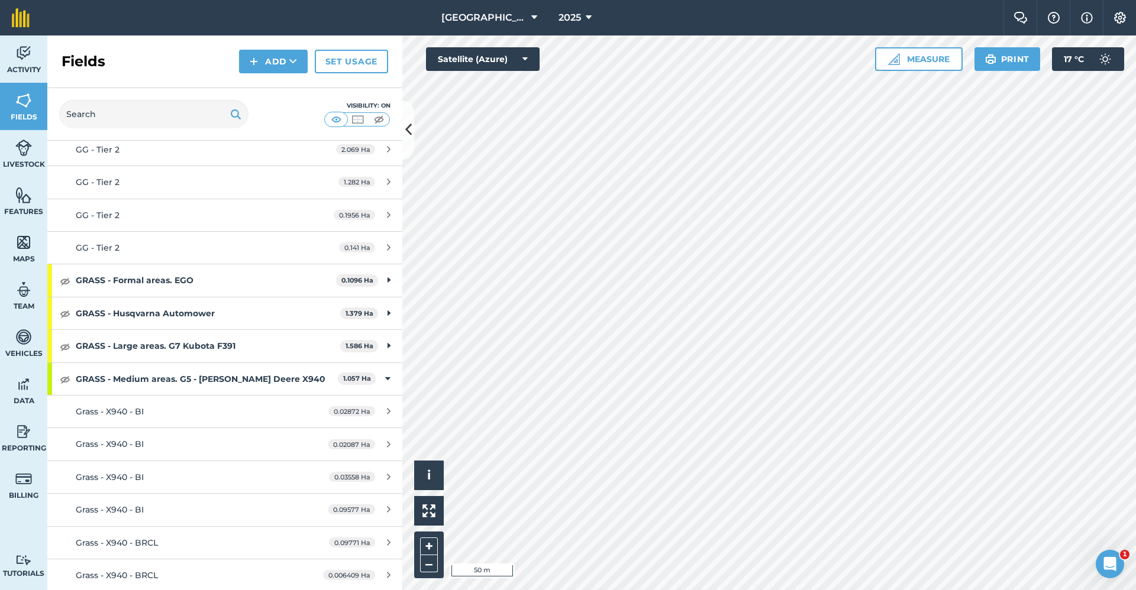
scroll to position [1361, 0]
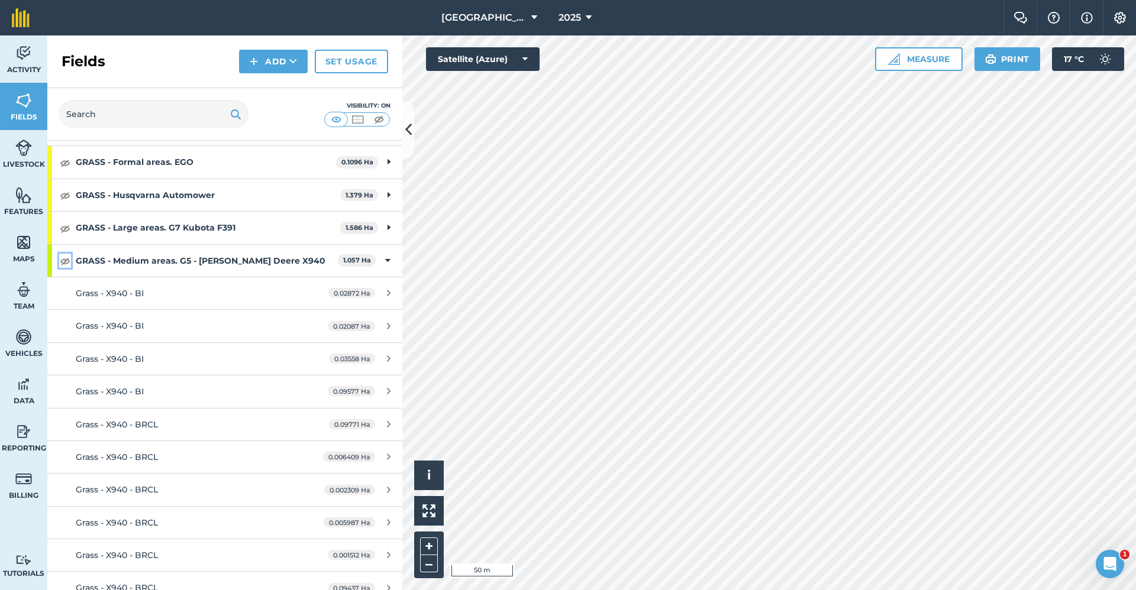
click at [61, 262] on img at bounding box center [65, 261] width 11 height 14
click at [382, 261] on div "GRASS - Medium areas. G5 - [PERSON_NAME] Deere X940 1.057 Ha" at bounding box center [224, 261] width 355 height 32
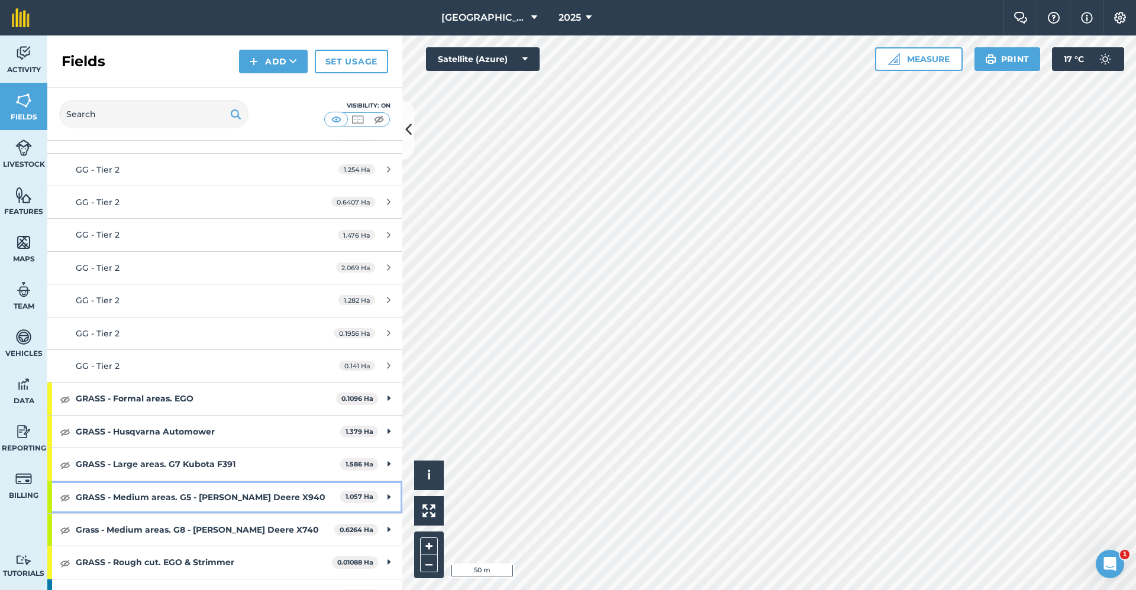
scroll to position [828, 0]
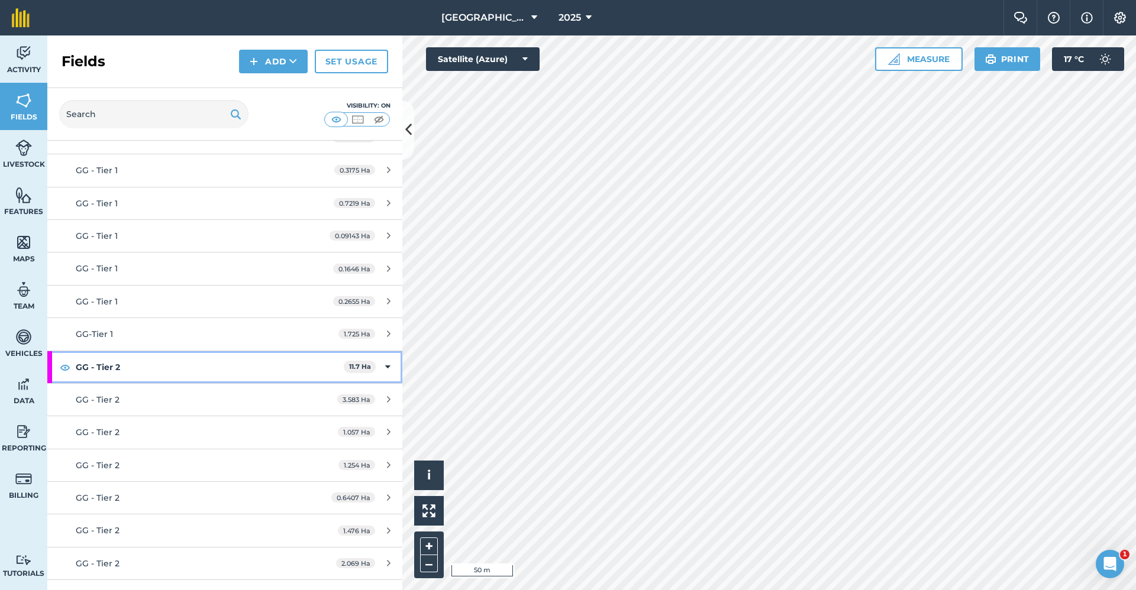
click at [382, 366] on div "GG - Tier 2 11.7 Ha" at bounding box center [224, 367] width 355 height 32
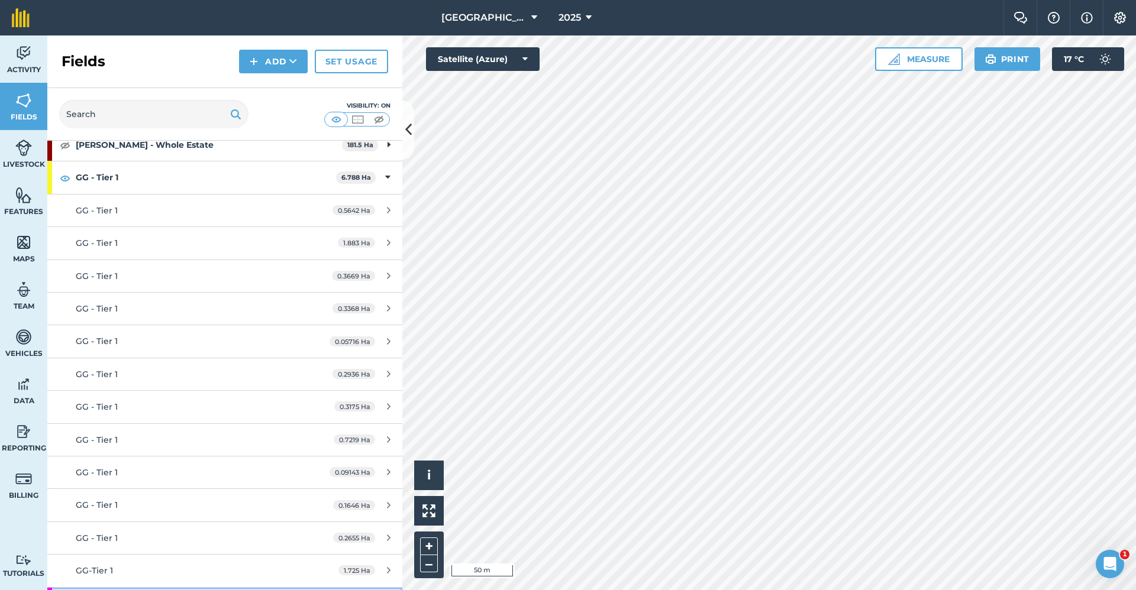
scroll to position [532, 0]
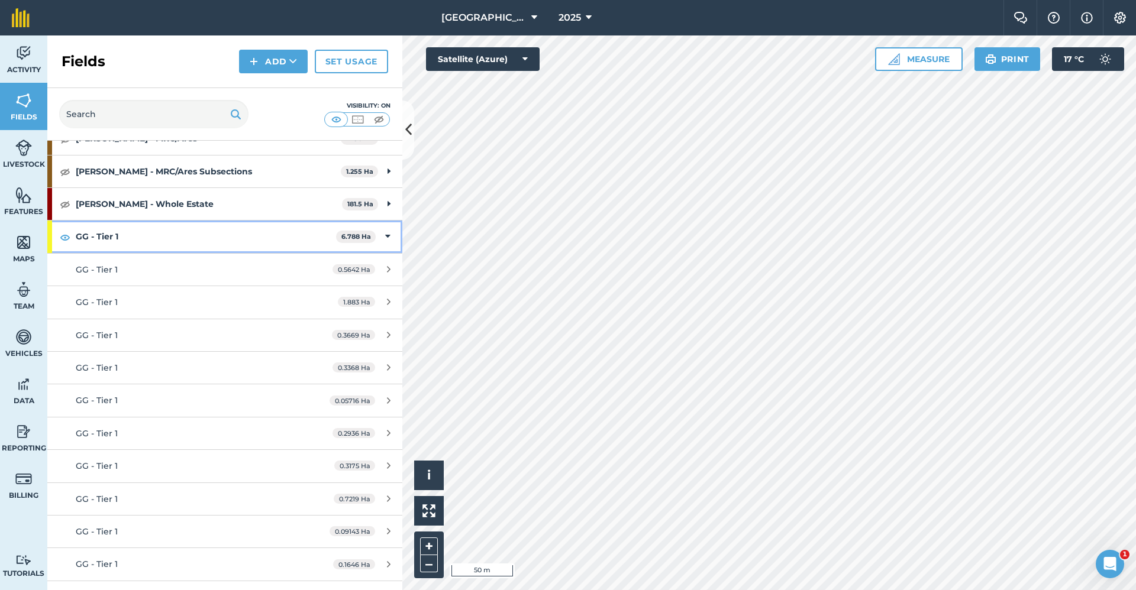
click at [383, 234] on div "GG - Tier 1 6.788 Ha" at bounding box center [224, 237] width 355 height 32
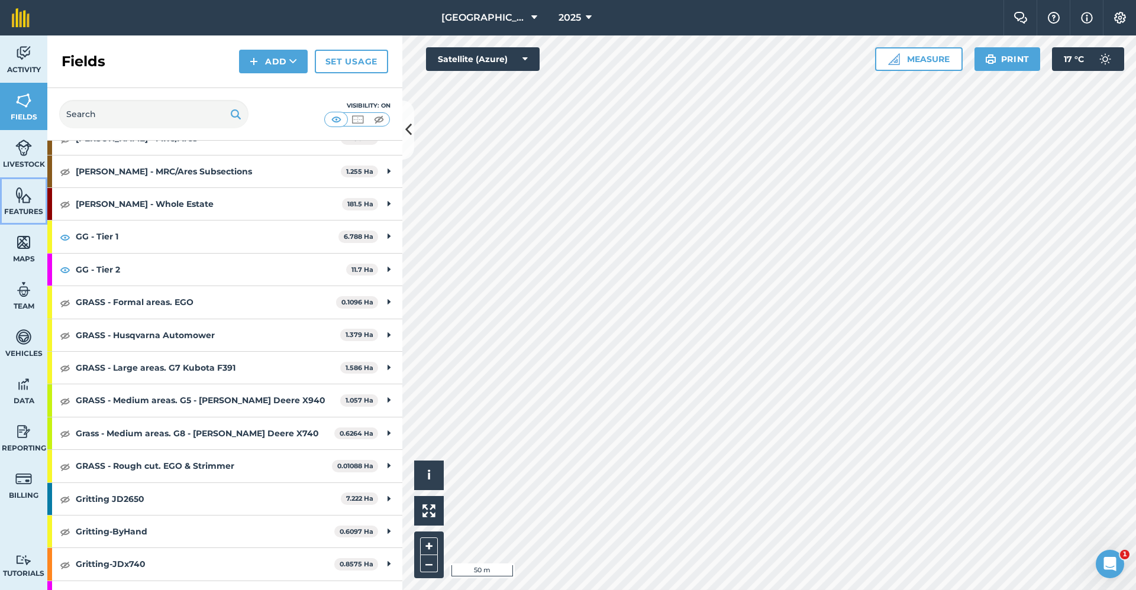
click at [26, 194] on img at bounding box center [23, 195] width 17 height 18
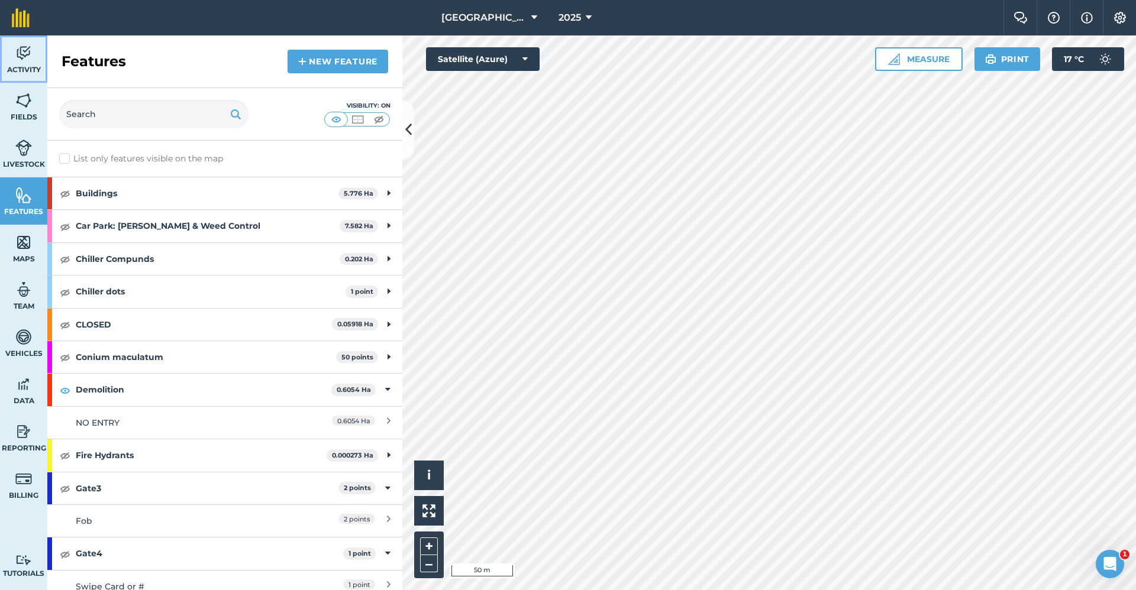
click at [28, 70] on span "Activity" at bounding box center [23, 69] width 47 height 9
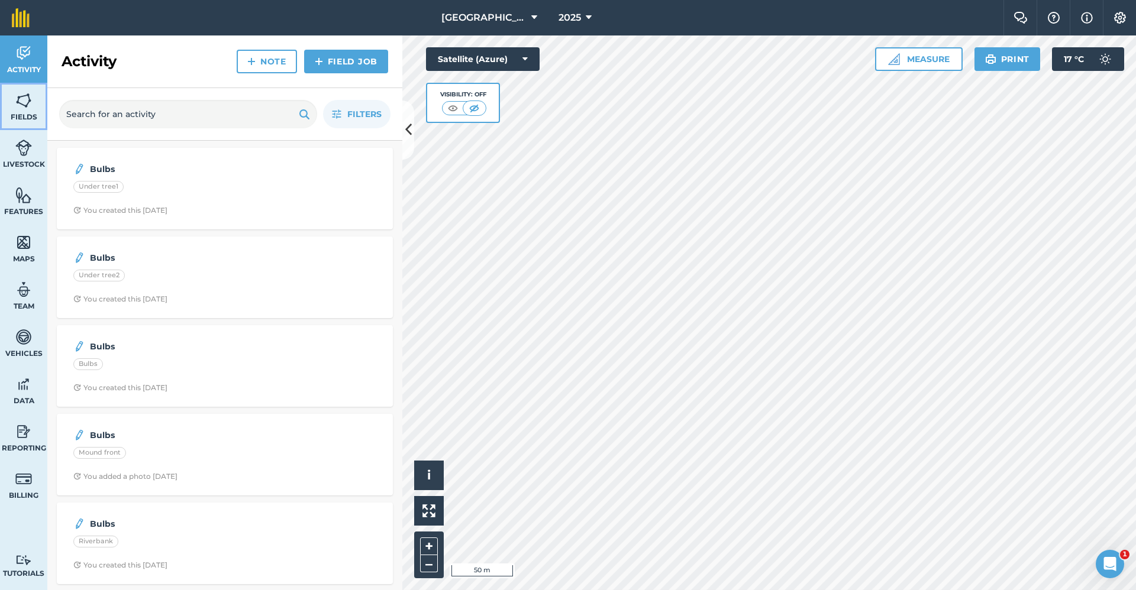
click at [26, 92] on img at bounding box center [23, 101] width 17 height 18
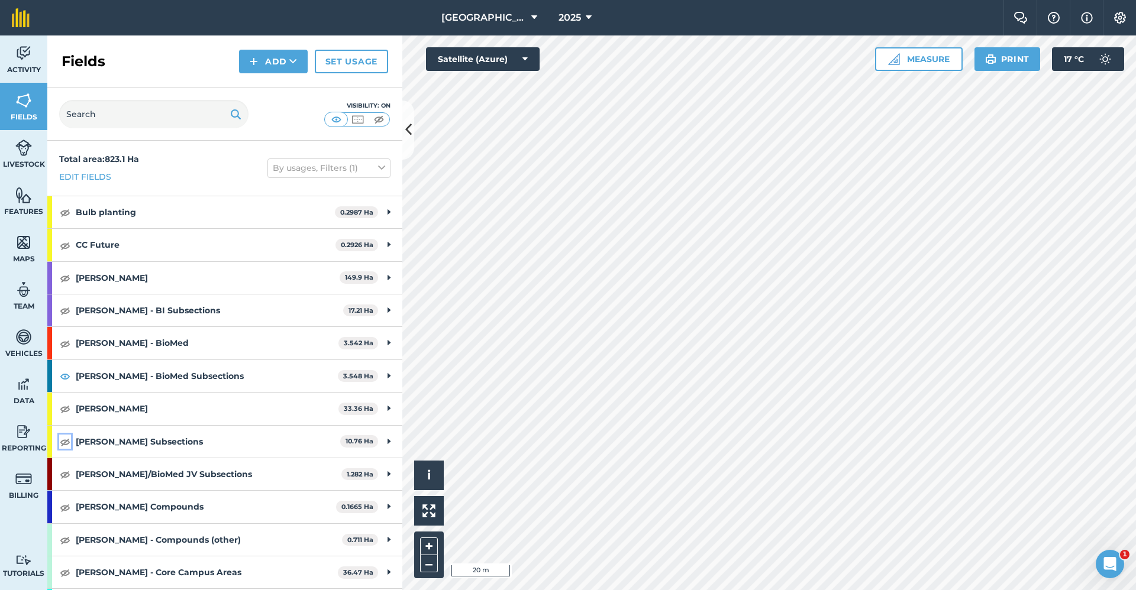
click at [64, 440] on img at bounding box center [65, 442] width 11 height 14
click at [300, 56] on button "Add" at bounding box center [273, 62] width 69 height 24
click at [284, 96] on link "Draw" at bounding box center [273, 88] width 65 height 26
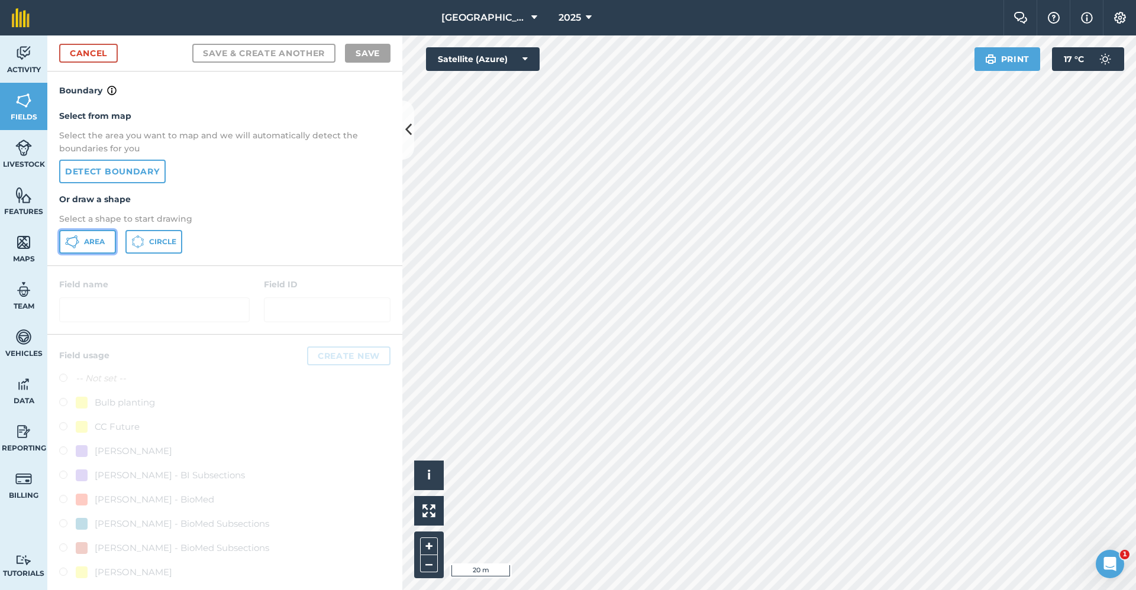
click at [95, 243] on span "Area" at bounding box center [94, 241] width 21 height 9
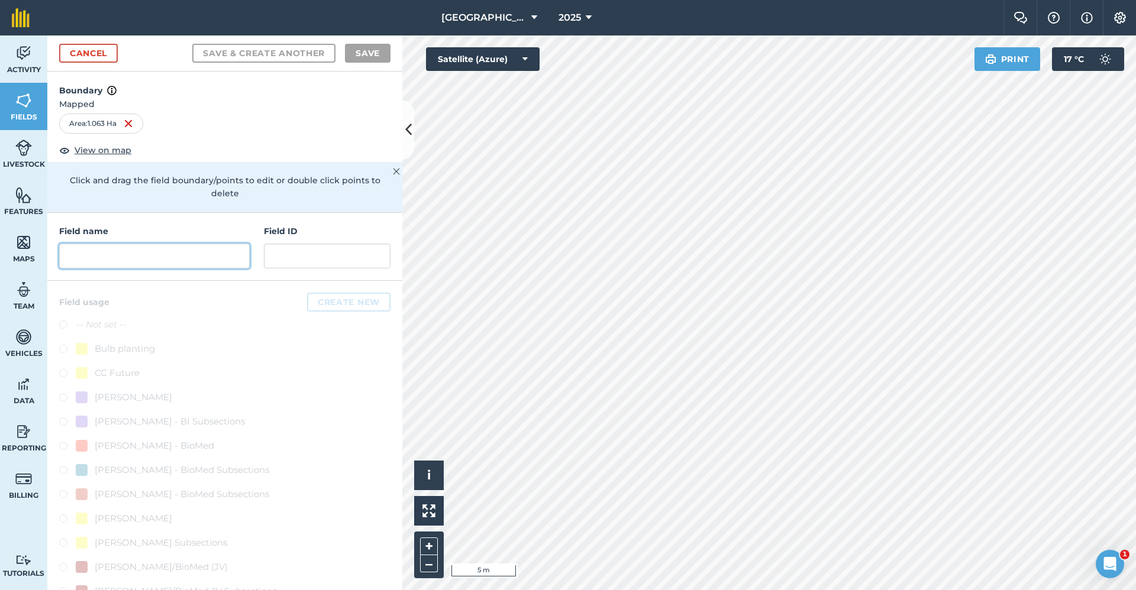
click at [153, 256] on input "text" at bounding box center [154, 256] width 190 height 25
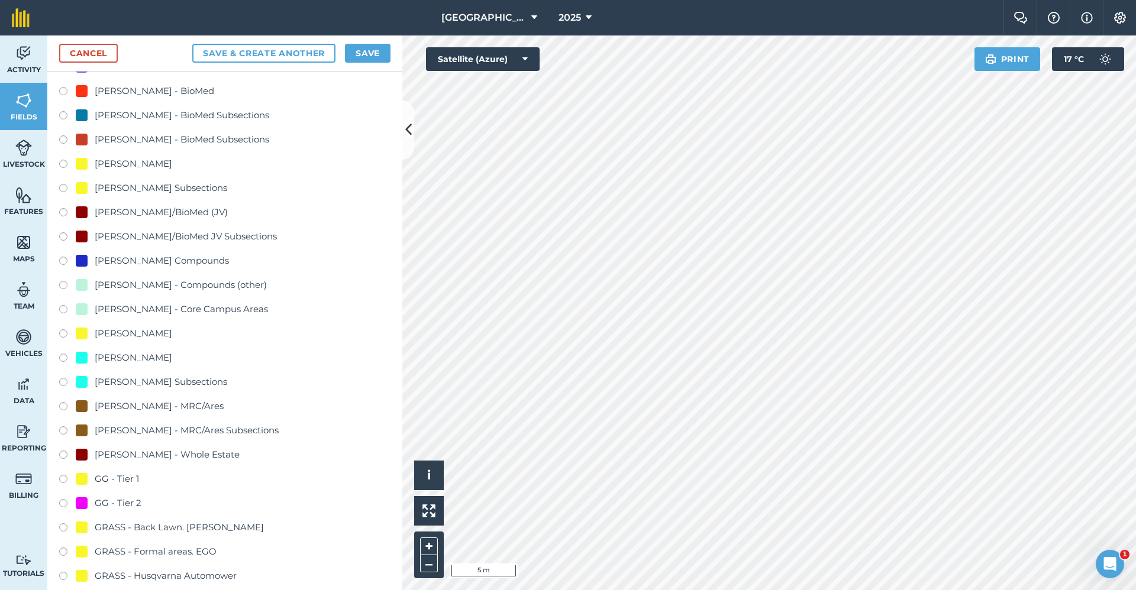
scroll to position [473, 0]
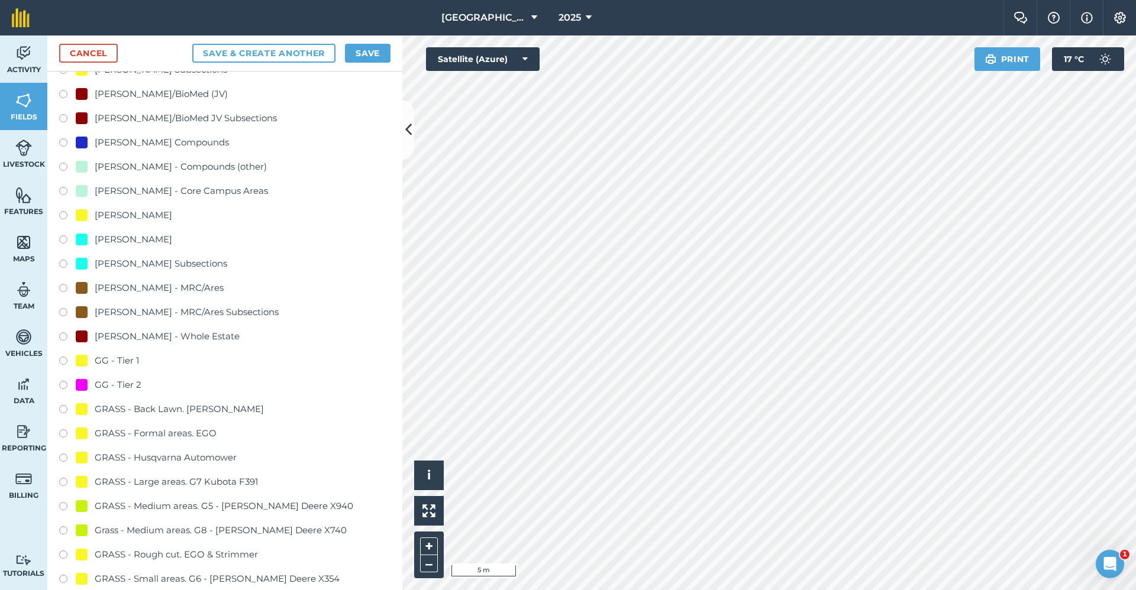
type input "GG - Tier 2"
click at [89, 379] on div "GG - Tier 2" at bounding box center [109, 385] width 66 height 14
radio input "true"
click at [379, 50] on button "Save" at bounding box center [368, 53] width 46 height 19
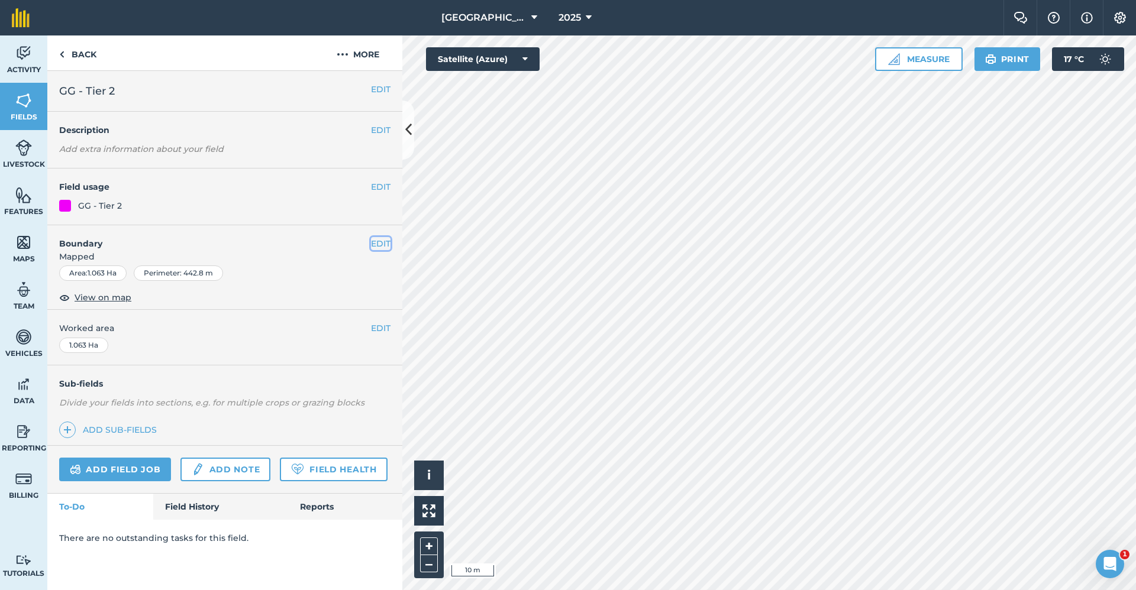
click at [381, 240] on button "EDIT" at bounding box center [381, 243] width 20 height 13
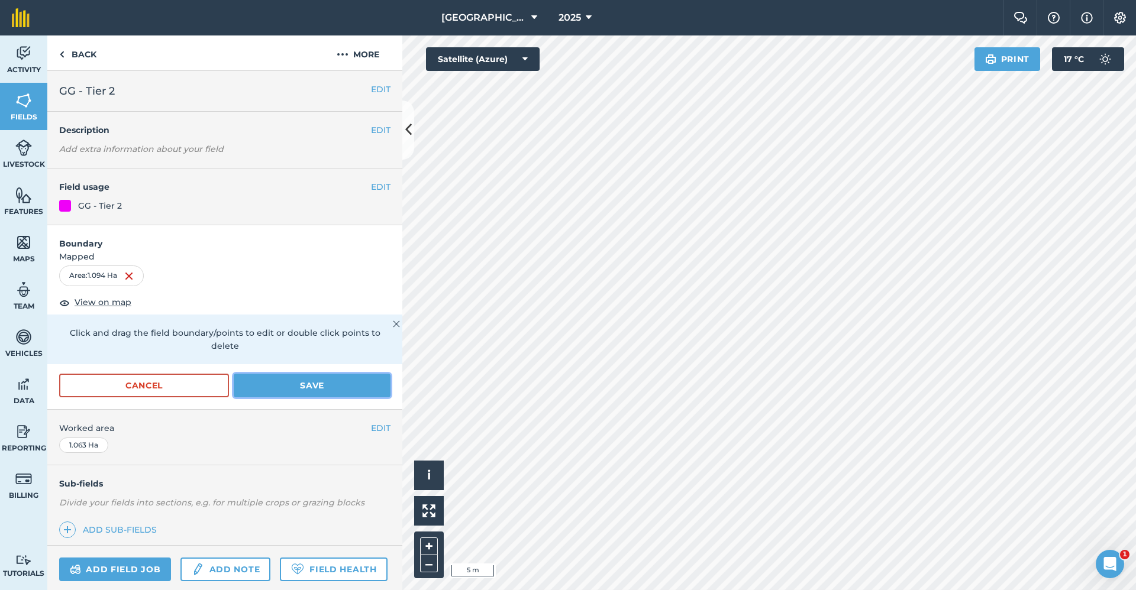
click at [290, 393] on button "Save" at bounding box center [312, 386] width 157 height 24
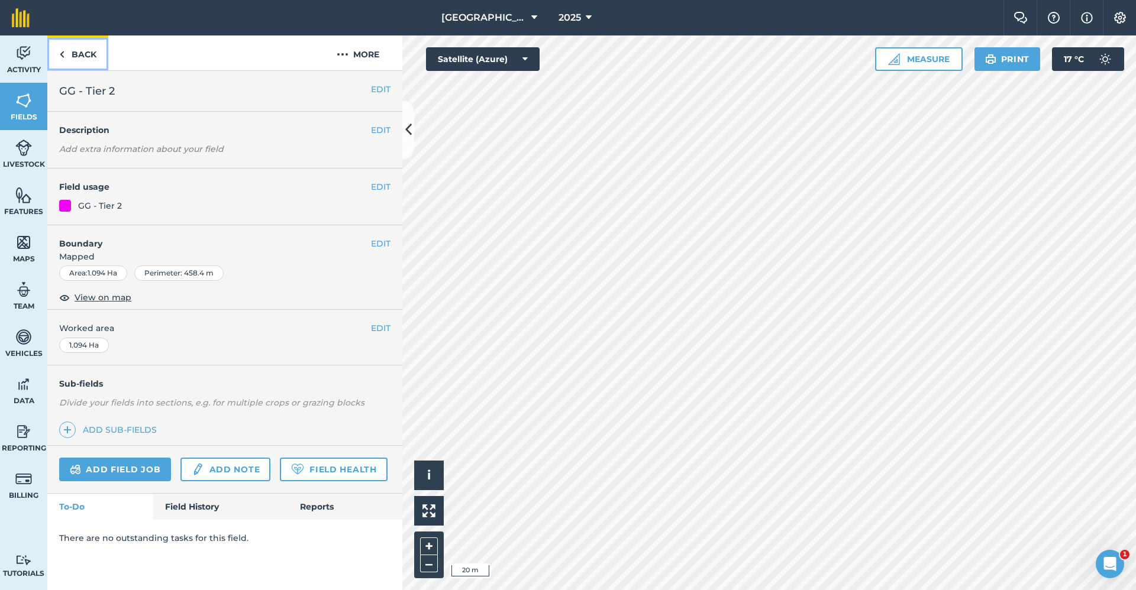
click at [80, 51] on link "Back" at bounding box center [77, 52] width 61 height 35
click at [80, 56] on link "Back" at bounding box center [77, 52] width 61 height 35
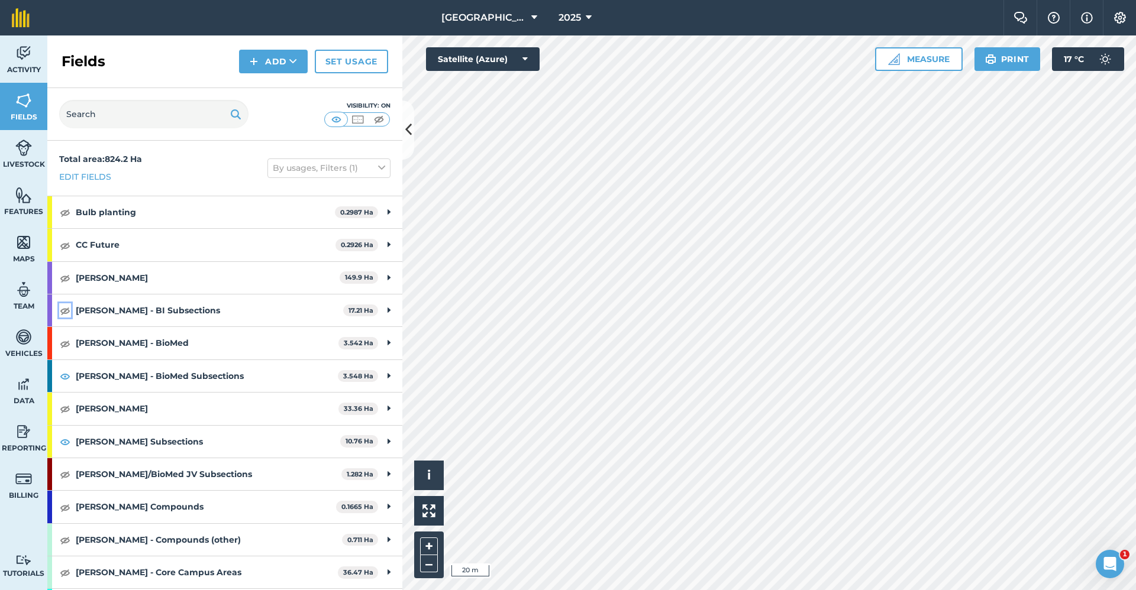
click at [65, 312] on img at bounding box center [65, 310] width 11 height 14
click at [263, 64] on button "Add" at bounding box center [273, 62] width 69 height 24
click at [263, 88] on link "Draw" at bounding box center [273, 88] width 65 height 26
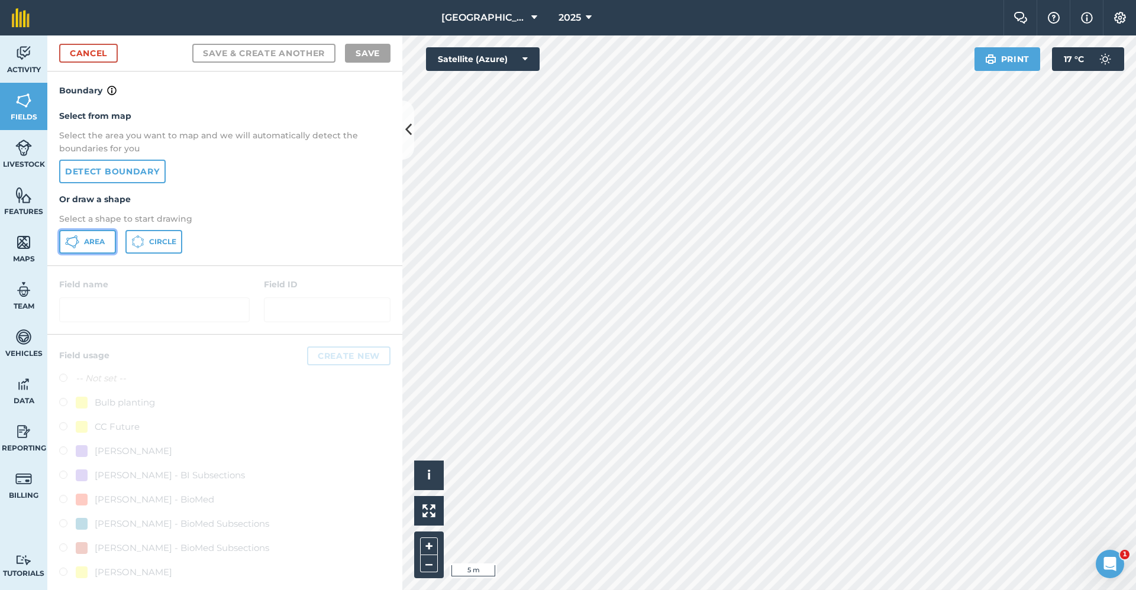
click at [67, 243] on icon at bounding box center [66, 243] width 3 height 3
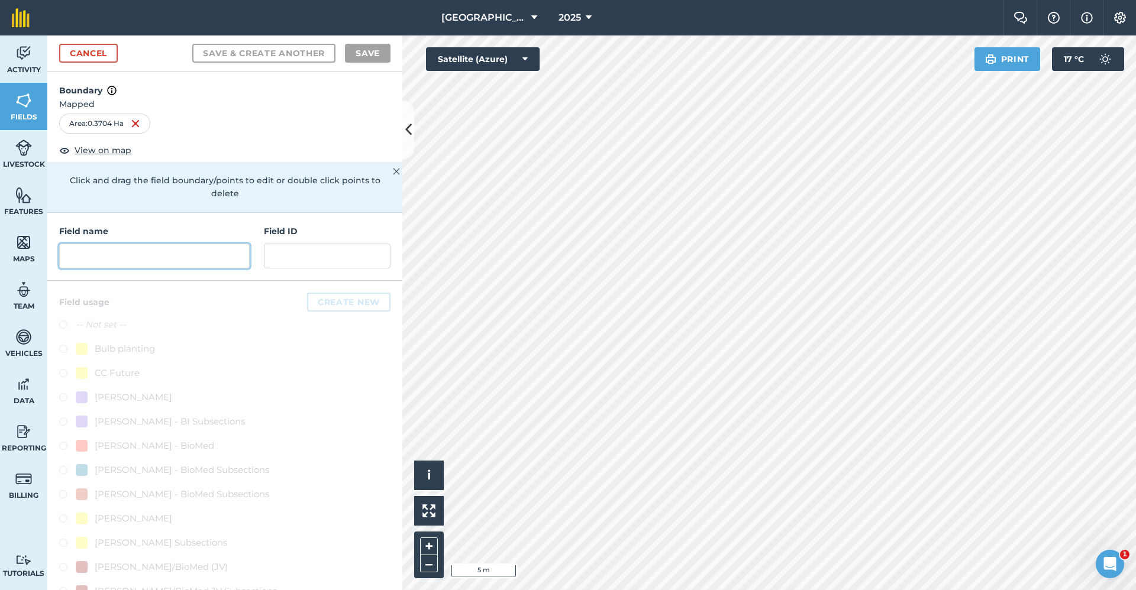
click at [88, 256] on input "text" at bounding box center [154, 256] width 190 height 25
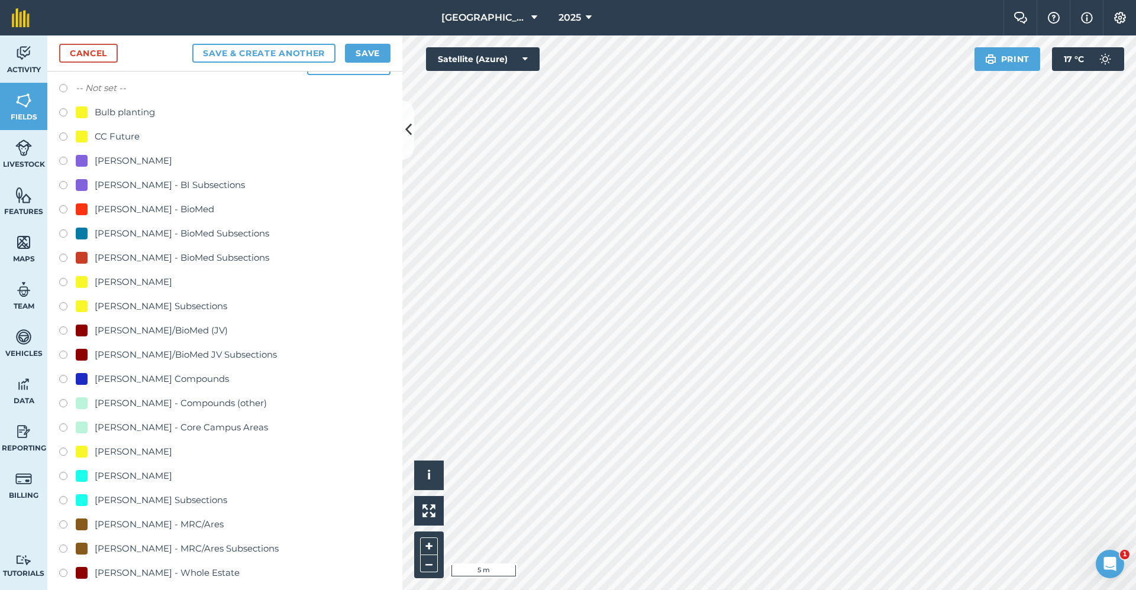
scroll to position [473, 0]
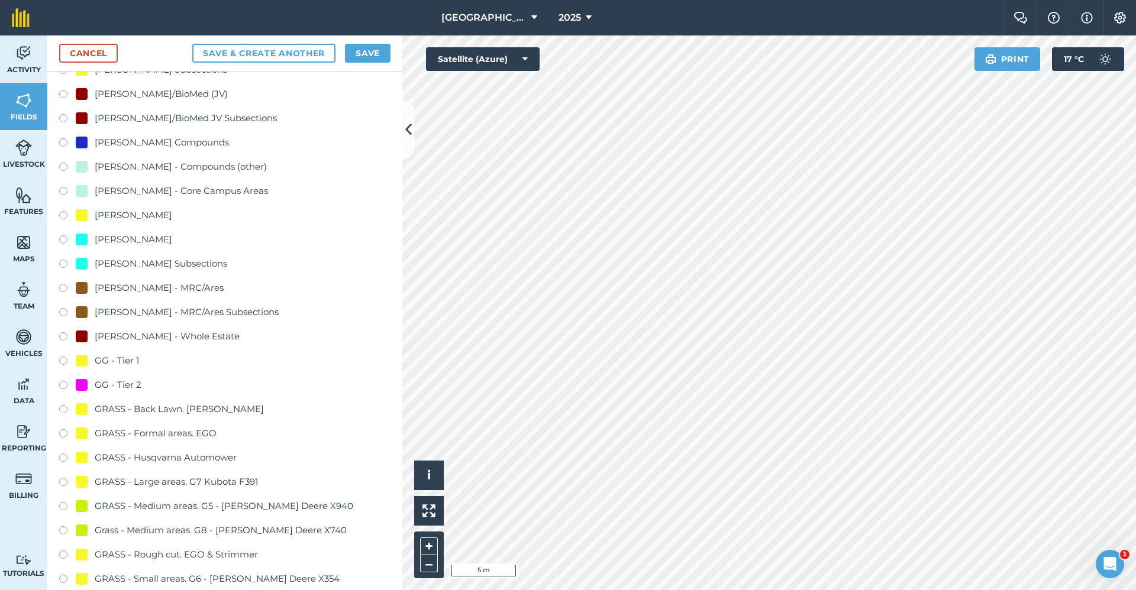
type input "GG - Tier 1"
click at [115, 360] on div "GG - Tier 1" at bounding box center [117, 361] width 44 height 14
radio input "true"
click at [377, 47] on button "Save" at bounding box center [368, 53] width 46 height 19
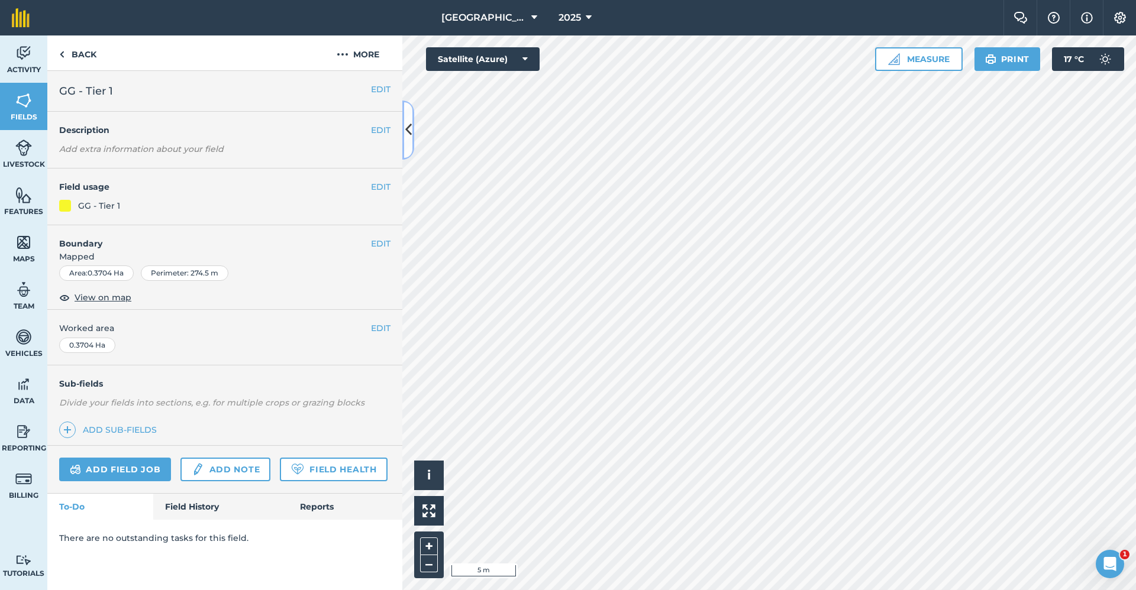
click at [409, 121] on icon at bounding box center [408, 130] width 7 height 21
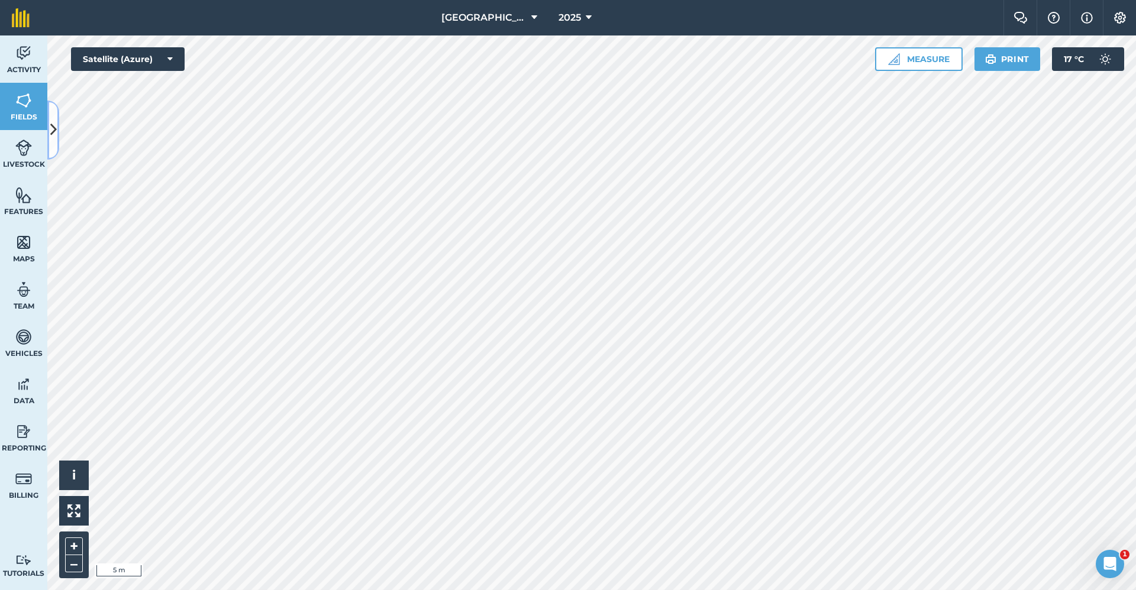
click at [56, 120] on icon at bounding box center [53, 130] width 7 height 21
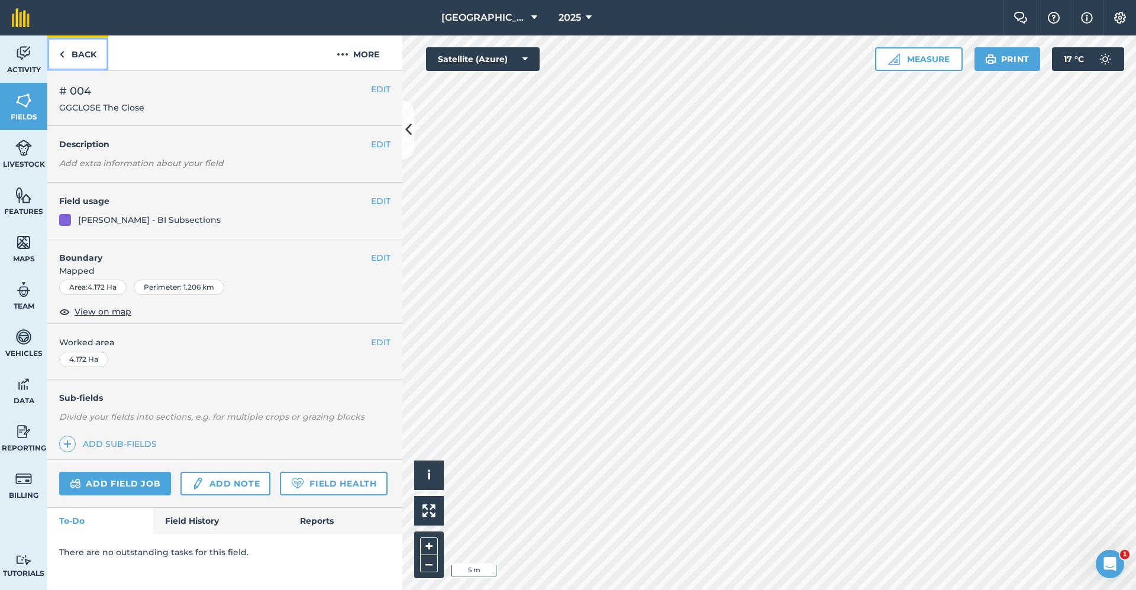
click at [83, 59] on link "Back" at bounding box center [77, 52] width 61 height 35
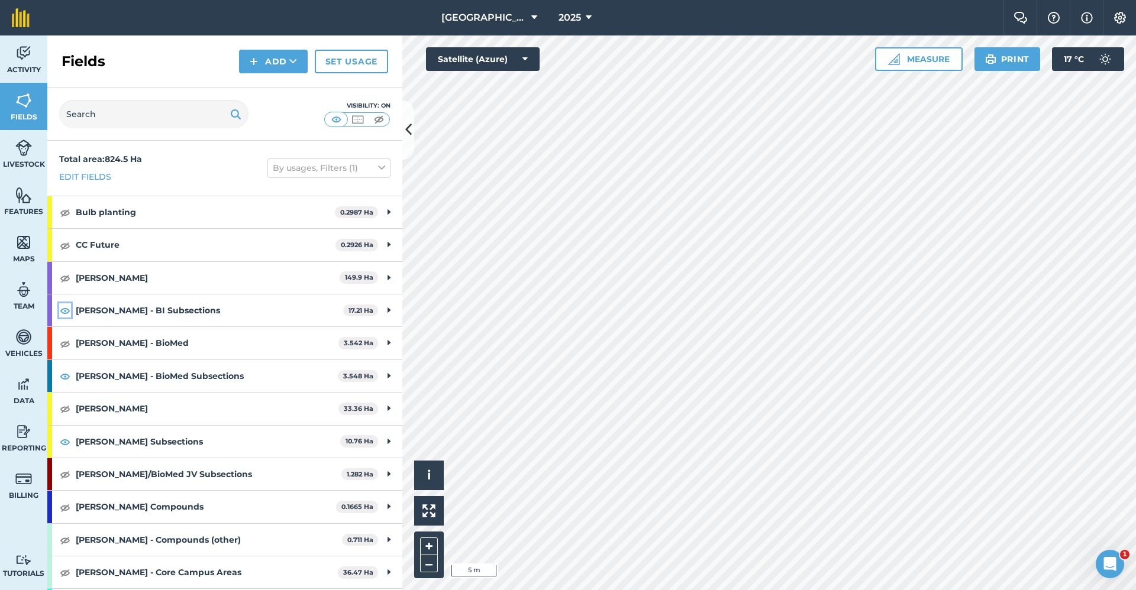
click at [66, 311] on img at bounding box center [65, 310] width 11 height 14
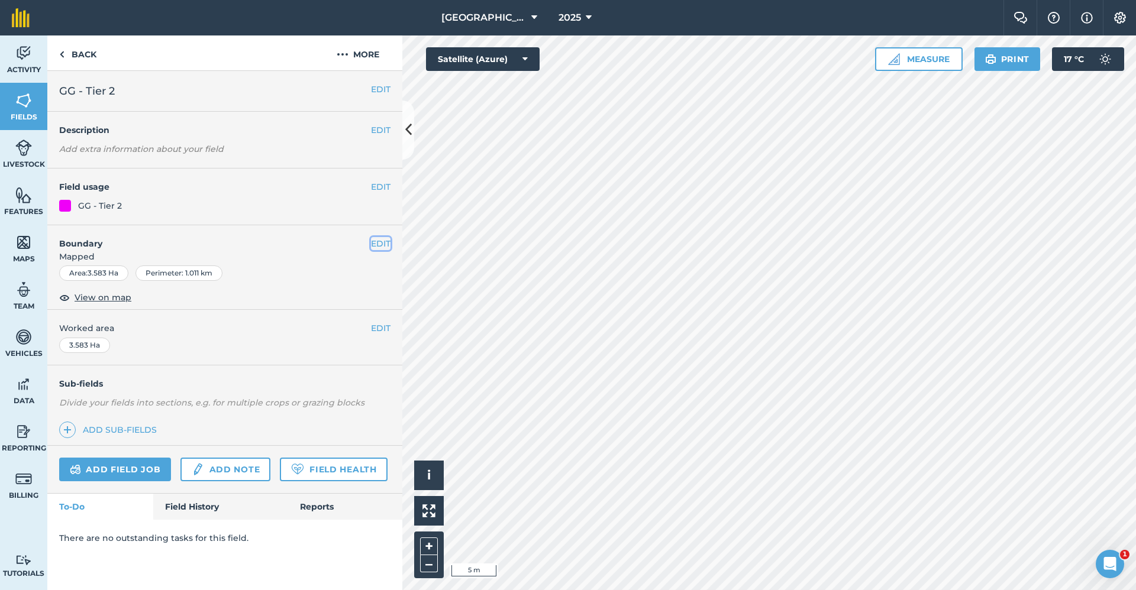
click at [383, 239] on button "EDIT" at bounding box center [381, 243] width 20 height 13
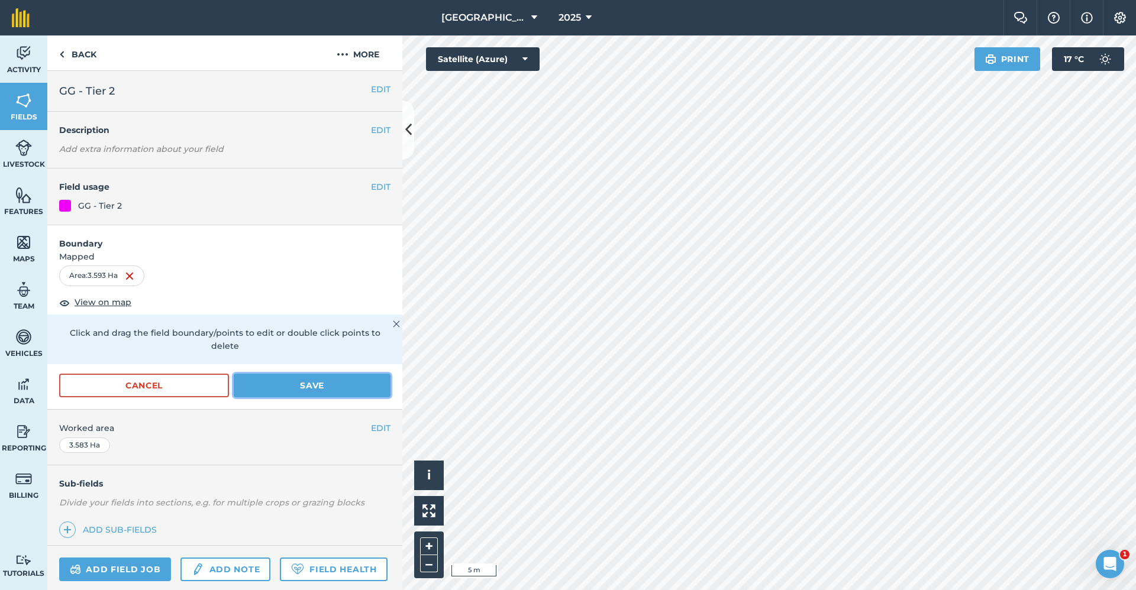
click at [272, 387] on button "Save" at bounding box center [312, 386] width 157 height 24
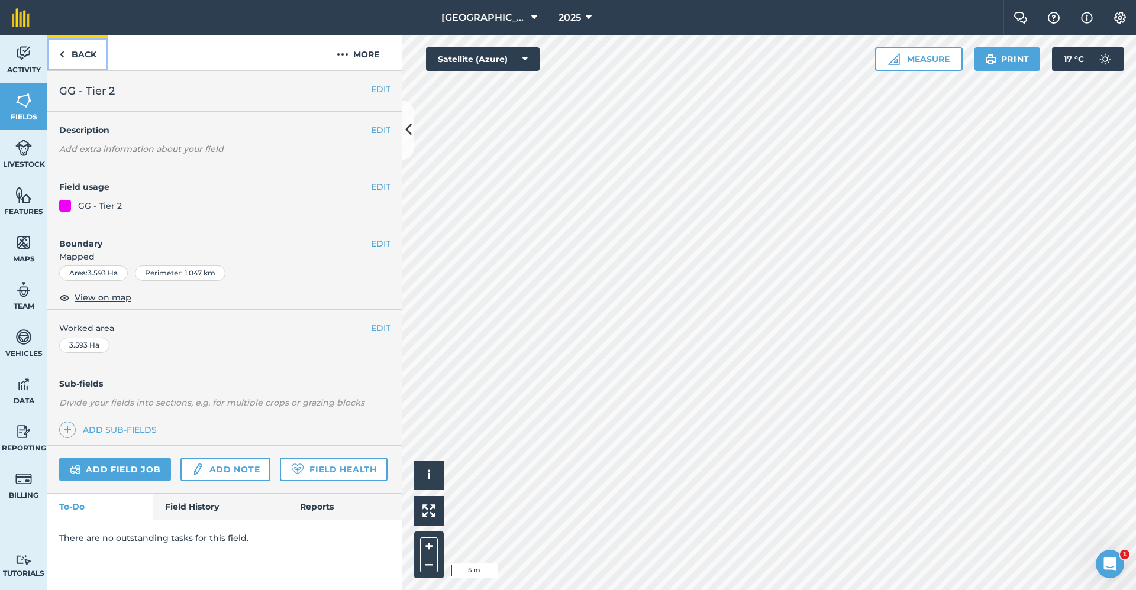
click at [88, 54] on link "Back" at bounding box center [77, 52] width 61 height 35
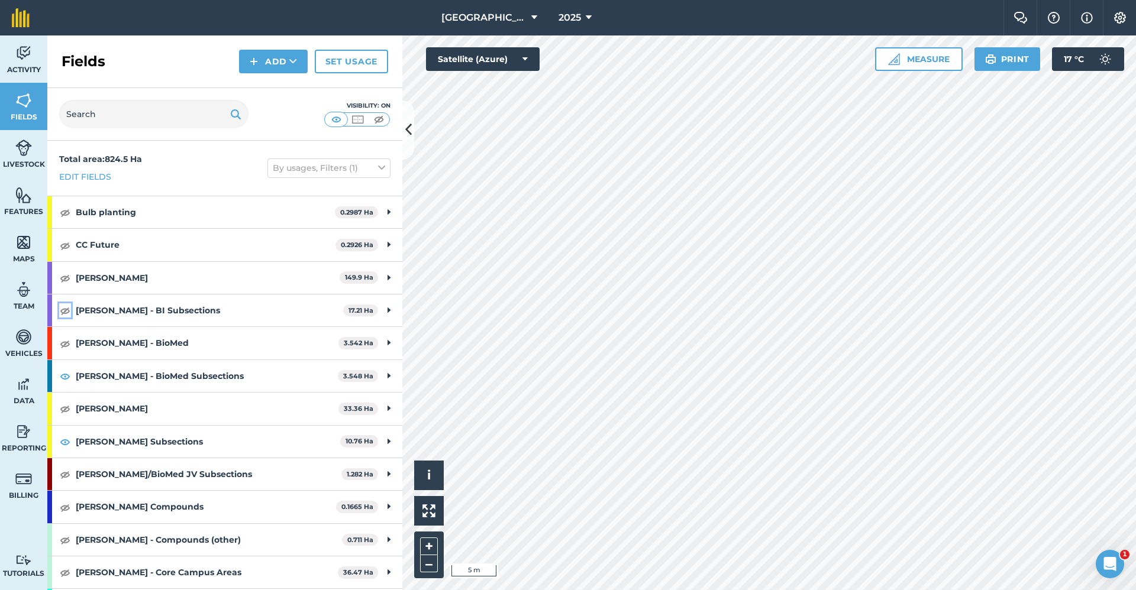
click at [65, 306] on img at bounding box center [65, 310] width 11 height 14
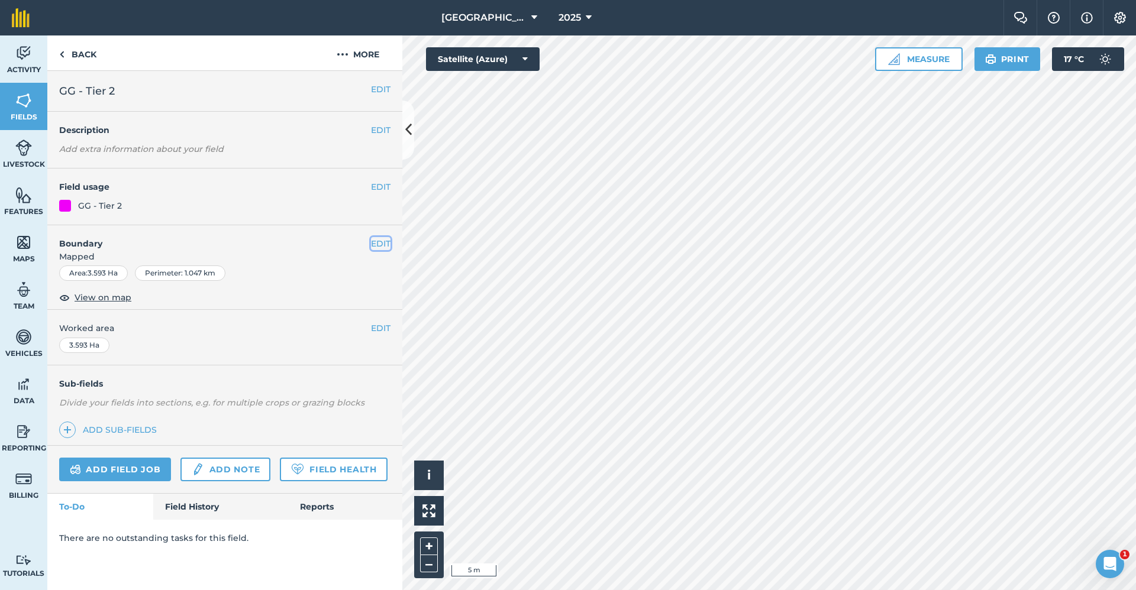
click at [377, 245] on button "EDIT" at bounding box center [381, 243] width 20 height 13
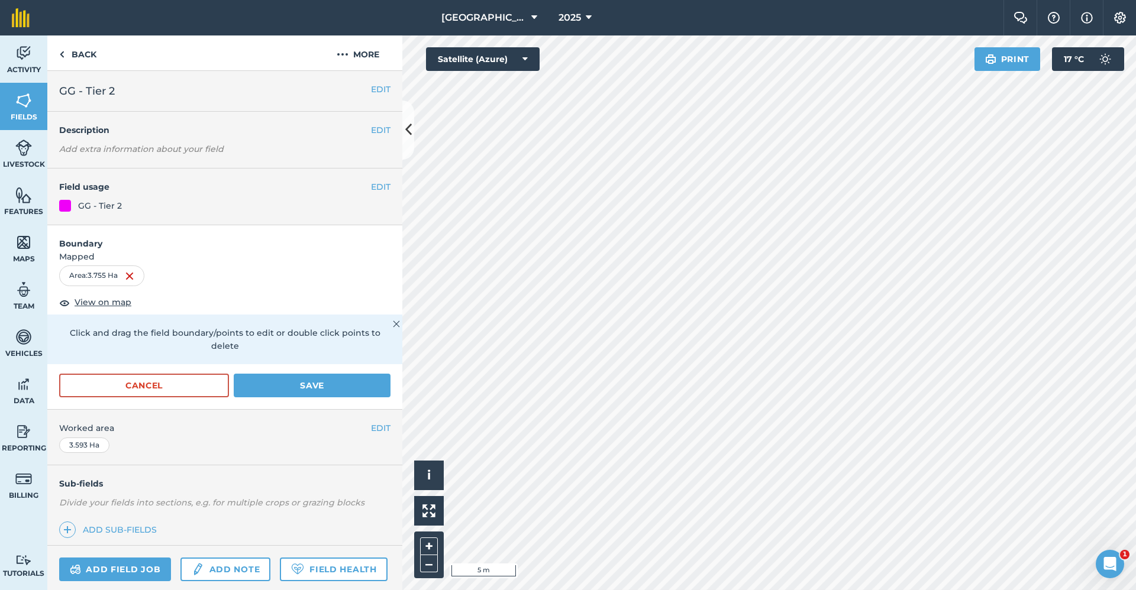
click at [464, 590] on html "Babraham Research Campus (Gardens) 2025 Farm Chat Help Info Settings Babraham R…" at bounding box center [568, 295] width 1136 height 590
click at [740, 12] on div "Babraham Research Campus (Gardens) 2025 Farm Chat Help Info Settings Babraham R…" at bounding box center [568, 295] width 1136 height 590
click at [745, 0] on html "Babraham Research Campus (Gardens) 2025 Farm Chat Help Info Settings Babraham R…" at bounding box center [568, 295] width 1136 height 590
click at [987, 54] on div "Click to start drawing i © 2025 TomTom, Microsoft 5 m + – Satellite (Azure) Pri…" at bounding box center [769, 312] width 734 height 555
click at [920, 0] on html "Babraham Research Campus (Gardens) 2025 Farm Chat Help Info Settings Babraham R…" at bounding box center [568, 295] width 1136 height 590
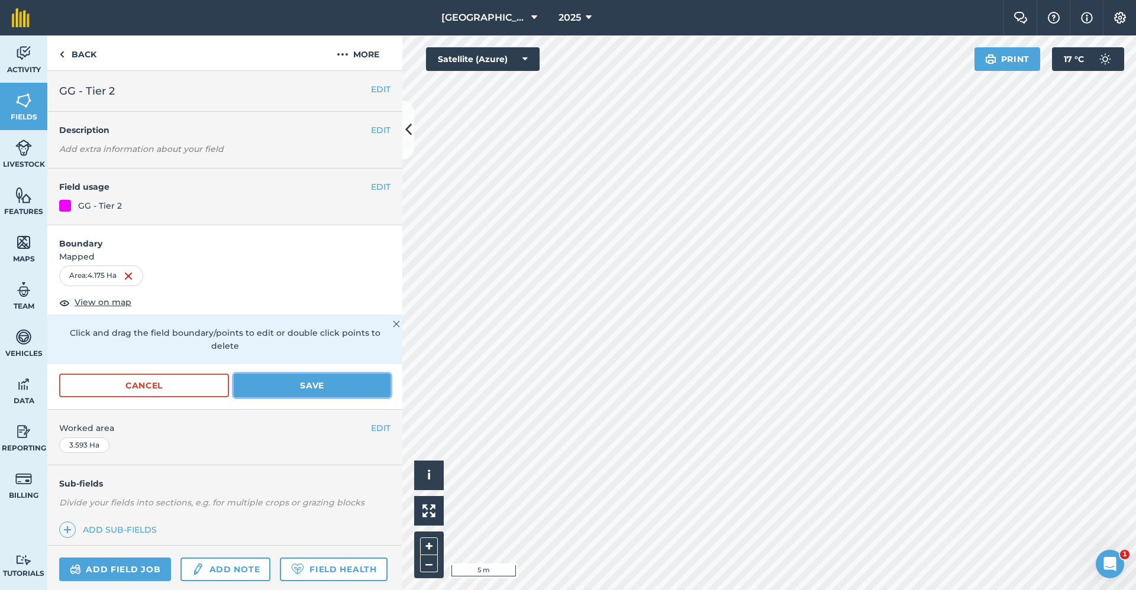
click at [324, 390] on button "Save" at bounding box center [312, 386] width 157 height 24
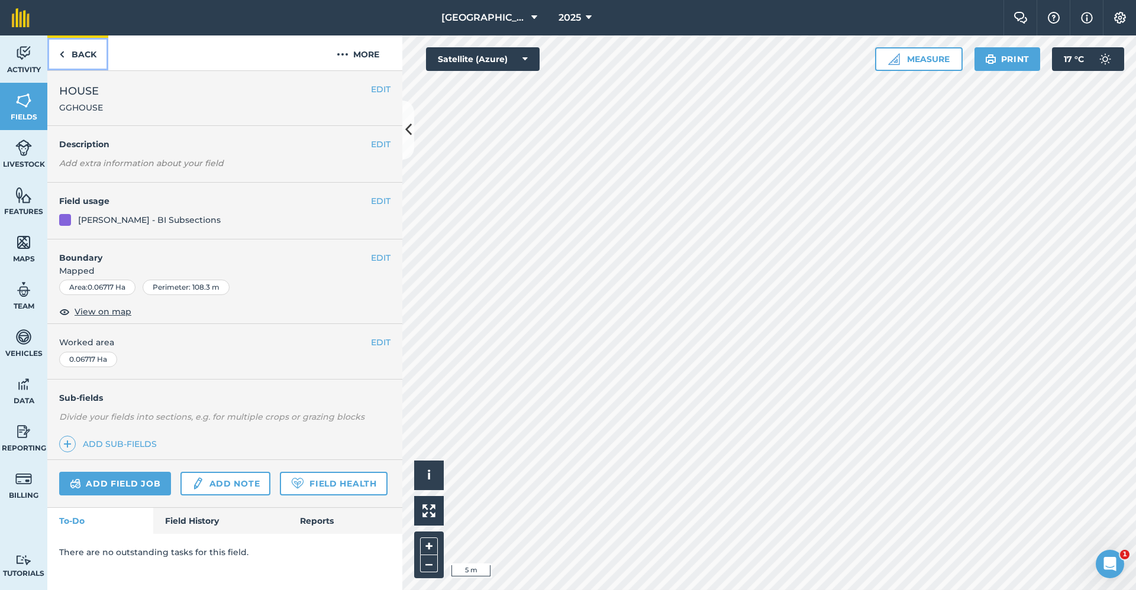
click at [100, 54] on link "Back" at bounding box center [77, 52] width 61 height 35
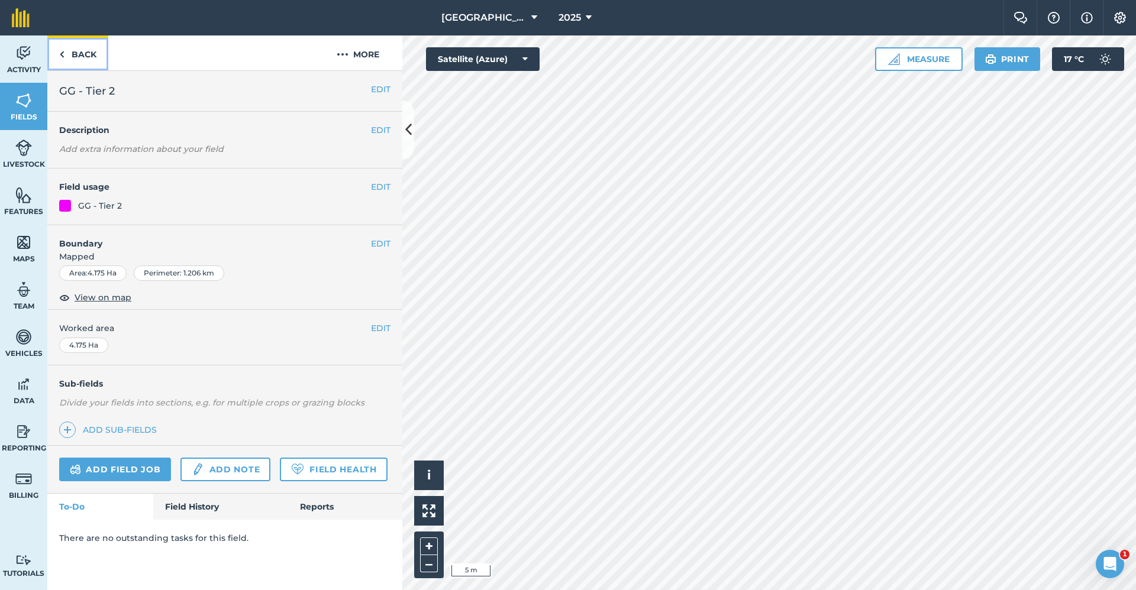
click at [100, 54] on link "Back" at bounding box center [77, 52] width 61 height 35
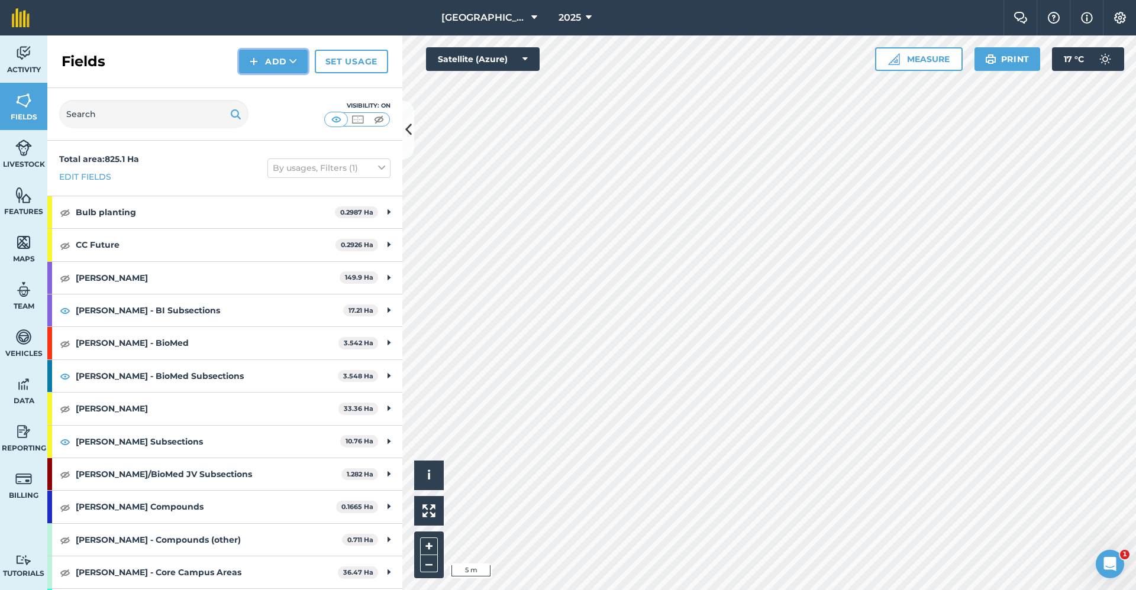
click at [280, 50] on button "Add" at bounding box center [273, 62] width 69 height 24
click at [266, 76] on link "Draw" at bounding box center [273, 88] width 65 height 26
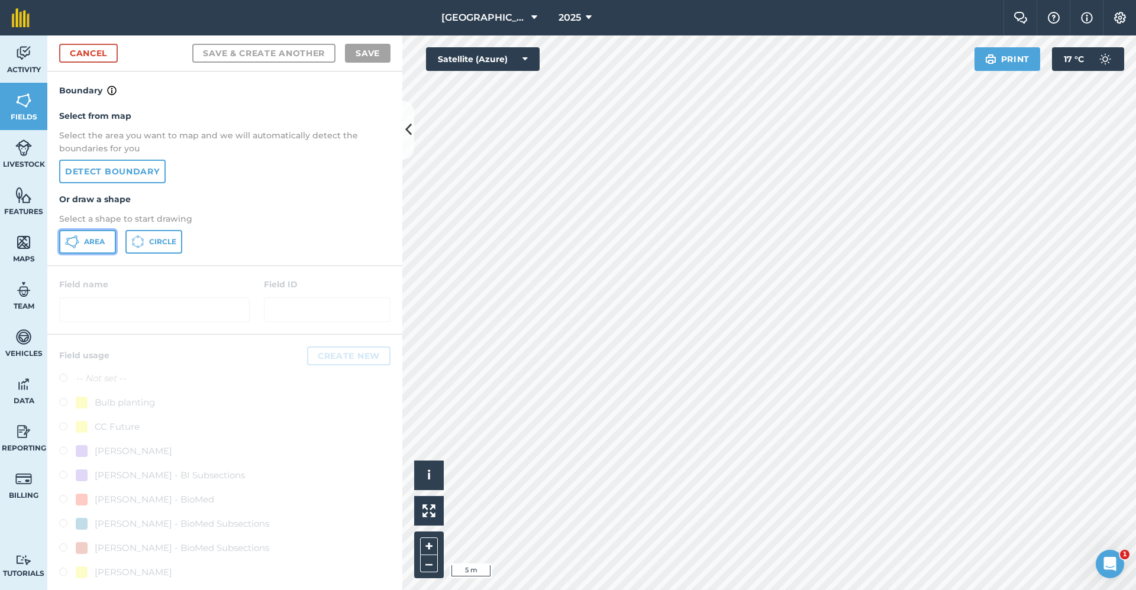
click at [79, 240] on icon at bounding box center [72, 242] width 14 height 14
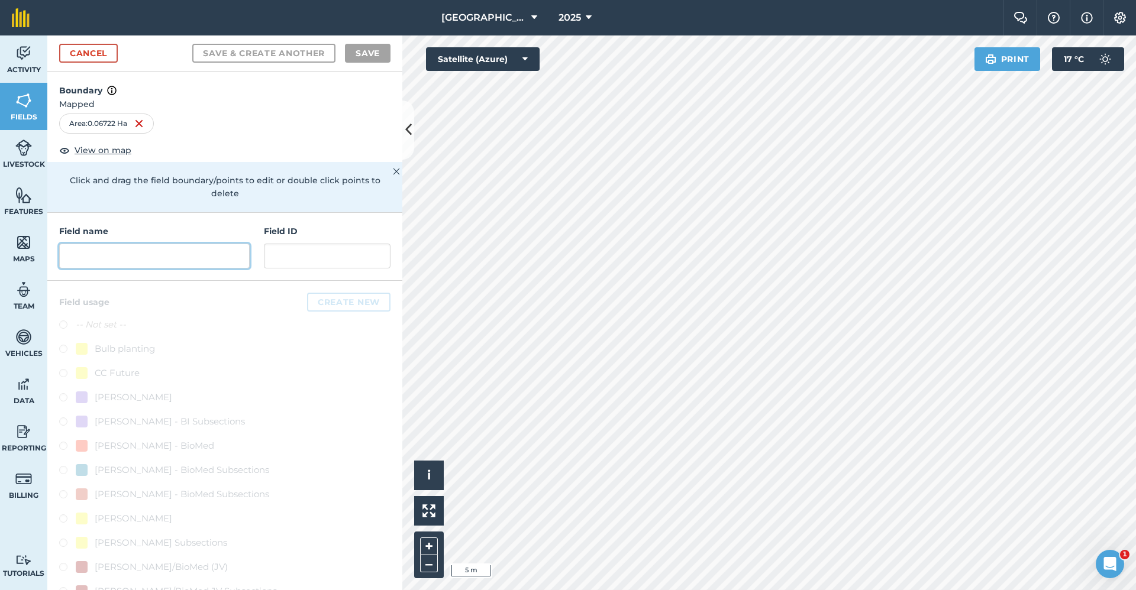
click at [171, 258] on input "text" at bounding box center [154, 256] width 190 height 25
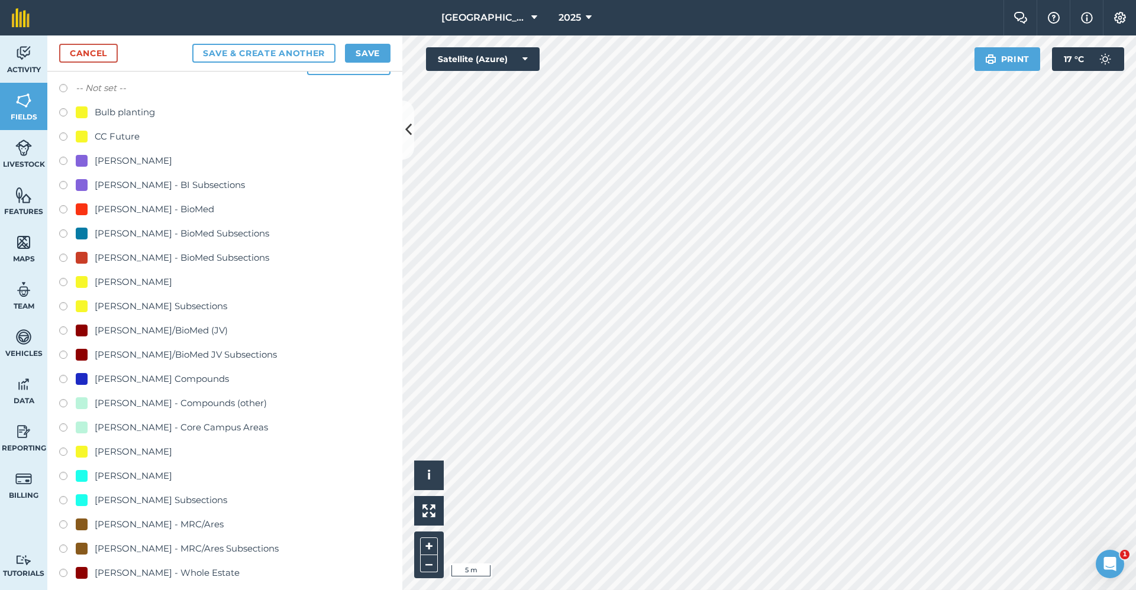
scroll to position [473, 0]
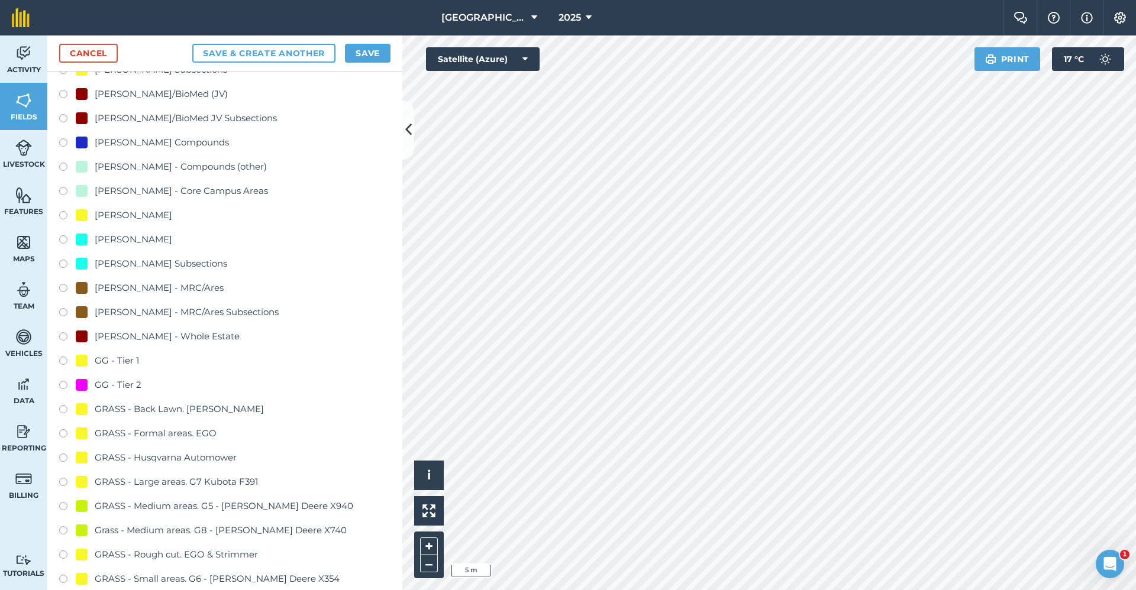
type input "GG - Tier 2"
click at [127, 387] on div "GG - Tier 2" at bounding box center [118, 385] width 47 height 14
radio input "true"
click at [367, 44] on button "Save" at bounding box center [368, 53] width 46 height 19
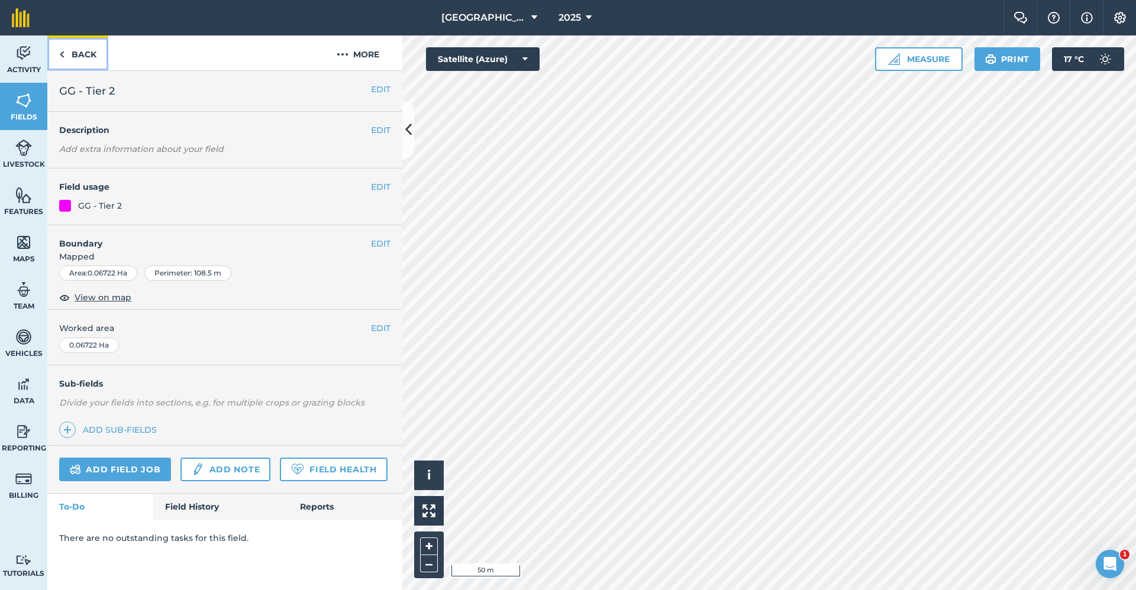
click at [87, 56] on link "Back" at bounding box center [77, 52] width 61 height 35
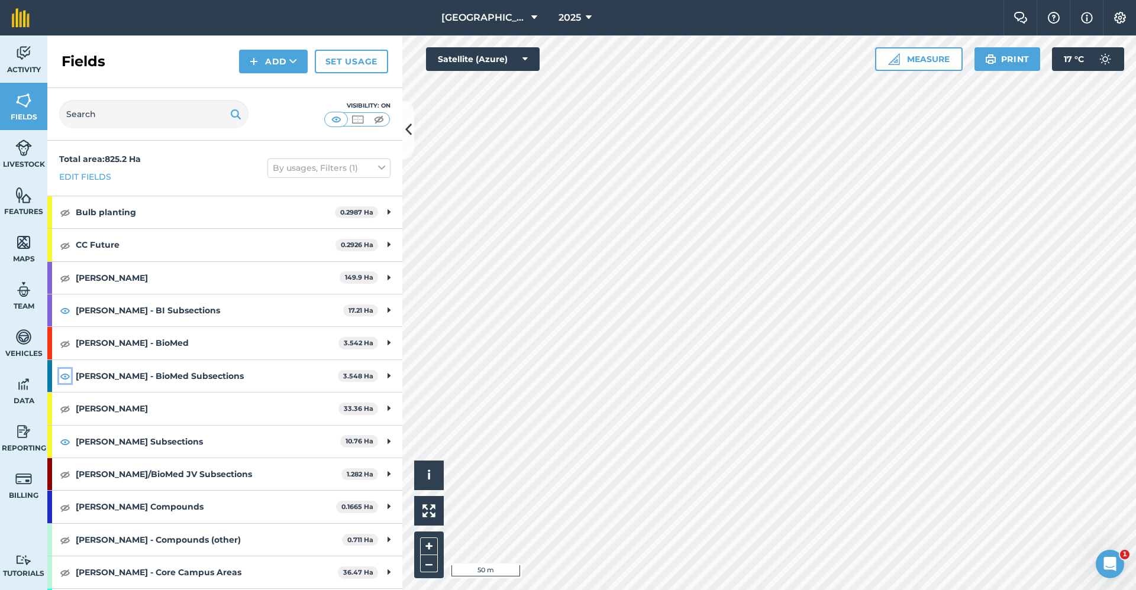
click at [64, 379] on img at bounding box center [65, 376] width 11 height 14
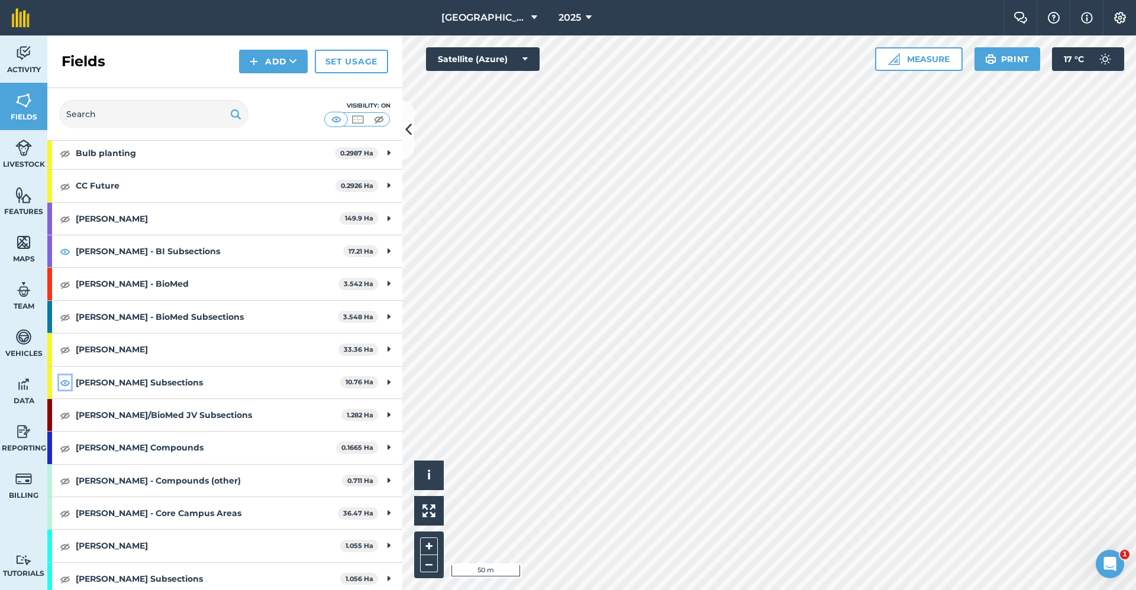
click at [63, 387] on img at bounding box center [65, 383] width 11 height 14
click at [64, 247] on img at bounding box center [65, 251] width 11 height 14
click at [60, 385] on img at bounding box center [65, 383] width 11 height 14
click at [280, 64] on button "Add" at bounding box center [273, 62] width 69 height 24
click at [273, 83] on link "Draw" at bounding box center [273, 88] width 65 height 26
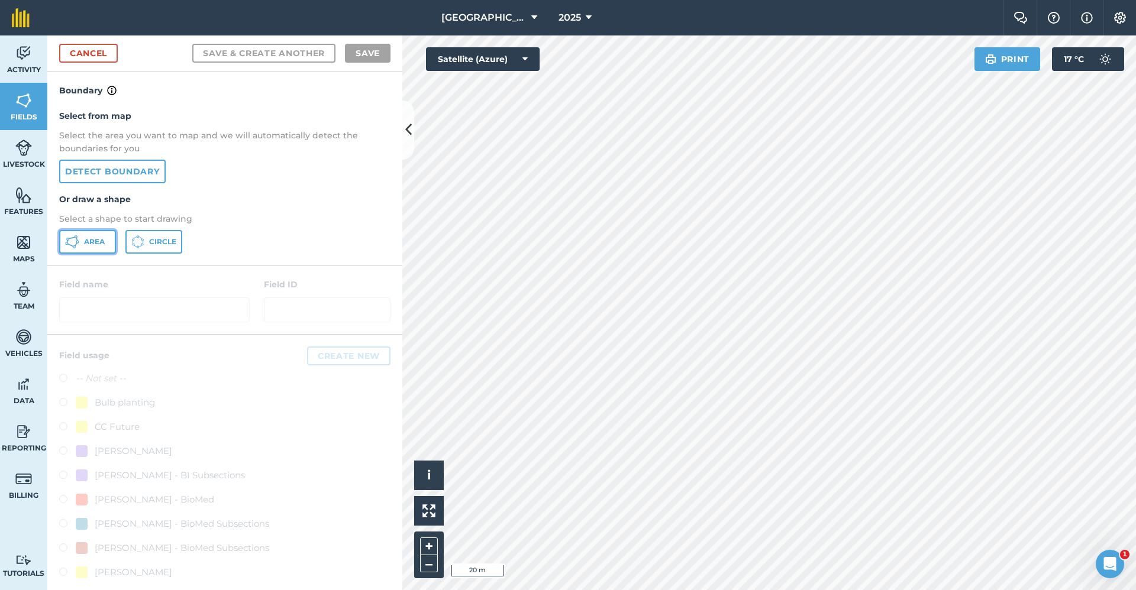
click at [94, 248] on button "Area" at bounding box center [87, 242] width 57 height 24
click at [594, 590] on html "Babraham Research Campus (Gardens) 2025 Farm Chat Help Info Settings Babraham R…" at bounding box center [568, 295] width 1136 height 590
click at [834, 590] on html "Babraham Research Campus (Gardens) 2025 Farm Chat Help Info Settings Babraham R…" at bounding box center [568, 295] width 1136 height 590
click at [762, 590] on html "Babraham Research Campus (Gardens) 2025 Farm Chat Help Info Settings Babraham R…" at bounding box center [568, 295] width 1136 height 590
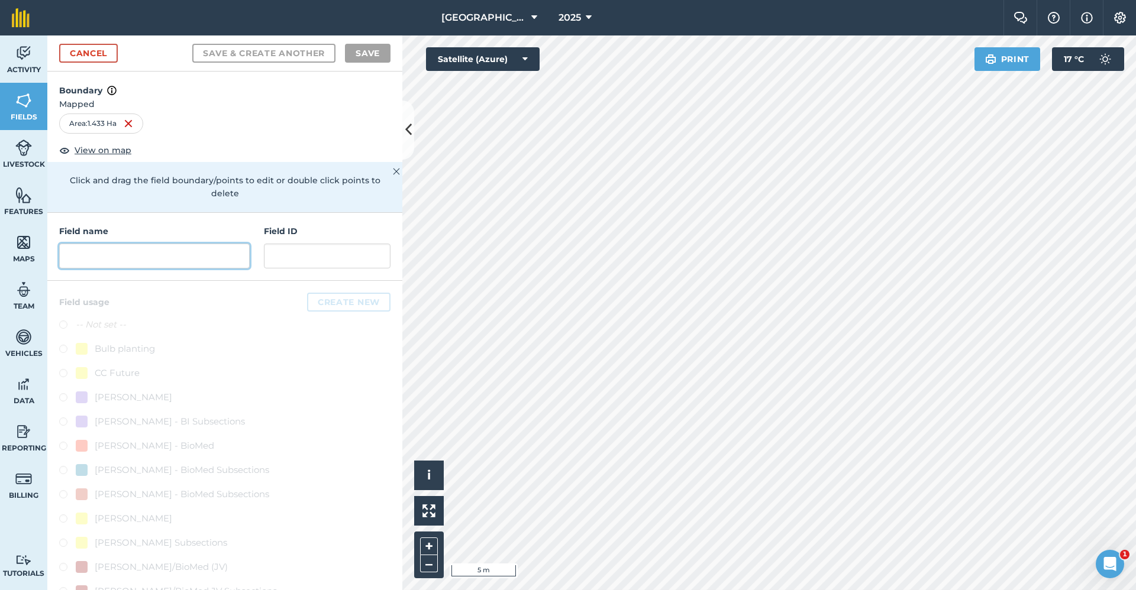
click at [190, 246] on input "text" at bounding box center [154, 256] width 190 height 25
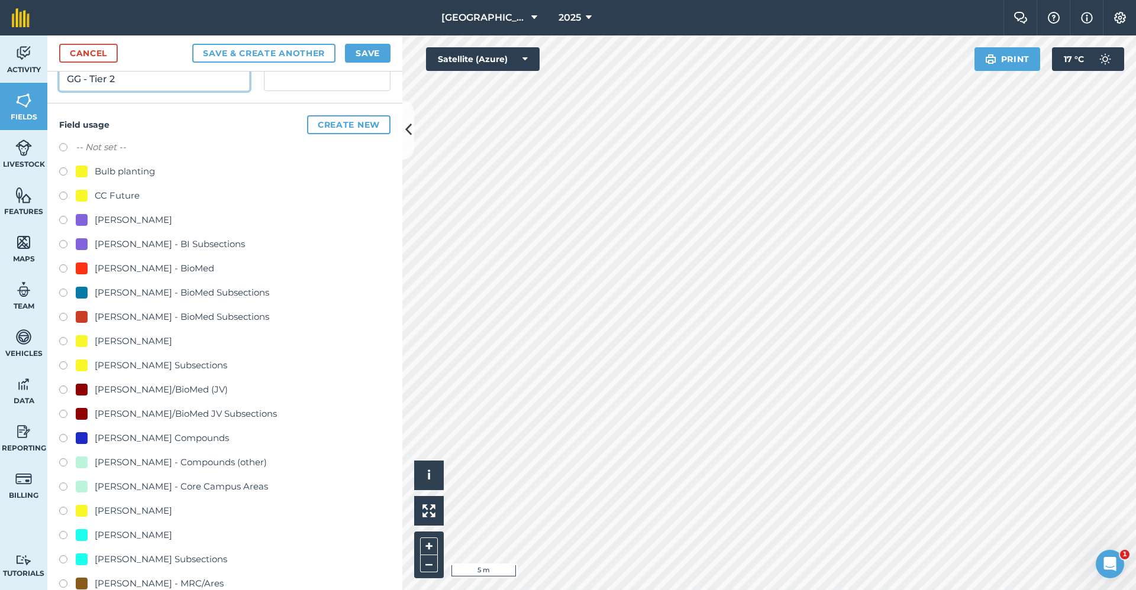
scroll to position [296, 0]
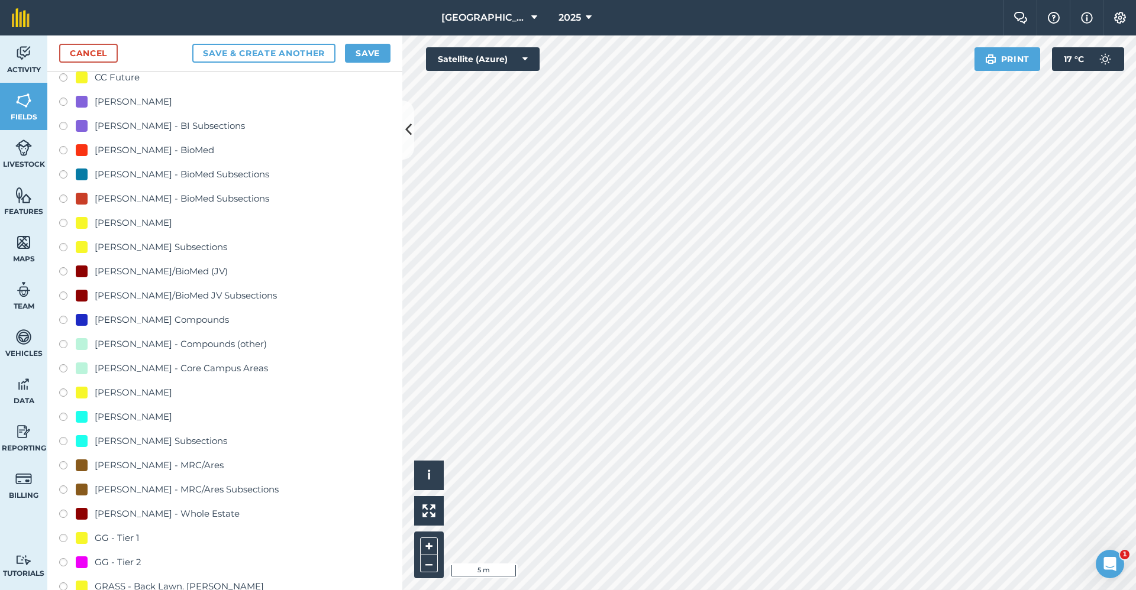
type input "GG - Tier 2"
click at [142, 564] on div "GG - Tier 2" at bounding box center [224, 564] width 331 height 17
click at [102, 562] on div "GG - Tier 2" at bounding box center [118, 563] width 47 height 14
radio input "true"
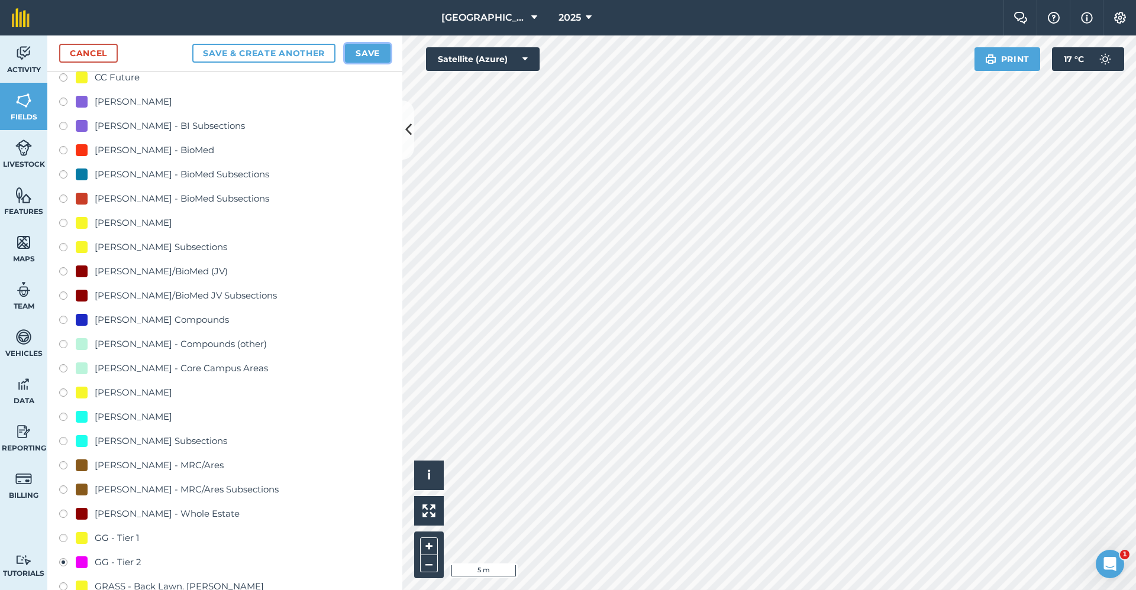
click at [373, 50] on button "Save" at bounding box center [368, 53] width 46 height 19
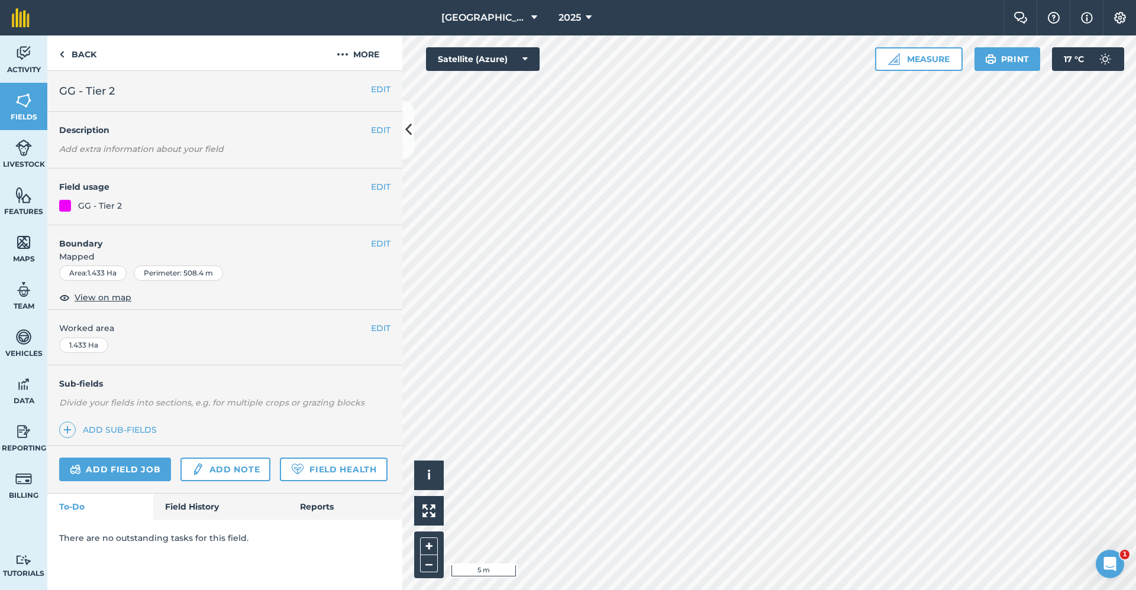
click at [369, 251] on span "Mapped" at bounding box center [224, 256] width 355 height 13
click at [375, 238] on button "EDIT" at bounding box center [381, 243] width 20 height 13
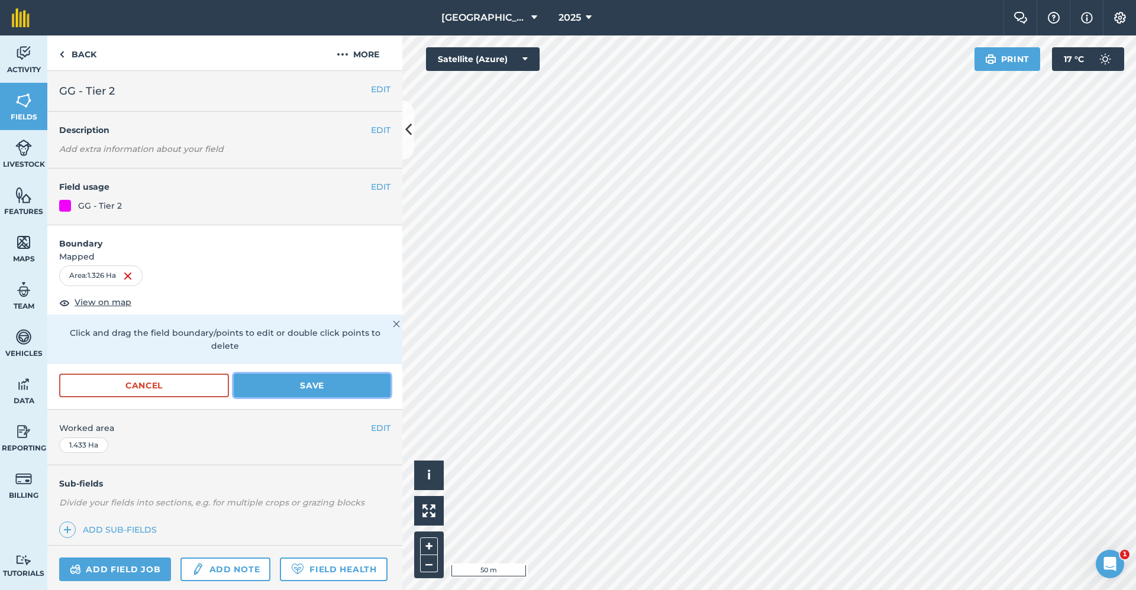
click at [324, 377] on button "Save" at bounding box center [312, 386] width 157 height 24
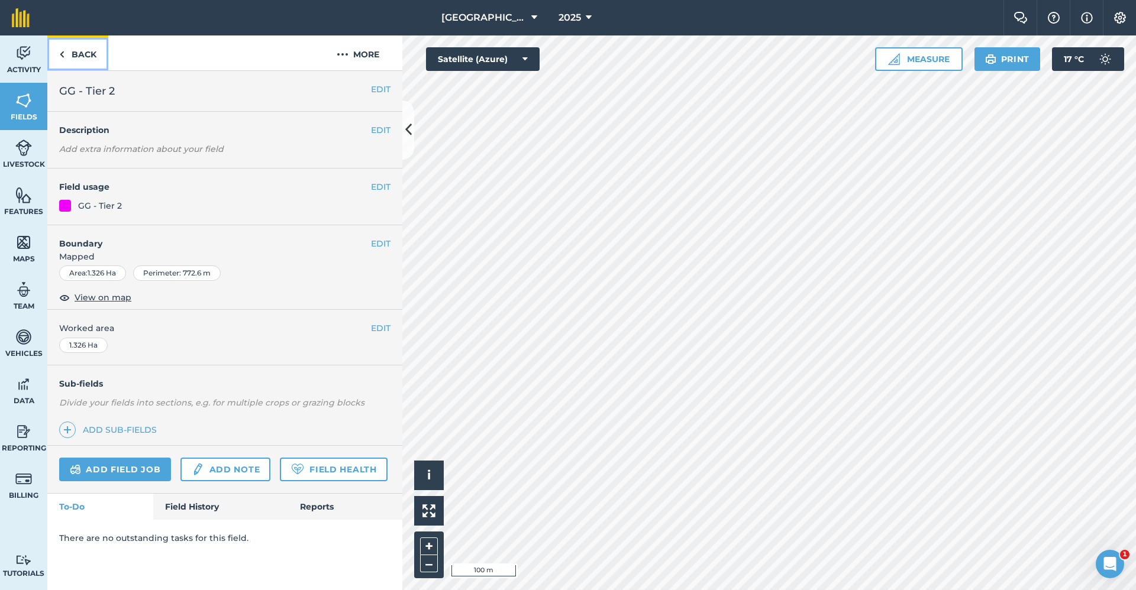
click at [85, 51] on link "Back" at bounding box center [77, 52] width 61 height 35
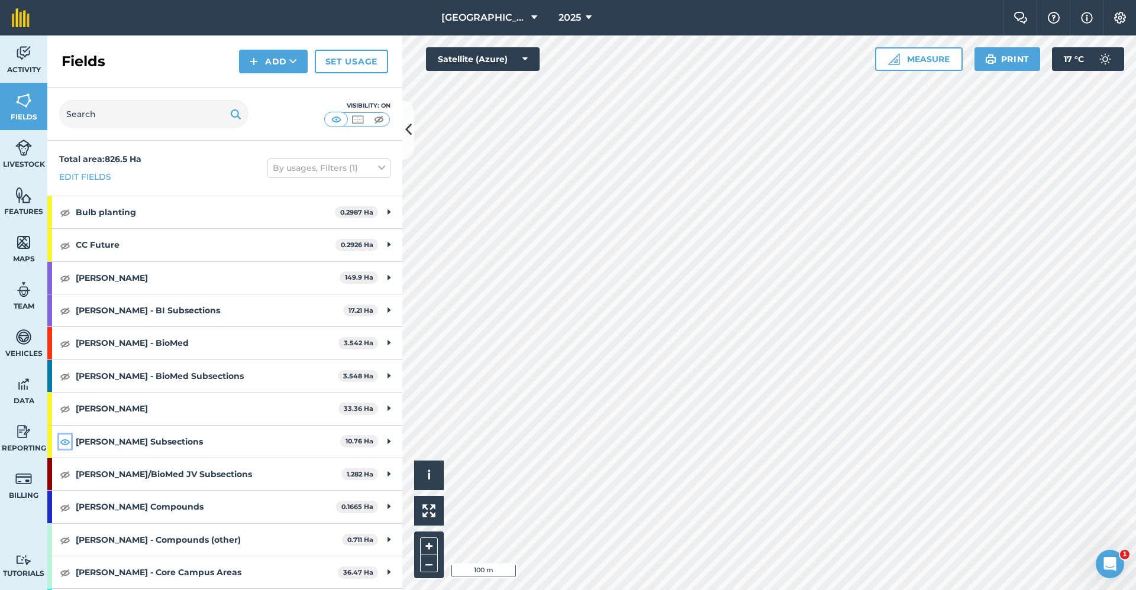
click at [62, 445] on img at bounding box center [65, 442] width 11 height 14
click at [253, 60] on img at bounding box center [254, 61] width 8 height 14
click at [254, 86] on link "Draw" at bounding box center [273, 88] width 65 height 26
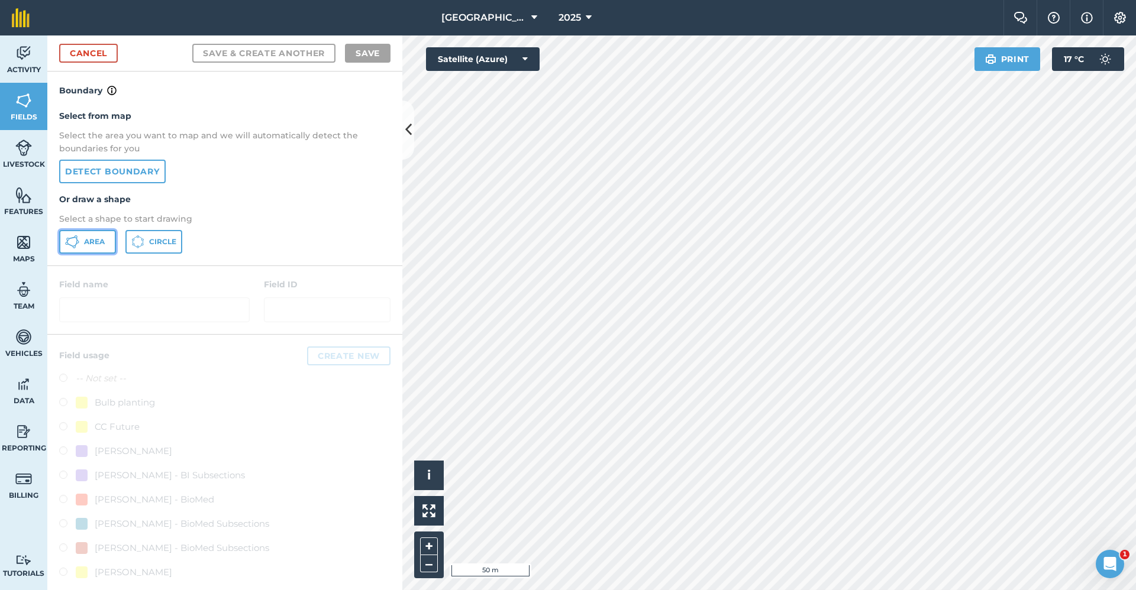
drag, startPoint x: 90, startPoint y: 246, endPoint x: 102, endPoint y: 245, distance: 11.9
click at [99, 246] on span "Area" at bounding box center [94, 241] width 21 height 9
click at [89, 59] on link "Cancel" at bounding box center [88, 53] width 59 height 19
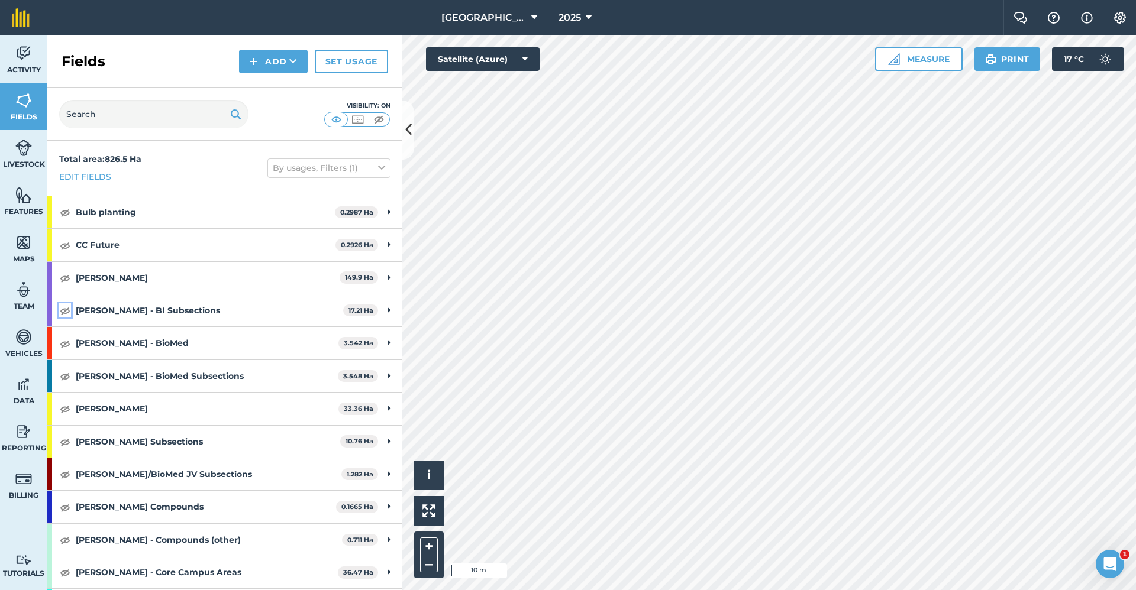
click at [63, 311] on img at bounding box center [65, 310] width 11 height 14
click at [269, 59] on button "Add" at bounding box center [273, 62] width 69 height 24
click at [263, 88] on link "Draw" at bounding box center [273, 88] width 65 height 26
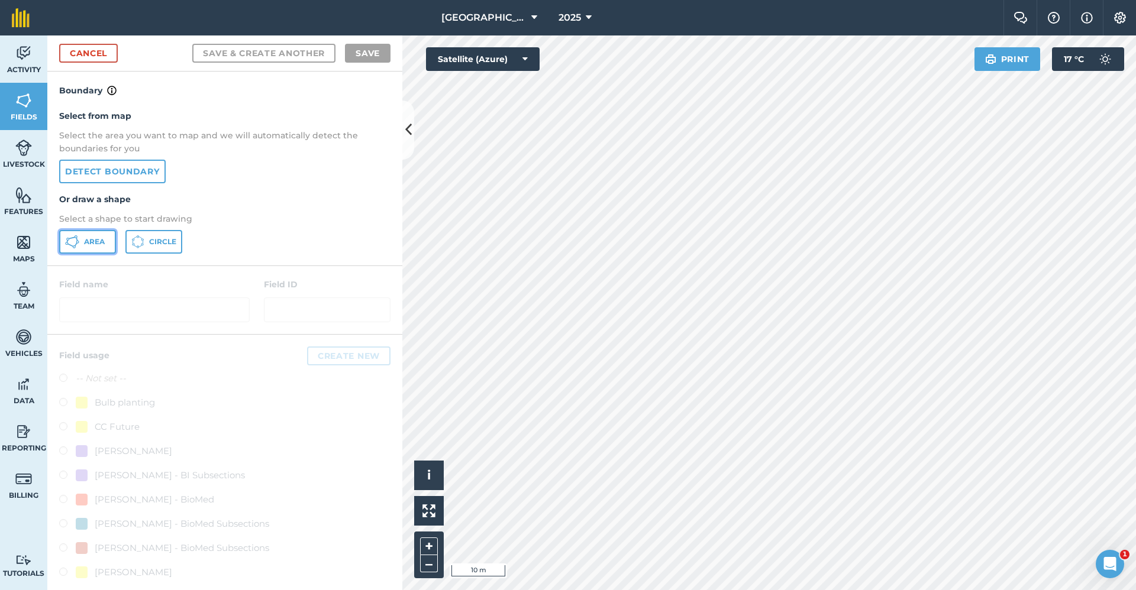
click at [105, 237] on span "Area" at bounding box center [94, 241] width 21 height 9
click at [629, 590] on html "Babraham Research Campus (Gardens) 2025 Farm Chat Help Info Settings Babraham R…" at bounding box center [568, 295] width 1136 height 590
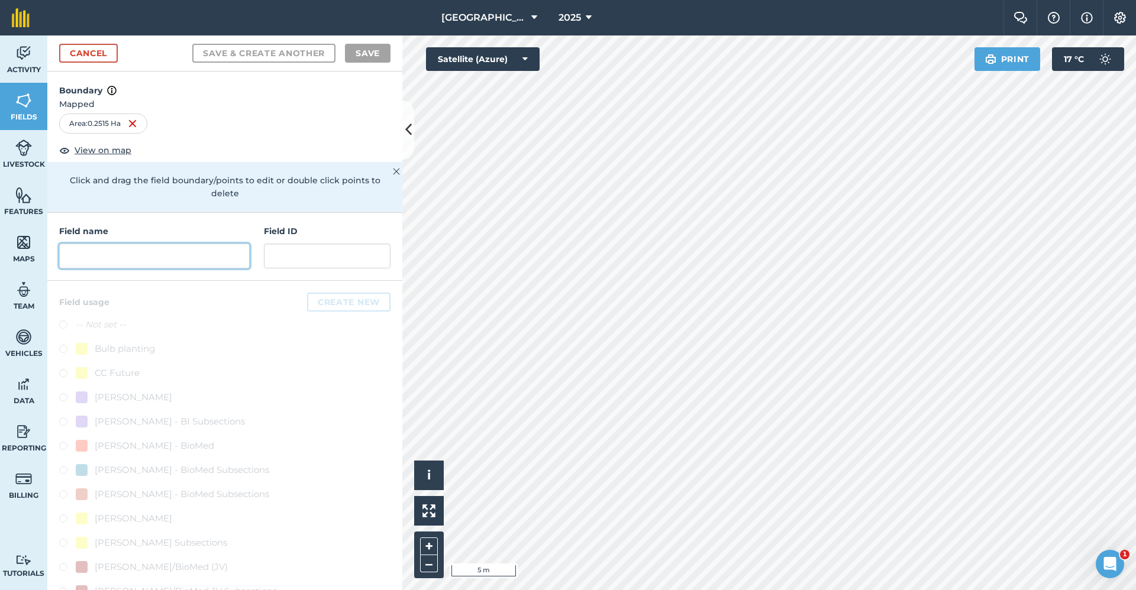
click at [205, 260] on input "text" at bounding box center [154, 256] width 190 height 25
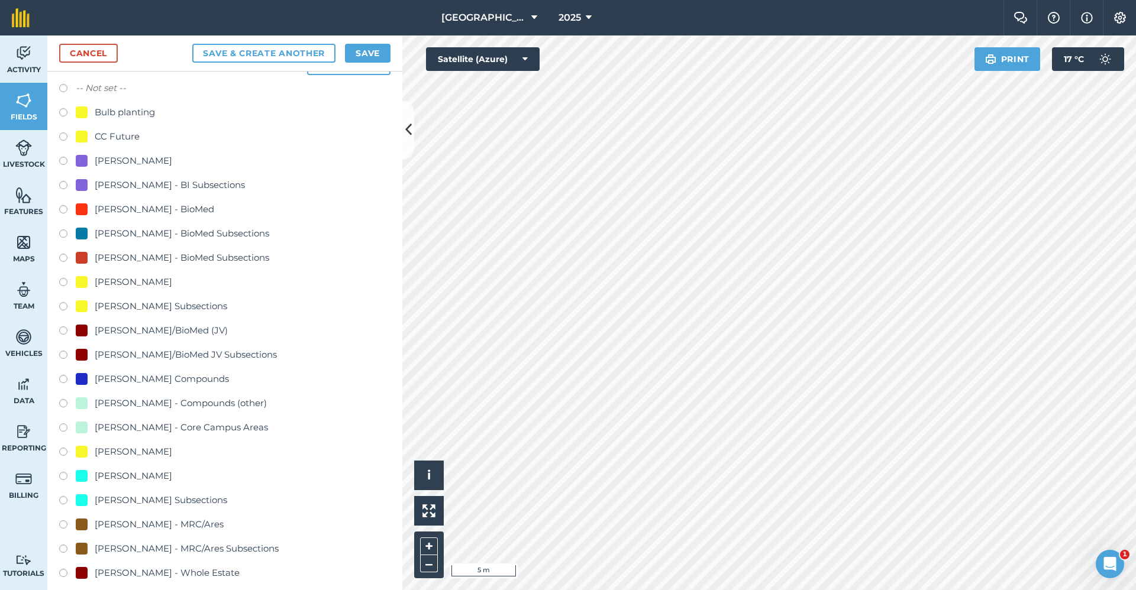
scroll to position [296, 0]
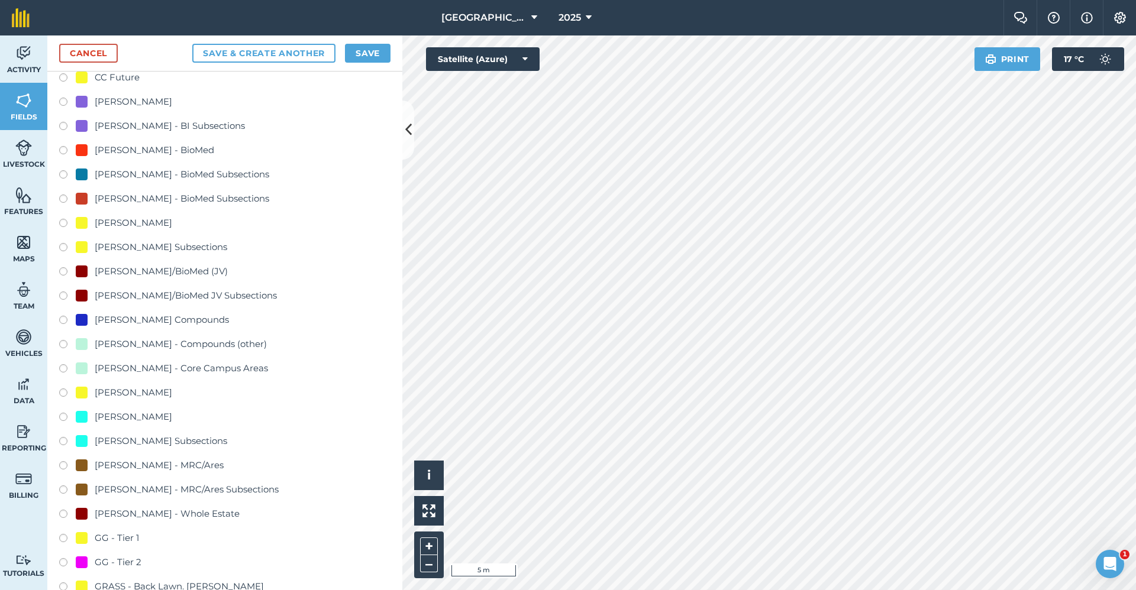
type input "GG - Tier 2"
click at [132, 563] on div "GG - Tier 2" at bounding box center [118, 563] width 47 height 14
radio input "true"
click at [376, 51] on button "Save" at bounding box center [368, 53] width 46 height 19
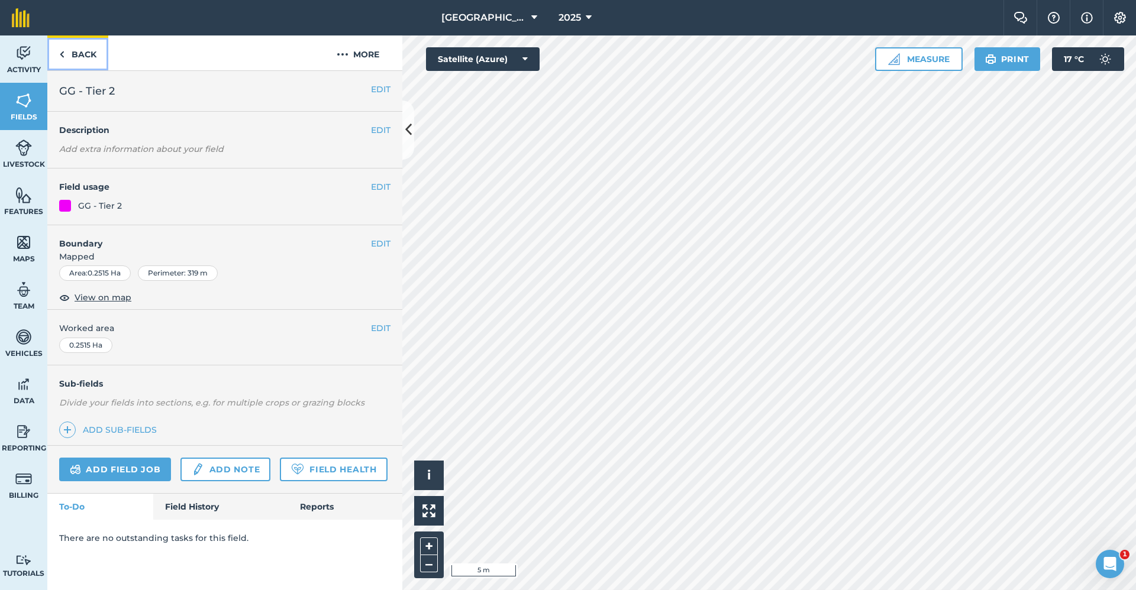
click at [82, 54] on link "Back" at bounding box center [77, 52] width 61 height 35
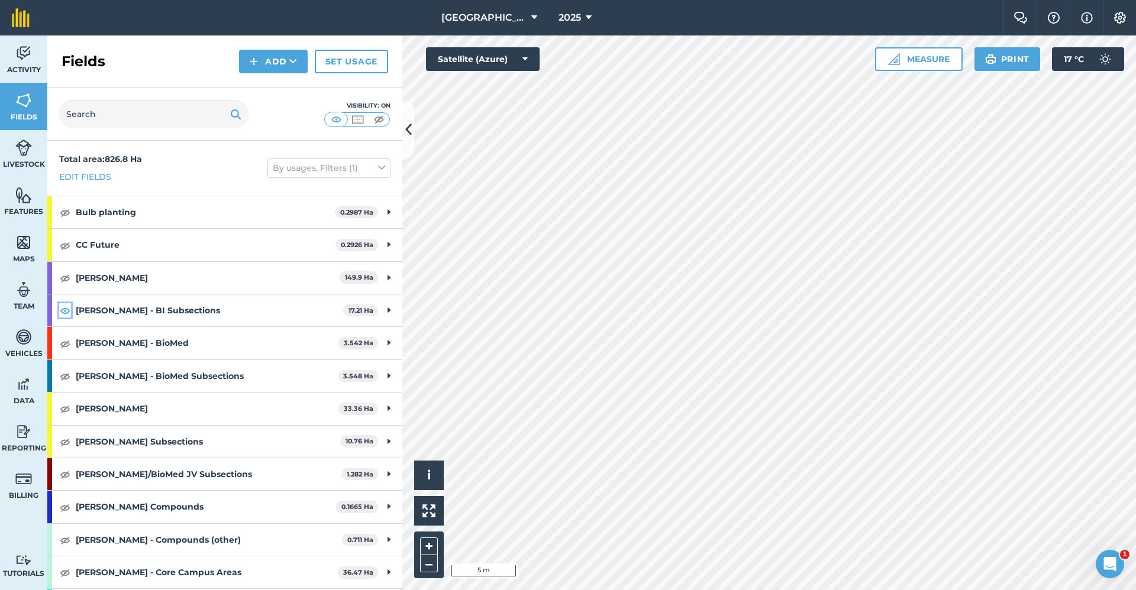
click at [63, 315] on img at bounding box center [65, 310] width 11 height 14
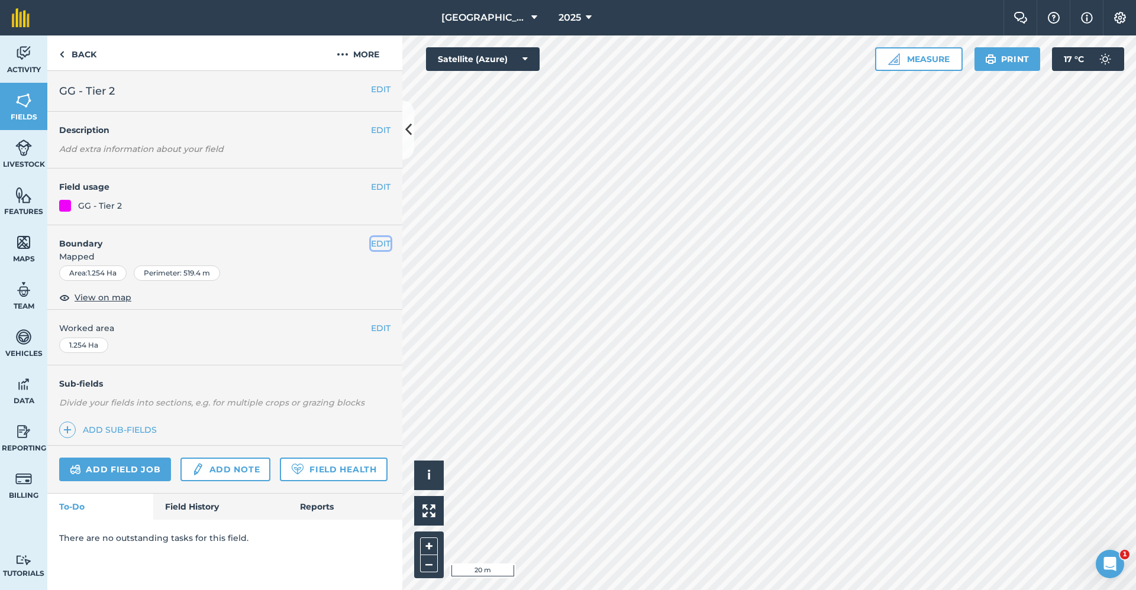
click at [379, 241] on button "EDIT" at bounding box center [381, 243] width 20 height 13
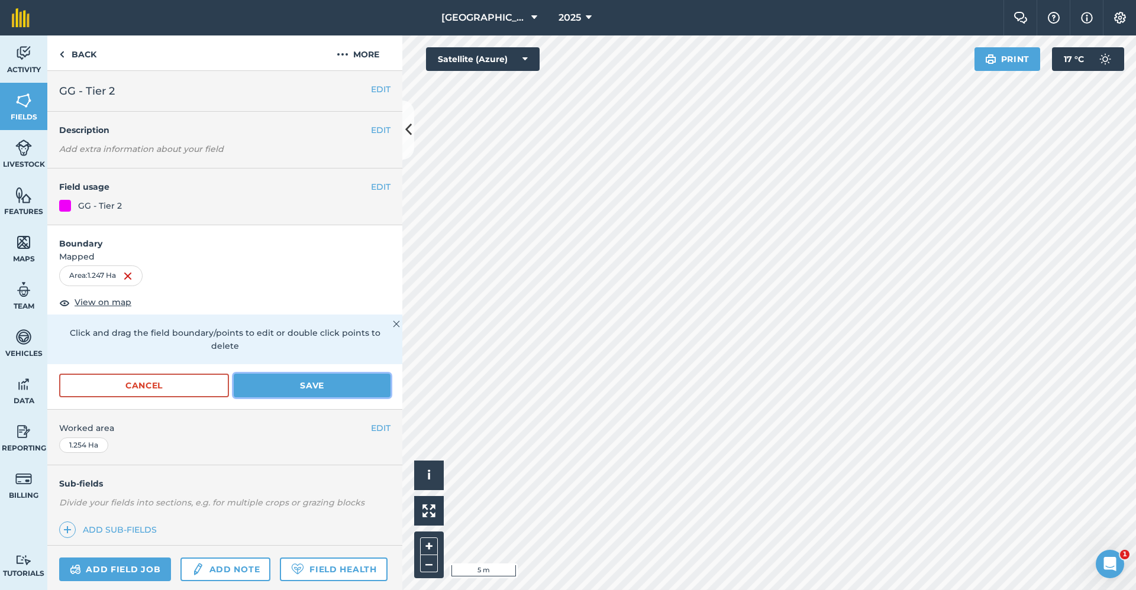
click at [352, 376] on button "Save" at bounding box center [312, 386] width 157 height 24
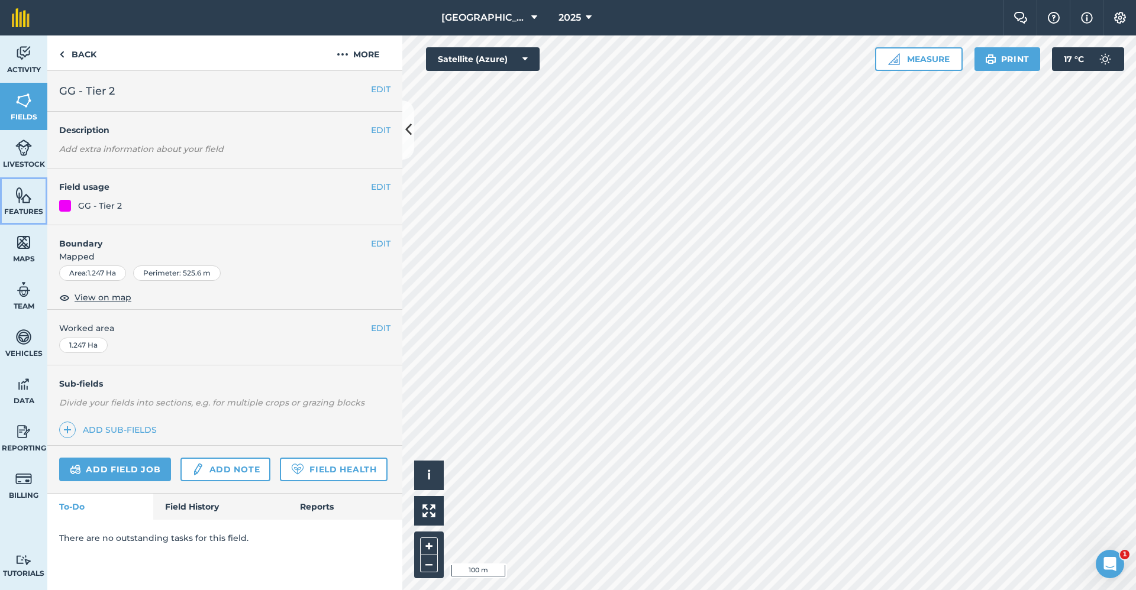
click at [24, 198] on img at bounding box center [23, 195] width 17 height 18
